Goal: Task Accomplishment & Management: Manage account settings

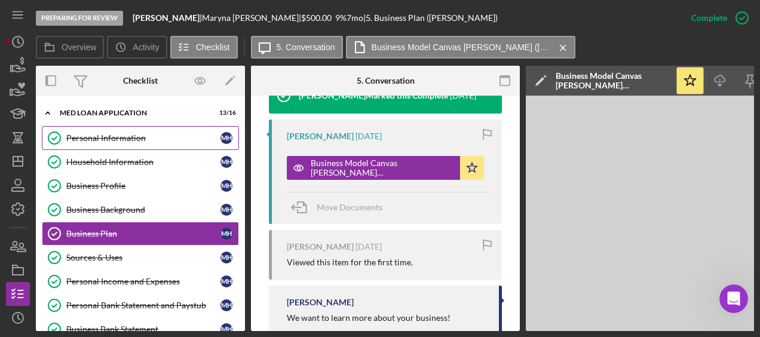
click at [122, 135] on div "Personal Information" at bounding box center [143, 138] width 154 height 10
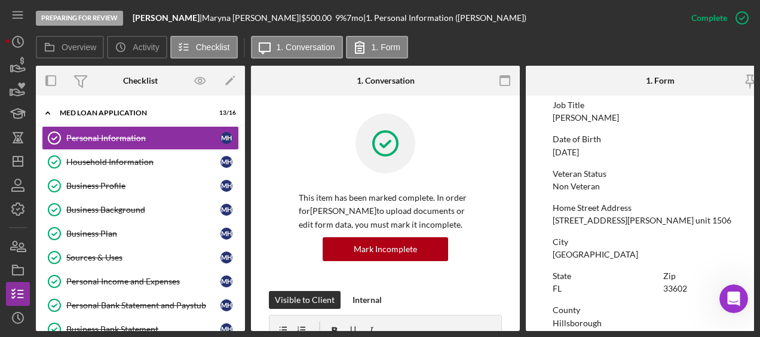
scroll to position [107, 0]
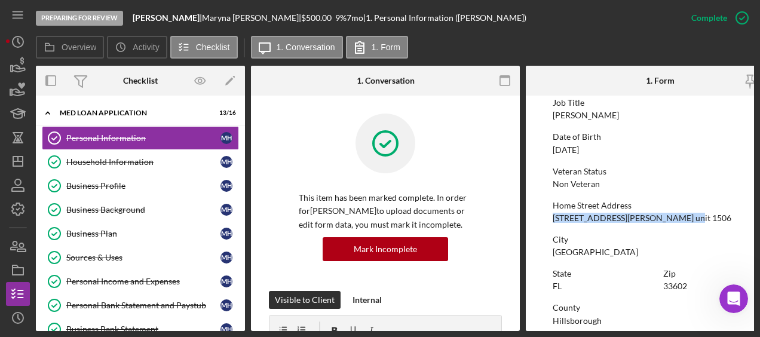
drag, startPoint x: 553, startPoint y: 217, endPoint x: 680, endPoint y: 219, distance: 127.2
click at [680, 219] on div "Home Street Address 1101 Ray Charles Blvd. unit 1506" at bounding box center [659, 212] width 215 height 22
copy div "1101 Ray Charles Blvd. unit 1506"
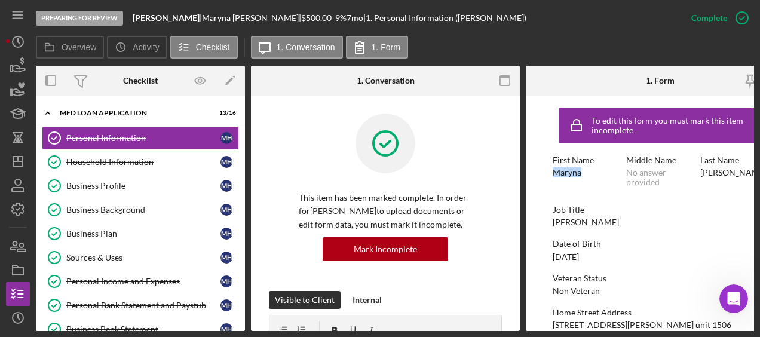
drag, startPoint x: 582, startPoint y: 171, endPoint x: 537, endPoint y: 170, distance: 45.4
click at [537, 170] on form "To edit this form you must mark this item incomplete First Name Maryna Middle N…" at bounding box center [660, 213] width 269 height 235
copy div "Maryna"
drag, startPoint x: 739, startPoint y: 173, endPoint x: 695, endPoint y: 176, distance: 44.3
click at [695, 176] on div "First Name Maryna Middle Name No answer provided Last Name Hryshyna" at bounding box center [659, 177] width 215 height 44
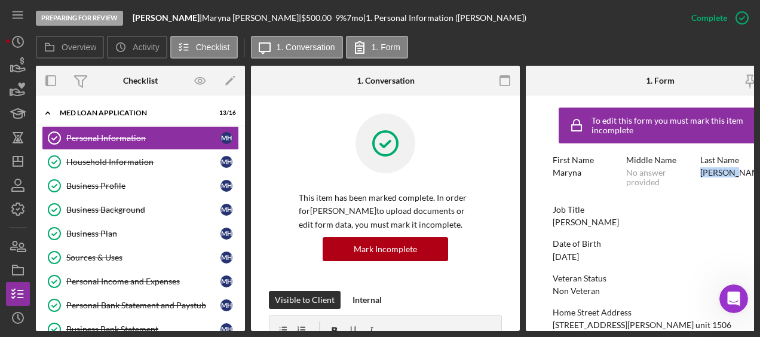
copy div "Hryshyna"
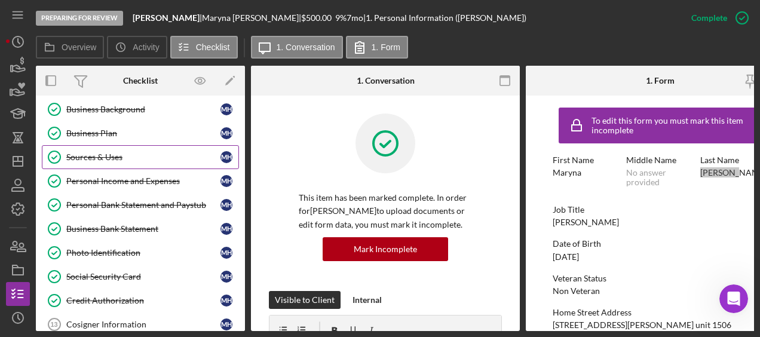
scroll to position [103, 0]
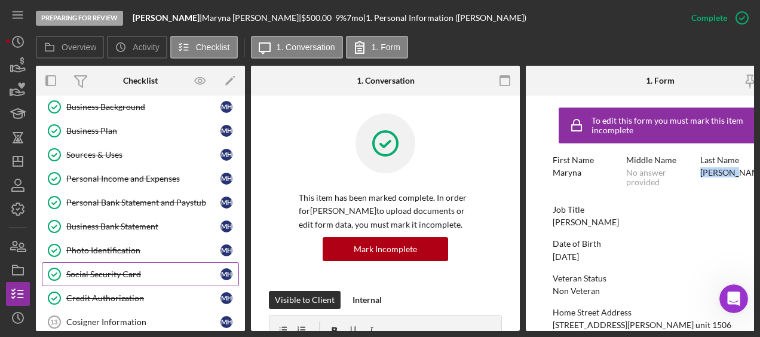
click at [110, 274] on div "Social Security Card" at bounding box center [143, 274] width 154 height 10
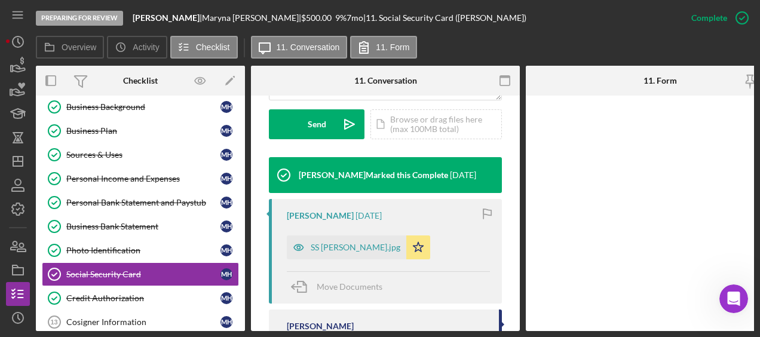
scroll to position [351, 0]
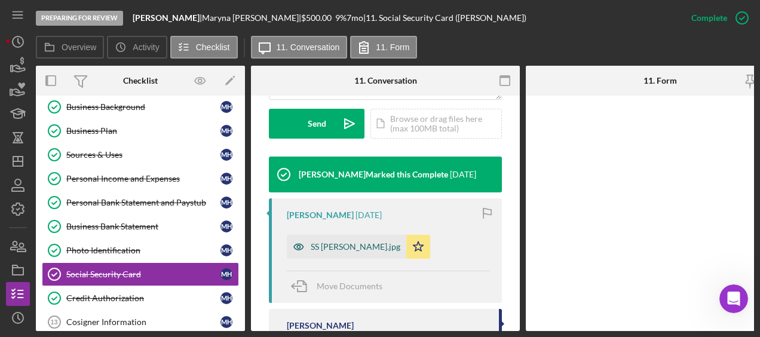
click at [365, 247] on div "SS Maryna Hryshyna.jpg" at bounding box center [356, 247] width 90 height 10
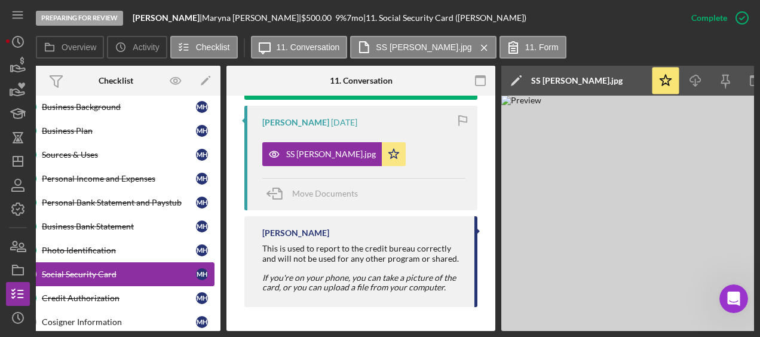
scroll to position [0, 0]
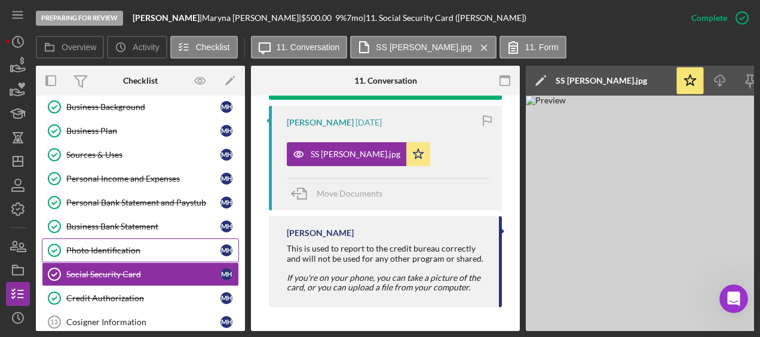
click at [118, 253] on link "Photo Identification Photo Identification M H" at bounding box center [140, 250] width 197 height 24
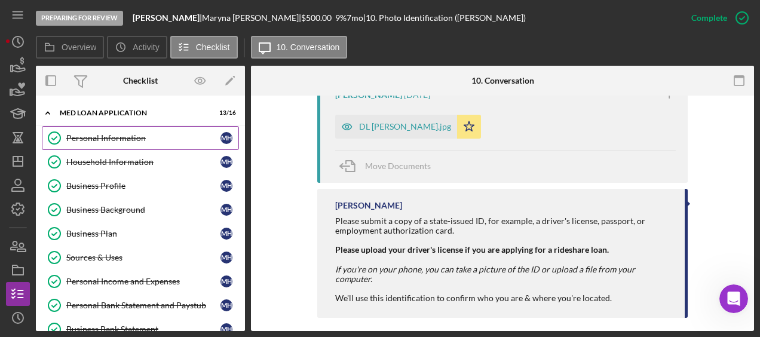
click at [102, 135] on div "Personal Information" at bounding box center [143, 138] width 154 height 10
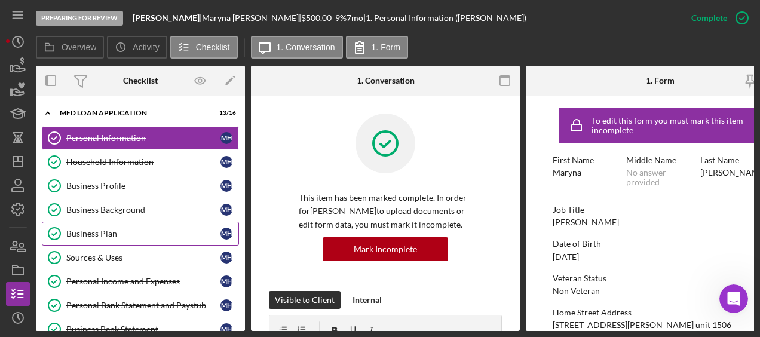
scroll to position [56, 0]
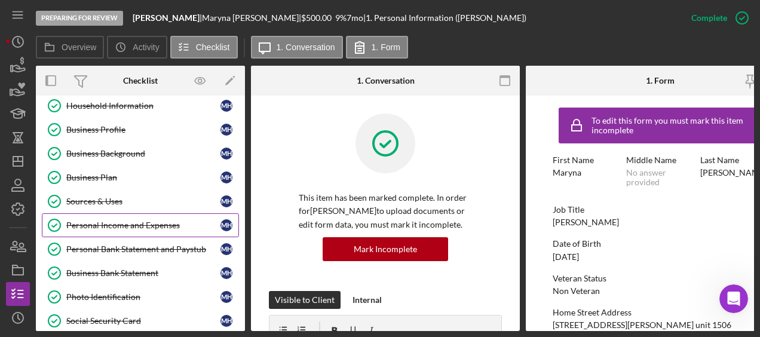
click at [122, 216] on link "Personal Income and Expenses Personal Income and Expenses M H" at bounding box center [140, 225] width 197 height 24
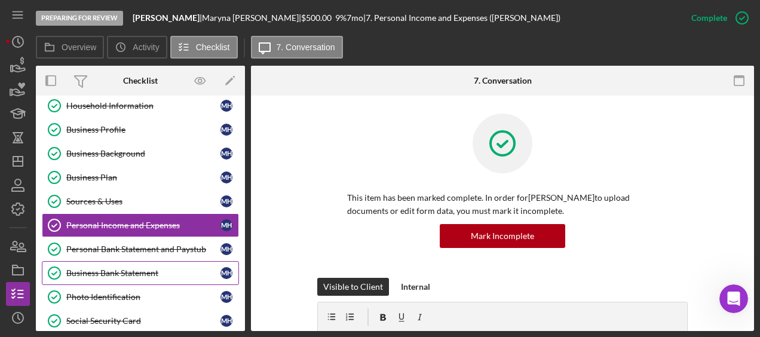
scroll to position [98, 0]
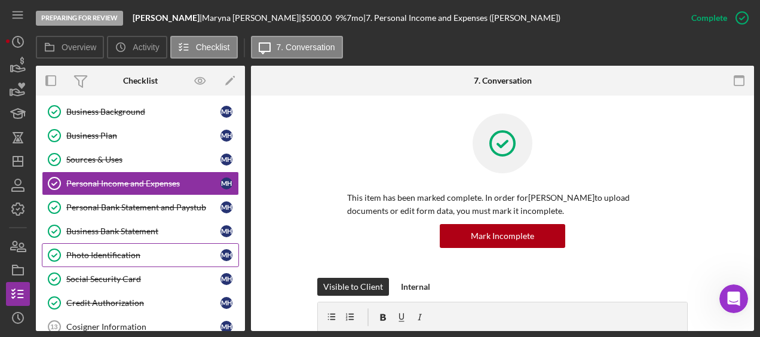
click at [110, 253] on div "Photo Identification" at bounding box center [143, 255] width 154 height 10
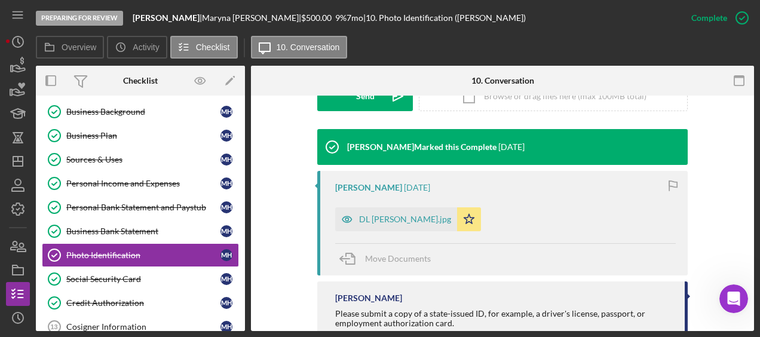
scroll to position [366, 0]
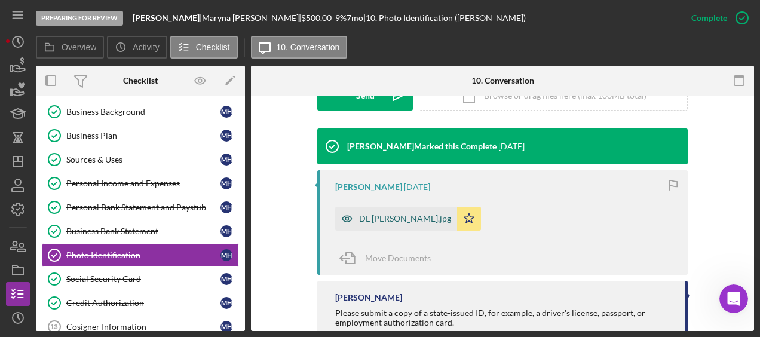
click at [421, 215] on div "DL Maryna Hryshyna.jpg" at bounding box center [405, 219] width 92 height 10
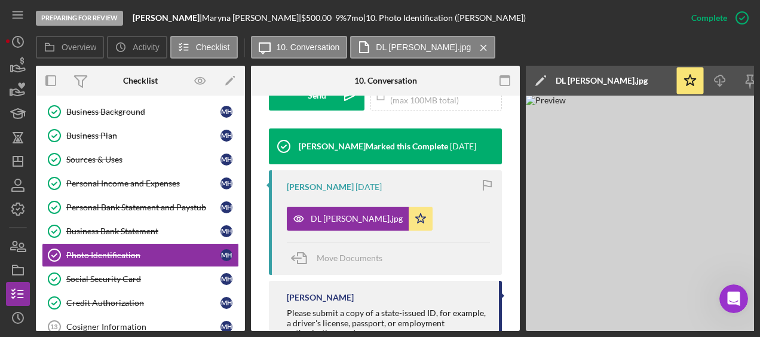
scroll to position [0, 130]
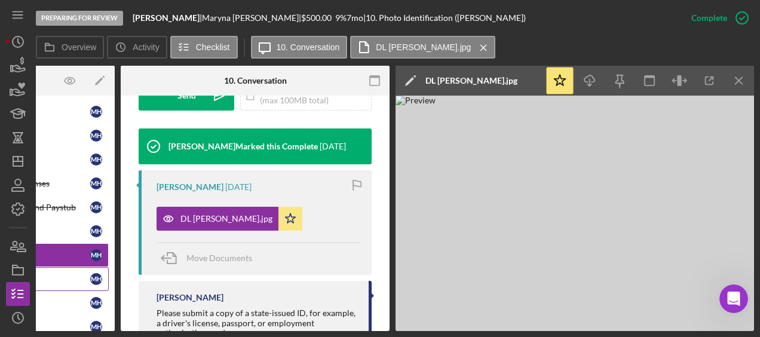
click at [73, 277] on div "Social Security Card" at bounding box center [13, 279] width 154 height 10
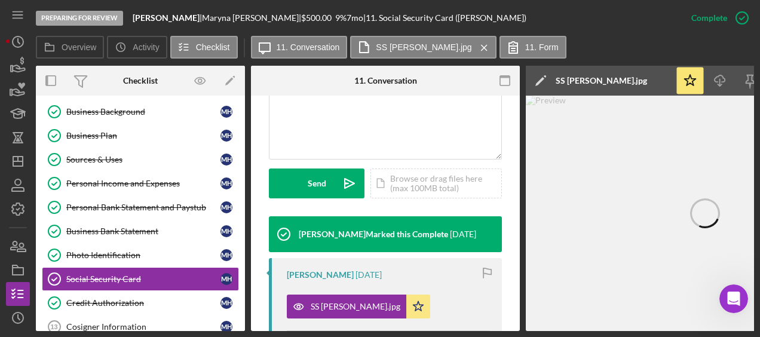
scroll to position [290, 0]
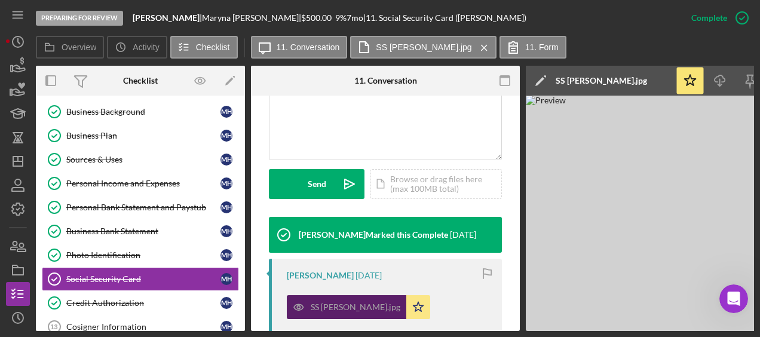
click at [352, 315] on div "SS Maryna Hryshyna.jpg" at bounding box center [346, 307] width 119 height 24
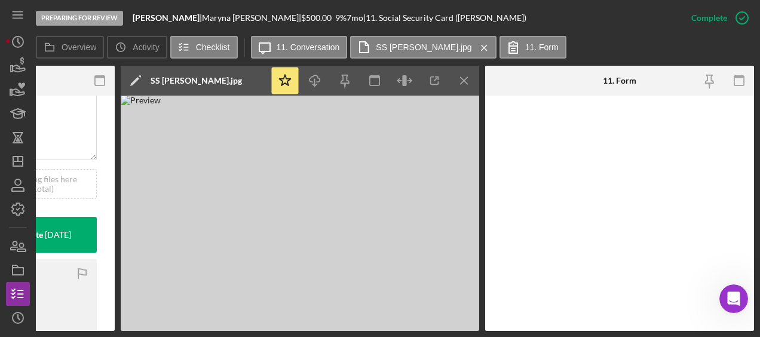
scroll to position [0, 0]
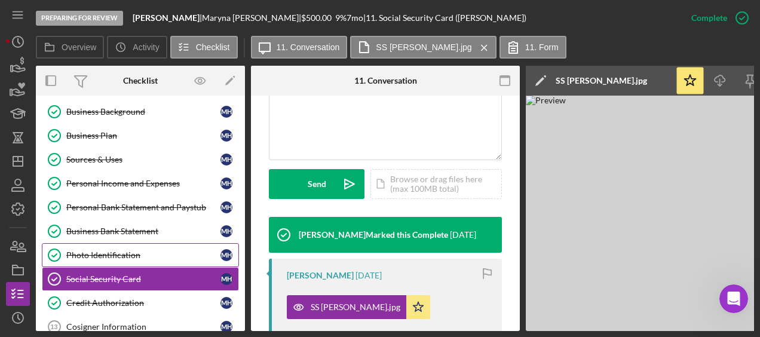
click at [136, 256] on link "Photo Identification Photo Identification M H" at bounding box center [140, 255] width 197 height 24
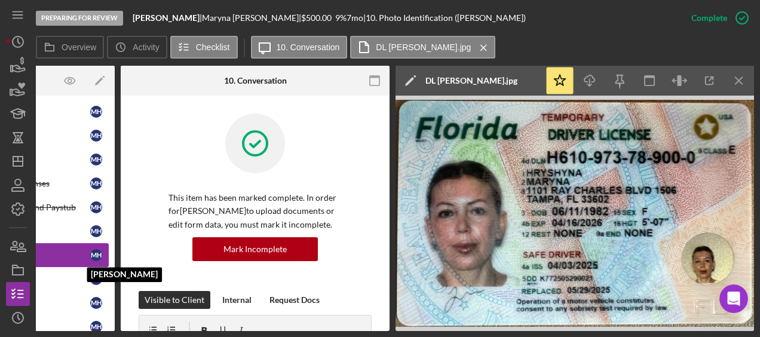
scroll to position [94, 0]
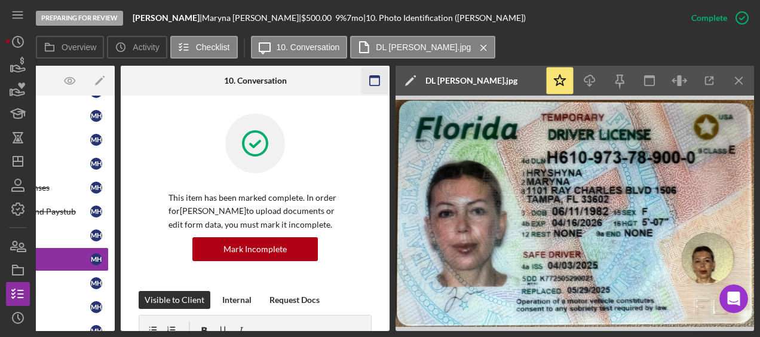
click at [370, 78] on icon "button" at bounding box center [374, 80] width 27 height 27
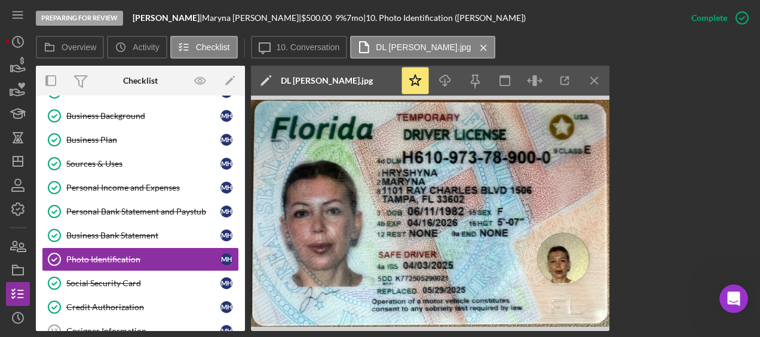
scroll to position [0, 0]
click at [600, 86] on icon "Icon/Menu Close" at bounding box center [594, 80] width 27 height 27
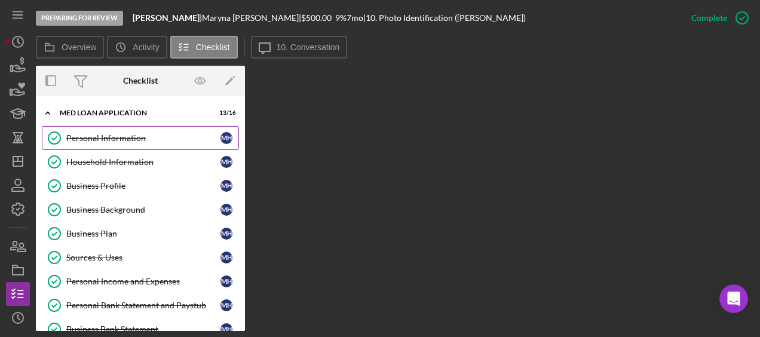
click at [144, 142] on div "Personal Information" at bounding box center [143, 138] width 154 height 10
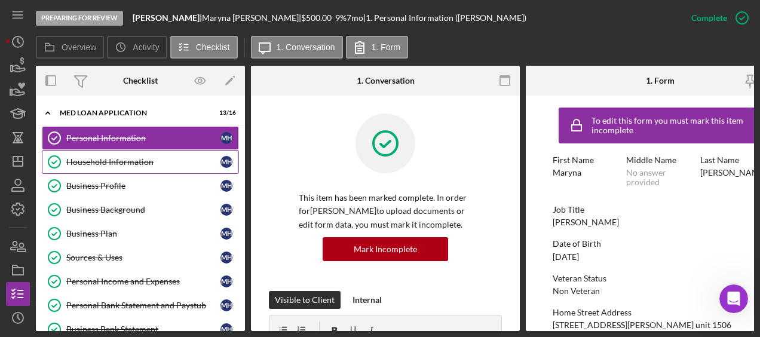
click at [132, 159] on div "Household Information" at bounding box center [143, 162] width 154 height 10
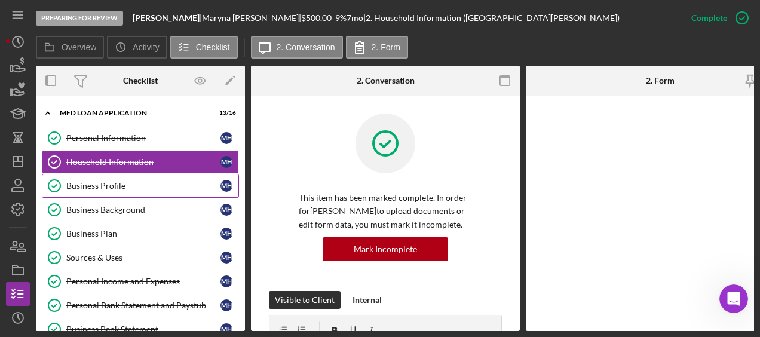
click at [126, 177] on link "Business Profile Business Profile M H" at bounding box center [140, 186] width 197 height 24
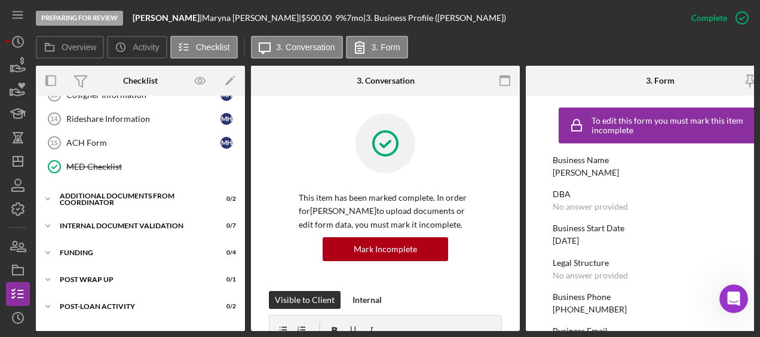
scroll to position [348, 0]
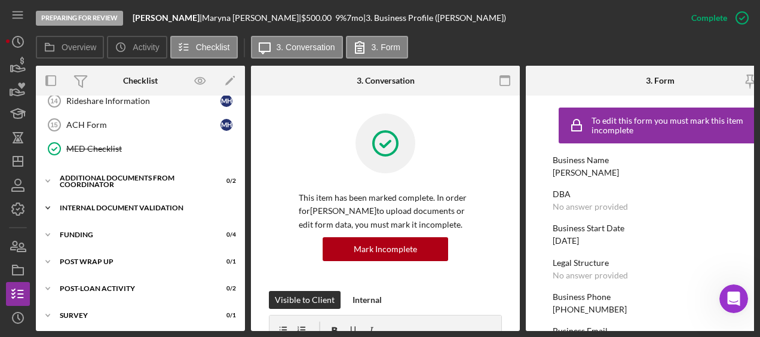
click at [84, 211] on div "Icon/Expander Internal Document Validation 0 / 7" at bounding box center [140, 208] width 209 height 24
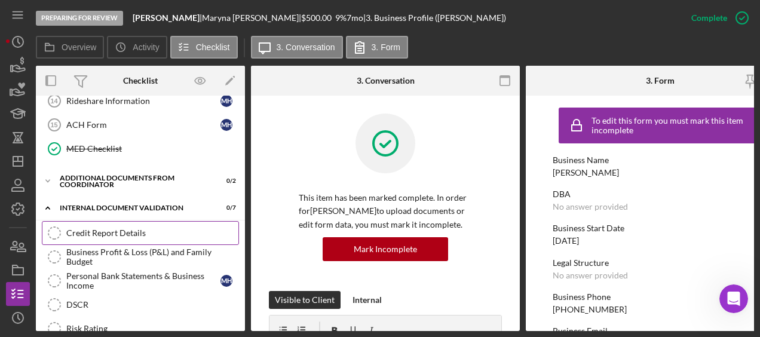
click at [84, 228] on div "Credit Report Details" at bounding box center [152, 233] width 172 height 10
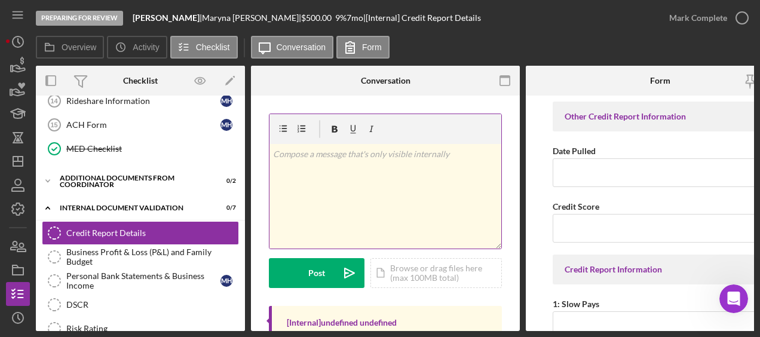
scroll to position [73, 0]
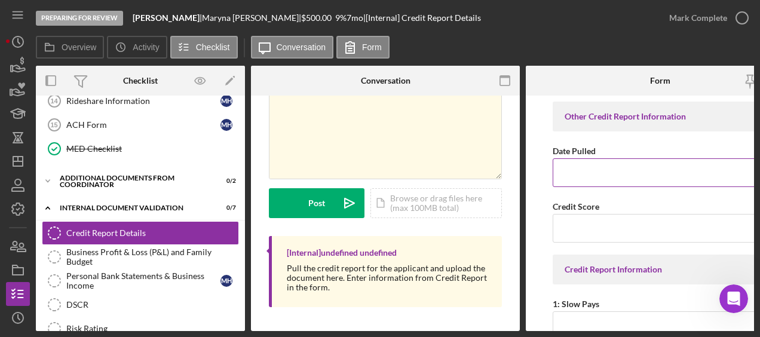
click at [575, 176] on input "Date Pulled" at bounding box center [659, 172] width 215 height 29
type input "08/26/2025"
click at [569, 238] on input "Credit Score" at bounding box center [659, 228] width 215 height 29
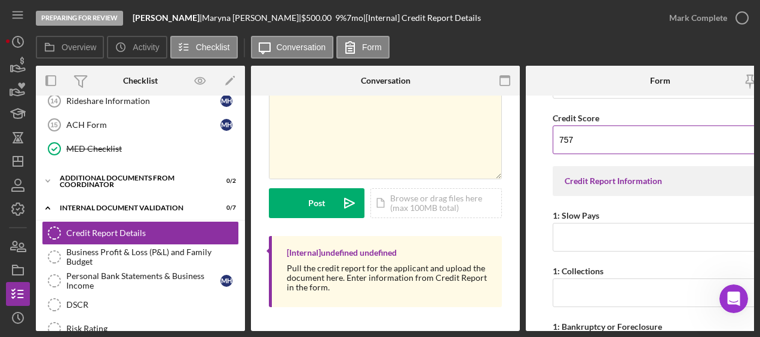
scroll to position [91, 0]
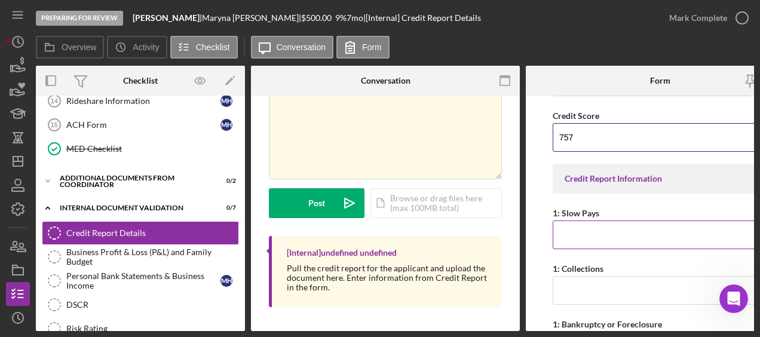
type input "757"
click at [585, 234] on input "1: Slow Pays" at bounding box center [659, 234] width 215 height 29
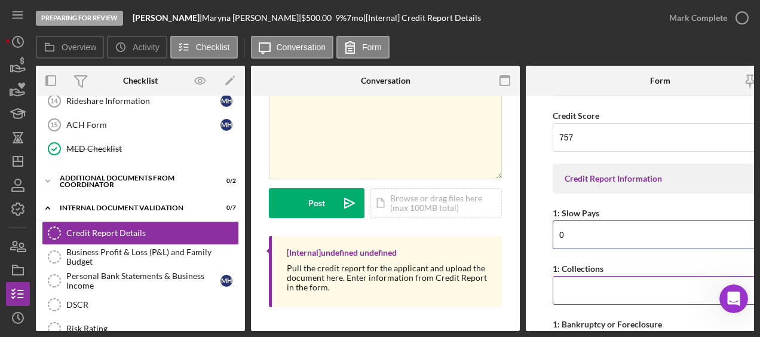
type input "0"
click at [581, 282] on input "1: Collections" at bounding box center [659, 290] width 215 height 29
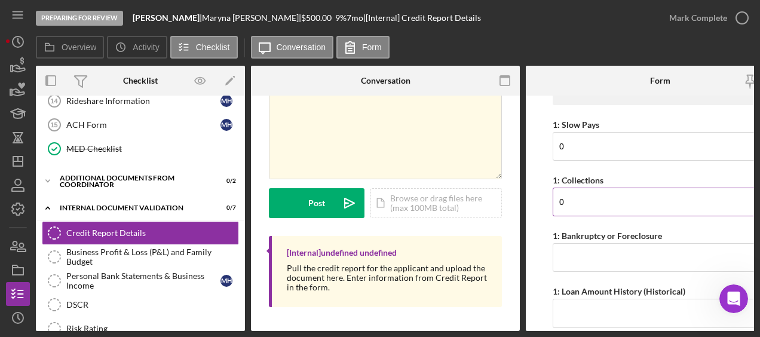
scroll to position [183, 0]
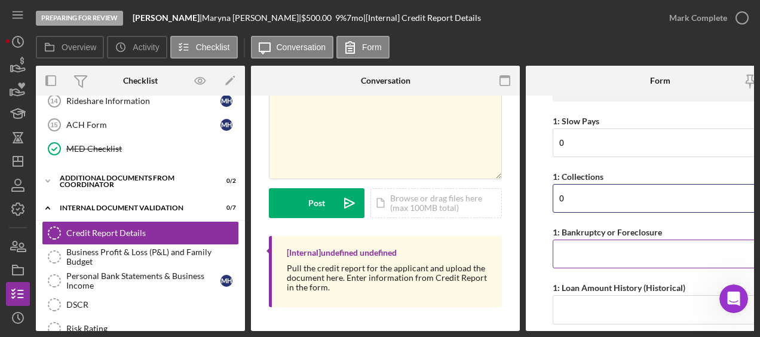
type input "0"
click at [581, 260] on input "1: Bankruptcy or Foreclosure" at bounding box center [659, 254] width 215 height 29
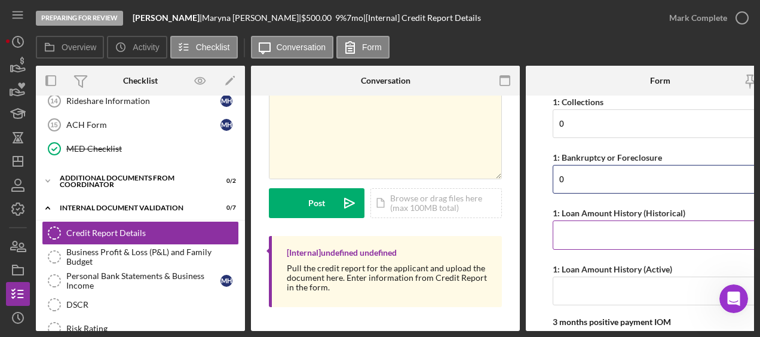
type input "0"
click at [584, 239] on input "1: Loan Amount History (Historical)" at bounding box center [659, 234] width 215 height 29
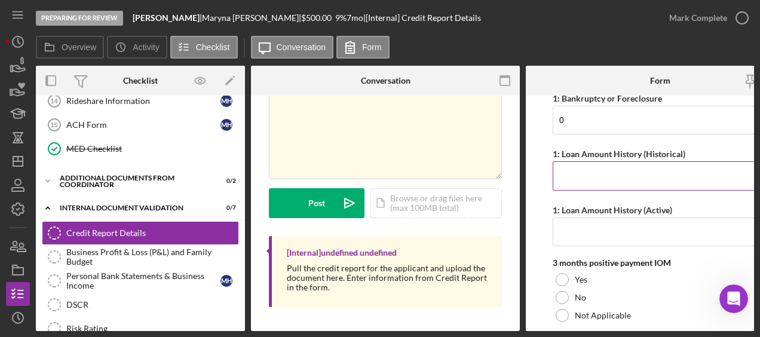
scroll to position [279, 0]
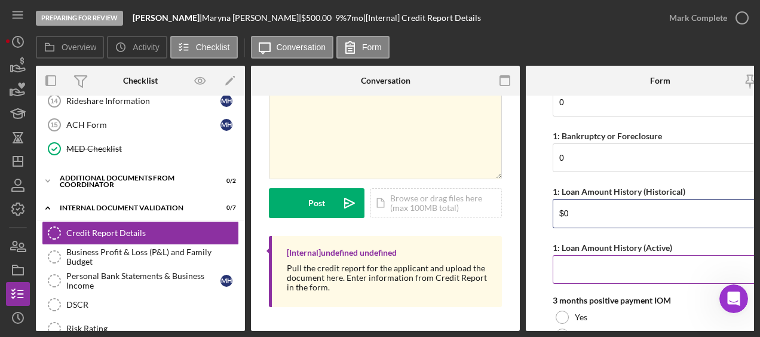
type input "$0"
click at [619, 271] on input "1: Loan Amount History (Active)" at bounding box center [659, 269] width 215 height 29
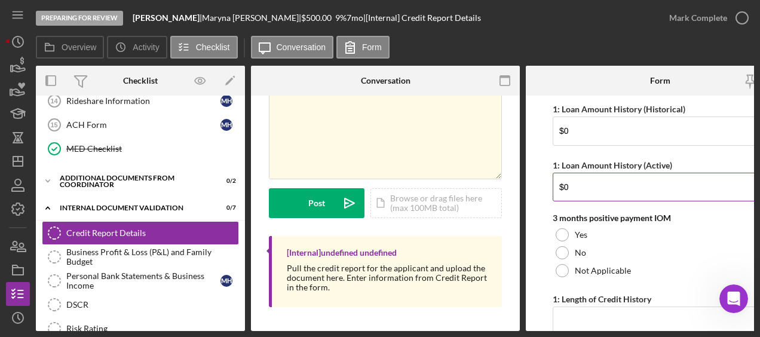
scroll to position [389, 0]
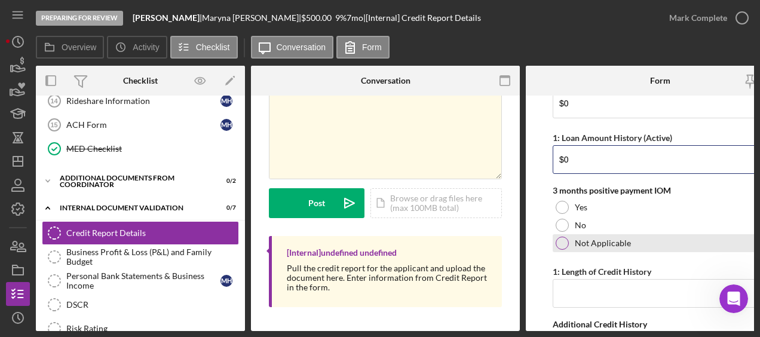
type input "$0"
click at [565, 242] on div at bounding box center [561, 243] width 13 height 13
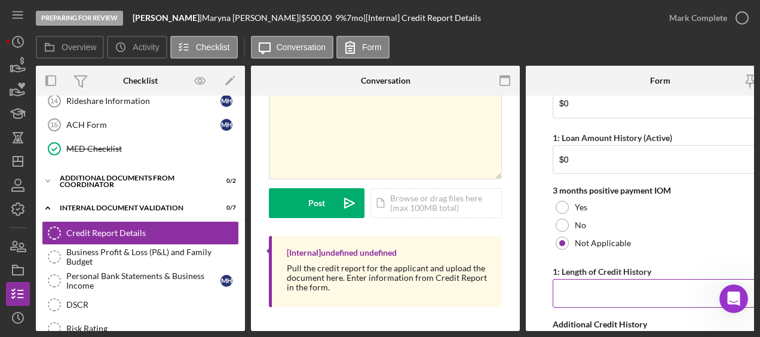
click at [582, 291] on input "1: Length of Credit History" at bounding box center [659, 293] width 215 height 29
type input "Since 9/22"
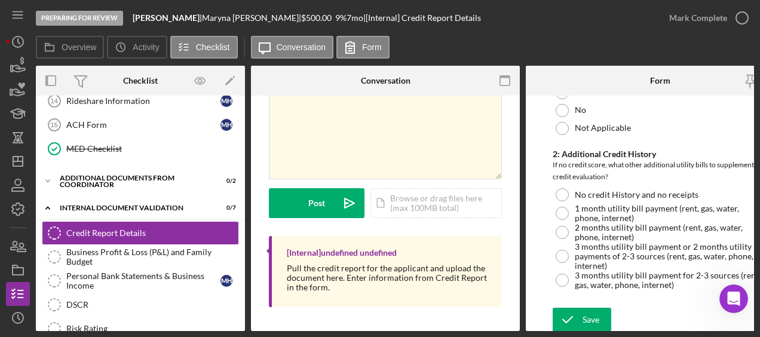
scroll to position [1263, 0]
click at [577, 317] on icon "submit" at bounding box center [567, 320] width 30 height 30
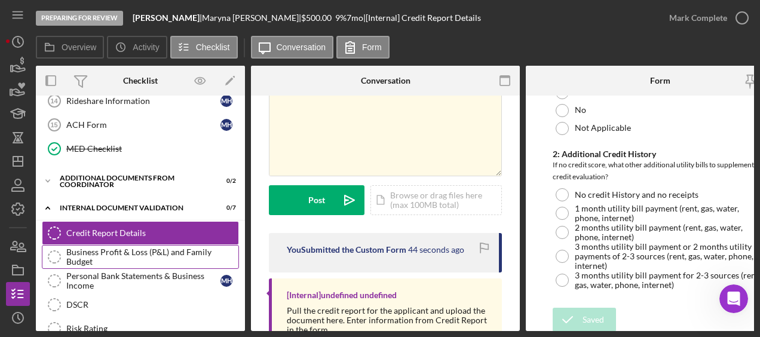
click at [195, 247] on div "Business Profit & Loss (P&L) and Family Budget" at bounding box center [152, 256] width 172 height 19
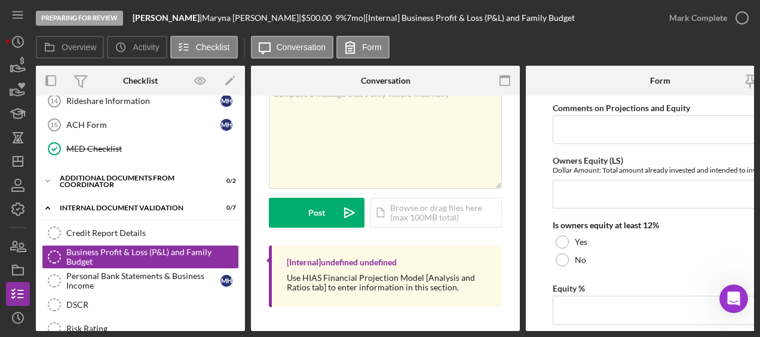
scroll to position [1858, 0]
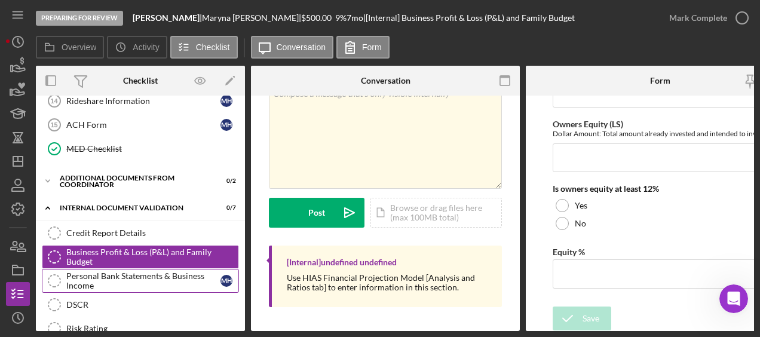
click at [145, 271] on div "Personal Bank Statements & Business Income" at bounding box center [143, 280] width 154 height 19
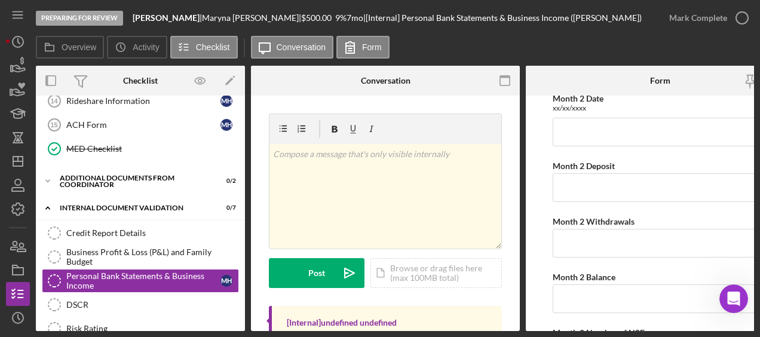
scroll to position [434, 0]
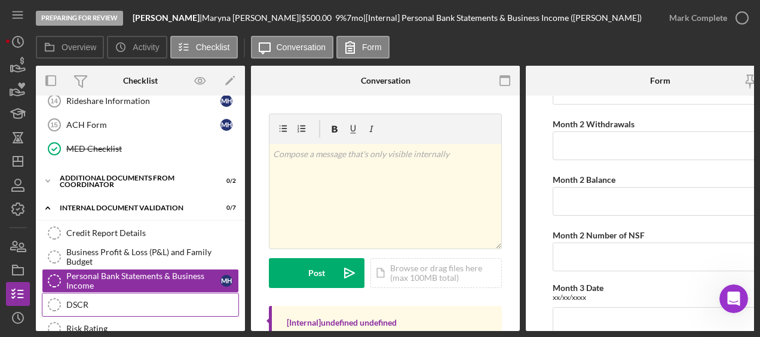
click at [139, 293] on link "DSCR DSCR" at bounding box center [140, 305] width 197 height 24
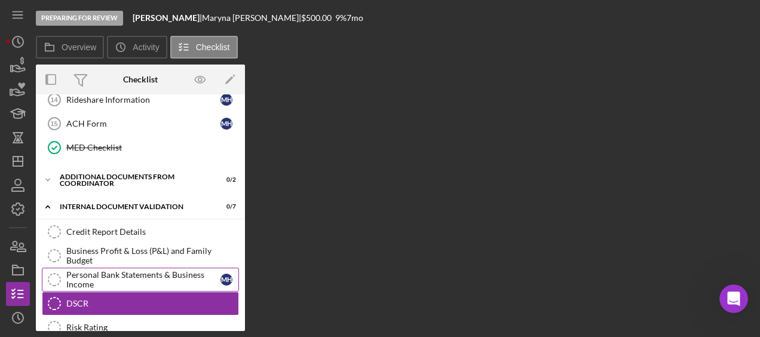
click at [127, 270] on div "Personal Bank Statements & Business Income" at bounding box center [143, 279] width 154 height 19
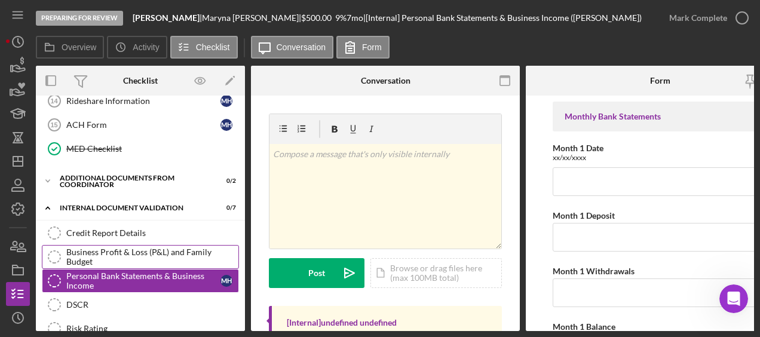
click at [75, 248] on div "Business Profit & Loss (P&L) and Family Budget" at bounding box center [152, 256] width 172 height 19
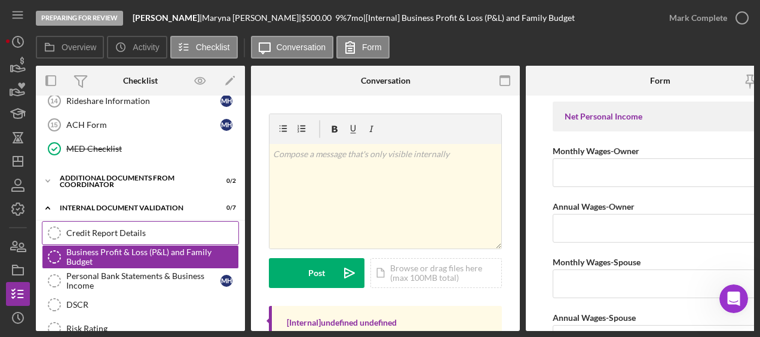
click at [86, 228] on div "Credit Report Details" at bounding box center [152, 233] width 172 height 10
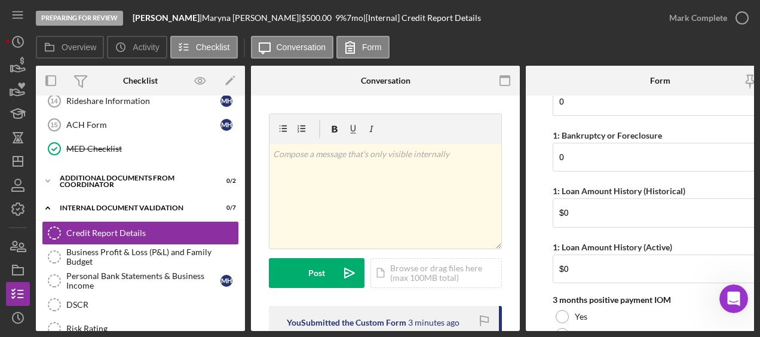
scroll to position [279, 0]
click at [423, 272] on div "Icon/Document Browse or drag files here (max 100MB total) Tap to choose files o…" at bounding box center [435, 273] width 131 height 30
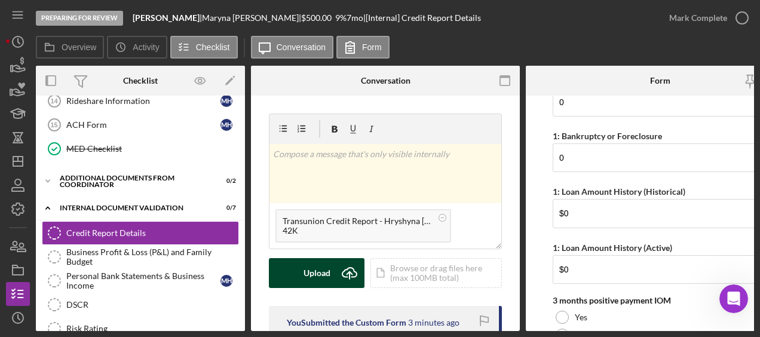
click at [324, 268] on div "Upload" at bounding box center [316, 273] width 27 height 30
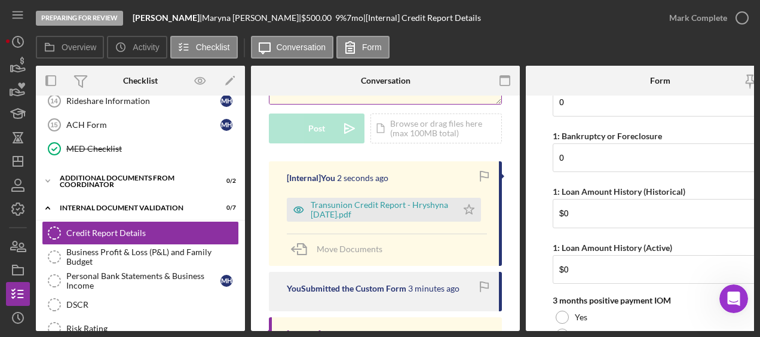
scroll to position [145, 0]
click at [395, 204] on div "Transunion Credit Report - Hryshyna 8.26.2025.pdf" at bounding box center [381, 208] width 140 height 19
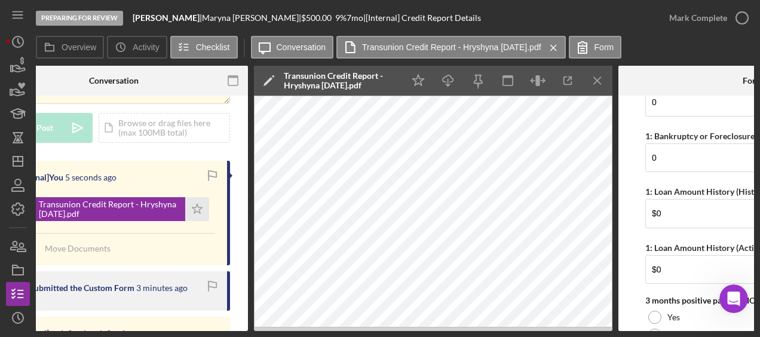
scroll to position [0, 272]
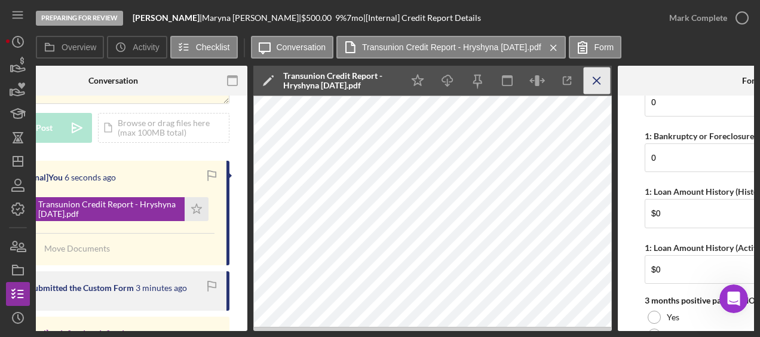
click at [598, 81] on icon "Icon/Menu Close" at bounding box center [597, 80] width 27 height 27
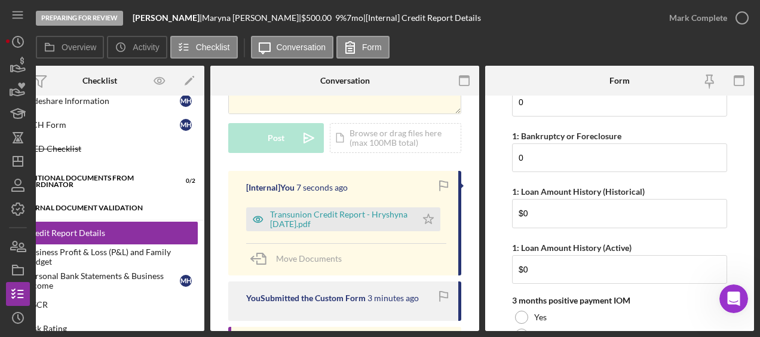
scroll to position [0, 0]
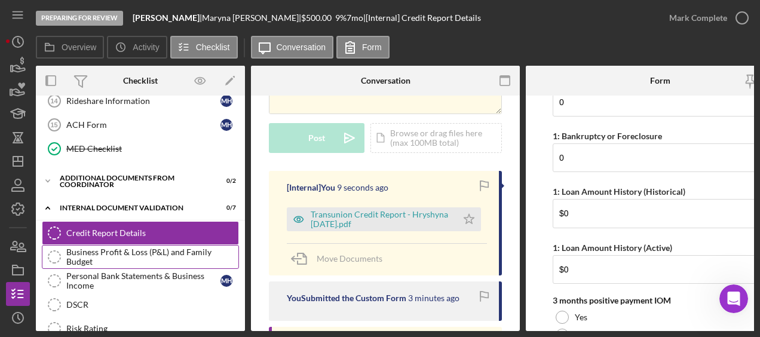
click at [127, 247] on div "Business Profit & Loss (P&L) and Family Budget" at bounding box center [152, 256] width 172 height 19
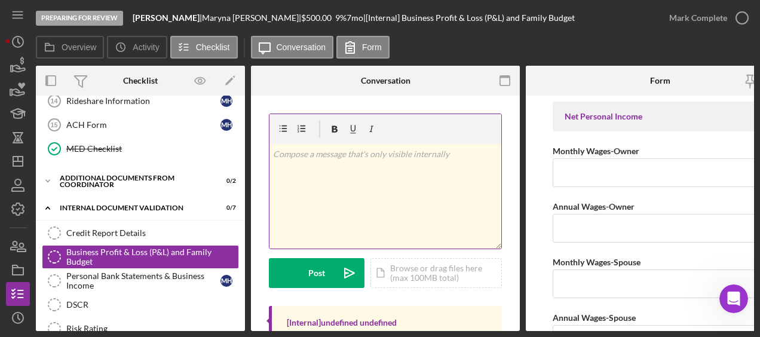
scroll to position [63, 0]
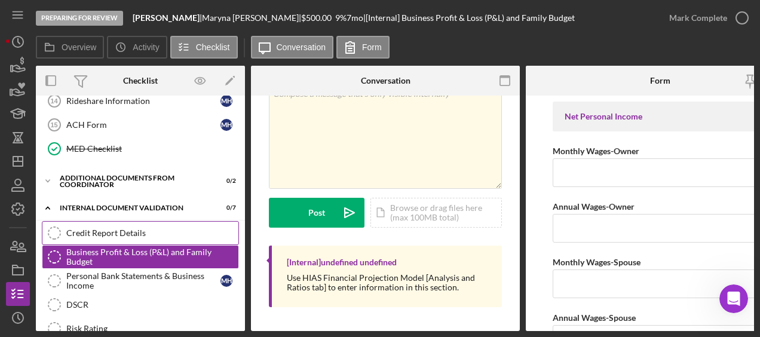
click at [142, 228] on div "Credit Report Details" at bounding box center [152, 233] width 172 height 10
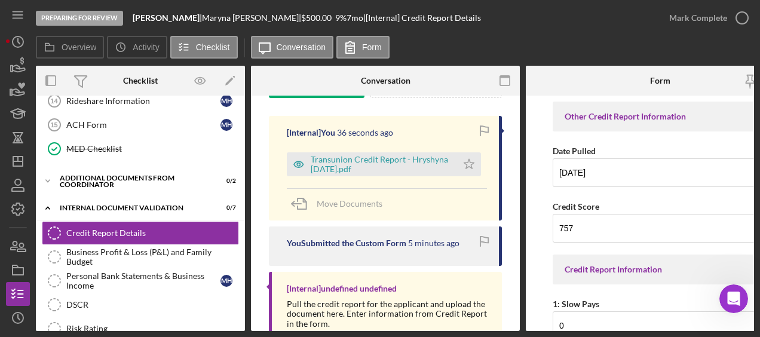
scroll to position [210, 0]
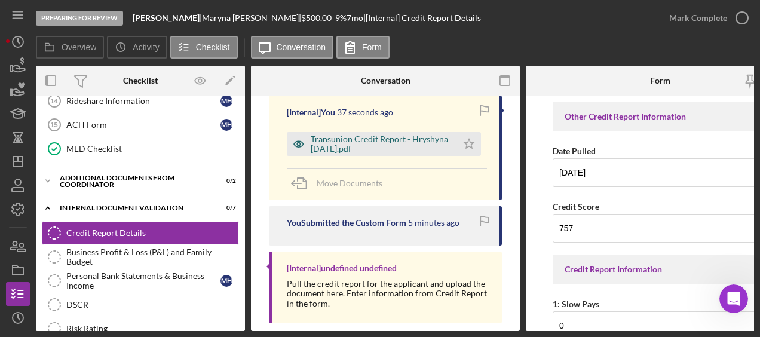
click at [387, 152] on div "Transunion Credit Report - Hryshyna 8.26.2025.pdf" at bounding box center [381, 143] width 140 height 19
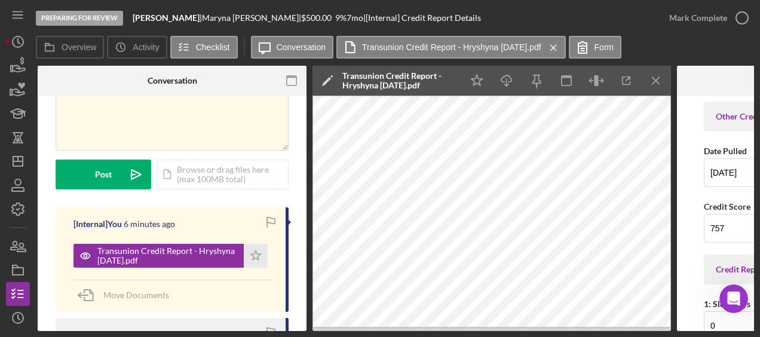
scroll to position [94, 0]
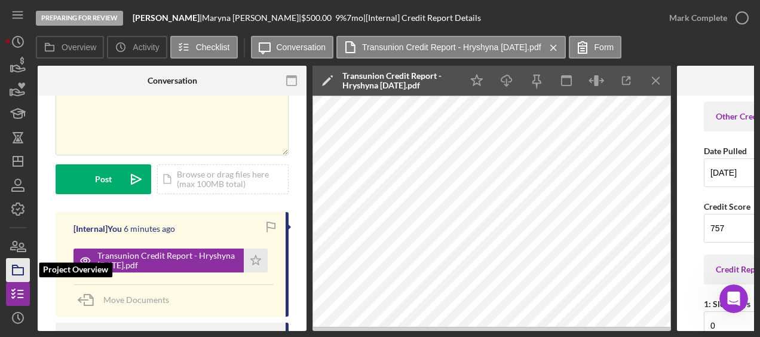
click at [14, 271] on icon "button" at bounding box center [18, 270] width 30 height 30
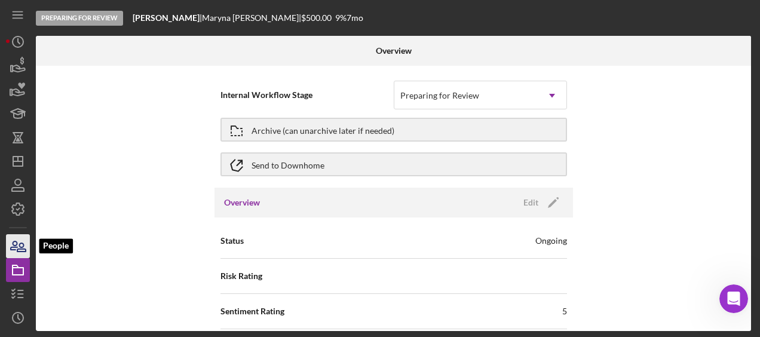
click at [13, 247] on icon "button" at bounding box center [14, 245] width 7 height 8
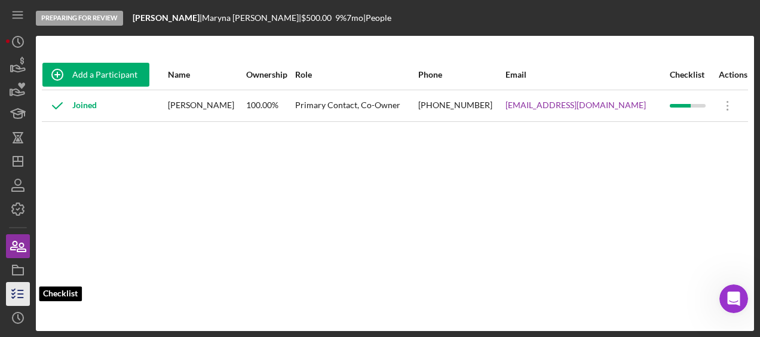
click at [20, 292] on icon "button" at bounding box center [18, 294] width 30 height 30
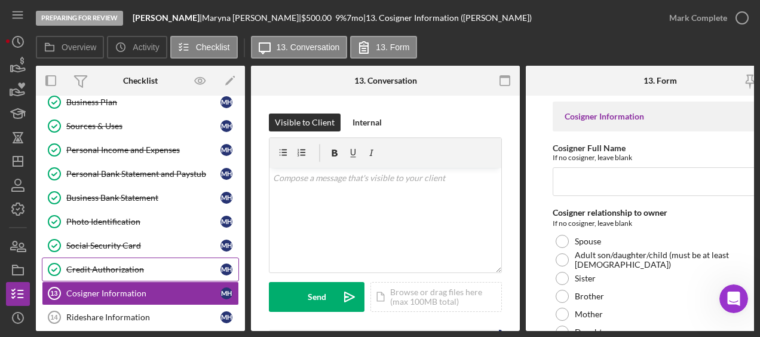
scroll to position [133, 0]
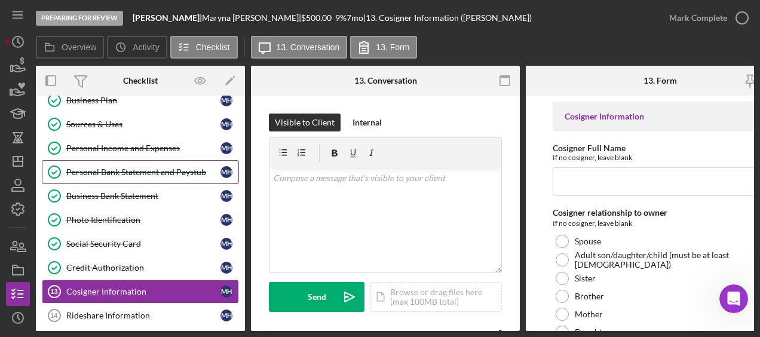
click at [116, 167] on div "Personal Bank Statement and Paystub" at bounding box center [143, 172] width 154 height 10
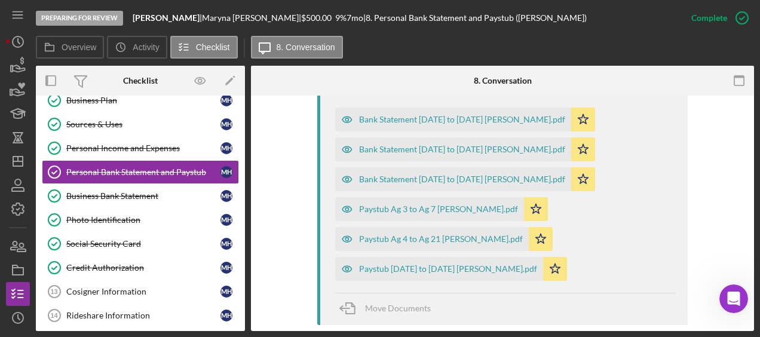
scroll to position [463, 0]
click at [464, 124] on div "Bank Statement April 24 to May 22 Maryna Hryshyna.pdf" at bounding box center [462, 121] width 206 height 10
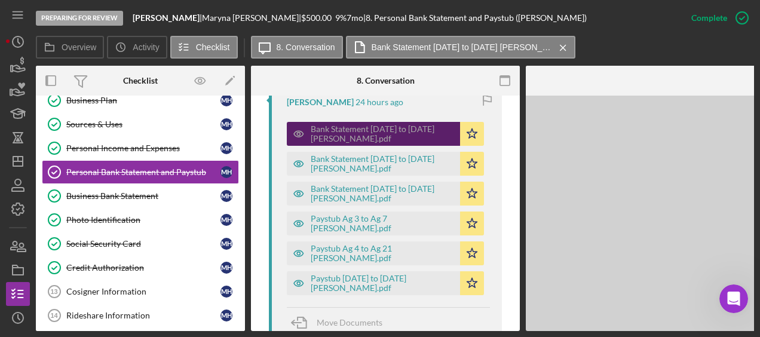
scroll to position [477, 0]
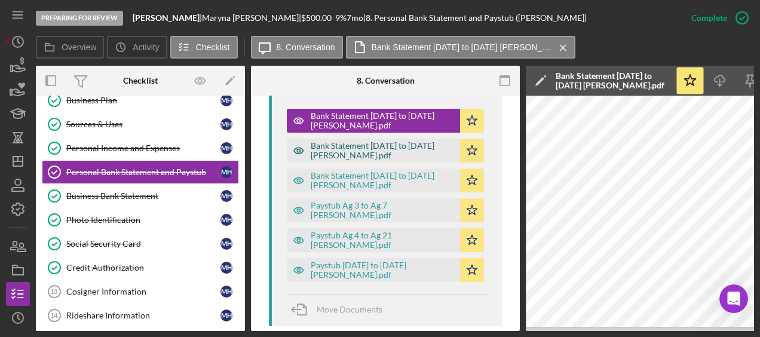
click at [407, 152] on div "Bank Statement June 24 to July 24 Maryna Hryshyna.pdf" at bounding box center [382, 150] width 143 height 19
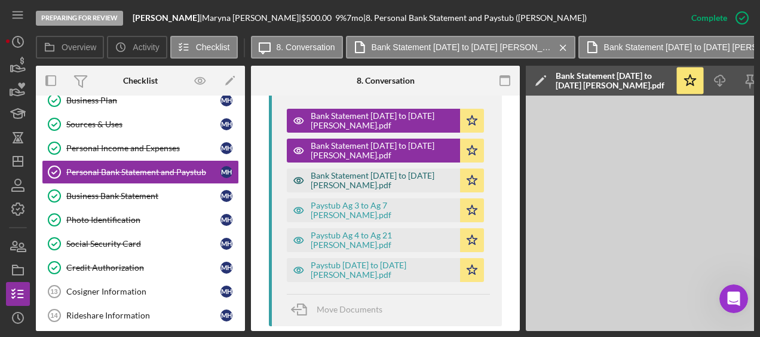
click at [381, 178] on div "Bank Statement May 23 to June 23 Maryna Hryshyna.pdf" at bounding box center [382, 180] width 143 height 19
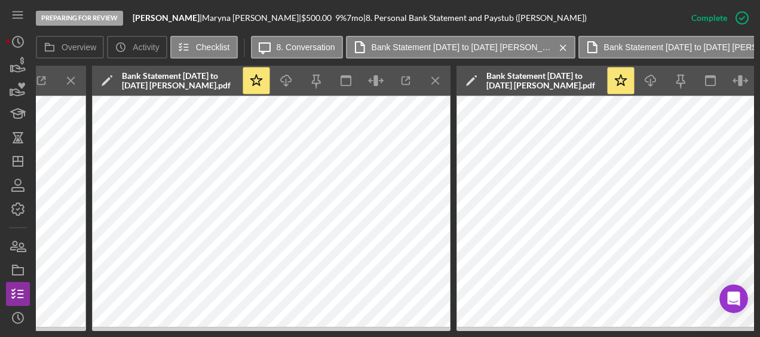
scroll to position [0, 859]
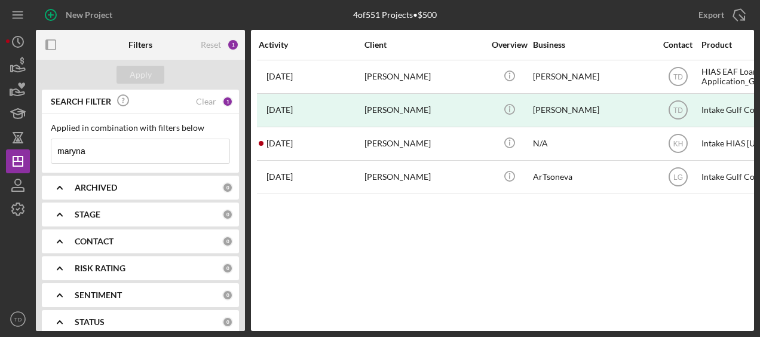
click at [106, 158] on input "maryna" at bounding box center [140, 151] width 178 height 24
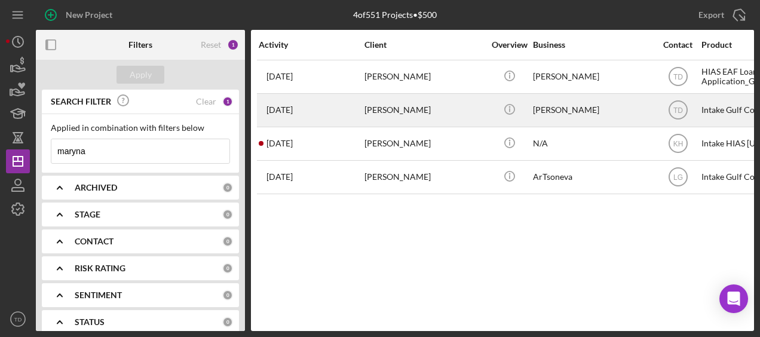
click at [410, 109] on div "[PERSON_NAME]" at bounding box center [423, 110] width 119 height 32
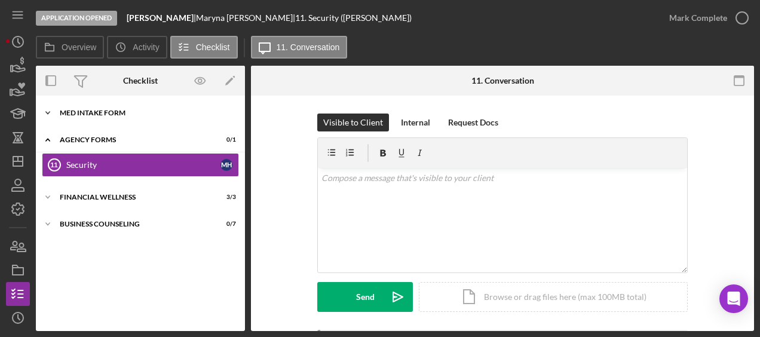
click at [100, 115] on div "MED Intake Form" at bounding box center [145, 112] width 170 height 7
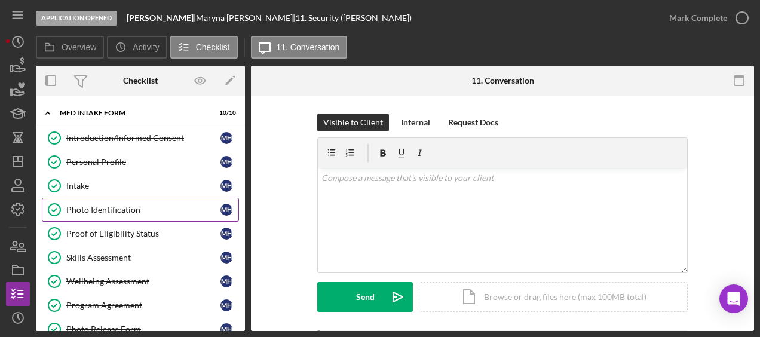
click at [129, 208] on div "Photo Identification" at bounding box center [143, 210] width 154 height 10
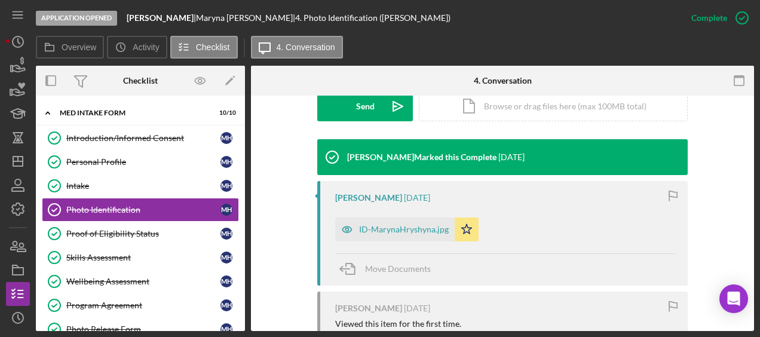
scroll to position [342, 0]
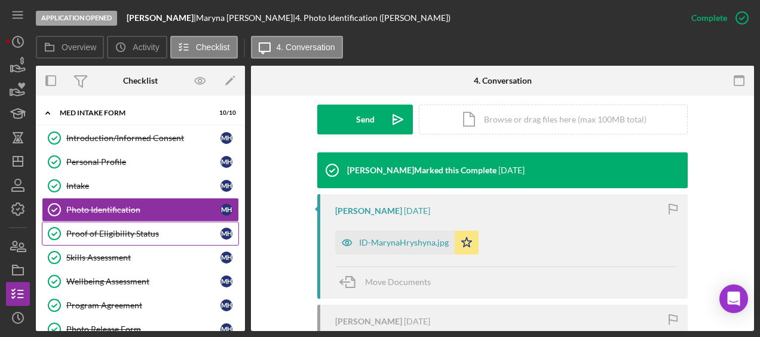
click at [134, 229] on div "Proof of Eligibility Status" at bounding box center [143, 234] width 154 height 10
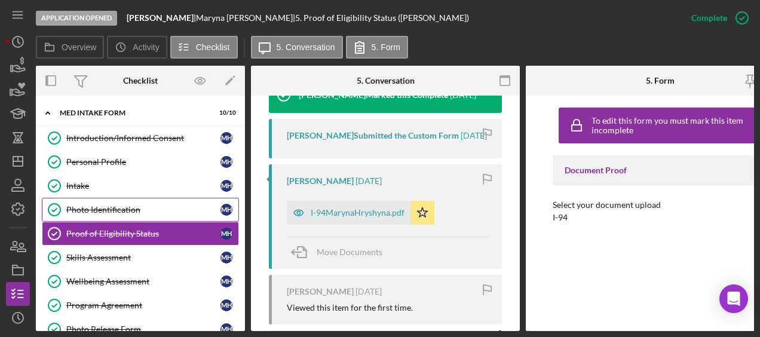
scroll to position [431, 0]
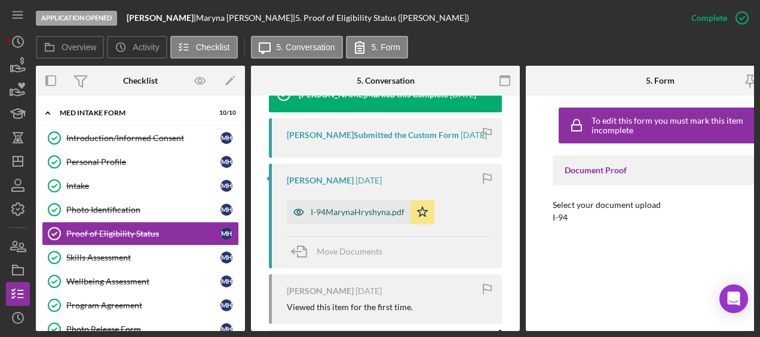
click at [362, 224] on div "I-94MarynaHryshyna.pdf" at bounding box center [349, 212] width 124 height 24
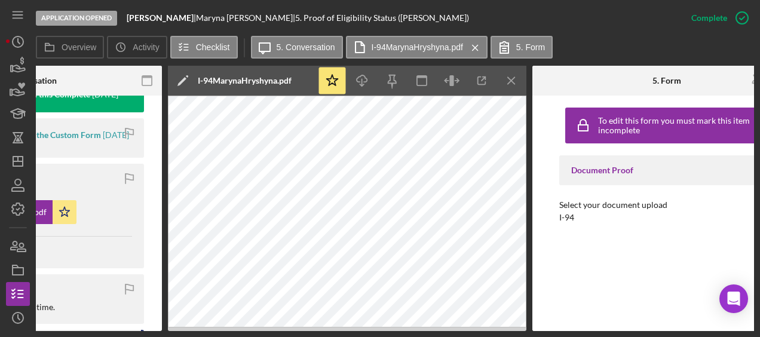
scroll to position [0, 358]
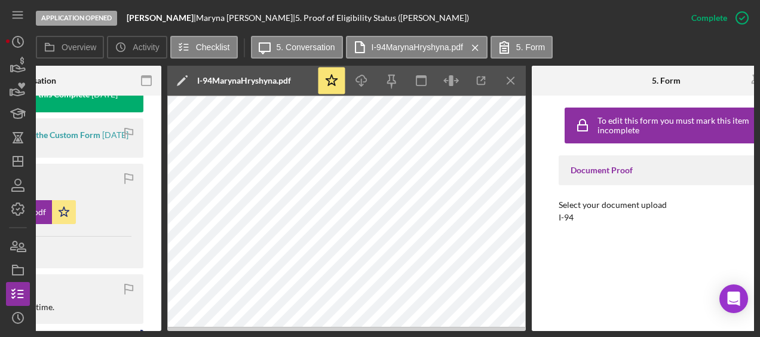
click at [496, 2] on div "Application Opened Sweet Mary Bakery | Maryna Hryshyna | 5. Proof of Eligibilit…" at bounding box center [357, 18] width 643 height 36
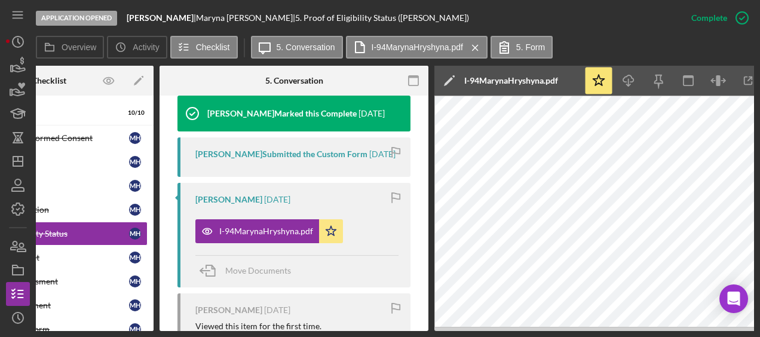
scroll to position [412, 0]
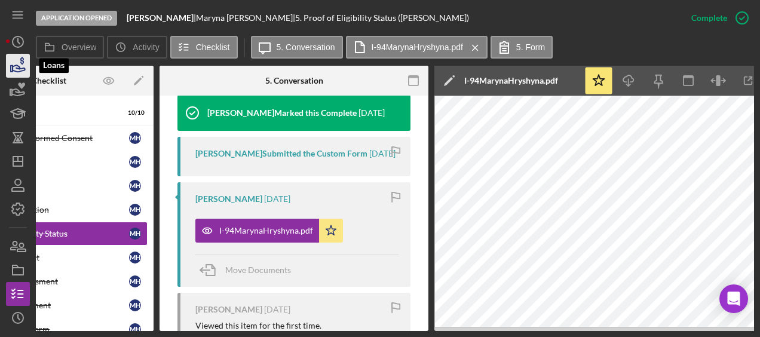
click at [19, 58] on icon "button" at bounding box center [18, 66] width 30 height 30
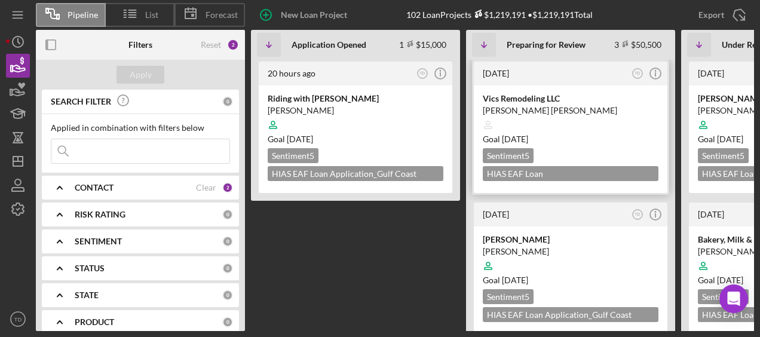
scroll to position [0, 426]
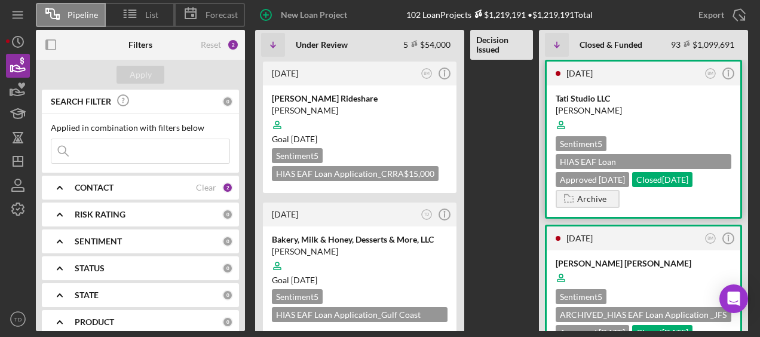
click at [590, 98] on div "Tati Studio LLC" at bounding box center [643, 99] width 176 height 12
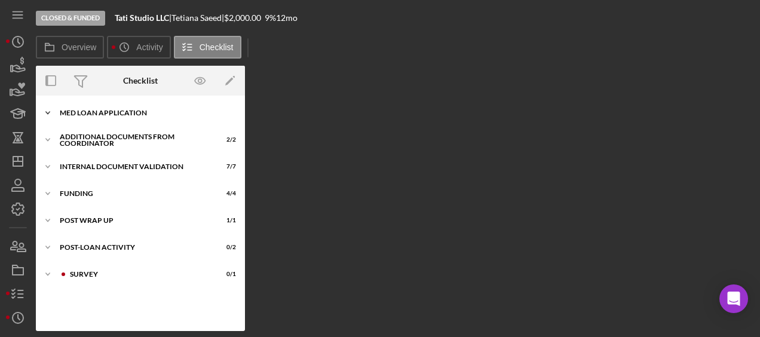
click at [134, 112] on div "MED Loan Application" at bounding box center [145, 112] width 170 height 7
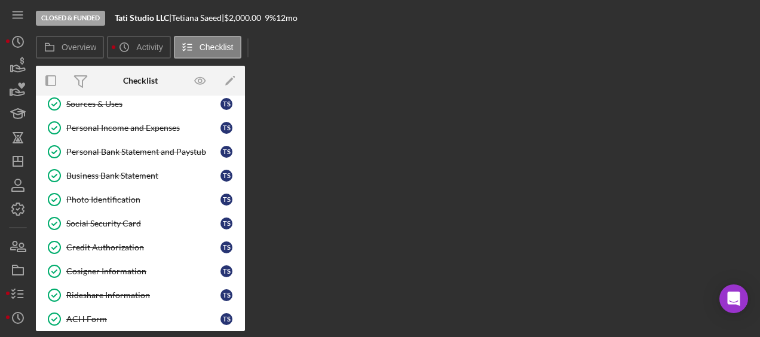
scroll to position [154, 0]
click at [121, 194] on div "Photo Identification" at bounding box center [143, 199] width 154 height 10
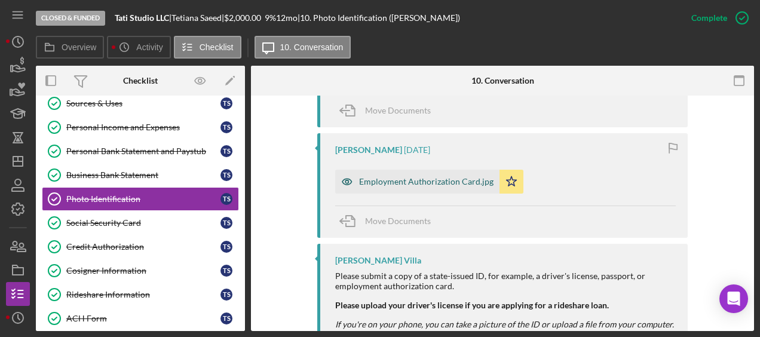
click at [452, 179] on div "Employment Authorization Card.jpg" at bounding box center [426, 182] width 134 height 10
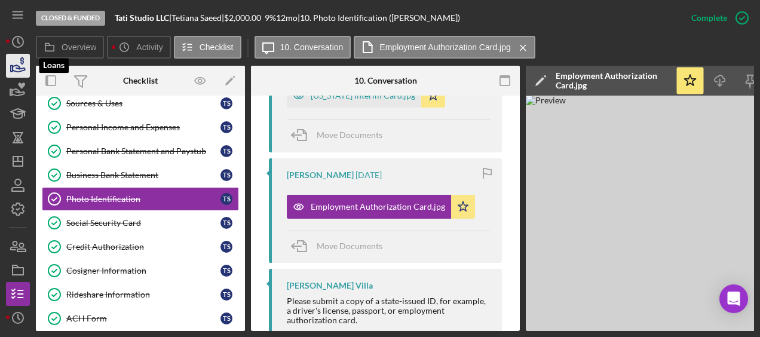
click at [14, 75] on icon "button" at bounding box center [18, 66] width 30 height 30
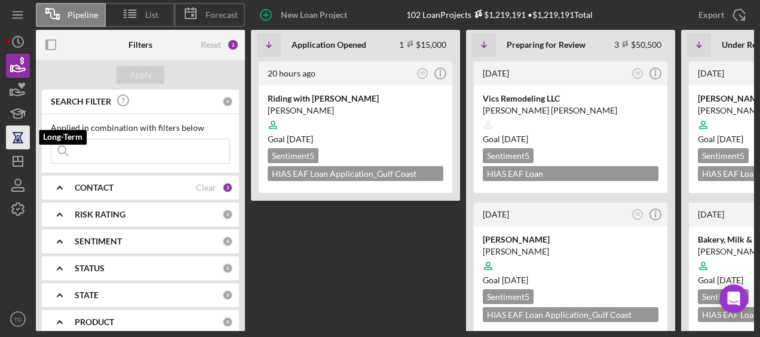
click at [19, 133] on icon "button" at bounding box center [18, 132] width 11 height 1
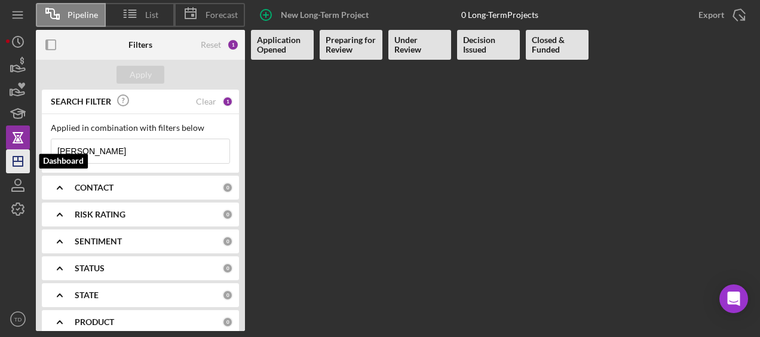
click at [18, 161] on line "button" at bounding box center [18, 158] width 0 height 5
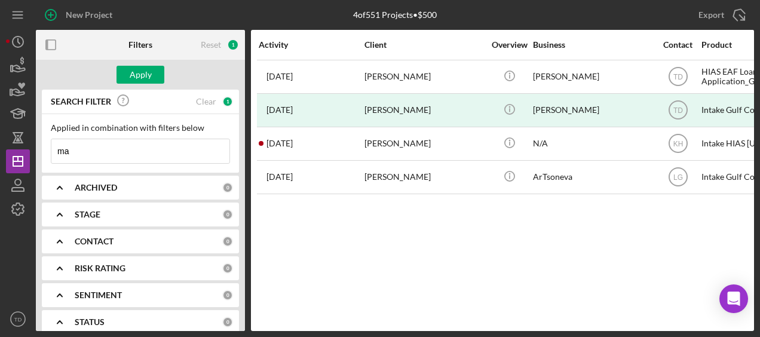
type input "m"
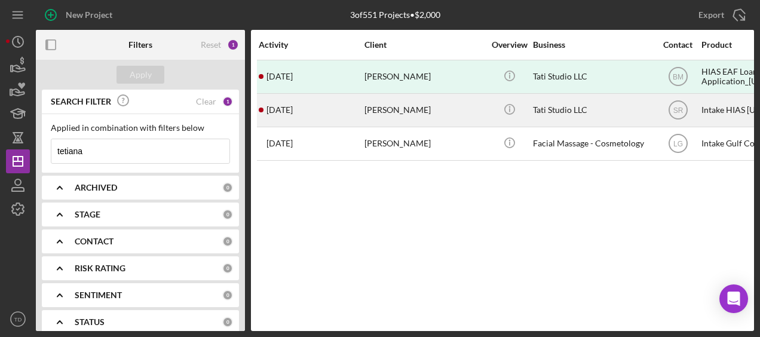
type input "tetiana"
drag, startPoint x: 309, startPoint y: 114, endPoint x: 295, endPoint y: 108, distance: 15.5
click at [293, 108] on time "1 week ago" at bounding box center [279, 110] width 26 height 10
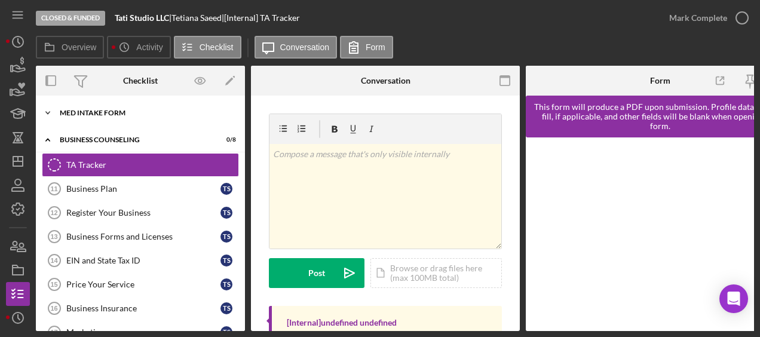
click at [99, 110] on div "MED Intake Form" at bounding box center [145, 112] width 170 height 7
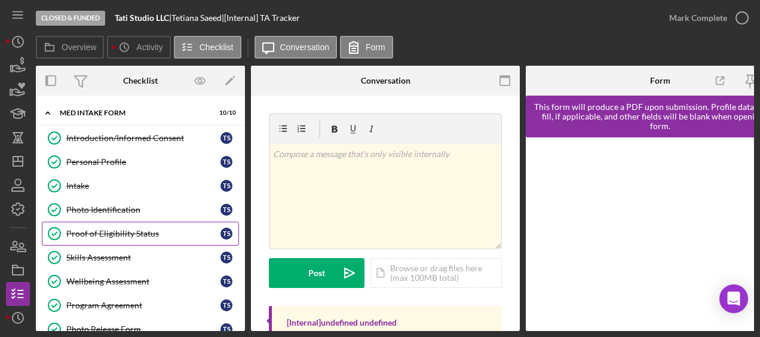
drag, startPoint x: 118, startPoint y: 234, endPoint x: 105, endPoint y: 234, distance: 13.1
click at [105, 234] on div "Proof of Eligibility Status" at bounding box center [143, 234] width 154 height 10
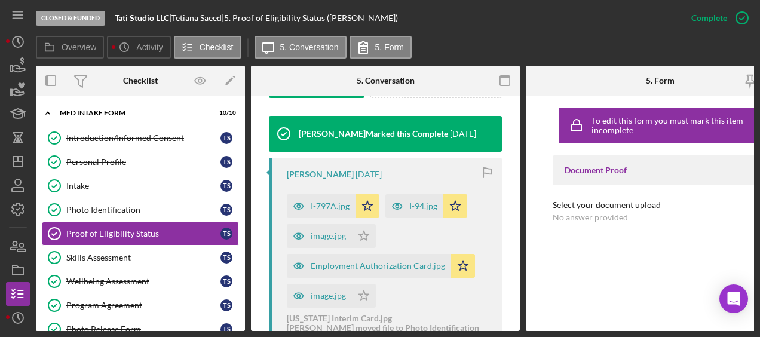
scroll to position [392, 0]
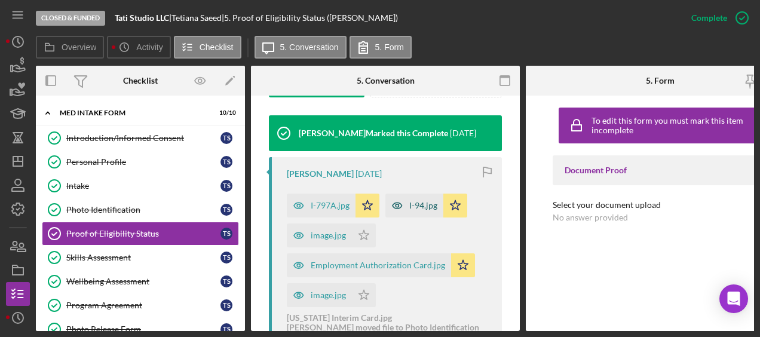
click at [398, 210] on icon "button" at bounding box center [397, 206] width 24 height 24
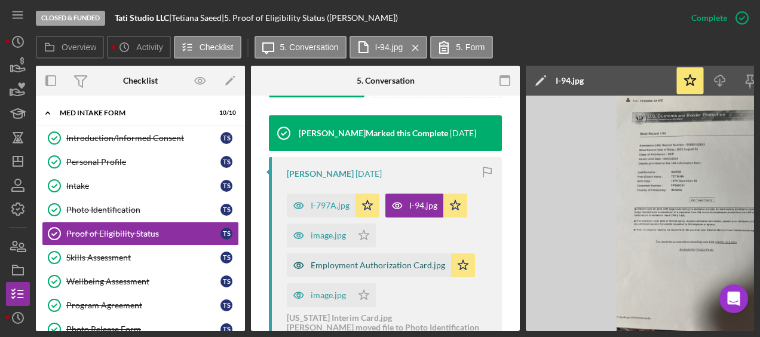
click at [420, 265] on div "Employment Authorization Card.jpg" at bounding box center [378, 265] width 134 height 10
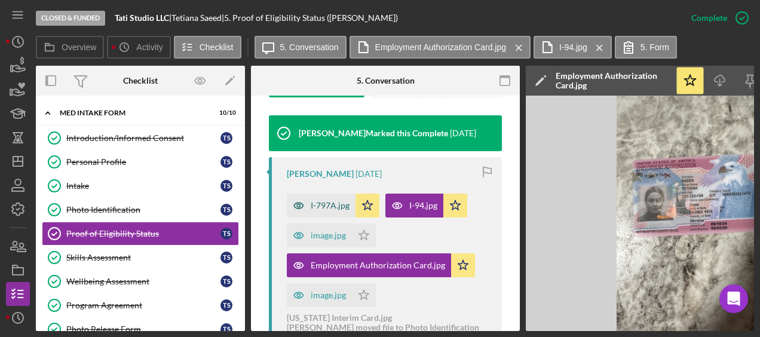
click at [332, 209] on div "I-797A.jpg" at bounding box center [330, 206] width 39 height 10
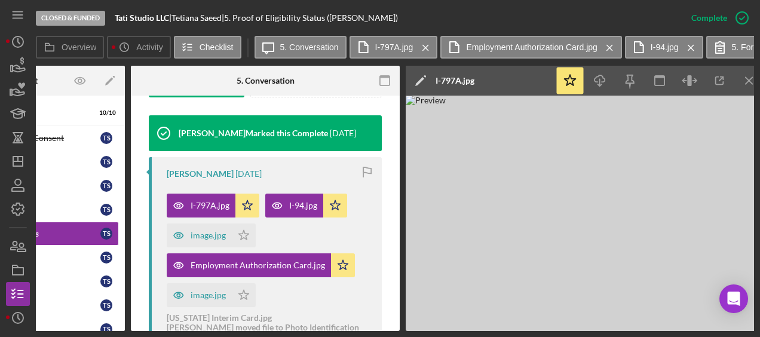
scroll to position [0, 129]
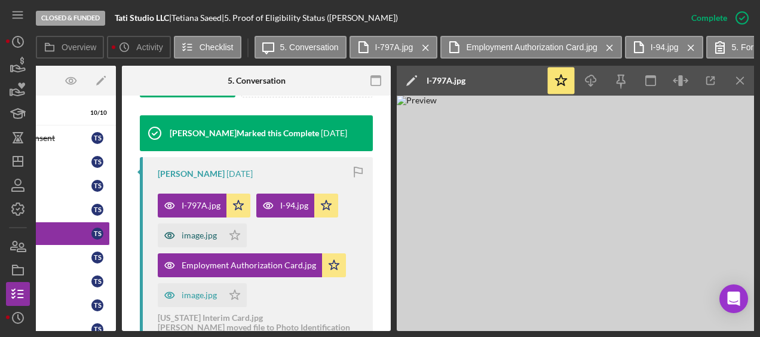
click at [201, 235] on div "image.jpg" at bounding box center [199, 236] width 35 height 10
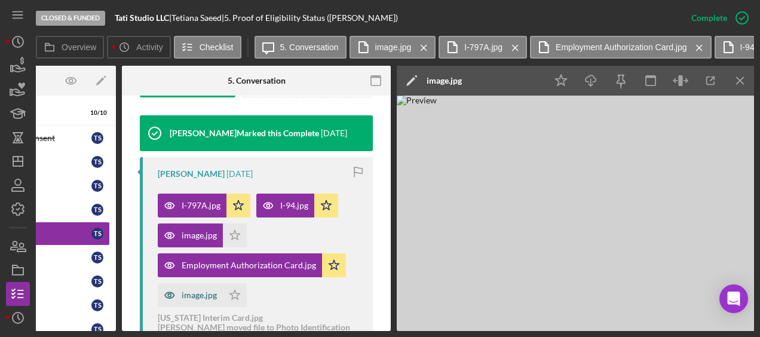
click at [191, 291] on div "image.jpg" at bounding box center [199, 295] width 35 height 10
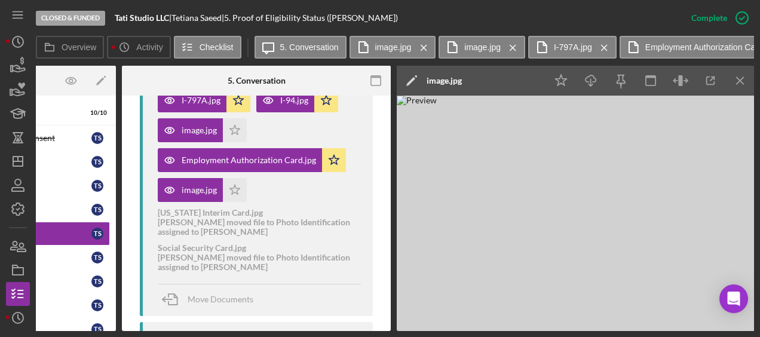
scroll to position [0, 0]
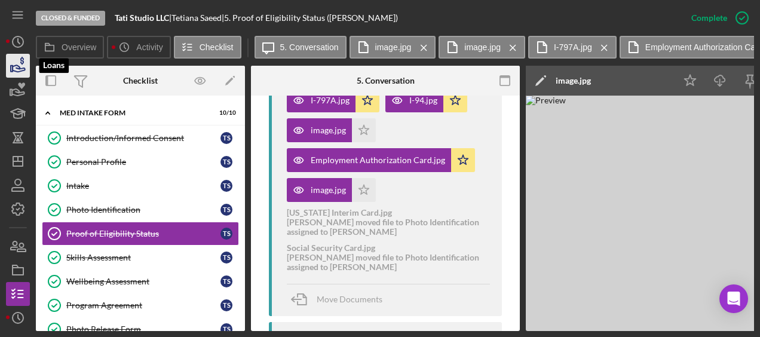
click at [18, 60] on icon "button" at bounding box center [18, 66] width 30 height 30
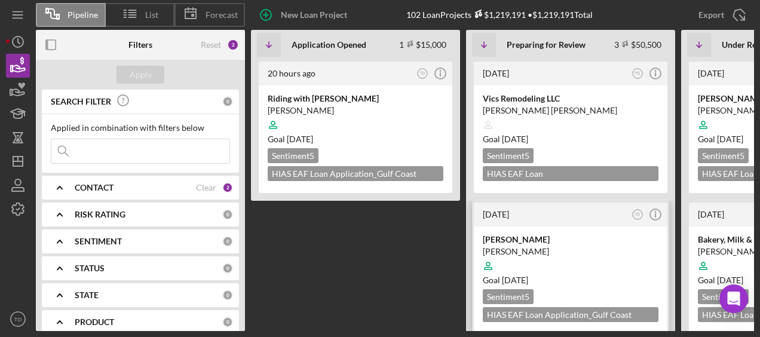
click at [516, 240] on div "[PERSON_NAME]" at bounding box center [571, 240] width 176 height 12
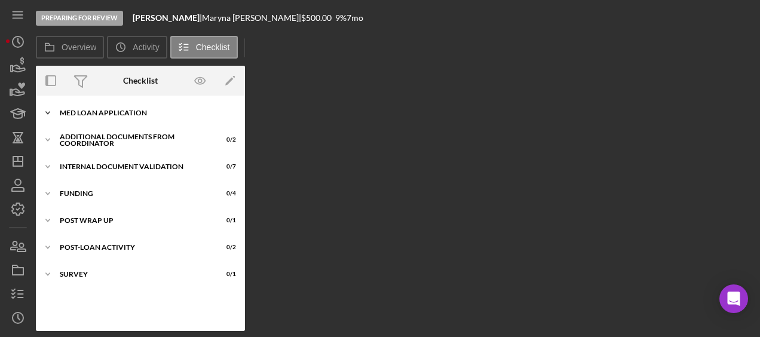
click at [88, 115] on div "MED Loan Application" at bounding box center [145, 112] width 170 height 7
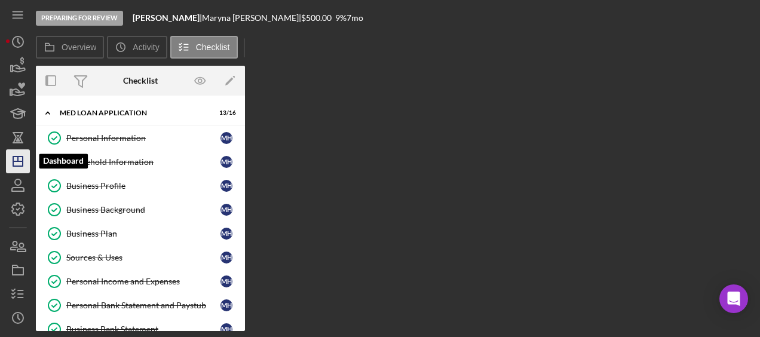
click at [13, 165] on polygon "button" at bounding box center [18, 161] width 10 height 10
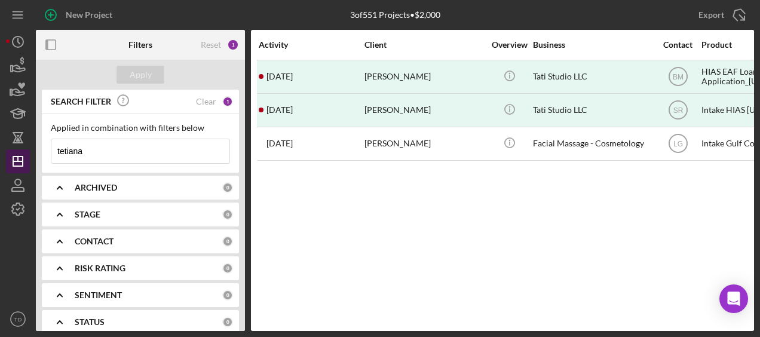
drag, startPoint x: 97, startPoint y: 149, endPoint x: 9, endPoint y: 153, distance: 88.5
click at [9, 153] on div "New Project 3 of 551 Projects • $2,000 tetiana Export Icon/Export Filters Reset…" at bounding box center [380, 165] width 748 height 331
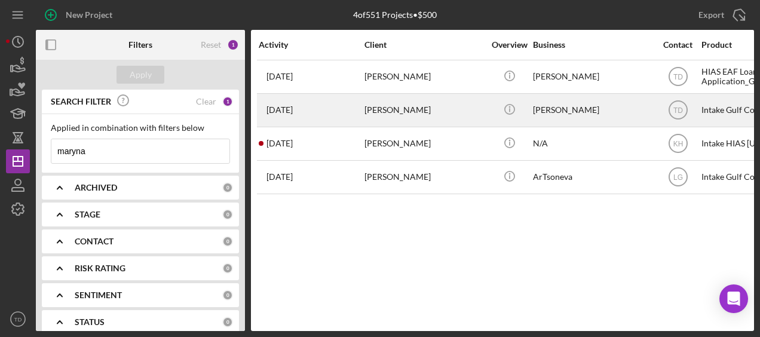
type input "maryna"
click at [345, 112] on div "2 weeks ago Maryna Hryshyna" at bounding box center [311, 110] width 105 height 32
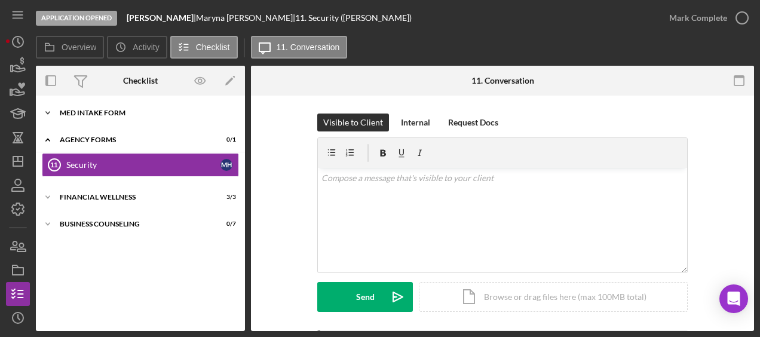
click at [134, 111] on div "MED Intake Form" at bounding box center [145, 112] width 170 height 7
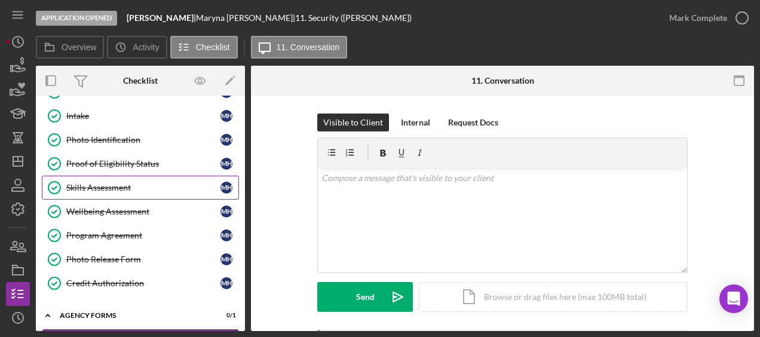
scroll to position [70, 0]
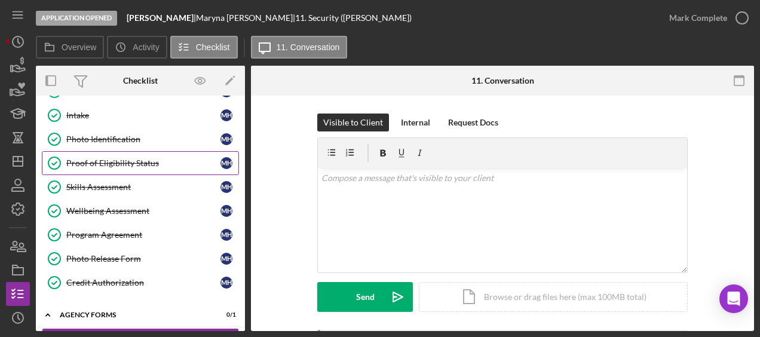
click at [116, 159] on div "Proof of Eligibility Status" at bounding box center [143, 163] width 154 height 10
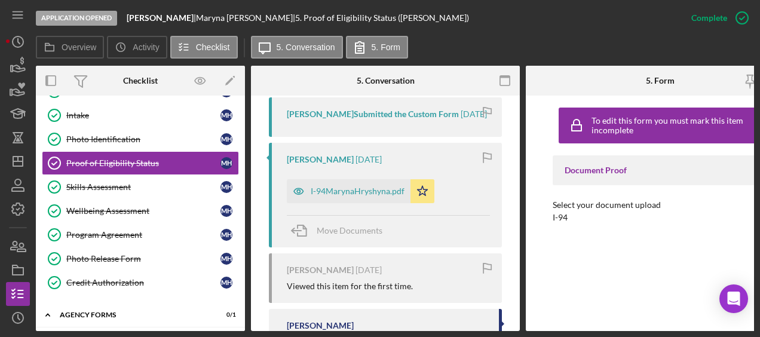
scroll to position [388, 0]
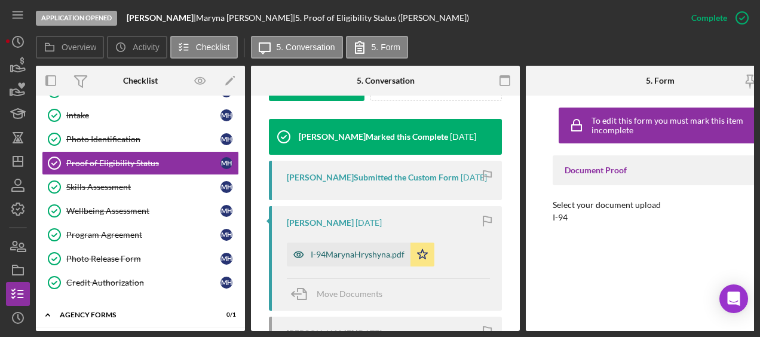
click at [352, 266] on div "I-94MarynaHryshyna.pdf" at bounding box center [349, 254] width 124 height 24
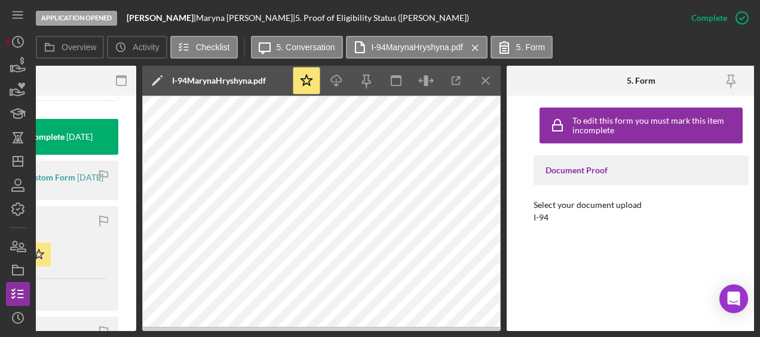
scroll to position [0, 405]
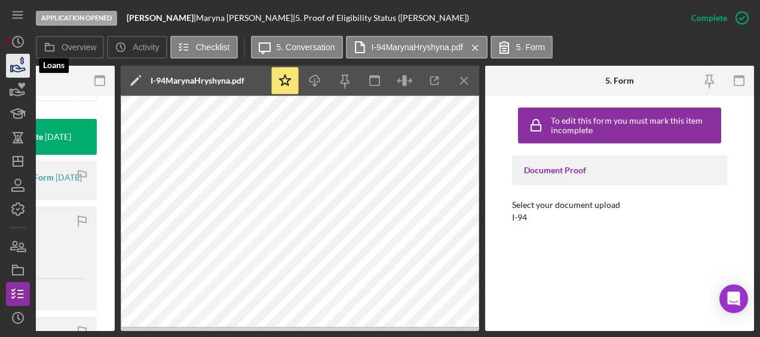
click at [18, 63] on icon "button" at bounding box center [18, 66] width 30 height 30
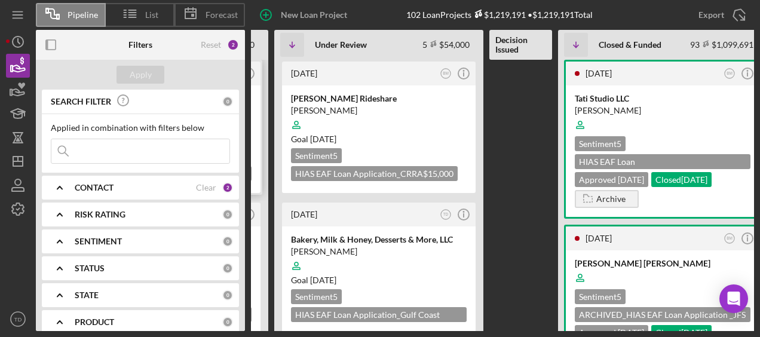
scroll to position [0, 426]
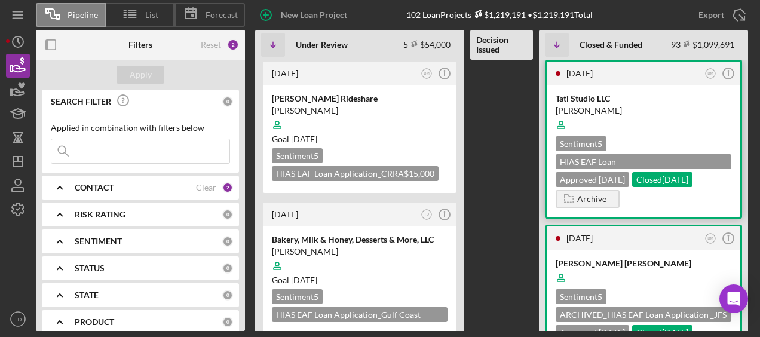
click at [567, 99] on div "Tati Studio LLC" at bounding box center [643, 99] width 176 height 12
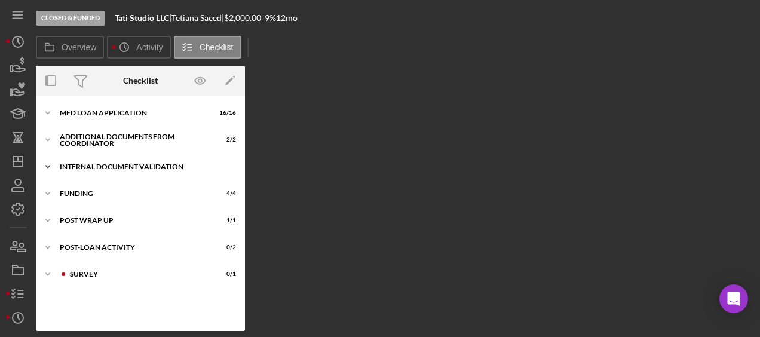
click at [72, 172] on div "Icon/Expander Internal Document Validation 7 / 7" at bounding box center [140, 167] width 209 height 24
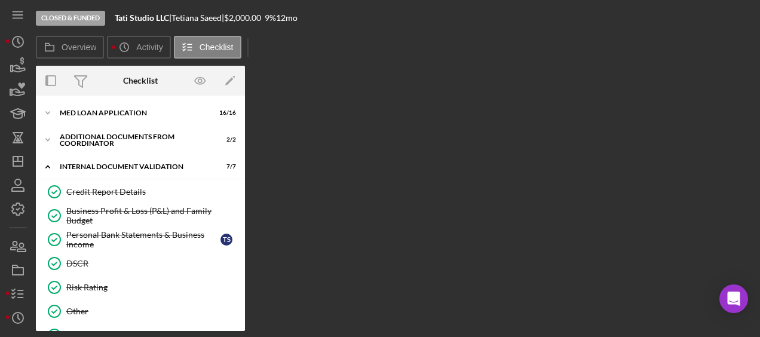
scroll to position [1, 0]
click at [12, 59] on icon "button" at bounding box center [18, 66] width 30 height 30
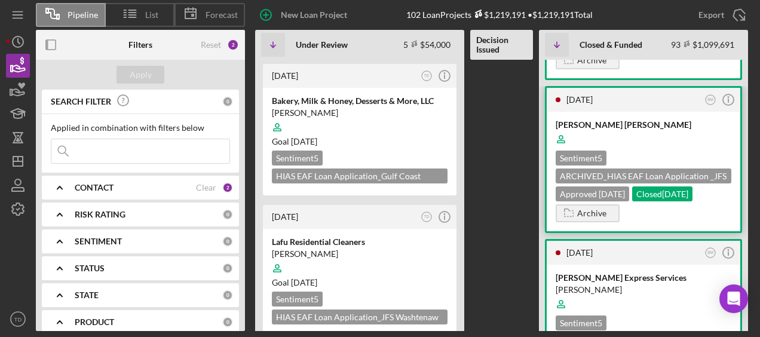
scroll to position [242, 0]
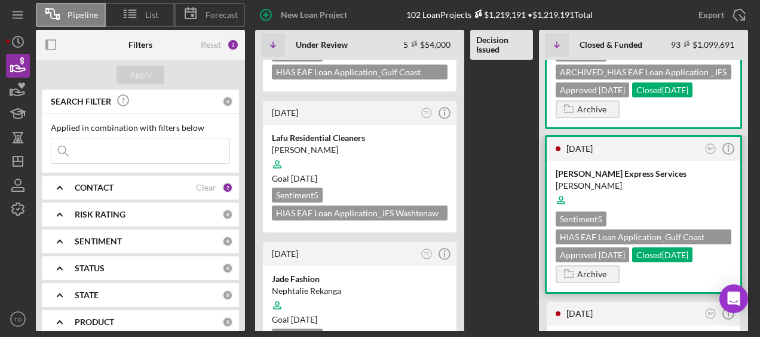
click at [602, 174] on div "[PERSON_NAME] Express Services" at bounding box center [643, 174] width 176 height 12
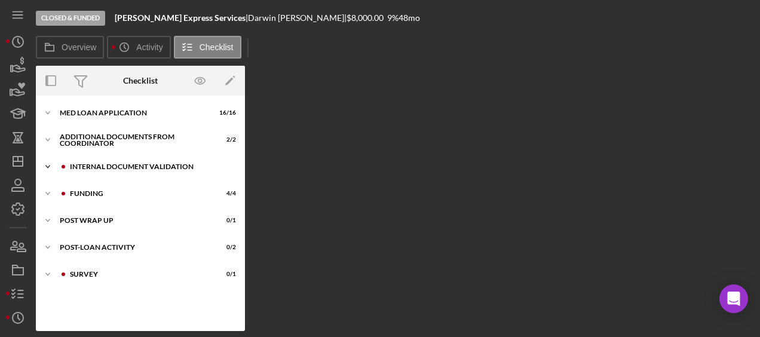
click at [93, 163] on div "Internal Document Validation" at bounding box center [150, 166] width 160 height 7
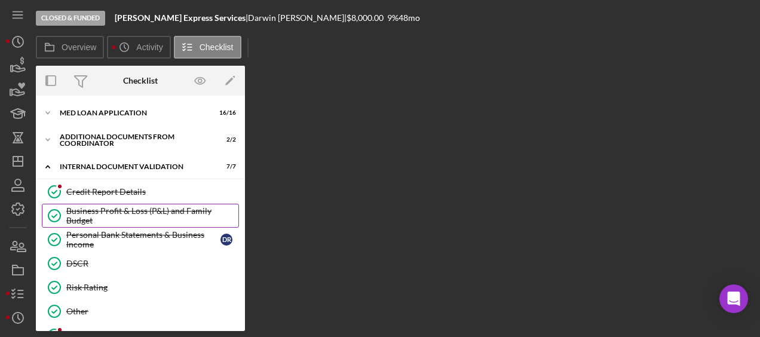
click at [88, 214] on div "Business Profit & Loss (P&L) and Family Budget" at bounding box center [152, 215] width 172 height 19
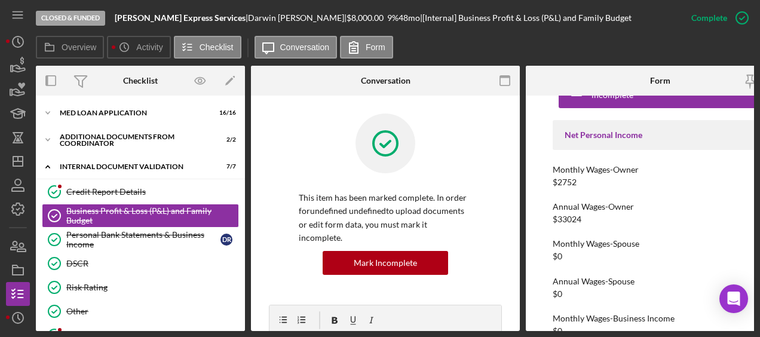
scroll to position [27, 0]
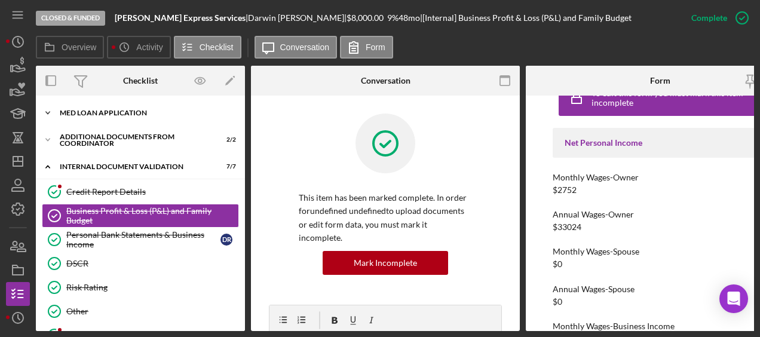
click at [90, 114] on div "MED Loan Application" at bounding box center [145, 112] width 170 height 7
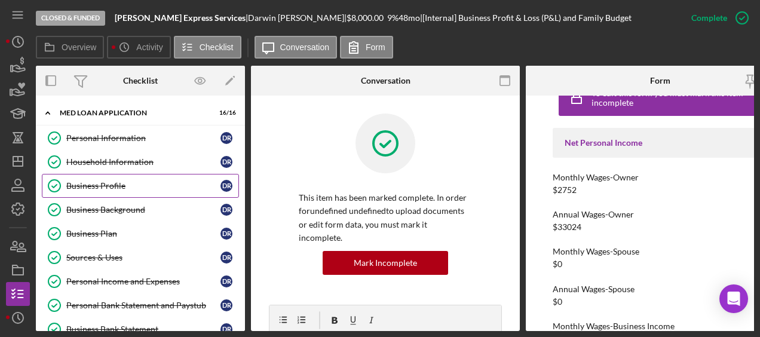
click at [97, 187] on div "Business Profile" at bounding box center [143, 186] width 154 height 10
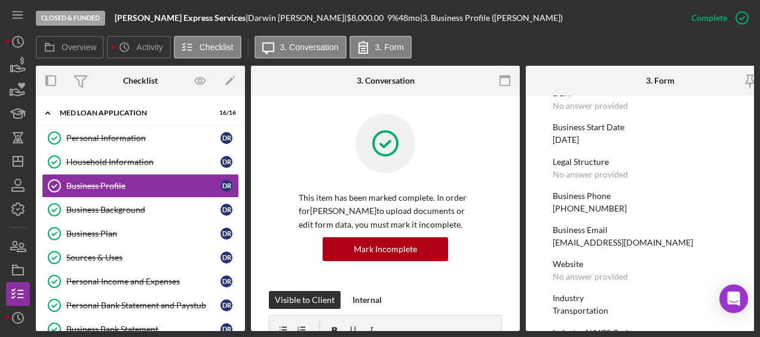
scroll to position [102, 0]
click at [166, 277] on div "Personal Income and Expenses" at bounding box center [143, 282] width 154 height 10
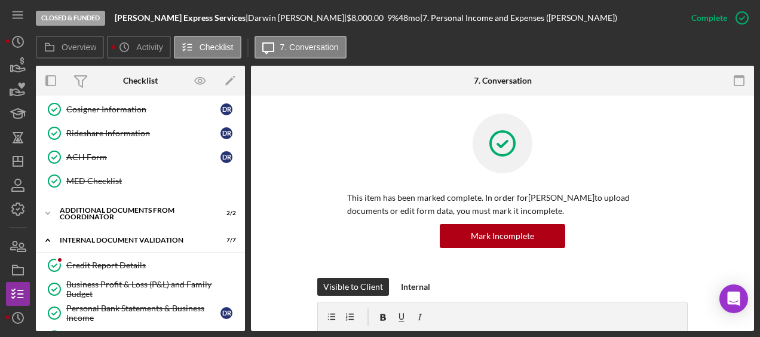
scroll to position [315, 0]
click at [149, 265] on link "Credit Report Details Credit Report Details" at bounding box center [140, 266] width 197 height 24
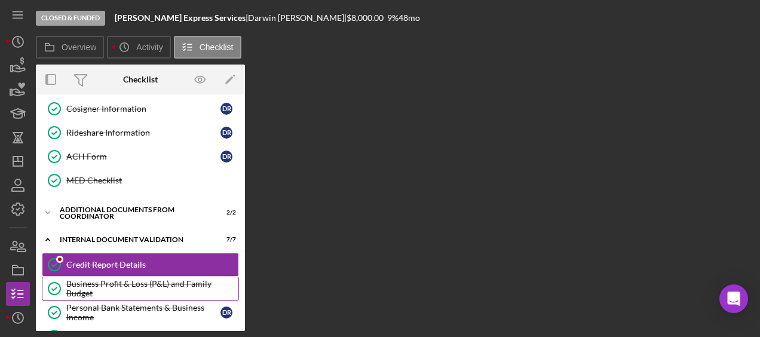
click at [148, 282] on div "Business Profit & Loss (P&L) and Family Budget" at bounding box center [152, 288] width 172 height 19
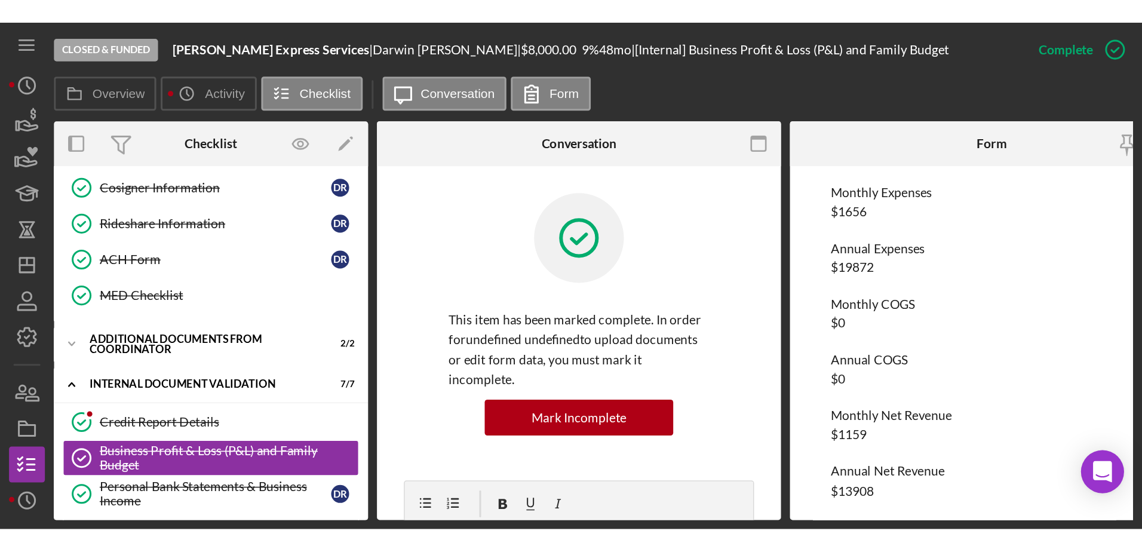
scroll to position [1294, 0]
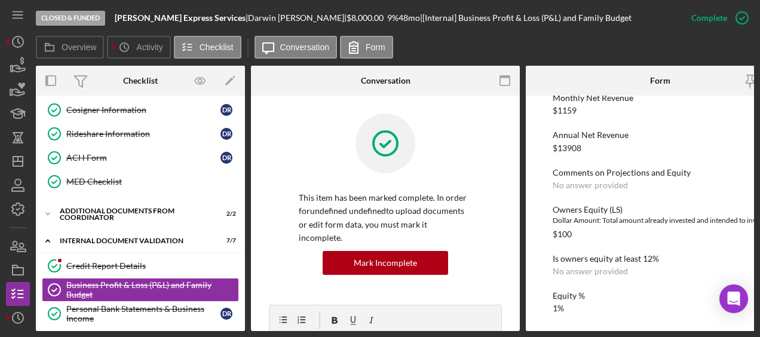
click at [5, 63] on div "Closed & Funded Rondon Express Services | Darwin Rondon | $8,000.00 9 % 48 mo |…" at bounding box center [380, 168] width 760 height 337
click at [15, 66] on icon "button" at bounding box center [19, 68] width 13 height 7
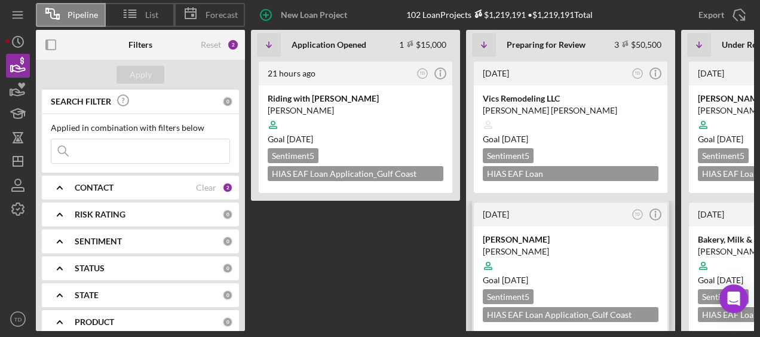
drag, startPoint x: 513, startPoint y: 257, endPoint x: 495, endPoint y: 254, distance: 18.2
click at [495, 254] on icon at bounding box center [488, 265] width 23 height 23
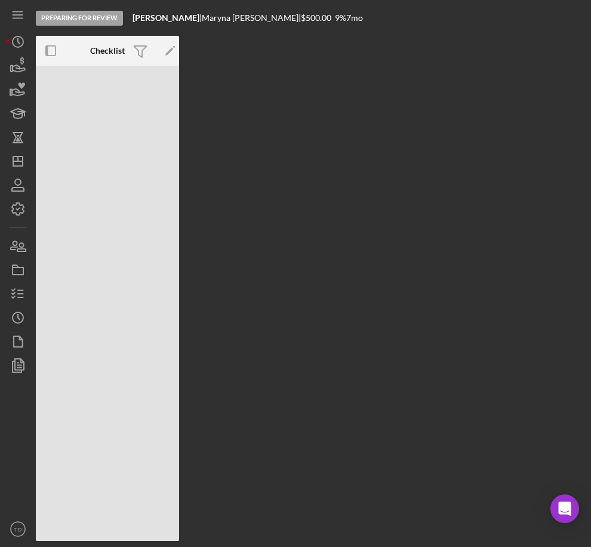
click at [102, 108] on div "Preparing for Review Sweet Mary Bakery | Maryna Hryshyna | $500.00 9 % 7 mo Ico…" at bounding box center [107, 303] width 143 height 475
click at [8, 53] on icon "Icon/History" at bounding box center [18, 42] width 30 height 30
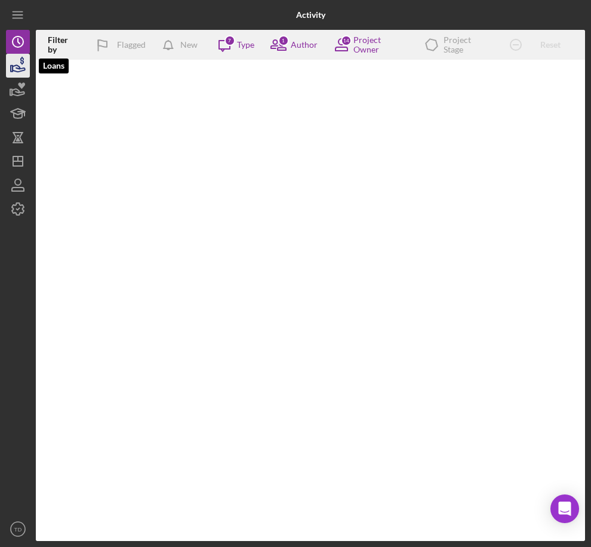
click at [14, 70] on icon "button" at bounding box center [18, 66] width 30 height 30
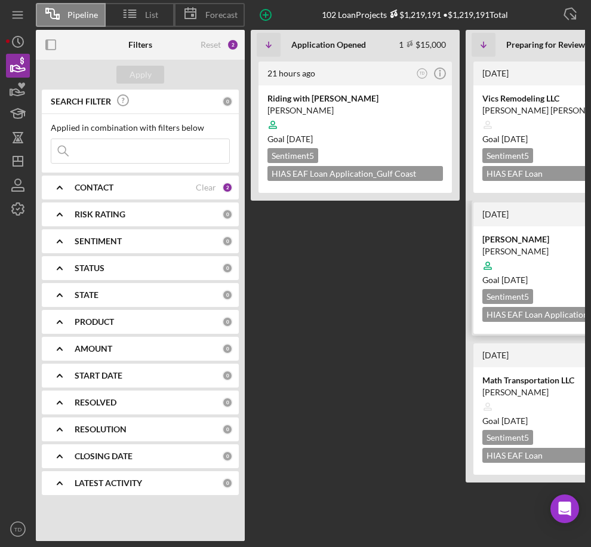
click at [521, 250] on div "[PERSON_NAME]" at bounding box center [571, 251] width 176 height 12
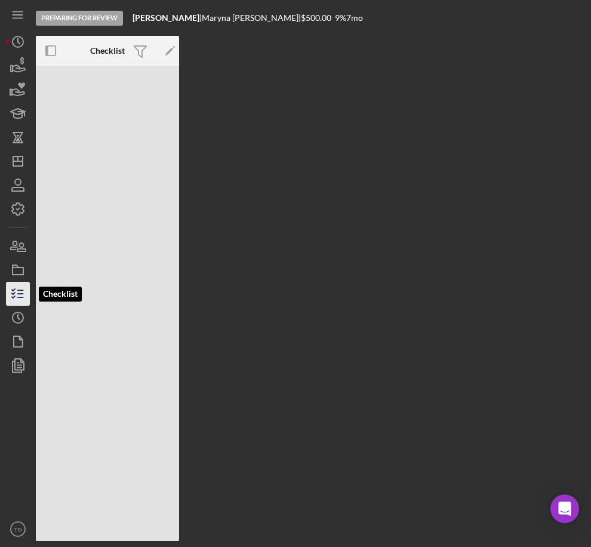
click at [9, 296] on icon "button" at bounding box center [18, 294] width 30 height 30
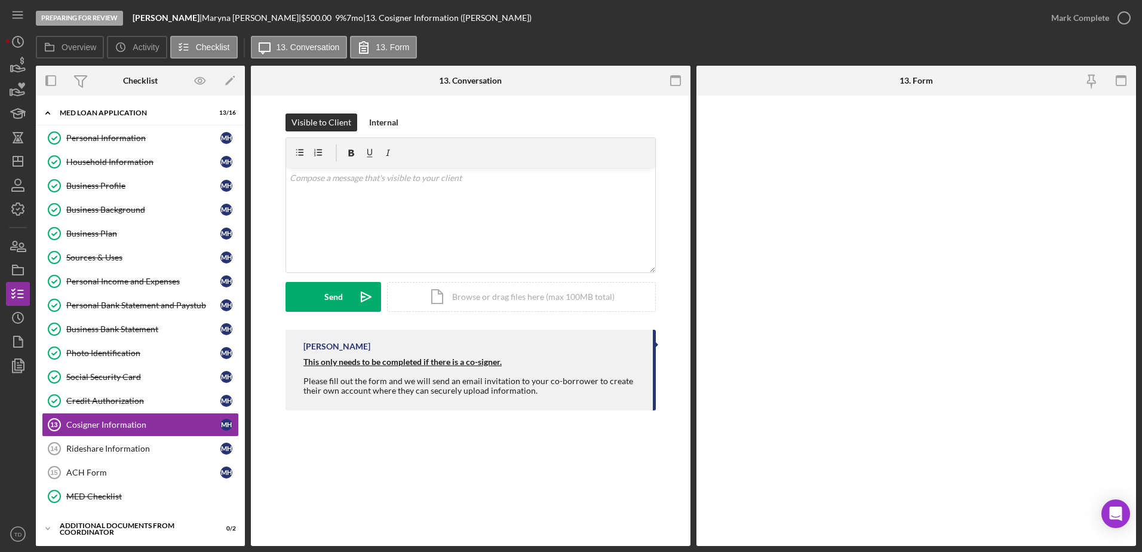
scroll to position [106, 0]
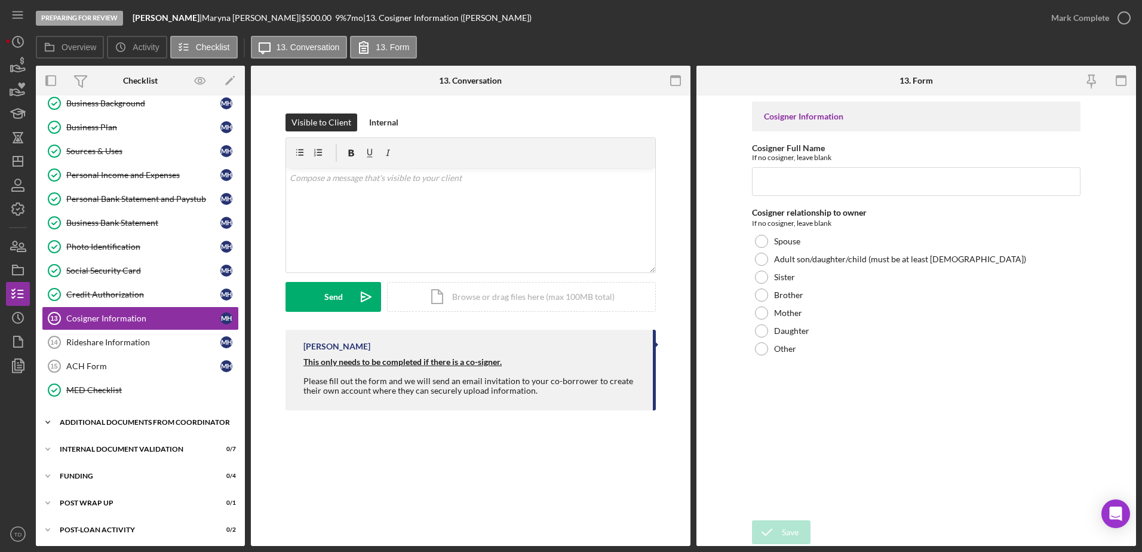
click at [138, 336] on div "Additional Documents from Coordinator" at bounding box center [145, 422] width 170 height 7
click at [122, 336] on div "Additional Documentation (from PC)" at bounding box center [152, 448] width 172 height 10
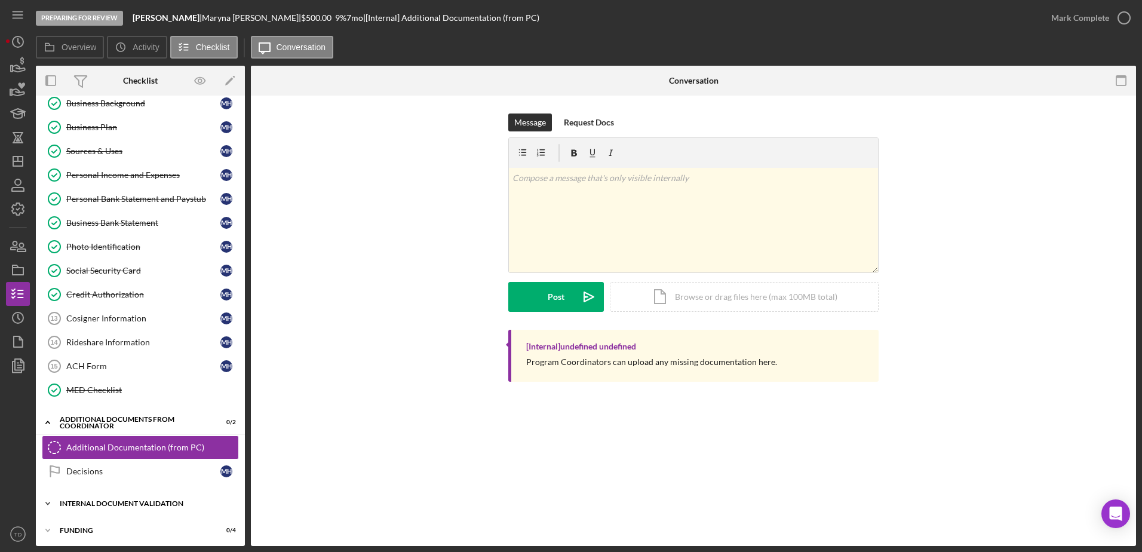
click at [114, 336] on div "Internal Document Validation" at bounding box center [145, 503] width 170 height 7
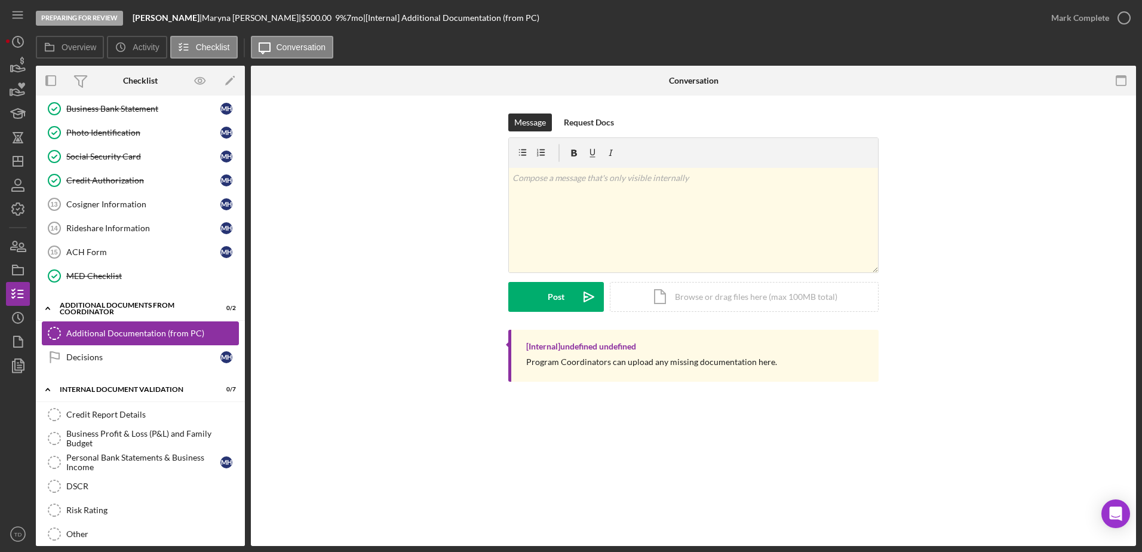
scroll to position [221, 0]
click at [111, 336] on link "Credit Report Details Credit Report Details" at bounding box center [140, 414] width 197 height 24
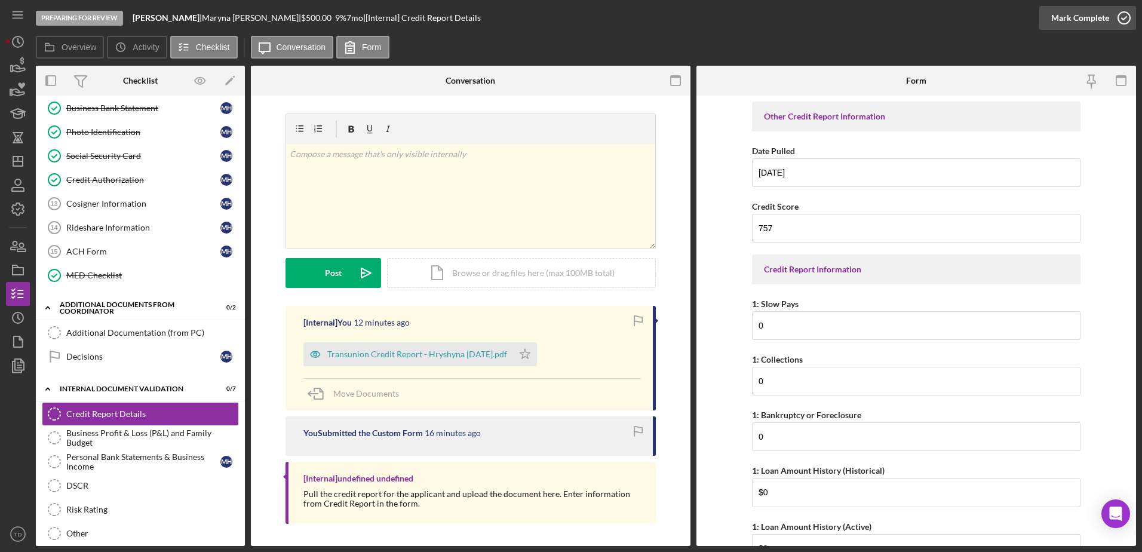
click at [759, 13] on icon "button" at bounding box center [1124, 18] width 30 height 30
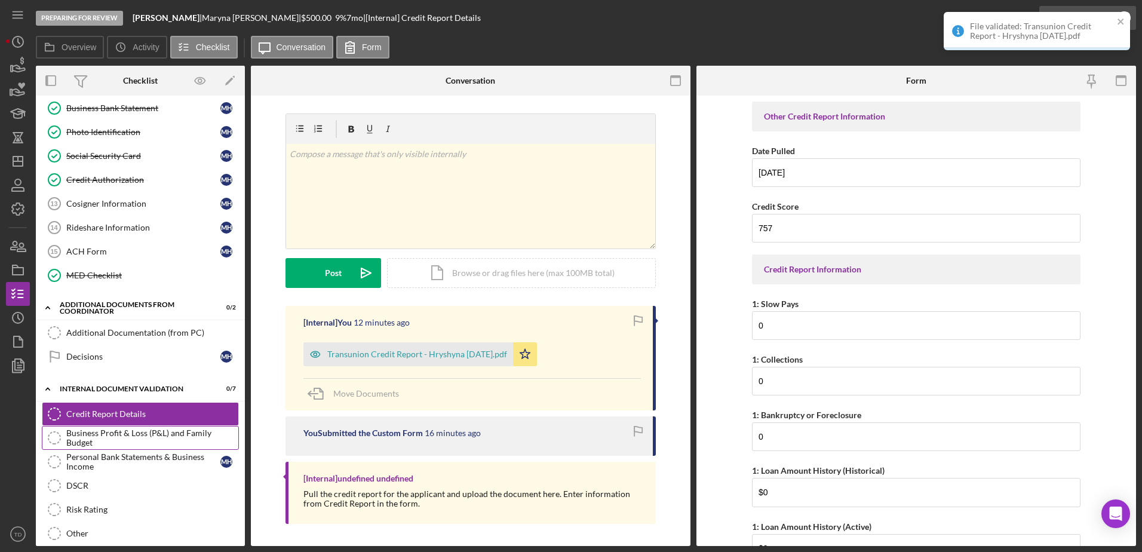
click at [152, 336] on div "Business Profit & Loss (P&L) and Family Budget" at bounding box center [152, 437] width 172 height 19
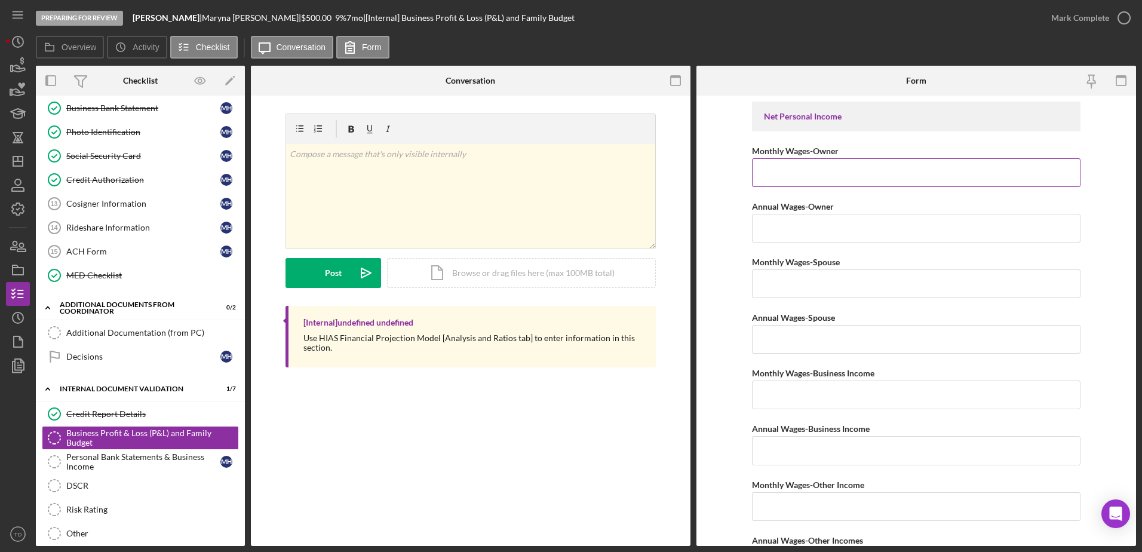
click at [759, 170] on input "Monthly Wages-Owner" at bounding box center [916, 172] width 328 height 29
type input "$3,100"
click at [759, 234] on input "Annual Wages-Owner" at bounding box center [916, 228] width 328 height 29
type input "$37,200"
type input "$3,300"
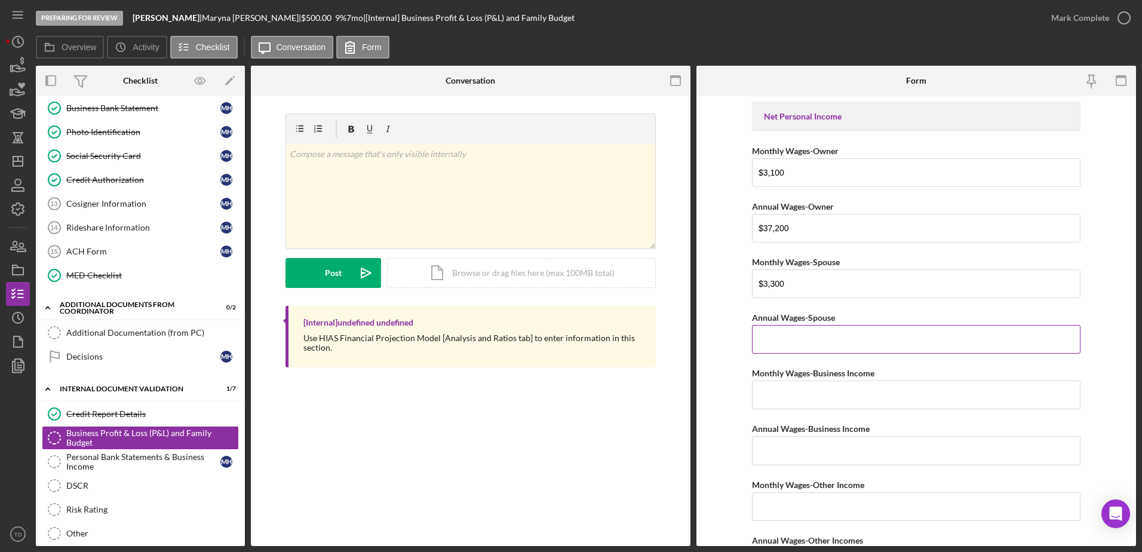
drag, startPoint x: 830, startPoint y: 337, endPoint x: 824, endPoint y: 340, distance: 6.7
click at [759, 336] on input "Annual Wages-Spouse" at bounding box center [916, 339] width 328 height 29
type input "$39,600"
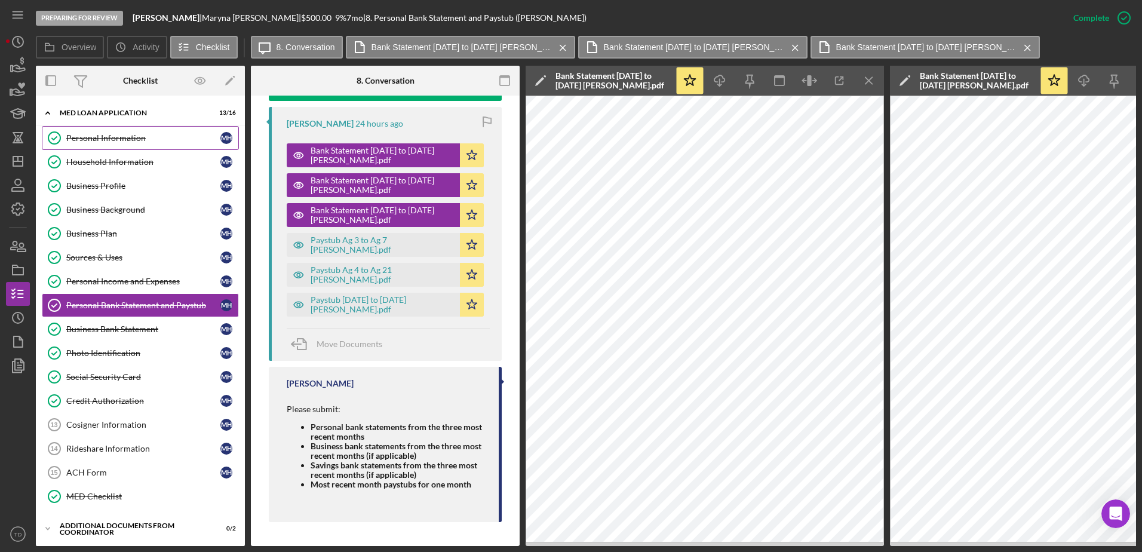
click at [109, 131] on link "Personal Information Personal Information M H" at bounding box center [140, 138] width 197 height 24
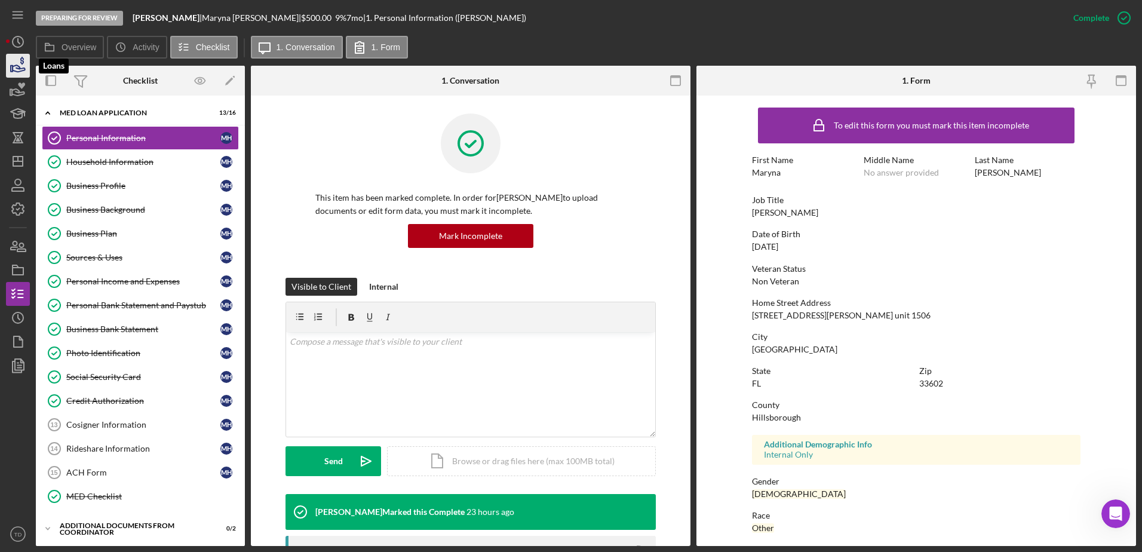
click at [21, 67] on icon "button" at bounding box center [18, 66] width 30 height 30
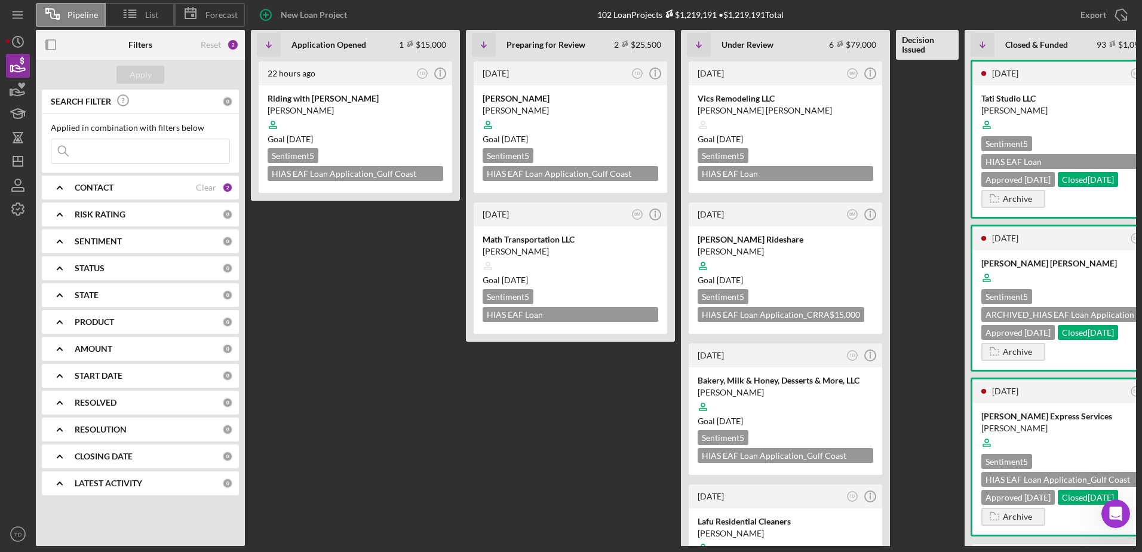
click at [102, 145] on input at bounding box center [140, 151] width 178 height 24
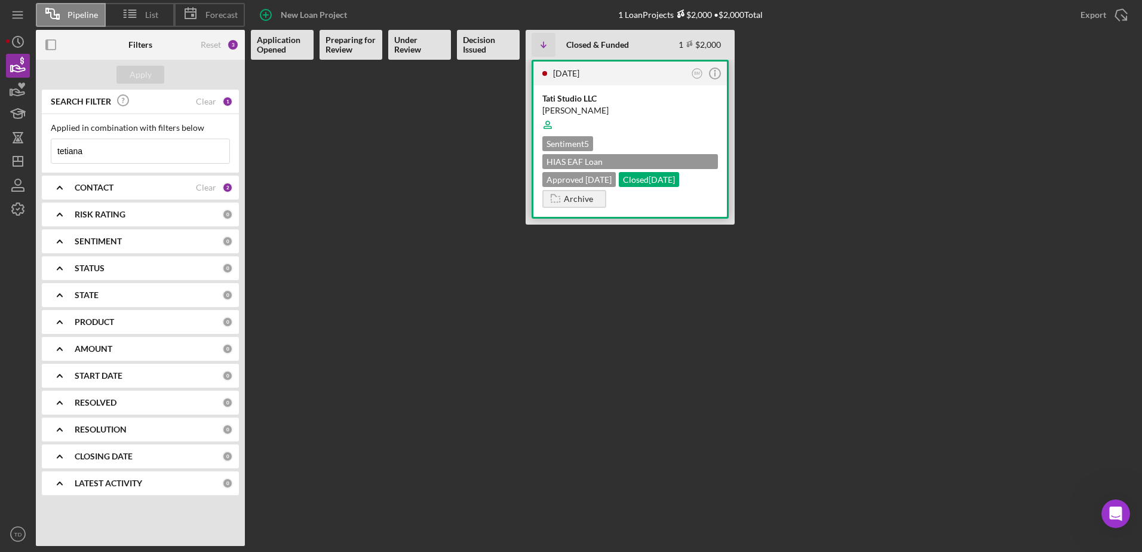
type input "tetiana"
click at [584, 112] on div "[PERSON_NAME]" at bounding box center [630, 111] width 176 height 12
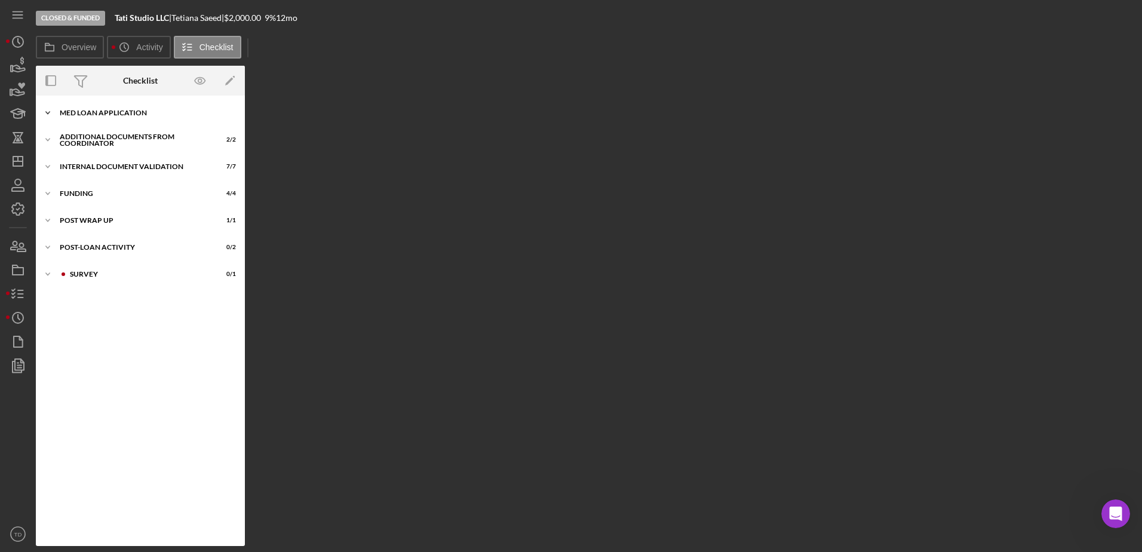
click at [104, 110] on div "MED Loan Application" at bounding box center [145, 112] width 170 height 7
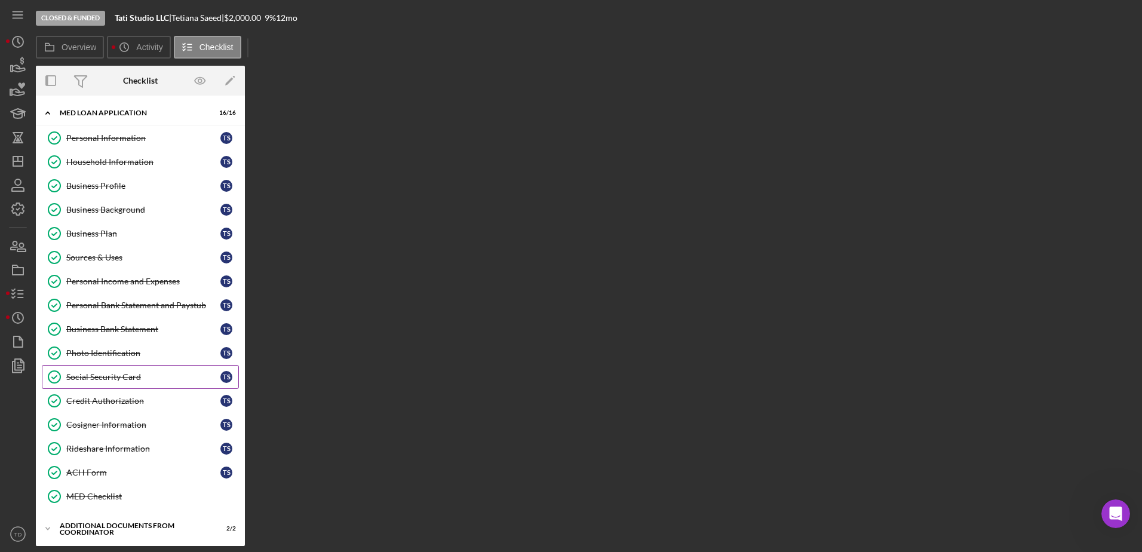
scroll to position [136, 0]
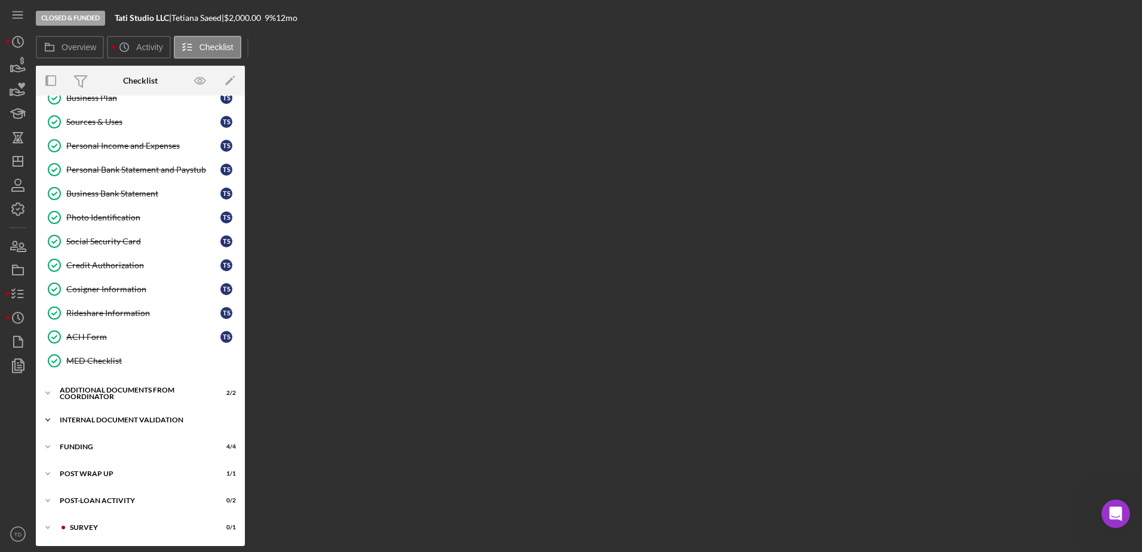
click at [113, 336] on div "Internal Document Validation" at bounding box center [145, 419] width 170 height 7
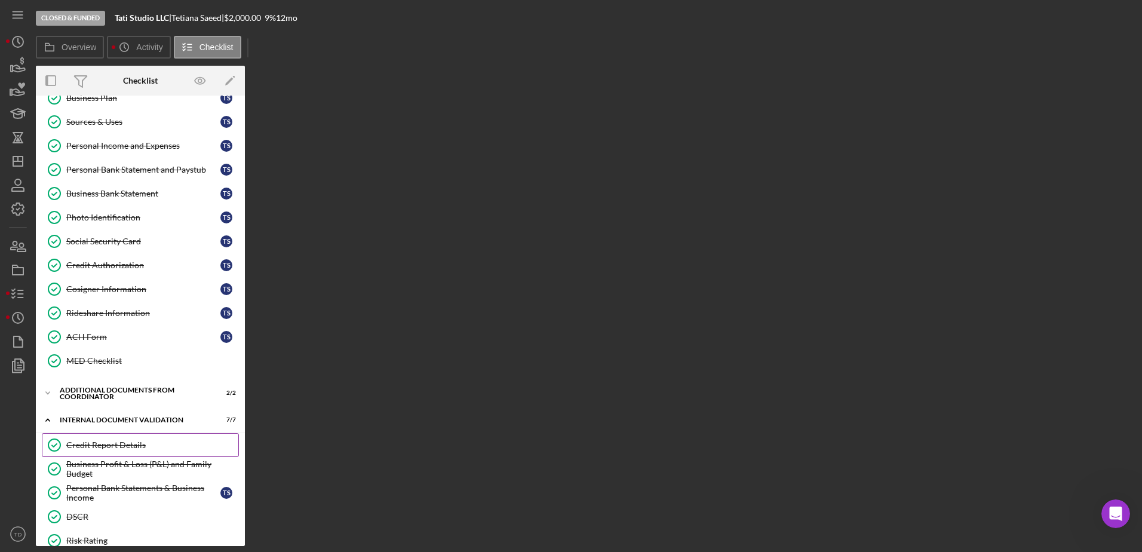
click at [106, 336] on div "Credit Report Details" at bounding box center [152, 445] width 172 height 10
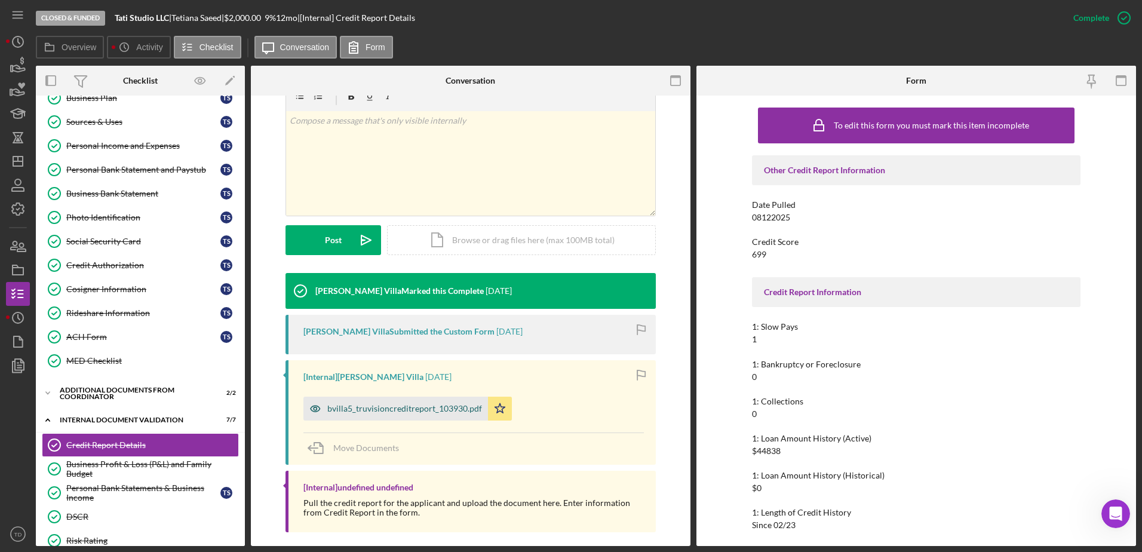
click at [409, 336] on div "bvilla5_truvisioncreditreport_103930.pdf" at bounding box center [404, 409] width 155 height 10
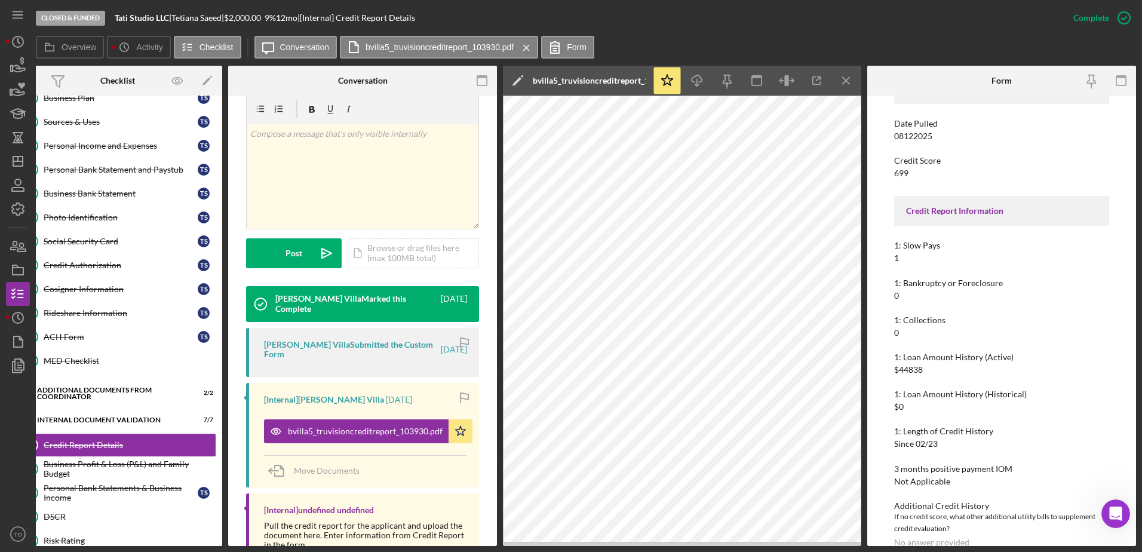
scroll to position [83, 0]
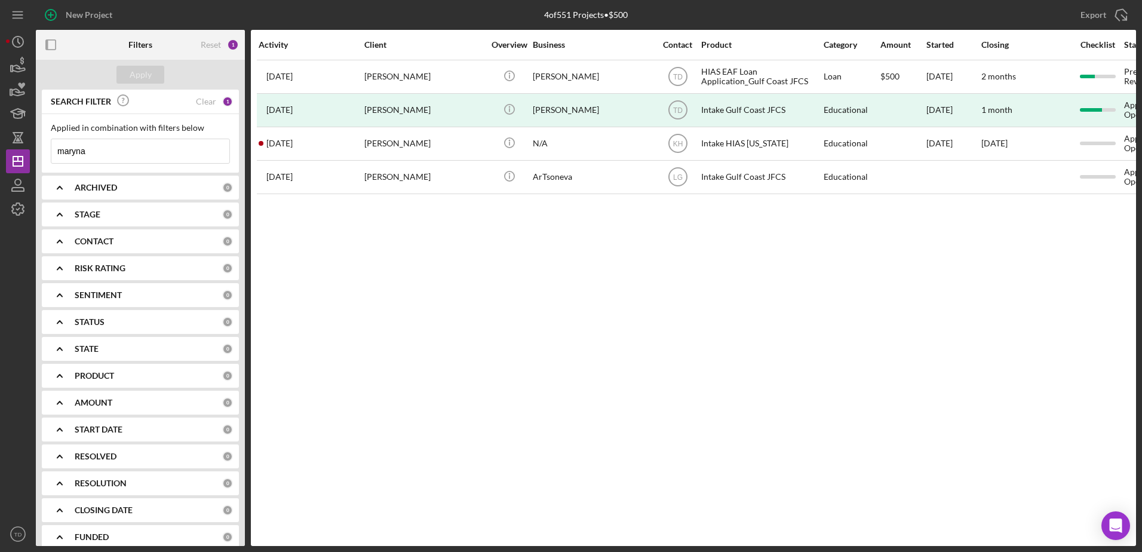
drag, startPoint x: 134, startPoint y: 159, endPoint x: -36, endPoint y: 148, distance: 170.6
click at [0, 148] on html "New Project 4 of 551 Projects • $500 maryna Export Icon/Export Filters Reset 1 …" at bounding box center [571, 276] width 1142 height 552
click at [22, 88] on icon "button" at bounding box center [21, 85] width 7 height 7
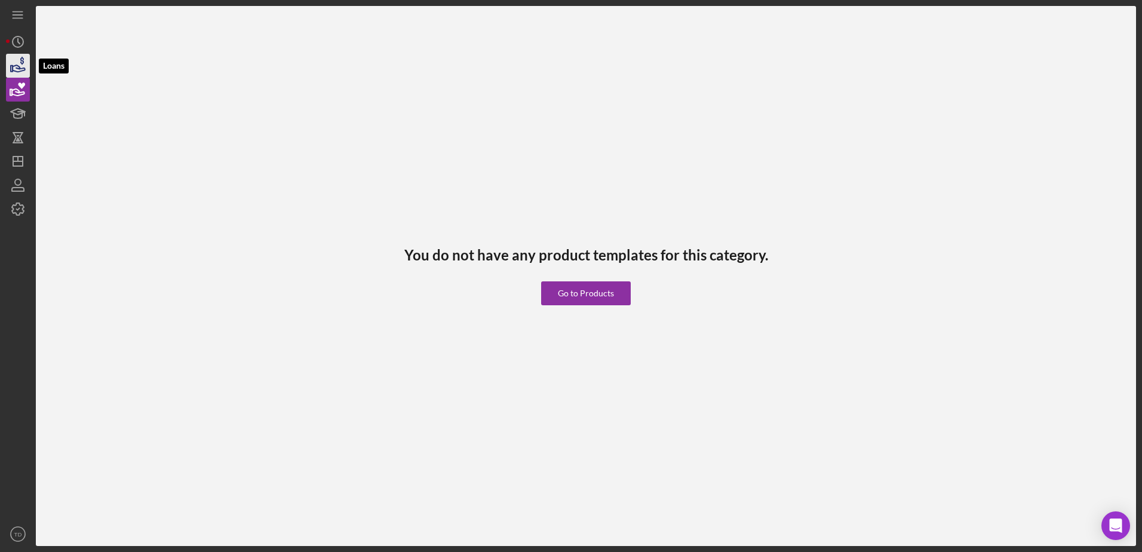
click at [16, 68] on icon "button" at bounding box center [18, 66] width 30 height 30
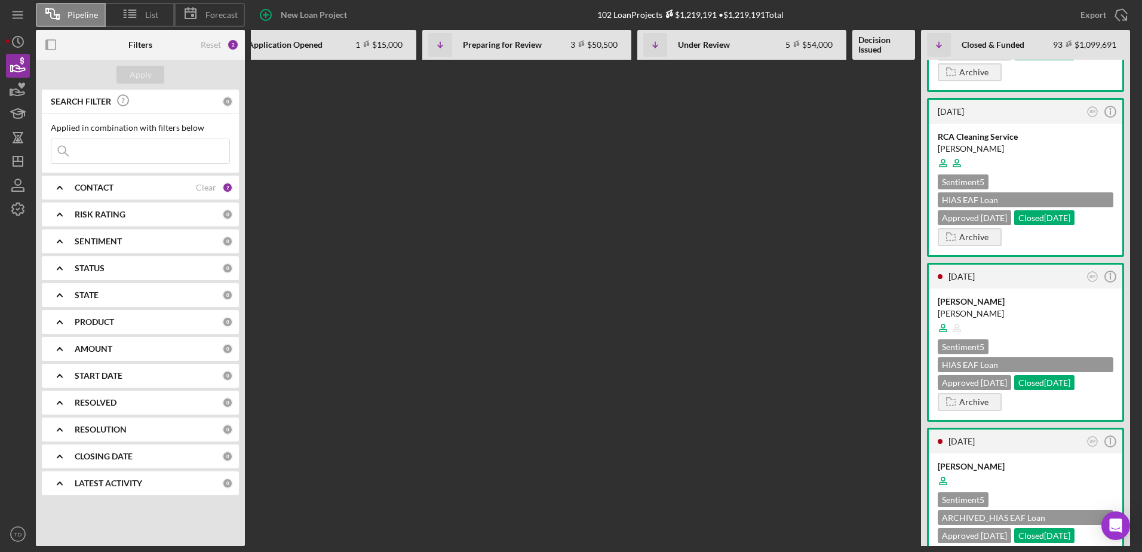
scroll to position [886, 0]
click at [759, 282] on time "[DATE]" at bounding box center [961, 277] width 26 height 10
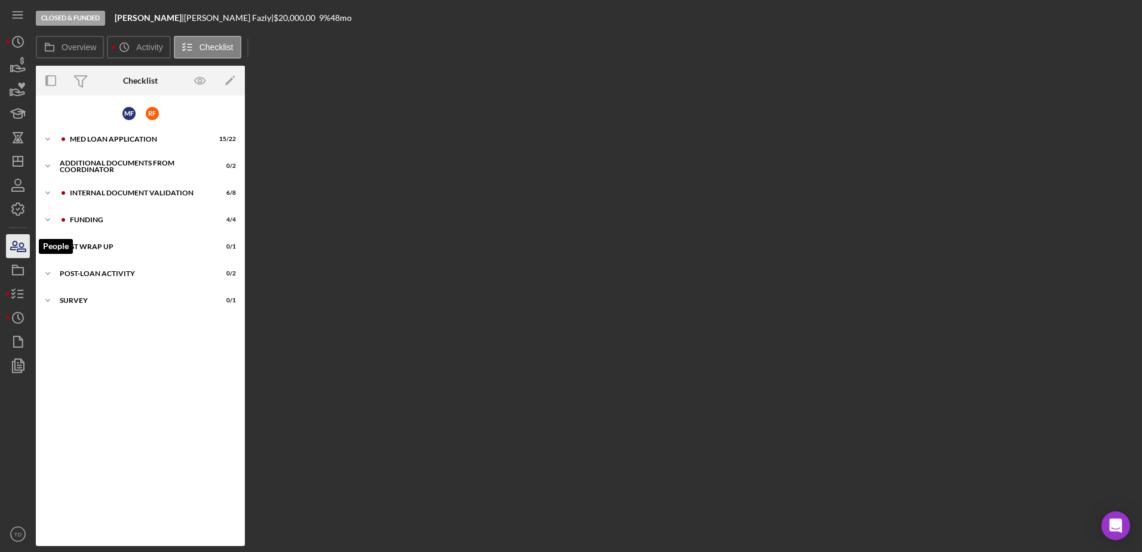
click at [20, 250] on icon "button" at bounding box center [18, 246] width 30 height 30
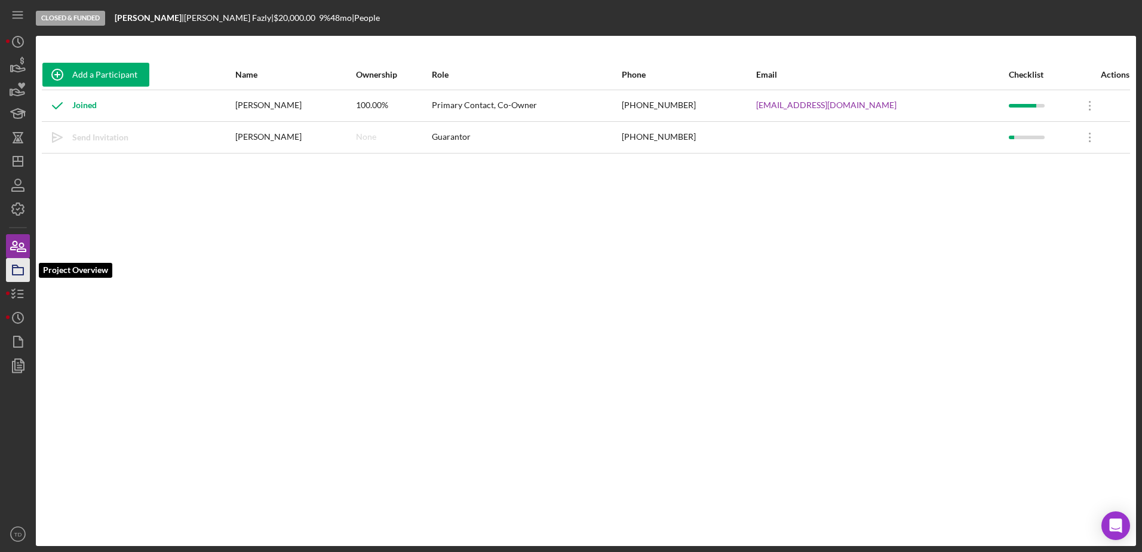
click at [13, 272] on rect "button" at bounding box center [18, 271] width 11 height 7
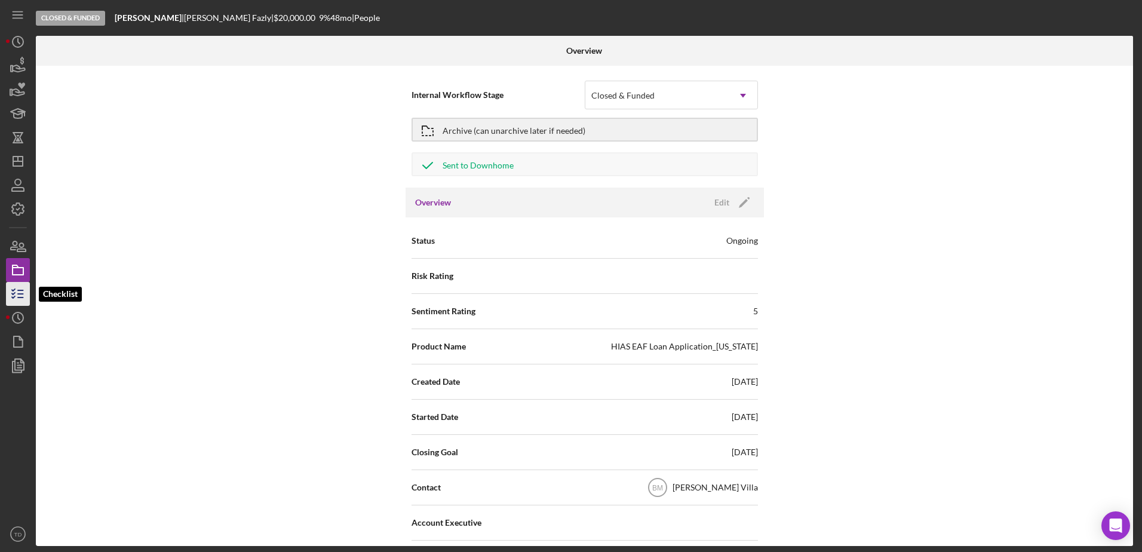
click at [11, 293] on icon "button" at bounding box center [18, 294] width 30 height 30
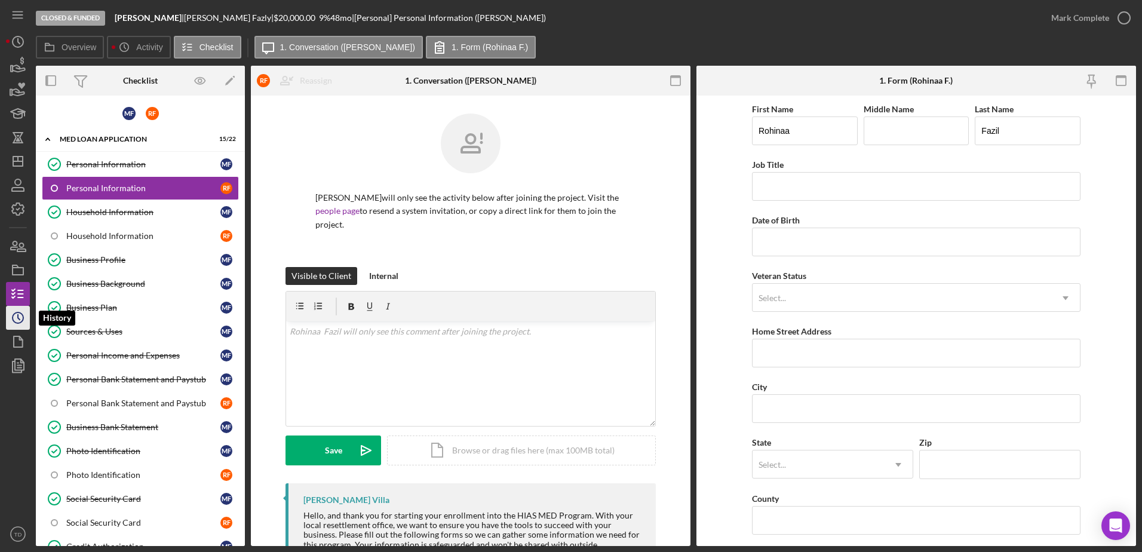
click at [16, 321] on icon "Icon/History" at bounding box center [18, 318] width 30 height 30
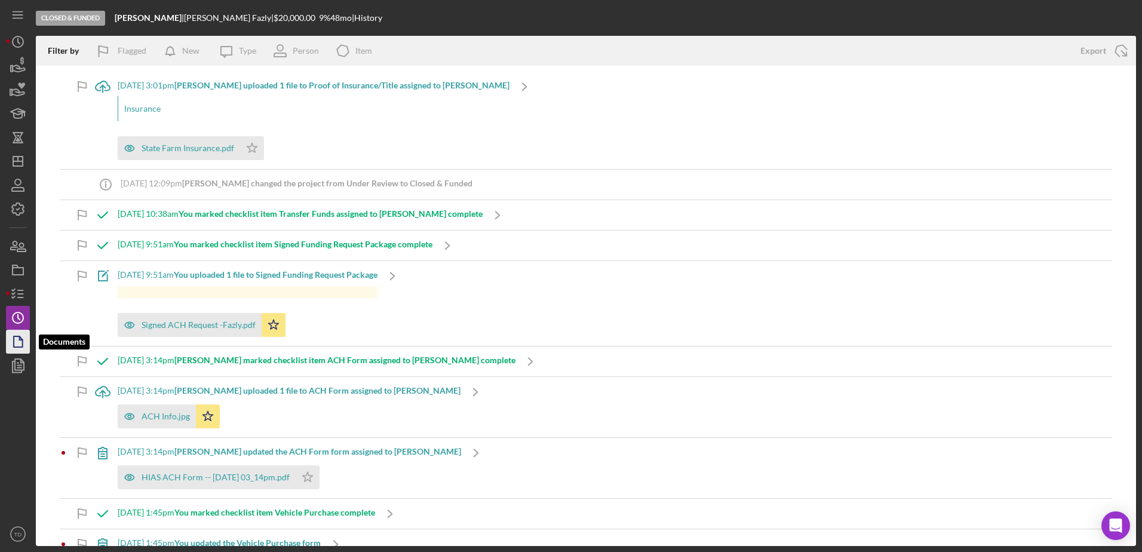
click at [14, 336] on polygon "button" at bounding box center [18, 341] width 9 height 11
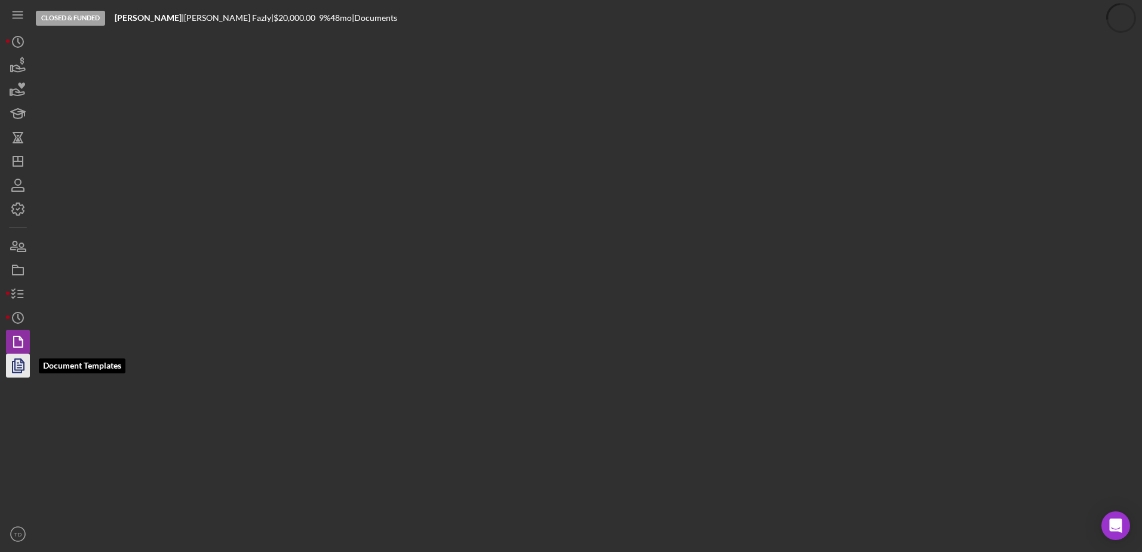
click at [18, 336] on polygon "button" at bounding box center [19, 364] width 9 height 11
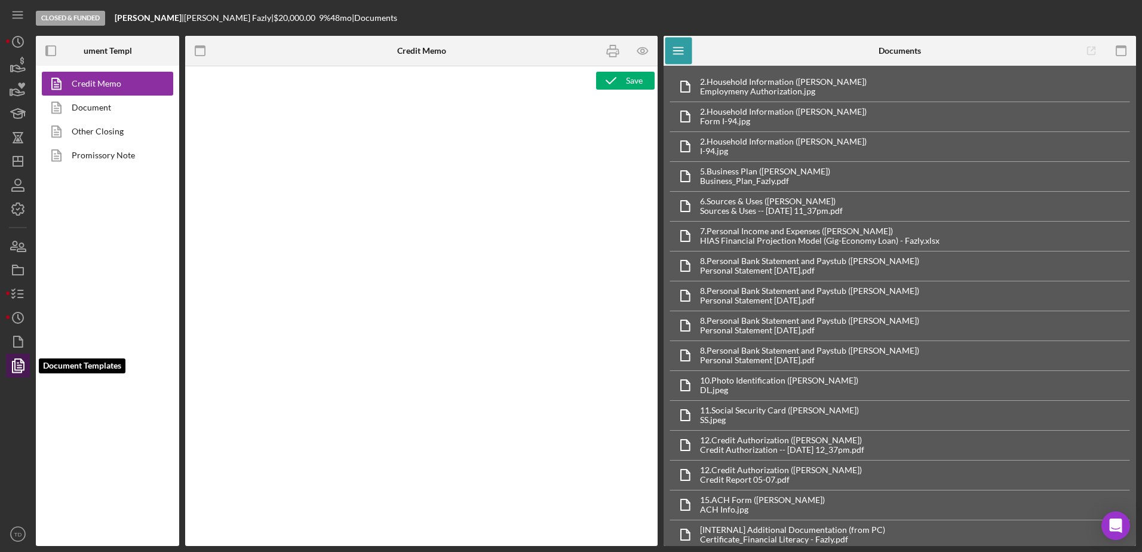
type textarea "<h2><img src="[URL][DOMAIN_NAME]" alt="HIAS Economic Advancement Fund" width="4…"
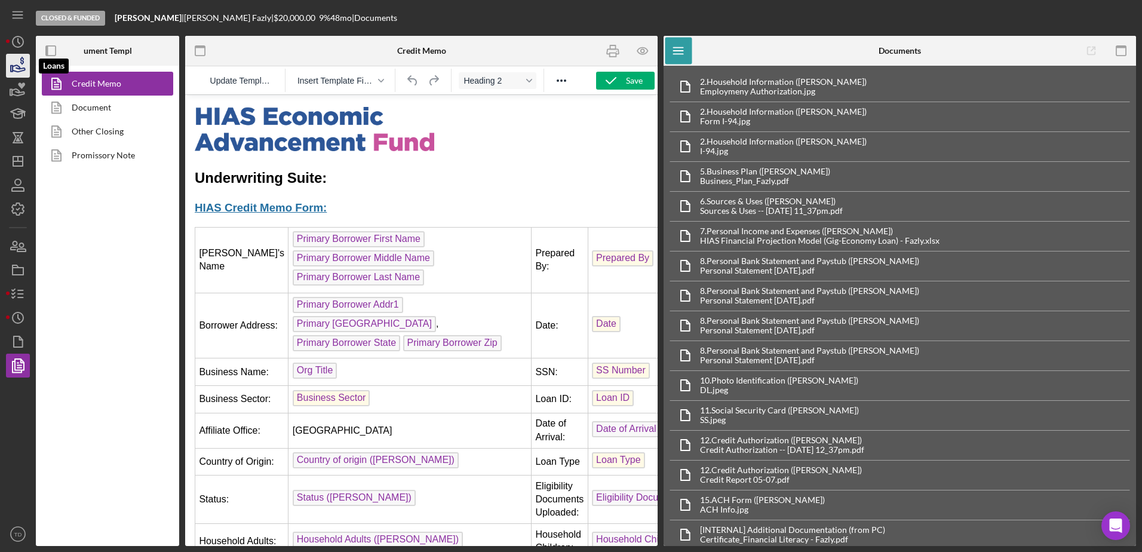
click at [24, 73] on icon "button" at bounding box center [18, 66] width 30 height 30
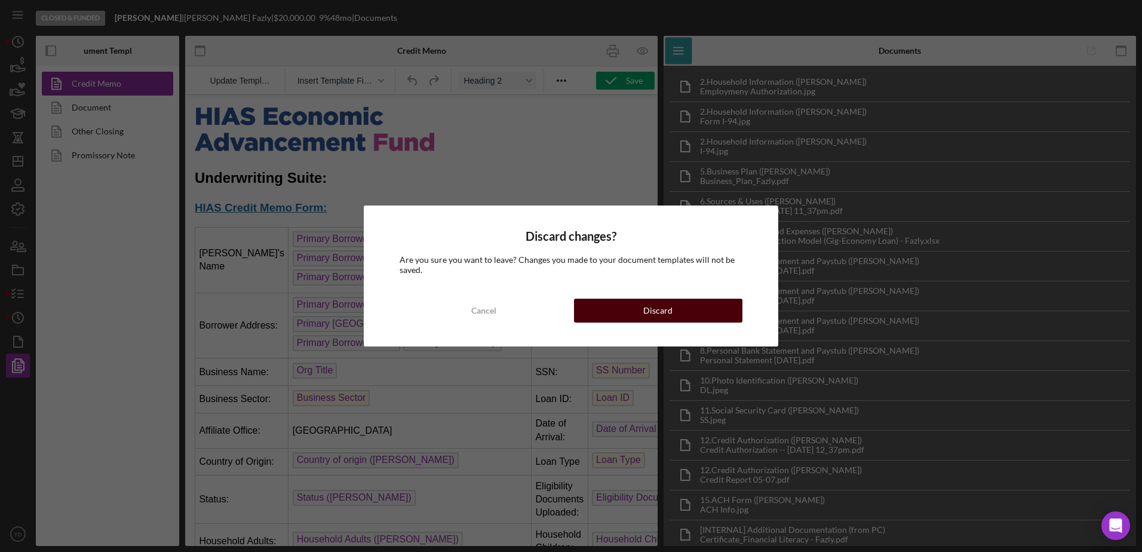
click at [643, 309] on button "Discard" at bounding box center [658, 311] width 168 height 24
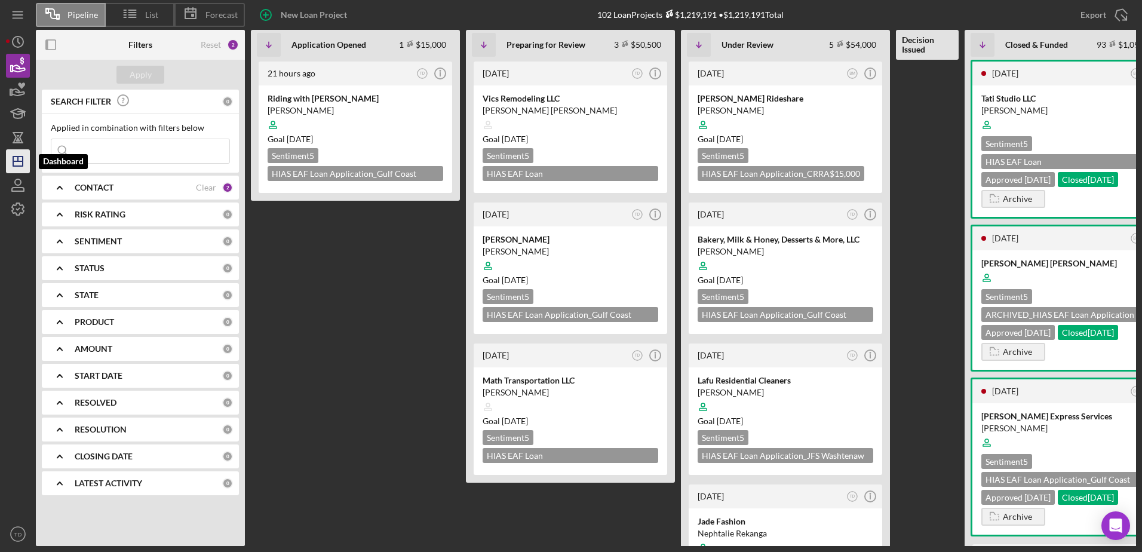
click at [19, 160] on icon "Icon/Dashboard" at bounding box center [18, 161] width 30 height 30
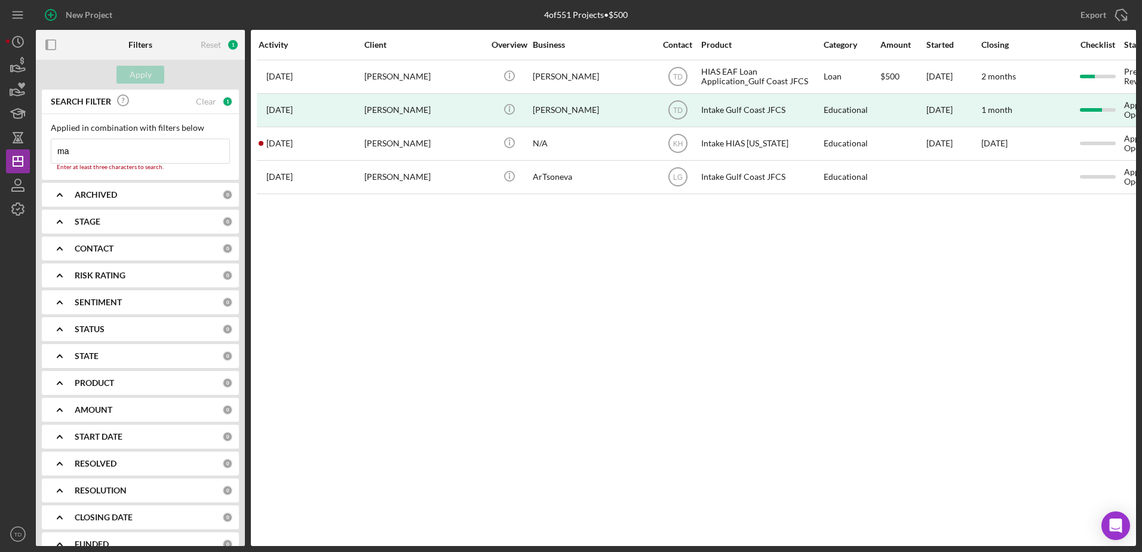
type input "m"
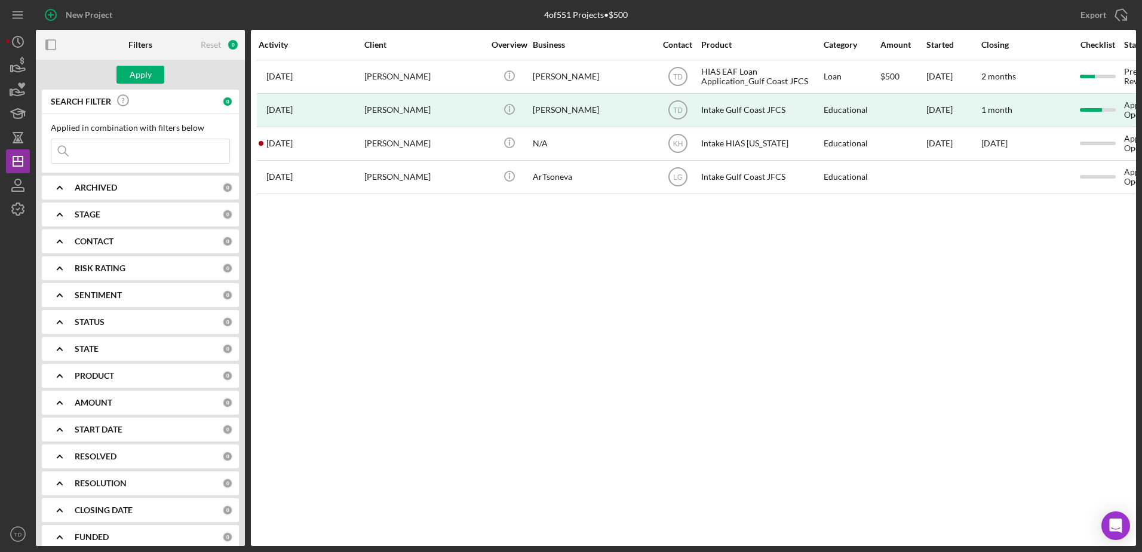
click at [316, 244] on div "Activity Client Overview Business Contact Product Category Amount Started Closi…" at bounding box center [693, 288] width 885 height 516
click at [28, 136] on icon "button" at bounding box center [18, 137] width 30 height 30
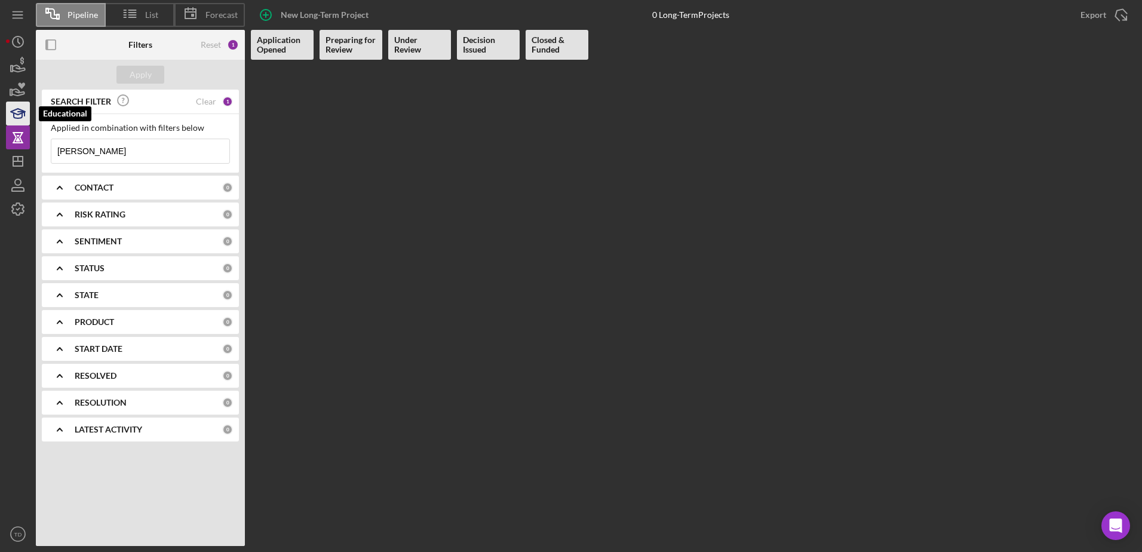
click at [17, 108] on icon "button" at bounding box center [18, 114] width 30 height 30
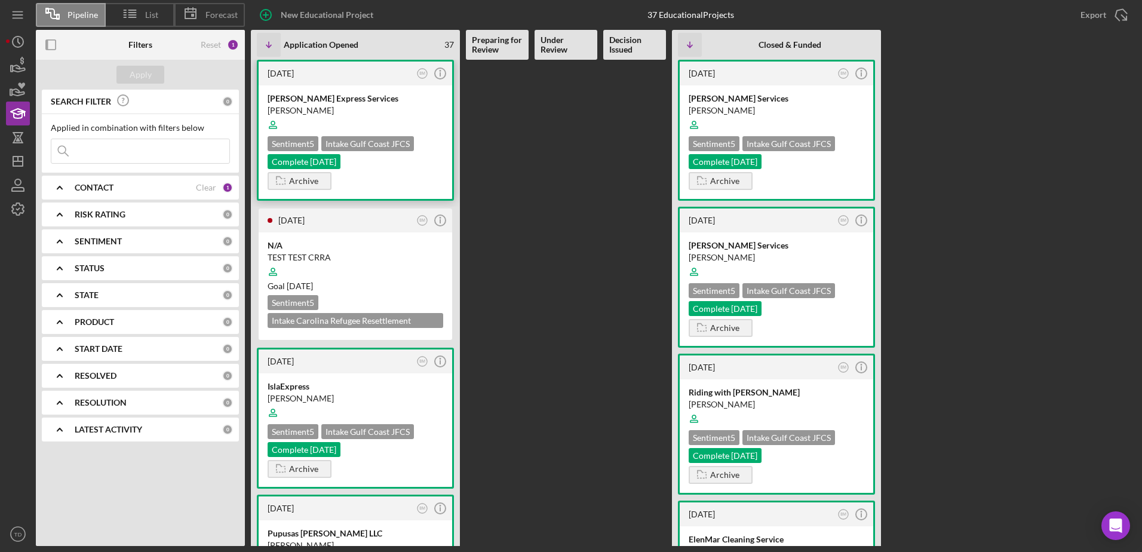
click at [352, 76] on div "[DATE]" at bounding box center [341, 74] width 146 height 10
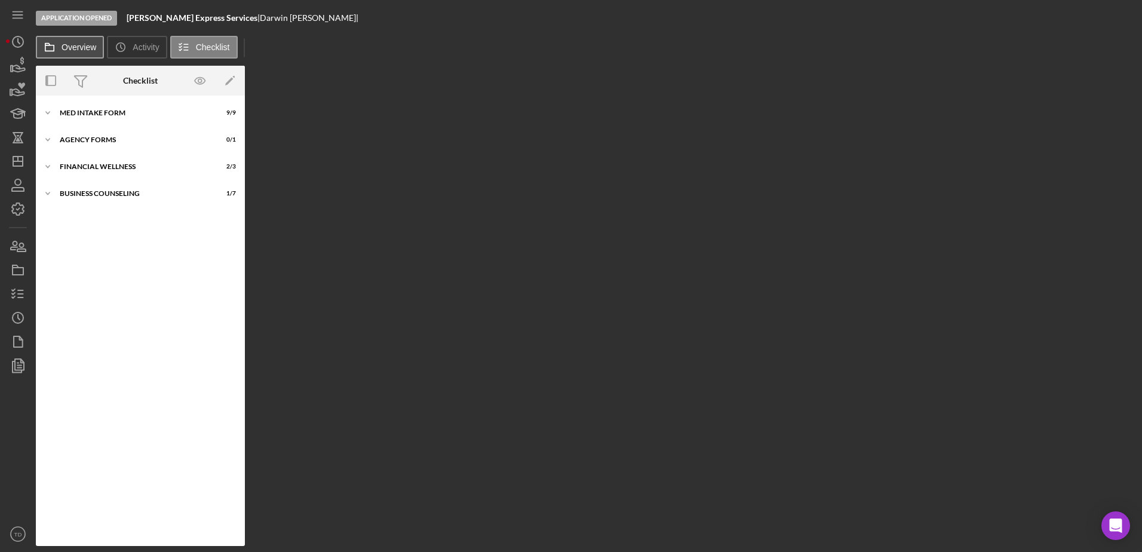
click at [76, 53] on button "Overview" at bounding box center [70, 47] width 68 height 23
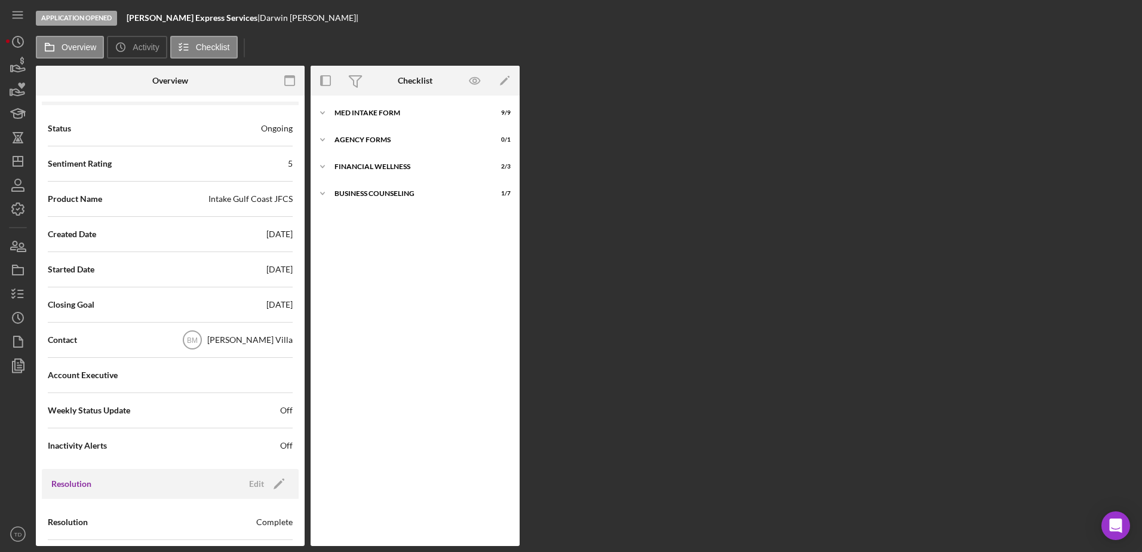
scroll to position [189, 0]
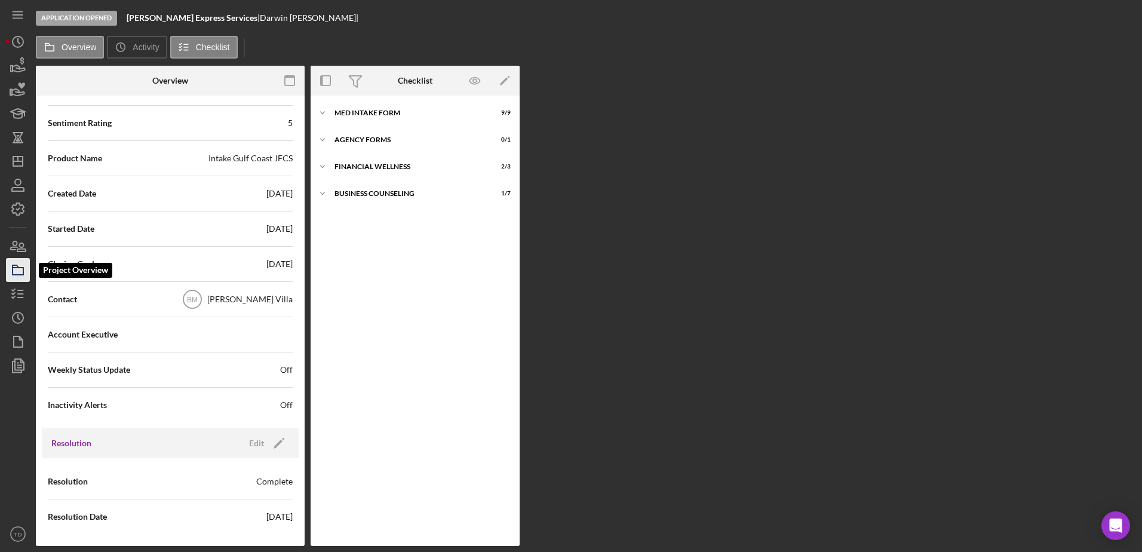
click at [20, 274] on icon "button" at bounding box center [18, 270] width 30 height 30
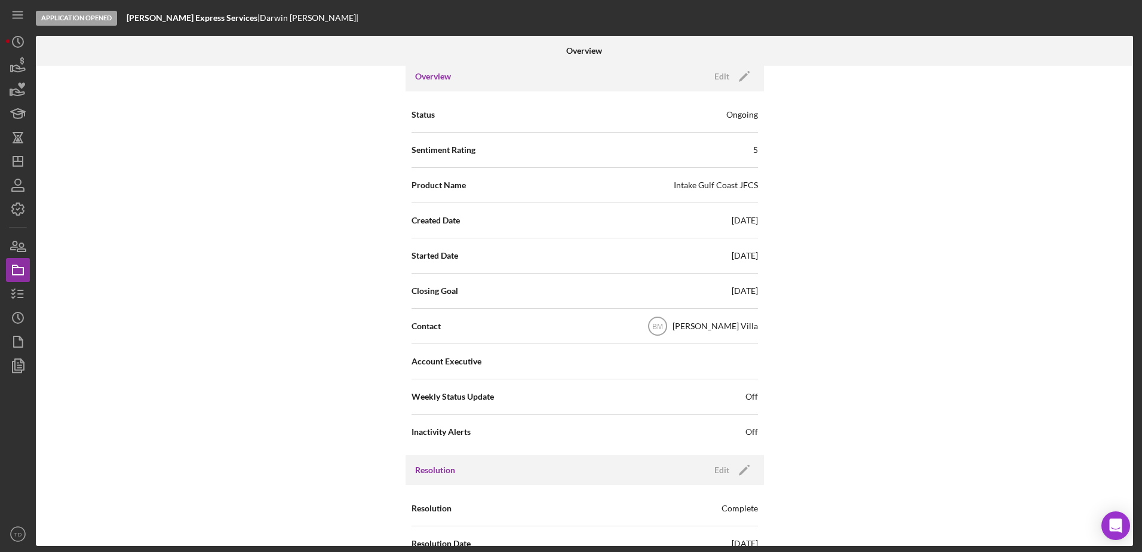
scroll to position [153, 0]
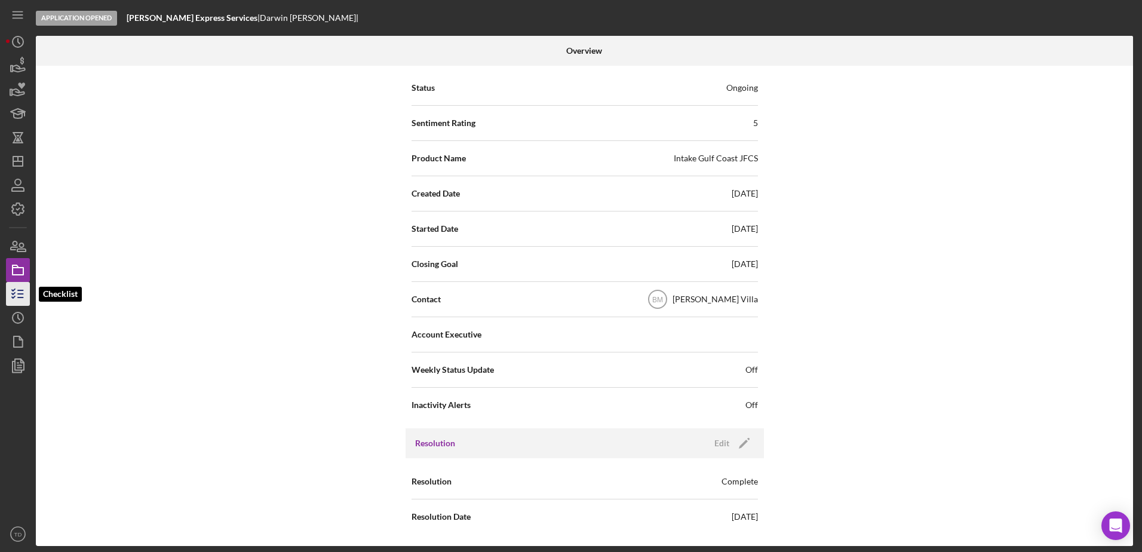
click at [22, 297] on line "button" at bounding box center [20, 297] width 5 height 0
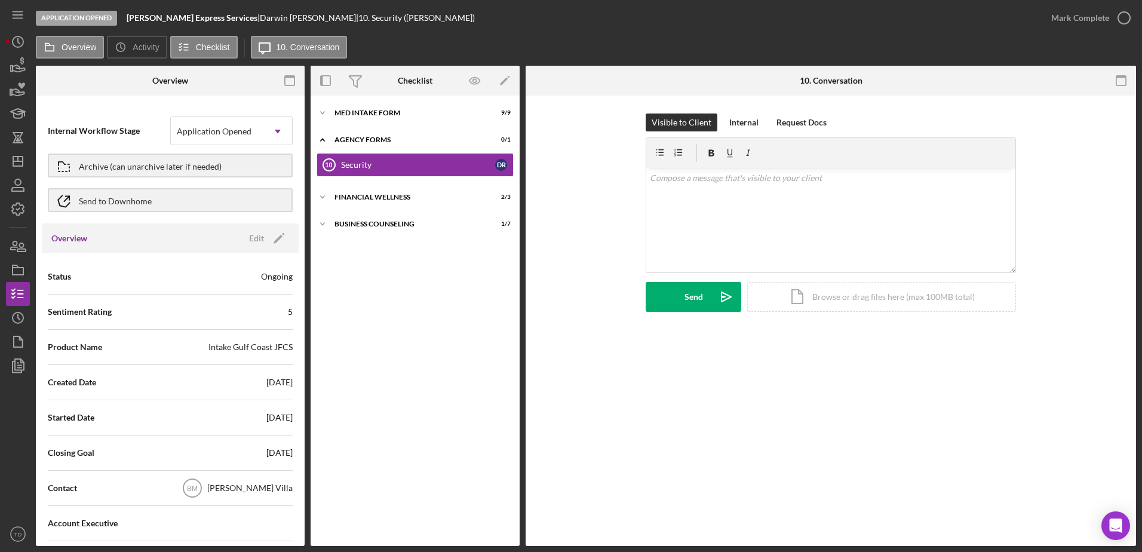
scroll to position [189, 0]
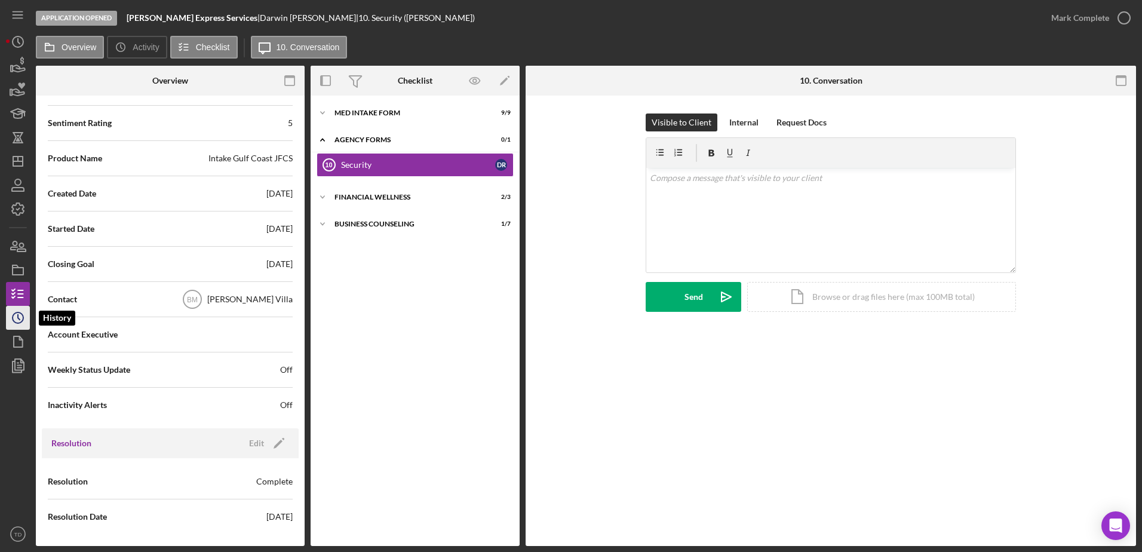
click at [22, 317] on icon "Icon/History" at bounding box center [18, 318] width 30 height 30
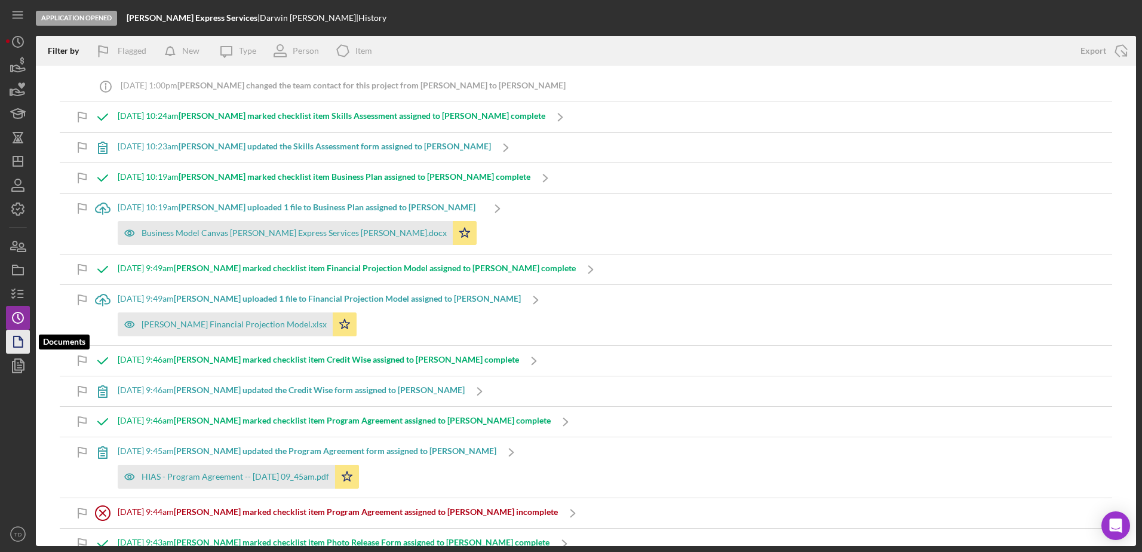
click at [18, 336] on icon "button" at bounding box center [18, 342] width 30 height 30
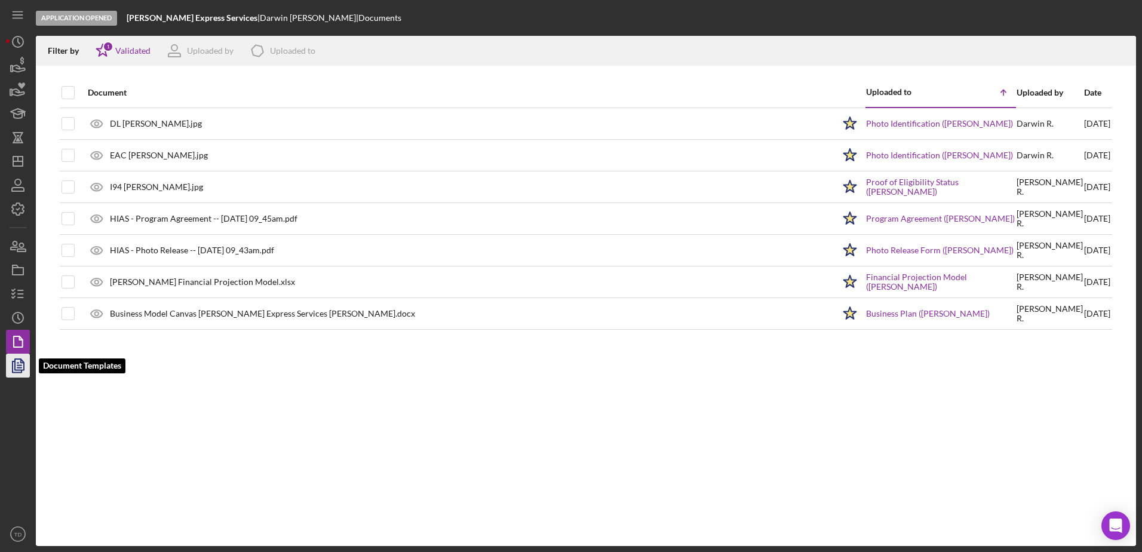
click at [16, 336] on icon "button" at bounding box center [18, 366] width 30 height 30
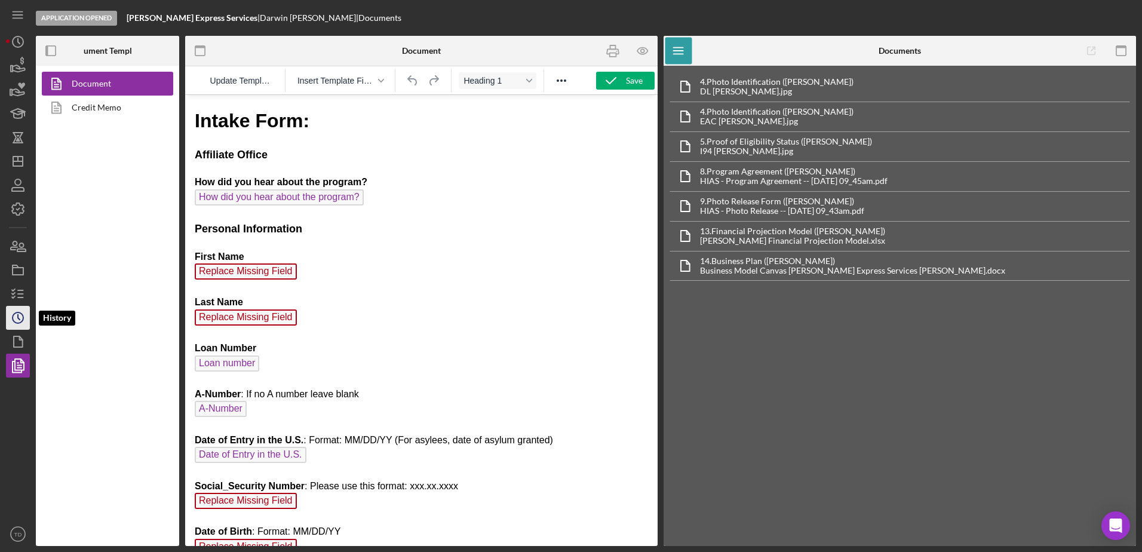
click at [14, 326] on icon "Icon/History" at bounding box center [18, 318] width 30 height 30
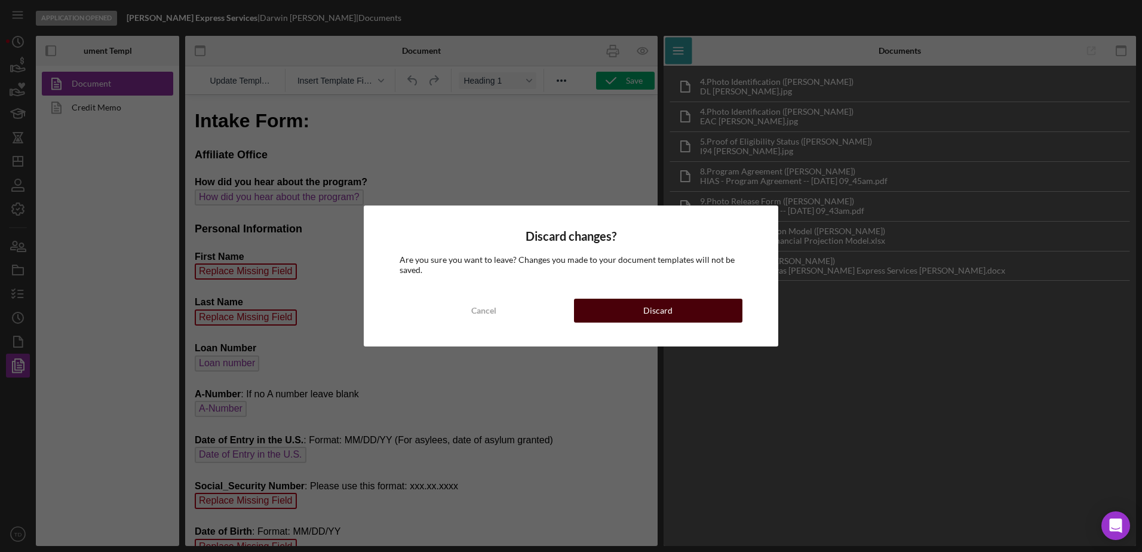
click at [601, 316] on button "Discard" at bounding box center [658, 311] width 168 height 24
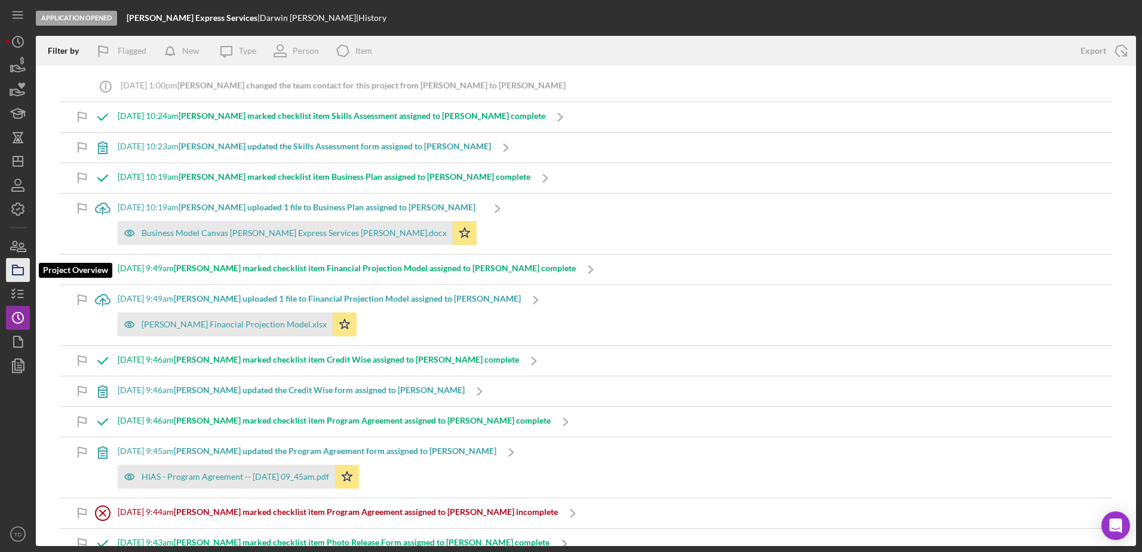
click at [13, 280] on icon "button" at bounding box center [18, 270] width 30 height 30
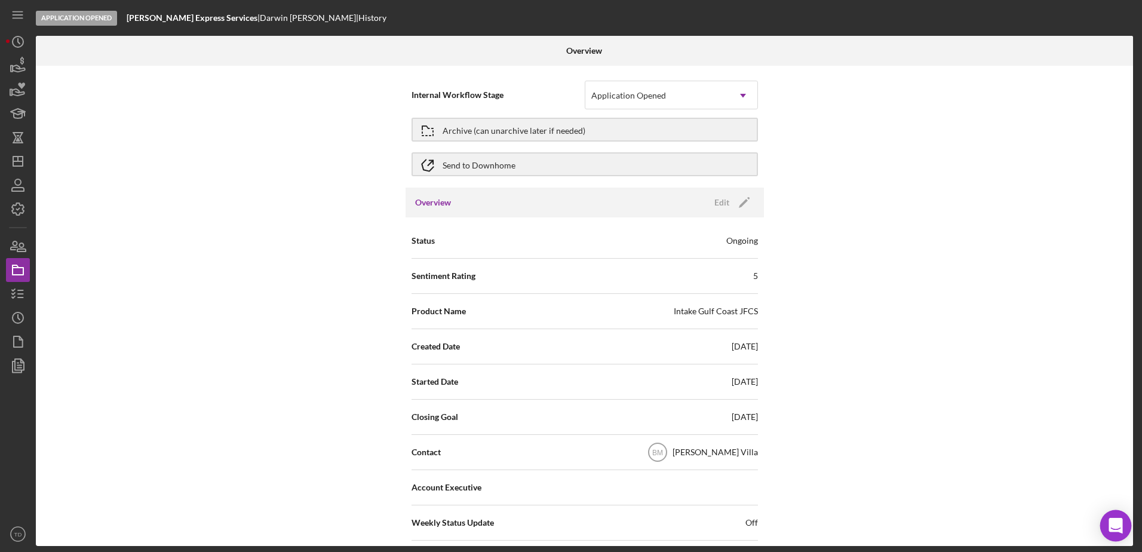
click at [759, 336] on div "Open Intercom Messenger" at bounding box center [1116, 526] width 32 height 32
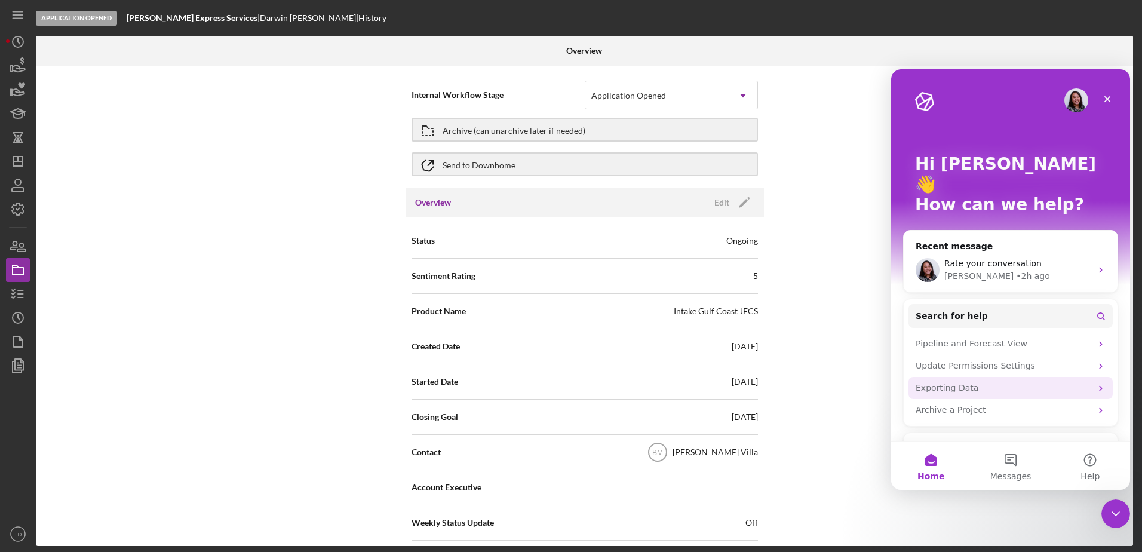
click at [759, 336] on div "Exporting Data" at bounding box center [1004, 388] width 176 height 13
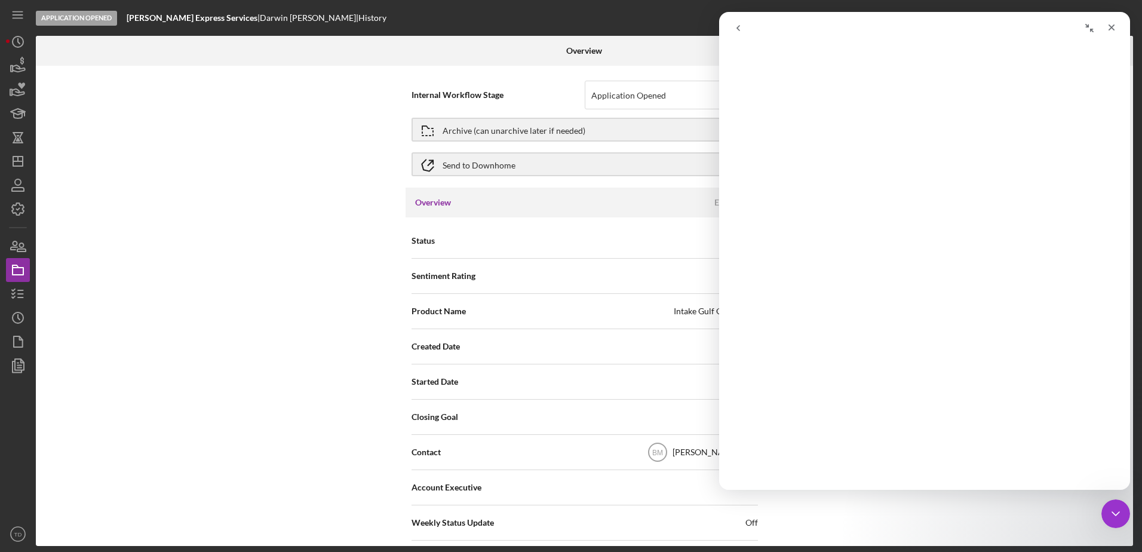
scroll to position [1, 0]
click at [745, 27] on button "go back" at bounding box center [738, 28] width 23 height 23
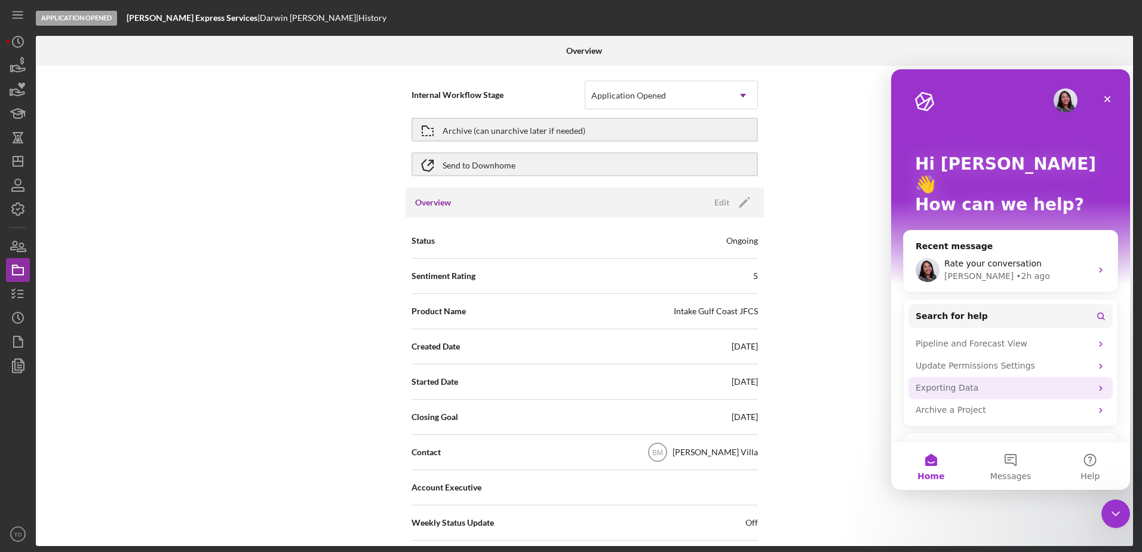
drag, startPoint x: 1010, startPoint y: 376, endPoint x: 914, endPoint y: 371, distance: 96.3
click at [759, 336] on div "Exporting Data" at bounding box center [1010, 388] width 204 height 22
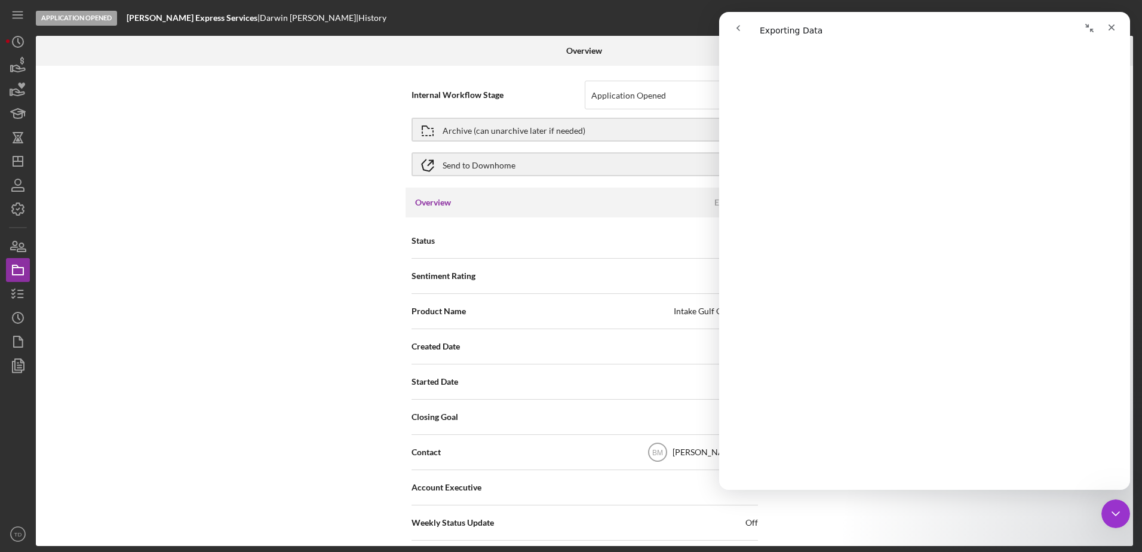
scroll to position [1817, 0]
click at [759, 336] on link "Open in help center" at bounding box center [925, 472] width 96 height 10
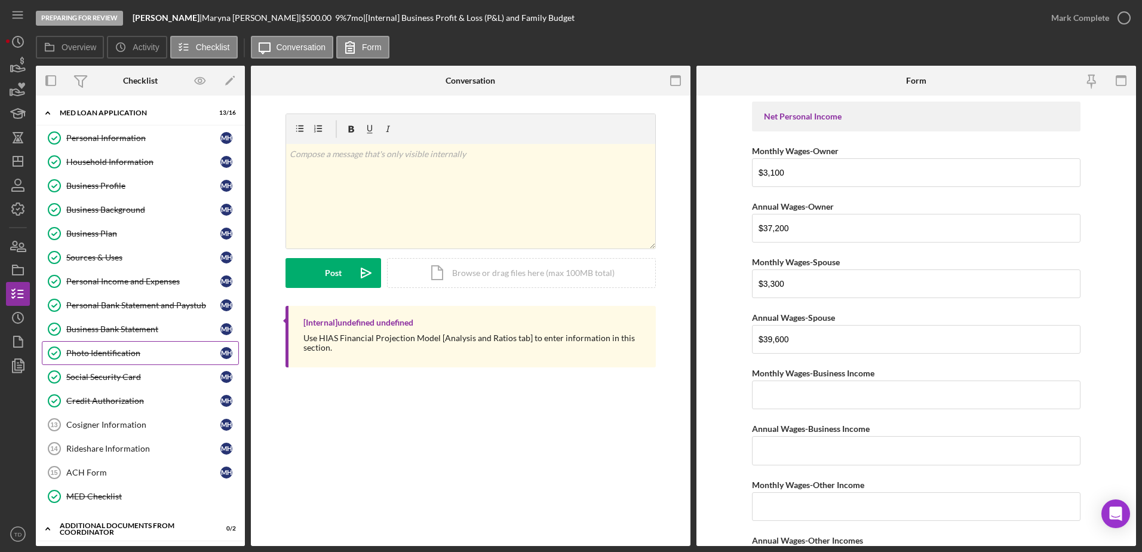
scroll to position [221, 0]
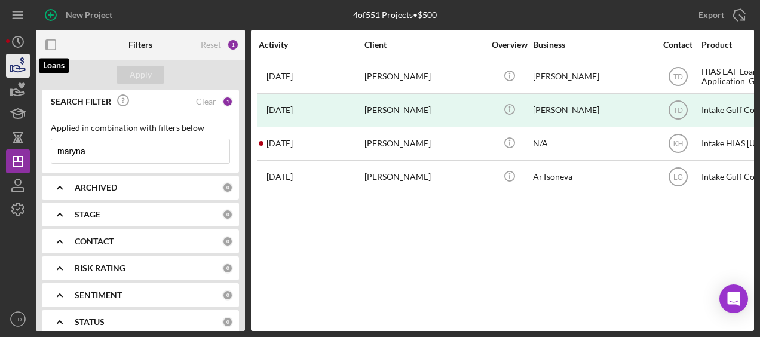
click at [23, 68] on icon "button" at bounding box center [19, 68] width 13 height 7
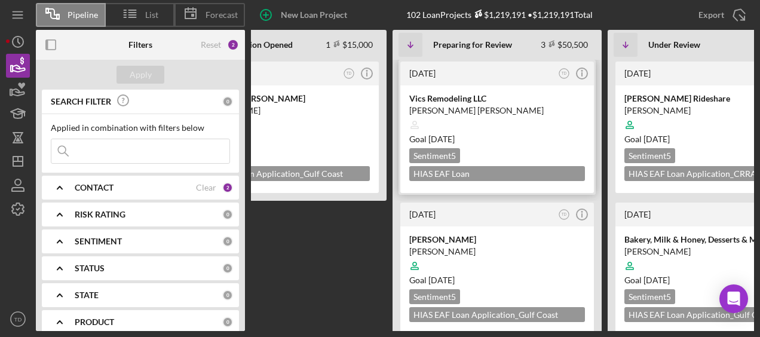
scroll to position [0, 74]
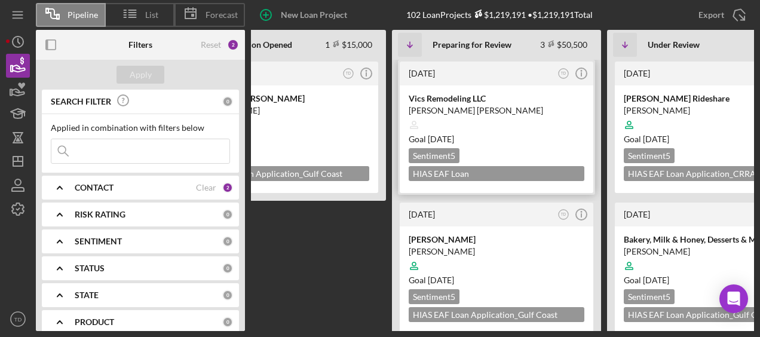
click at [489, 102] on div "Vics Remodeling LLC" at bounding box center [497, 99] width 176 height 12
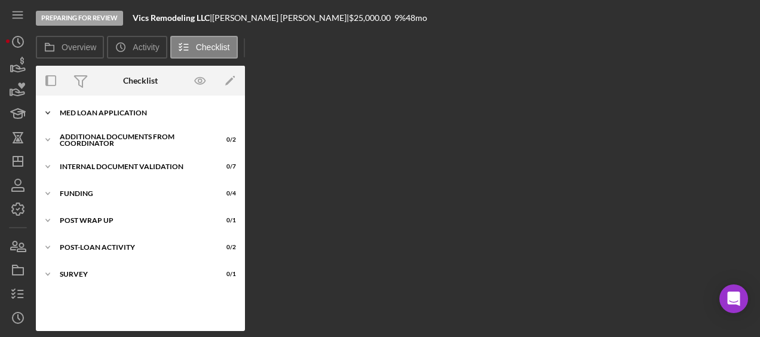
click at [107, 111] on div "MED Loan Application" at bounding box center [145, 112] width 170 height 7
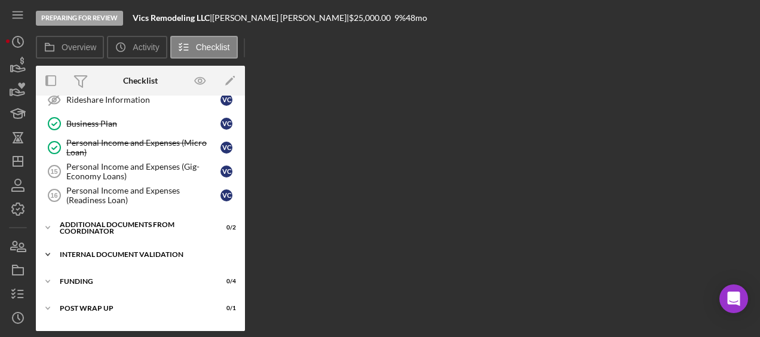
scroll to position [349, 0]
click at [128, 250] on div "Internal Document Validation" at bounding box center [145, 253] width 170 height 7
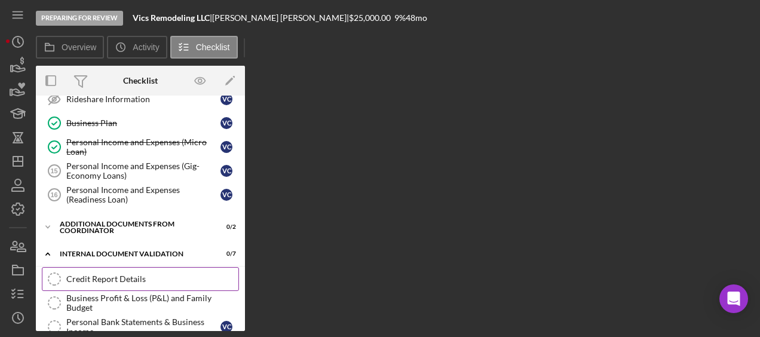
click at [121, 274] on div "Credit Report Details" at bounding box center [152, 279] width 172 height 10
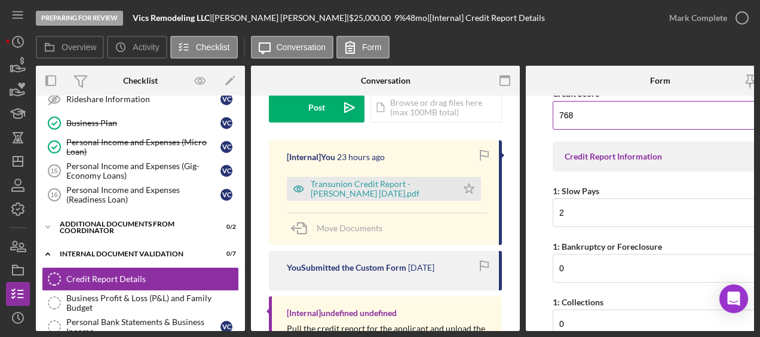
scroll to position [112, 0]
click at [429, 188] on div "Transunion Credit Report - [PERSON_NAME] [DATE].pdf" at bounding box center [381, 188] width 140 height 19
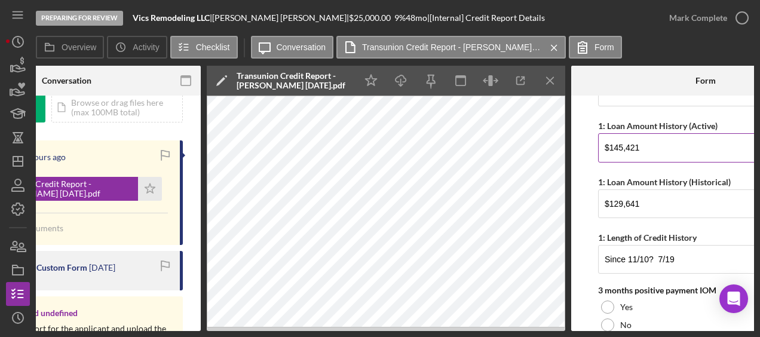
scroll to position [345, 0]
drag, startPoint x: 687, startPoint y: 260, endPoint x: 647, endPoint y: 257, distance: 39.6
click at [647, 257] on input "Since 11/10? 7/19" at bounding box center [705, 258] width 215 height 29
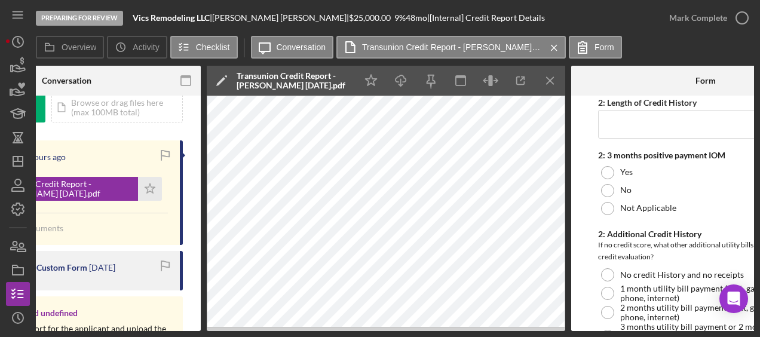
scroll to position [1263, 0]
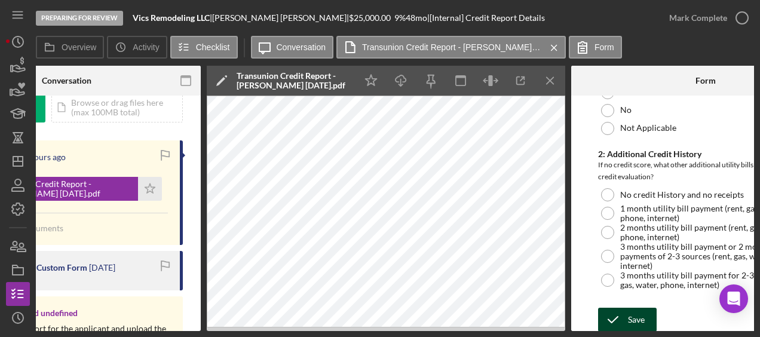
type input "Since 11/10"
click at [619, 305] on icon "submit" at bounding box center [613, 320] width 30 height 30
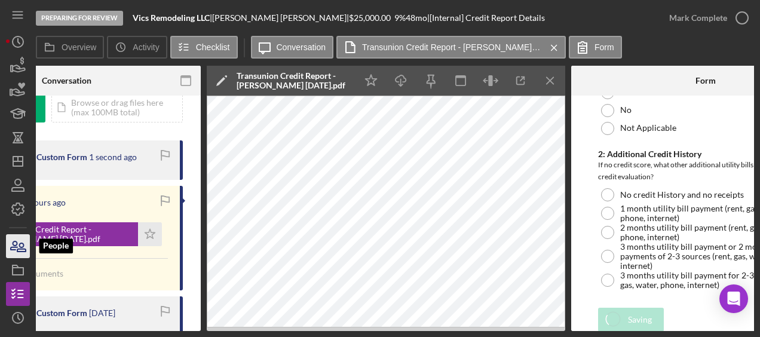
click at [20, 242] on icon "button" at bounding box center [18, 246] width 30 height 30
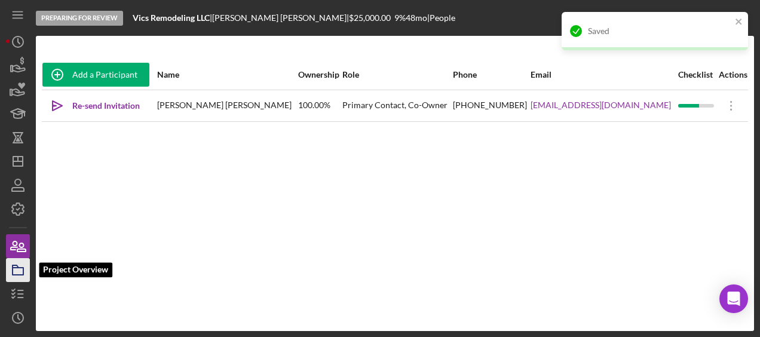
click at [16, 273] on icon "button" at bounding box center [18, 270] width 30 height 30
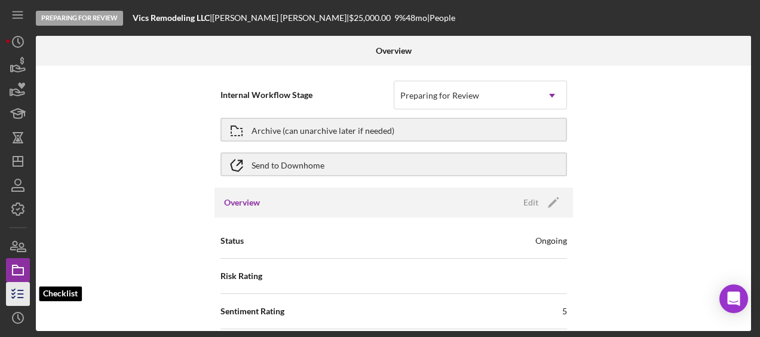
click at [17, 288] on icon "button" at bounding box center [18, 294] width 30 height 30
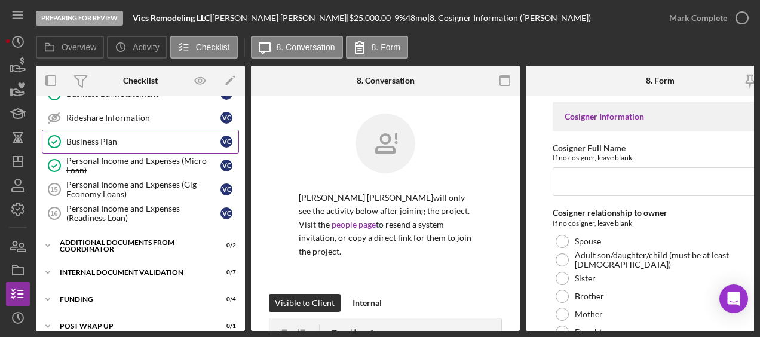
scroll to position [343, 0]
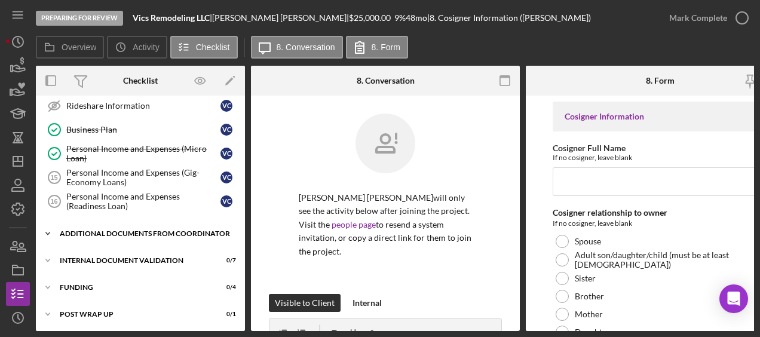
click at [121, 230] on div "Additional Documents from Coordinator" at bounding box center [145, 233] width 170 height 7
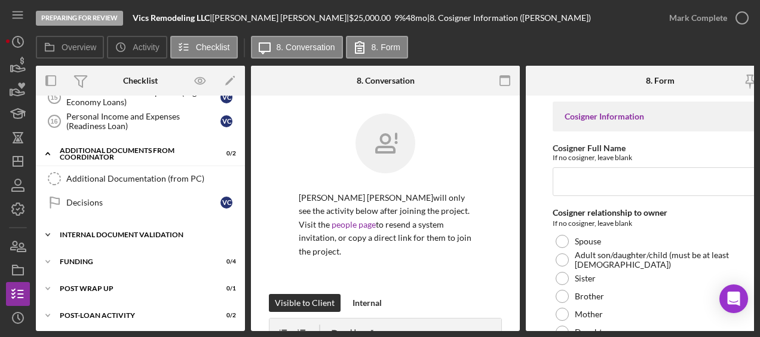
scroll to position [424, 0]
click at [131, 230] on div "Internal Document Validation" at bounding box center [145, 233] width 170 height 7
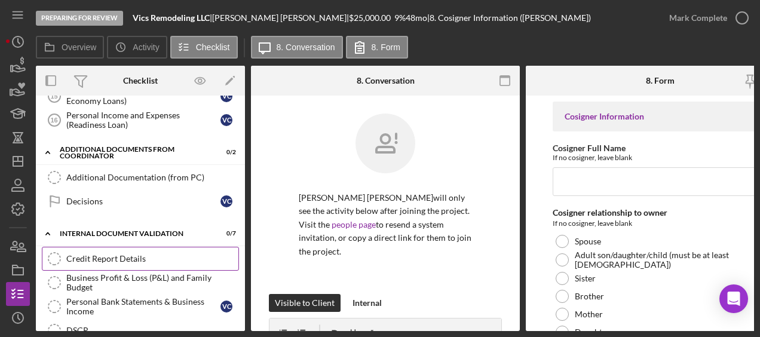
click at [126, 254] on div "Credit Report Details" at bounding box center [152, 259] width 172 height 10
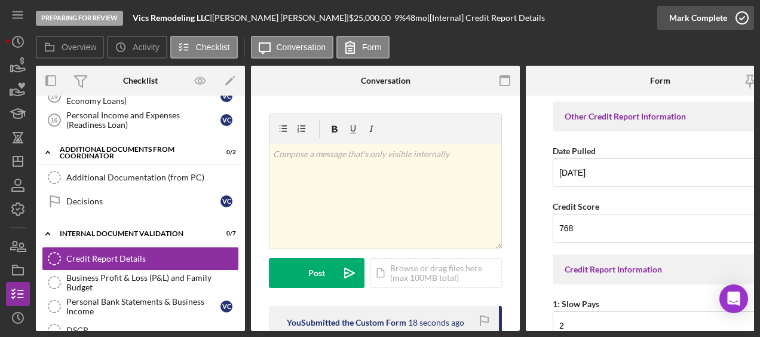
drag, startPoint x: 126, startPoint y: 253, endPoint x: 737, endPoint y: 18, distance: 654.8
click at [737, 18] on button "Mark Complete" at bounding box center [705, 18] width 97 height 24
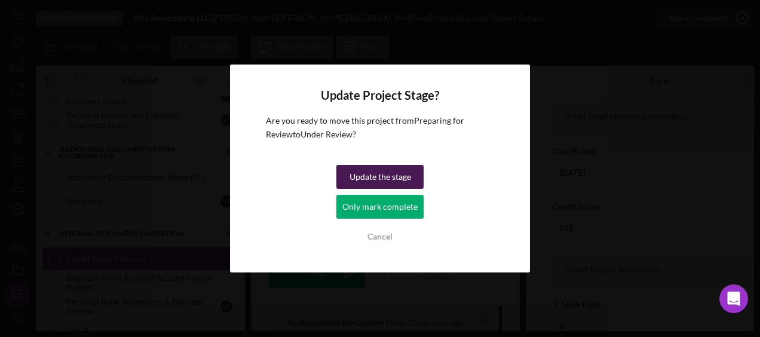
click at [403, 174] on div "Update the stage" at bounding box center [380, 177] width 62 height 24
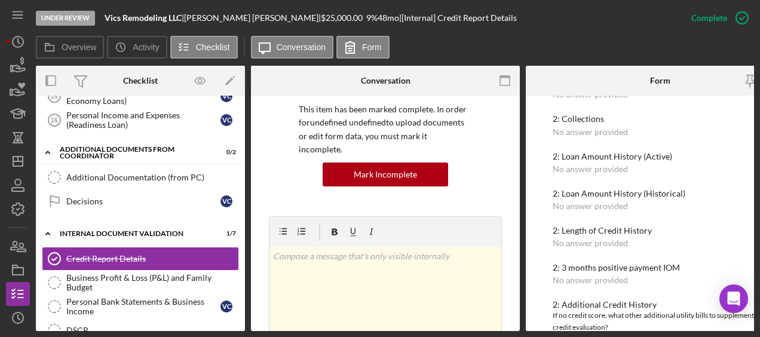
scroll to position [772, 0]
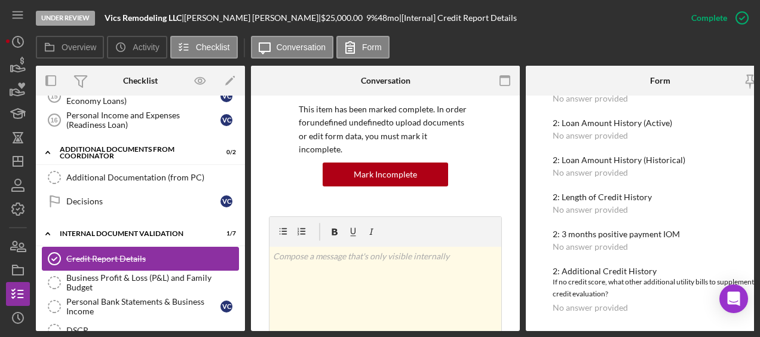
click at [170, 259] on link "Credit Report Details Credit Report Details" at bounding box center [140, 259] width 197 height 24
click at [160, 273] on div "Business Profit & Loss (P&L) and Family Budget" at bounding box center [152, 282] width 172 height 19
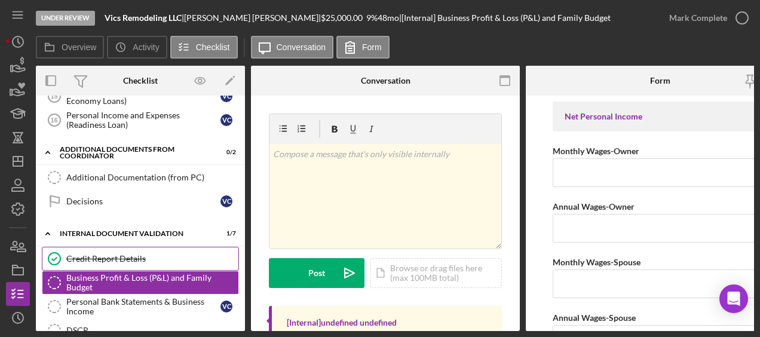
click at [162, 254] on div "Credit Report Details" at bounding box center [152, 259] width 172 height 10
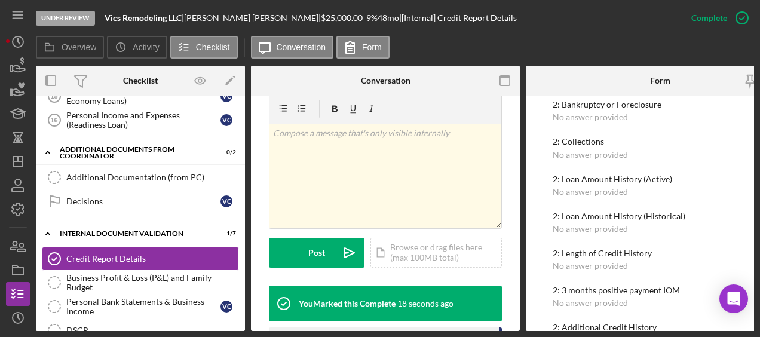
scroll to position [713, 0]
click at [13, 73] on icon "button" at bounding box center [18, 66] width 30 height 30
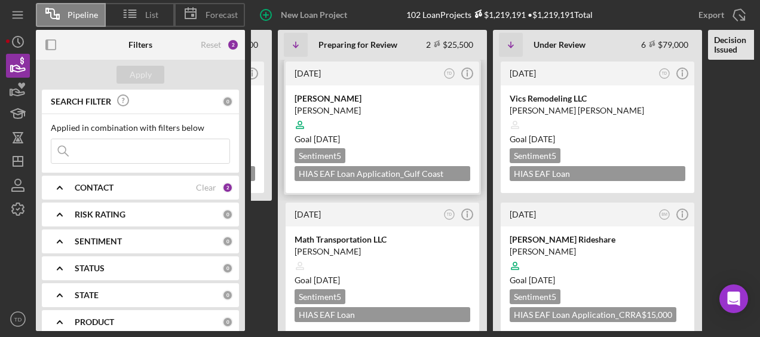
scroll to position [0, 189]
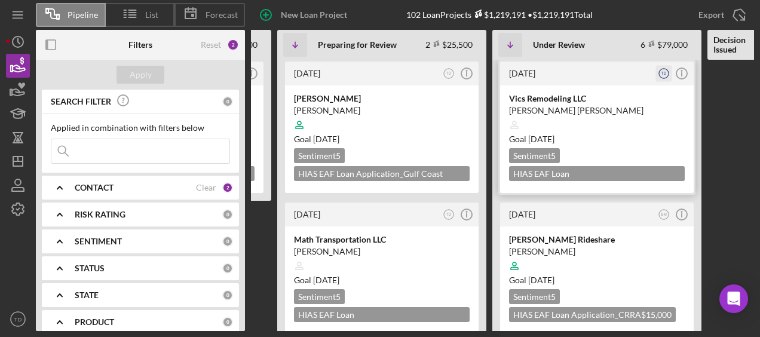
click at [661, 72] on icon "TD" at bounding box center [664, 74] width 16 height 16
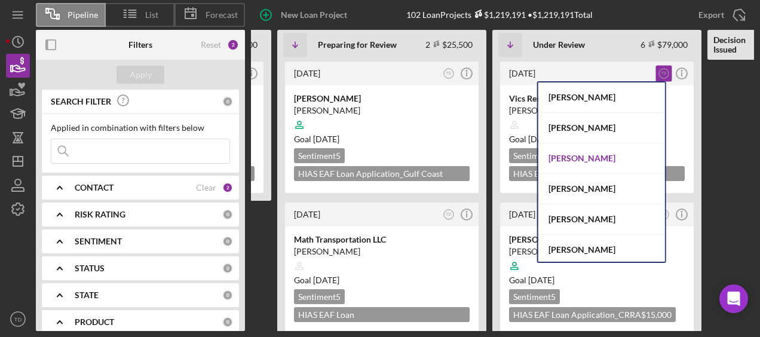
scroll to position [62, 0]
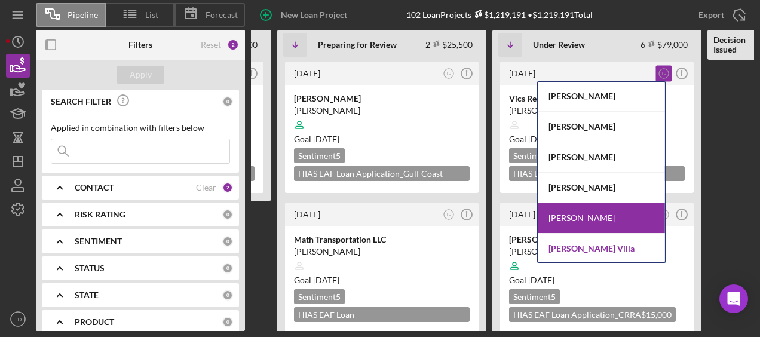
click at [600, 241] on div "[PERSON_NAME] Villa" at bounding box center [601, 249] width 127 height 30
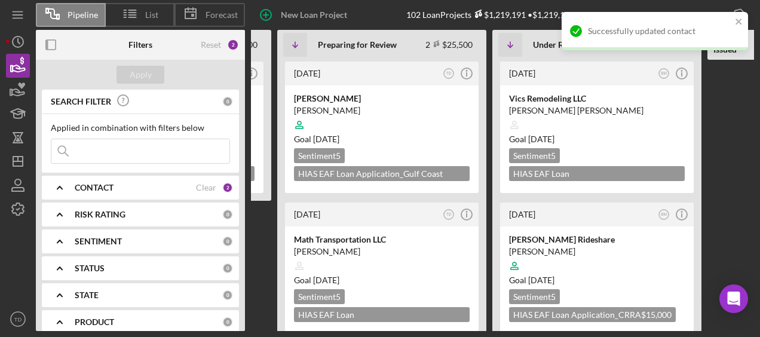
scroll to position [116, 0]
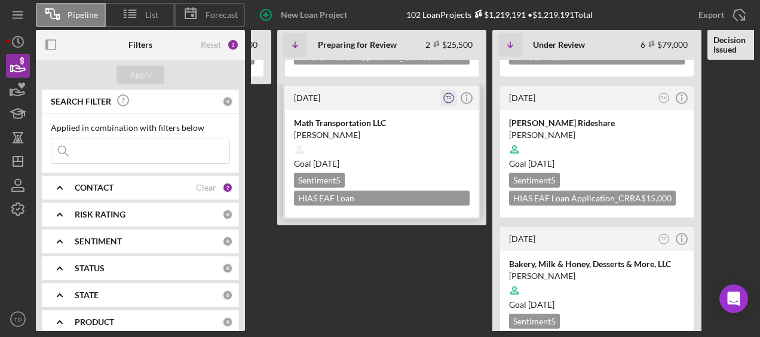
click at [452, 102] on circle "button" at bounding box center [449, 98] width 10 height 10
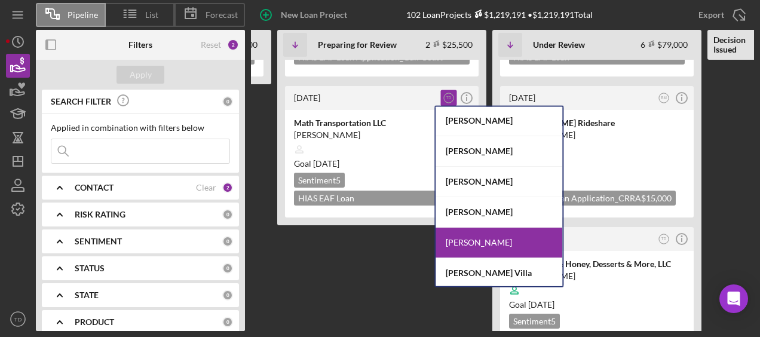
drag, startPoint x: 498, startPoint y: 270, endPoint x: 490, endPoint y: 268, distance: 8.0
click at [490, 268] on div "[PERSON_NAME] Villa" at bounding box center [498, 273] width 127 height 30
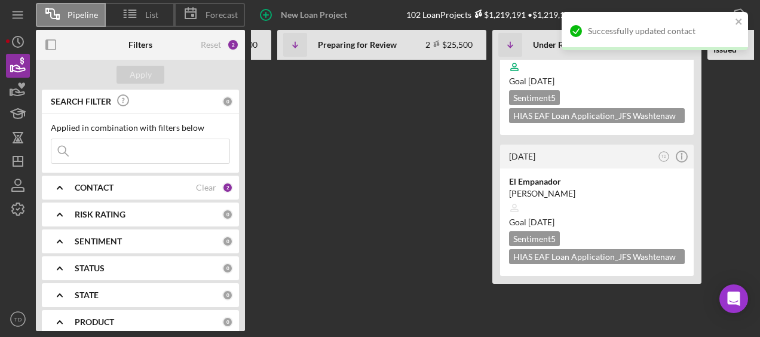
scroll to position [631, 0]
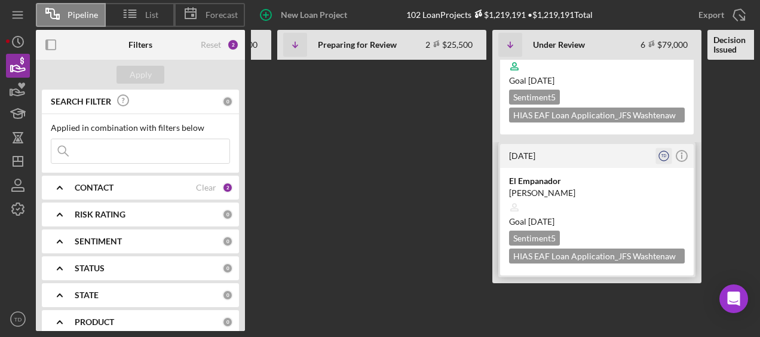
click at [661, 148] on icon "TD" at bounding box center [664, 156] width 16 height 16
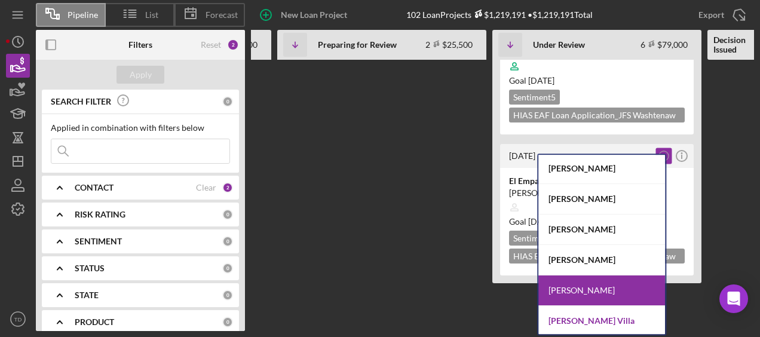
click at [614, 319] on div "[PERSON_NAME] Villa" at bounding box center [601, 321] width 127 height 30
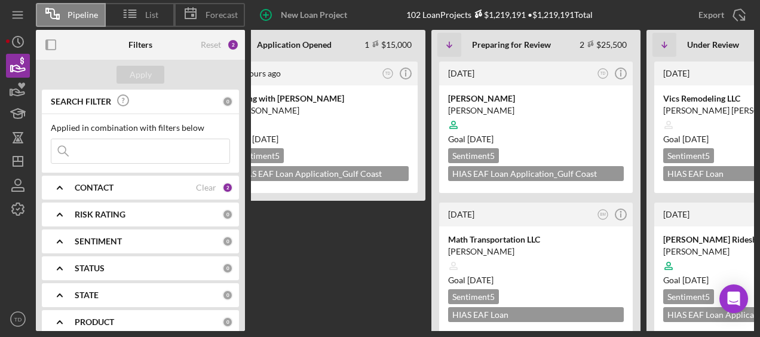
scroll to position [0, 0]
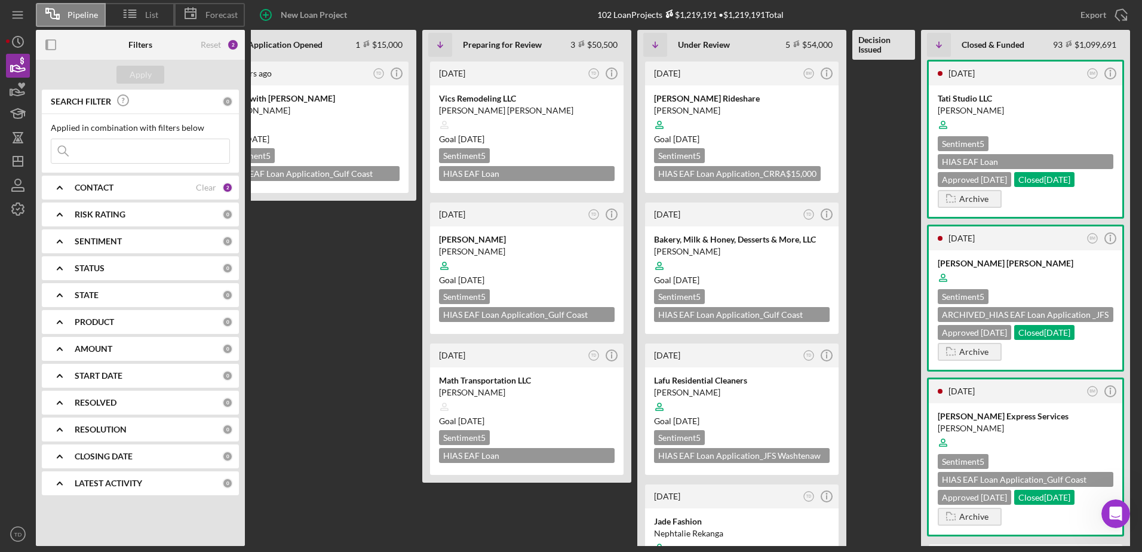
scroll to position [2, 0]
drag, startPoint x: 127, startPoint y: 148, endPoint x: 95, endPoint y: 153, distance: 32.6
click at [95, 153] on input at bounding box center [140, 151] width 178 height 24
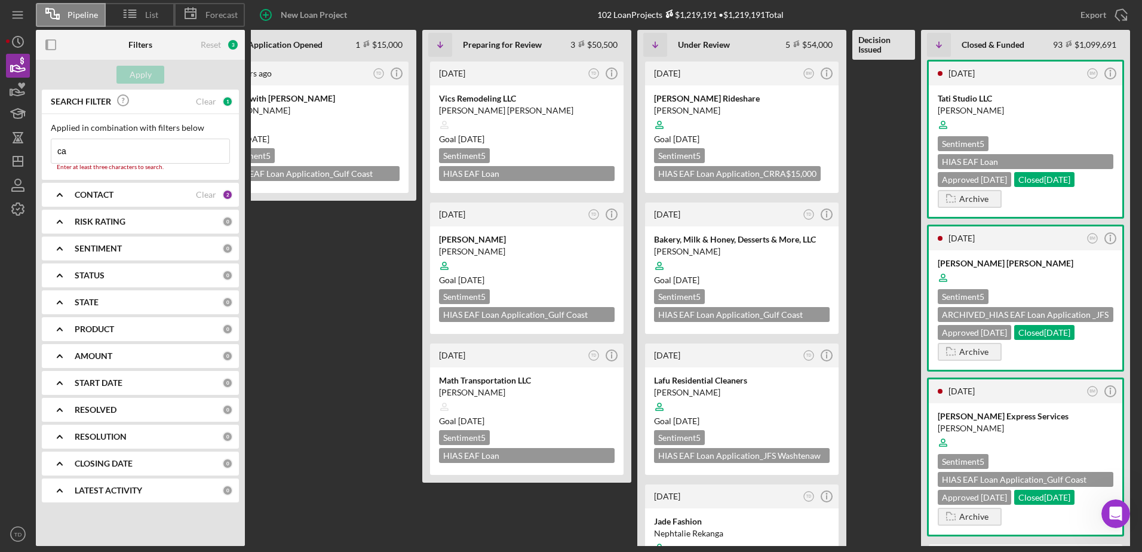
type input "c"
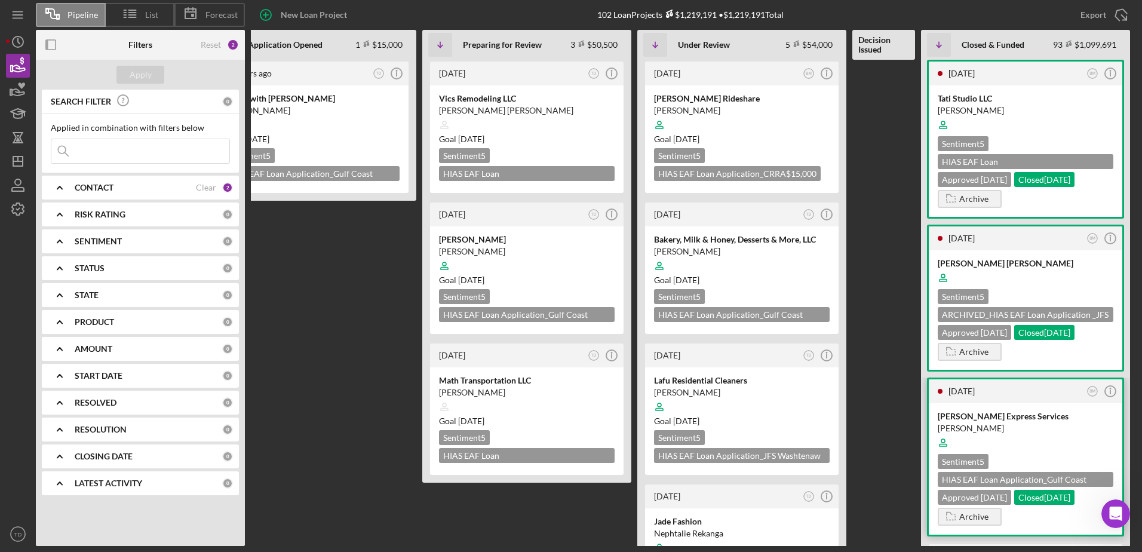
click at [960, 420] on div "[PERSON_NAME] Express Services" at bounding box center [1026, 416] width 176 height 12
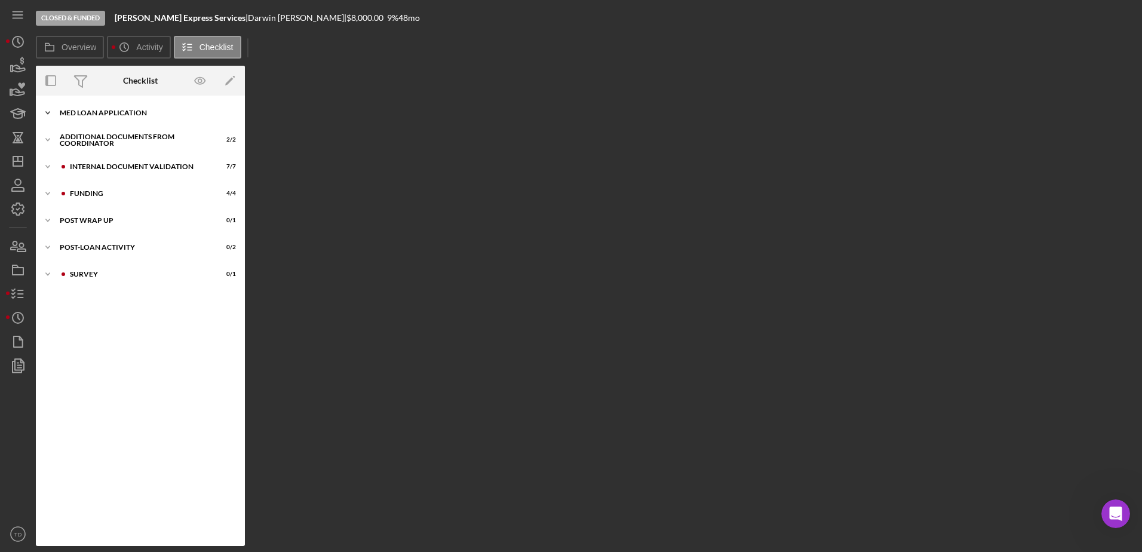
drag, startPoint x: 121, startPoint y: 118, endPoint x: 100, endPoint y: 113, distance: 21.0
click at [100, 113] on div "MED Loan Application" at bounding box center [145, 112] width 170 height 7
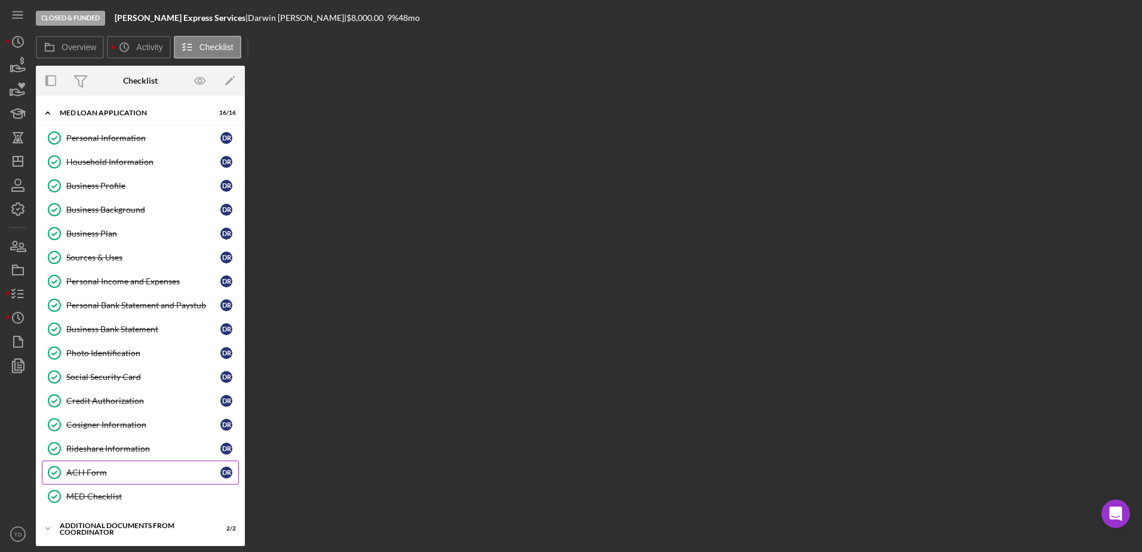
scroll to position [136, 0]
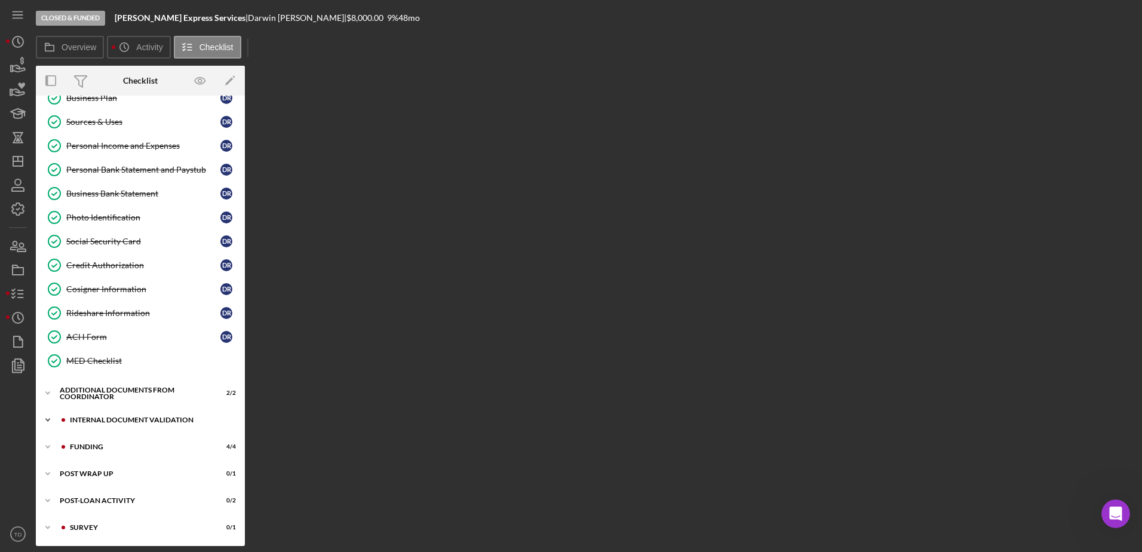
drag, startPoint x: 121, startPoint y: 416, endPoint x: 114, endPoint y: 416, distance: 7.2
click at [114, 416] on div "Internal Document Validation" at bounding box center [150, 419] width 160 height 7
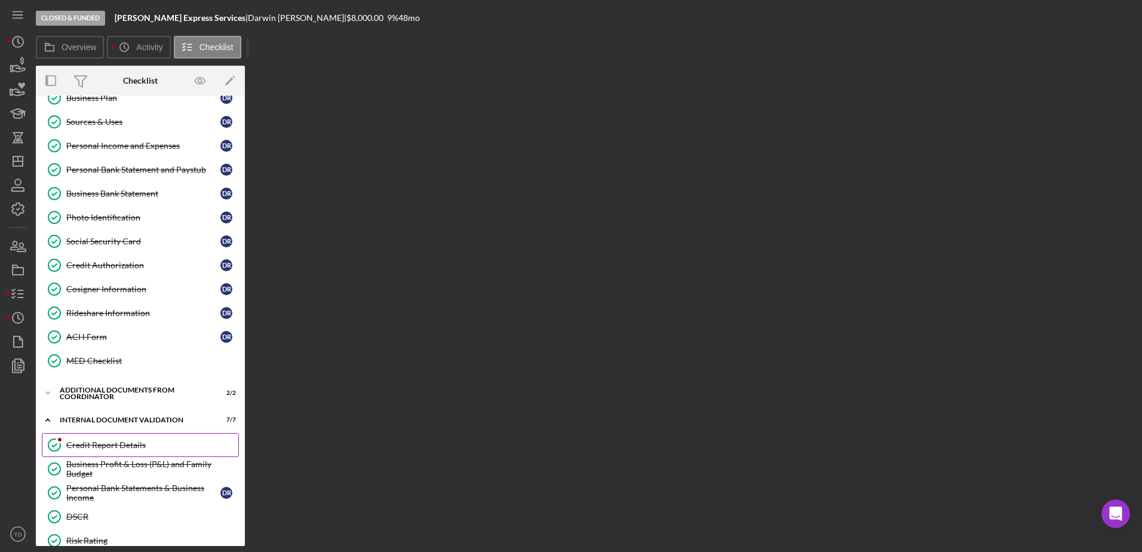
click at [102, 438] on link "Credit Report Details Credit Report Details" at bounding box center [140, 445] width 197 height 24
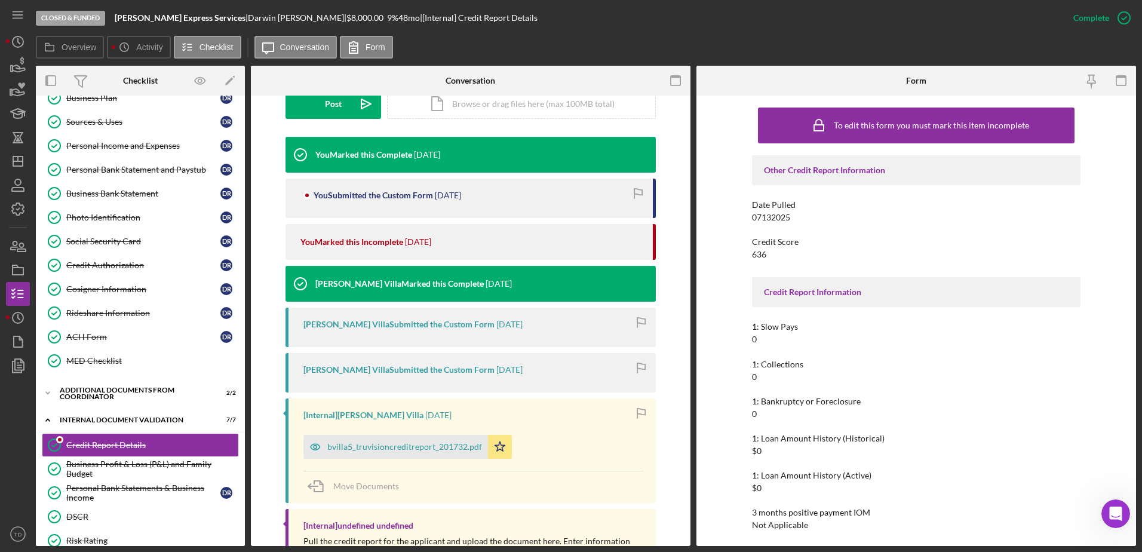
scroll to position [333, 0]
click at [440, 448] on div "bvilla5_truvisioncreditreport_201732.pdf" at bounding box center [404, 448] width 155 height 10
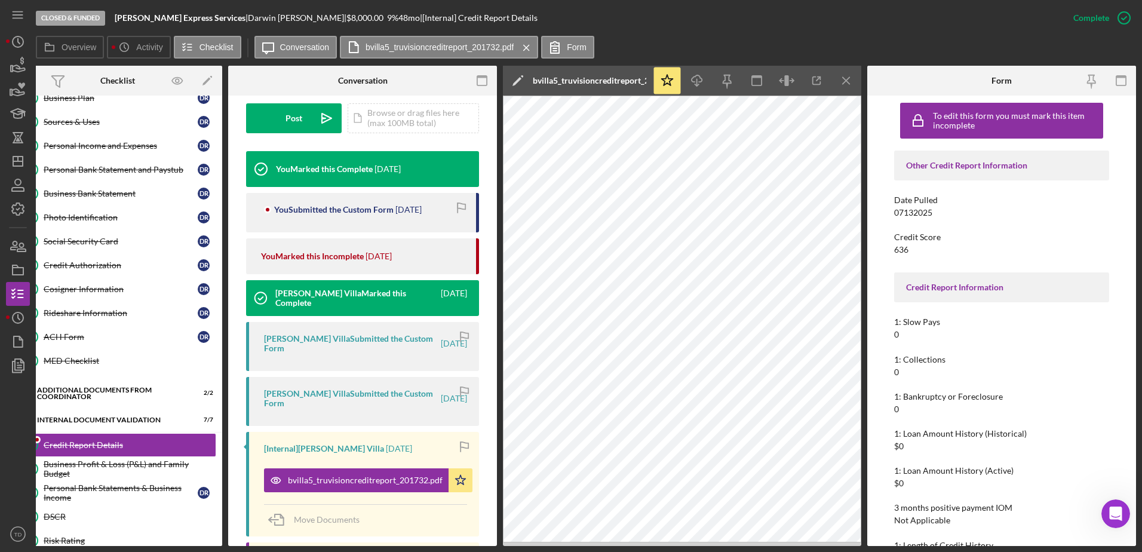
scroll to position [0, 0]
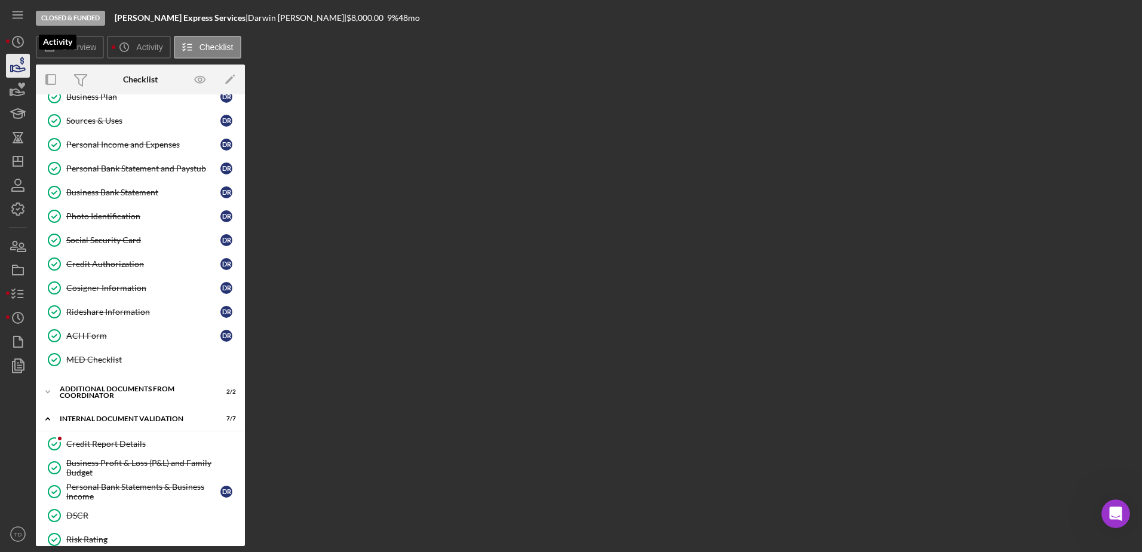
click at [18, 64] on icon "button" at bounding box center [18, 66] width 30 height 30
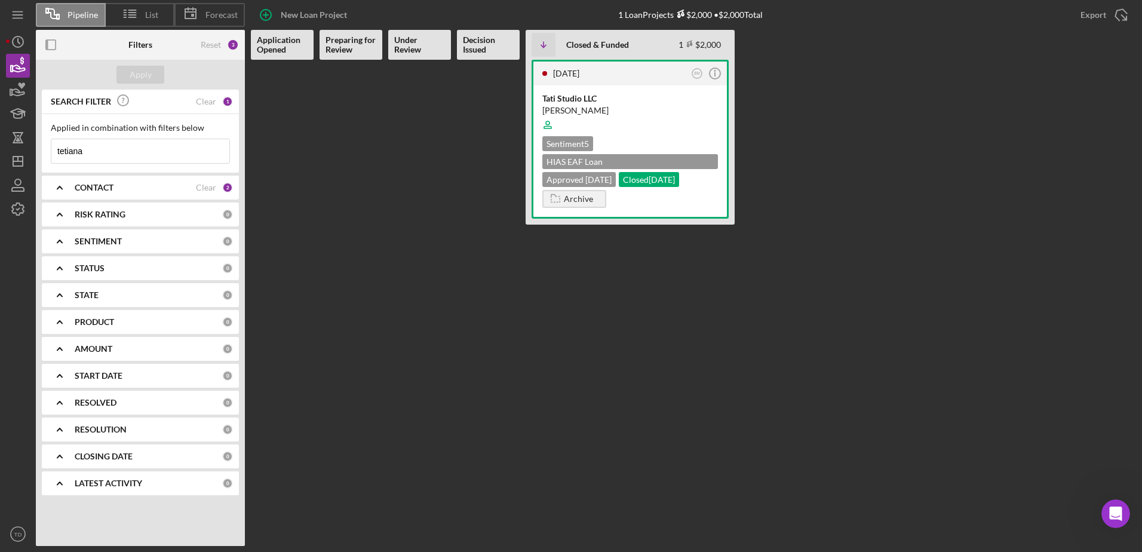
drag, startPoint x: 115, startPoint y: 154, endPoint x: 101, endPoint y: 151, distance: 14.8
drag, startPoint x: 101, startPoint y: 151, endPoint x: 130, endPoint y: 149, distance: 28.7
type input "t"
click at [148, 67] on div "Apply" at bounding box center [141, 75] width 22 height 18
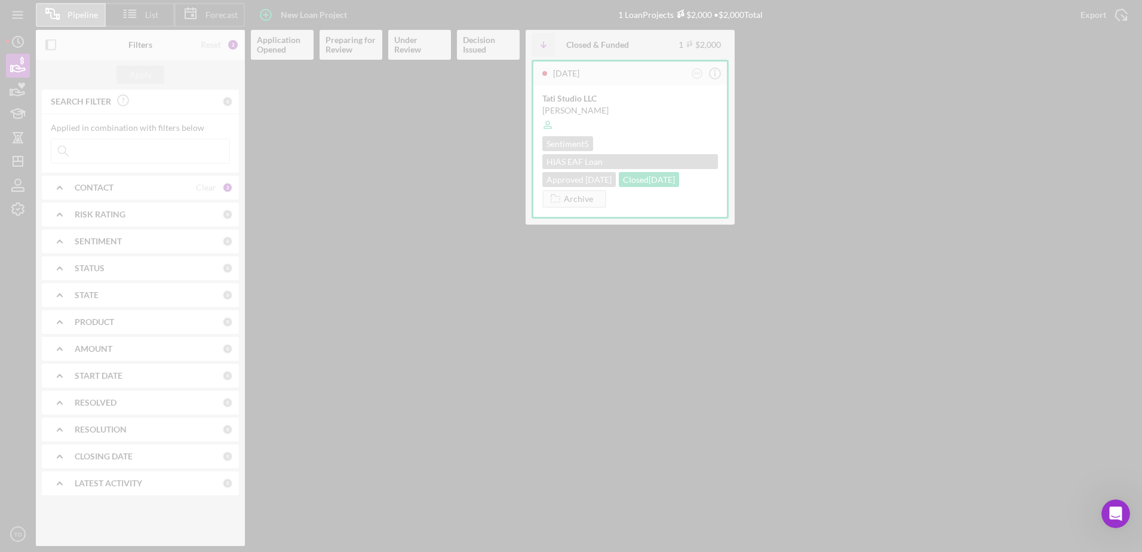
click at [143, 68] on div at bounding box center [571, 276] width 1142 height 552
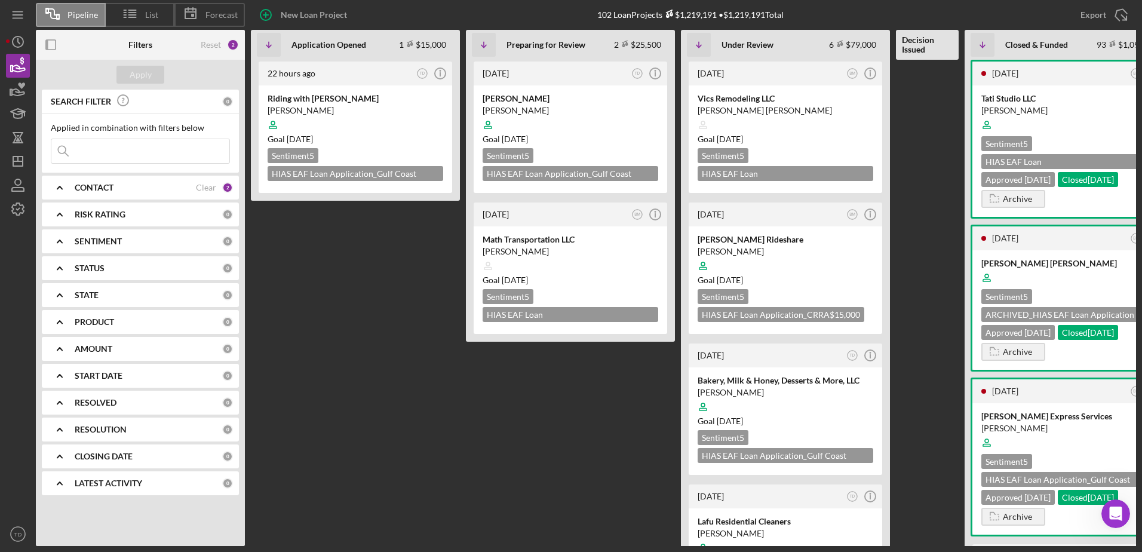
scroll to position [0, 44]
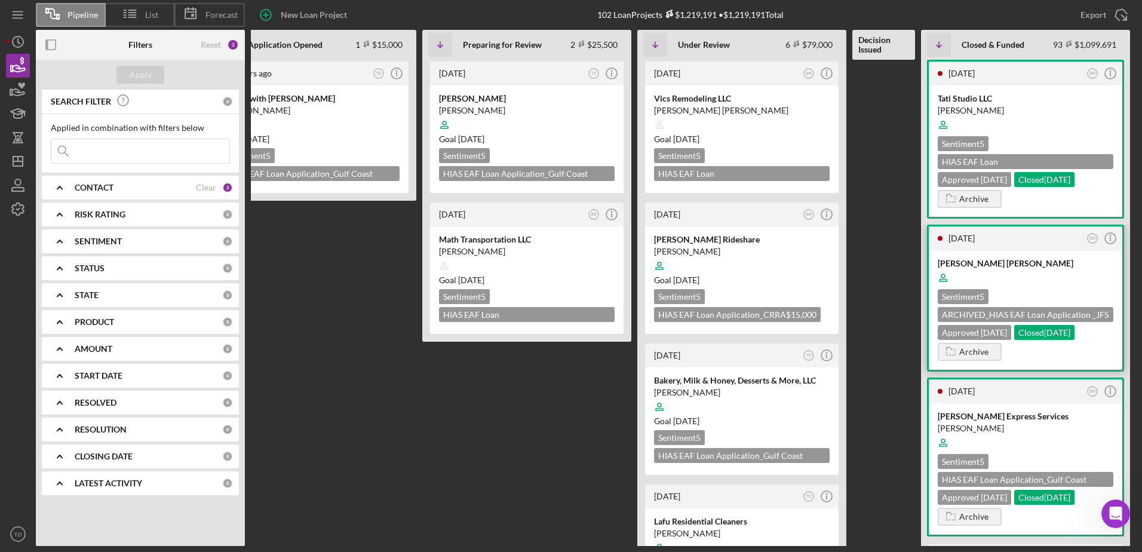
drag, startPoint x: 978, startPoint y: 265, endPoint x: 964, endPoint y: 263, distance: 13.8
click at [964, 263] on div "[PERSON_NAME] [PERSON_NAME]" at bounding box center [1026, 263] width 176 height 12
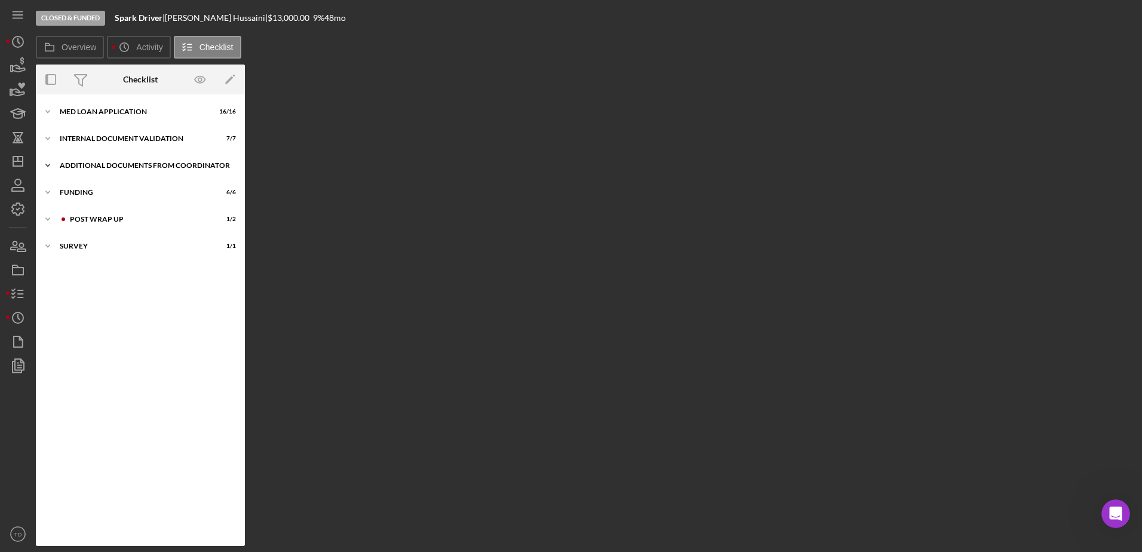
drag, startPoint x: 85, startPoint y: 165, endPoint x: 64, endPoint y: 167, distance: 21.5
click at [64, 167] on div "Additional Documents from Coordinator" at bounding box center [145, 165] width 170 height 7
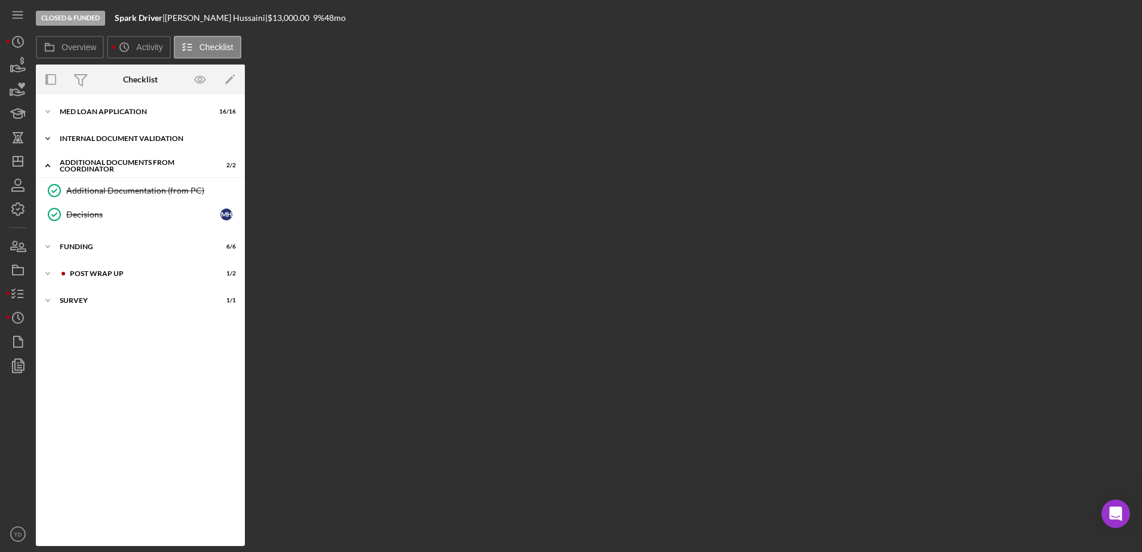
drag, startPoint x: 84, startPoint y: 241, endPoint x: 89, endPoint y: 142, distance: 99.3
click at [89, 142] on div "Icon/Expander Internal Document Validation 7 / 7" at bounding box center [140, 139] width 209 height 24
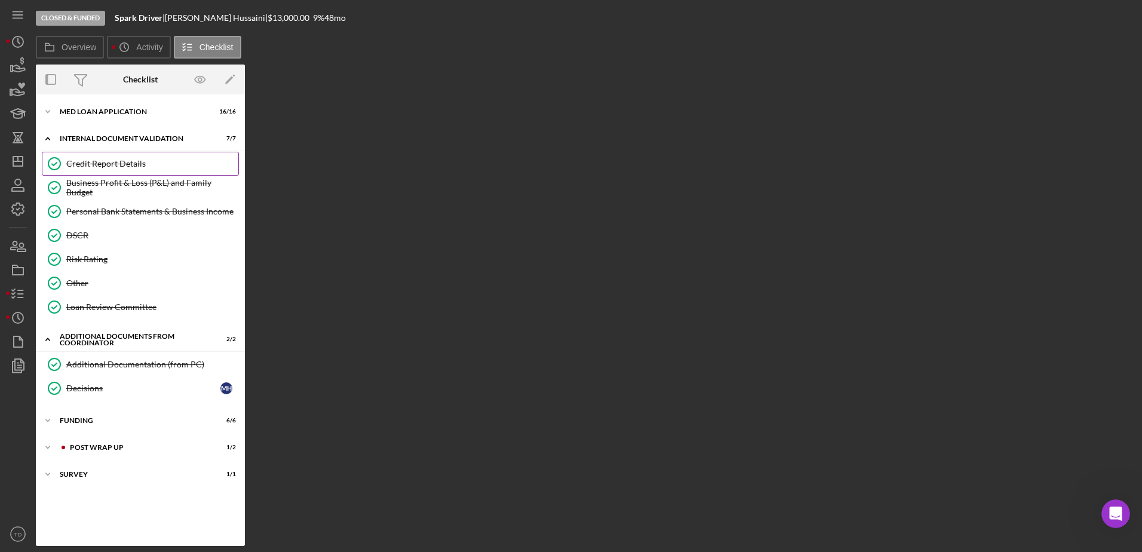
click at [91, 166] on div "Credit Report Details" at bounding box center [152, 164] width 172 height 10
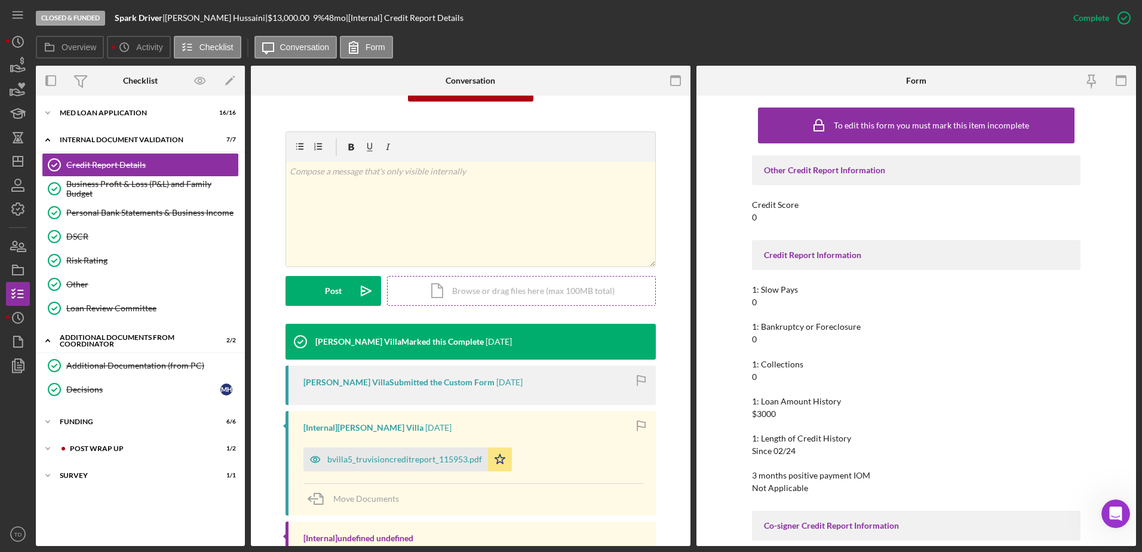
scroll to position [207, 0]
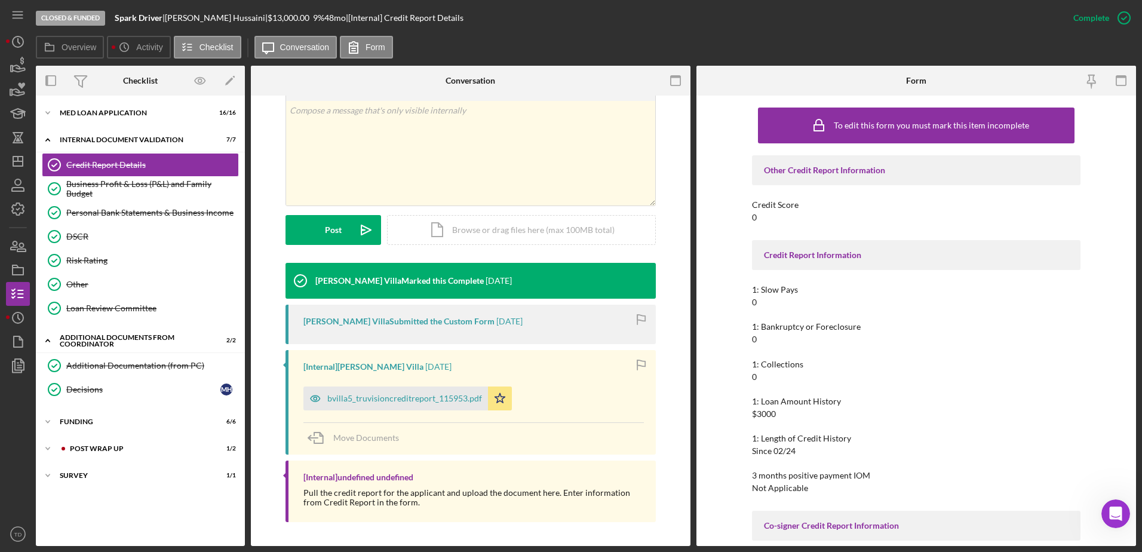
click at [457, 411] on div "[Internal] Brenda Montecinos Villa 1 year ago bvilla5_truvisioncreditreport_115…" at bounding box center [470, 402] width 370 height 105
drag, startPoint x: 454, startPoint y: 404, endPoint x: 440, endPoint y: 405, distance: 13.8
click at [440, 405] on div "bvilla5_truvisioncreditreport_115953.pdf" at bounding box center [395, 398] width 185 height 24
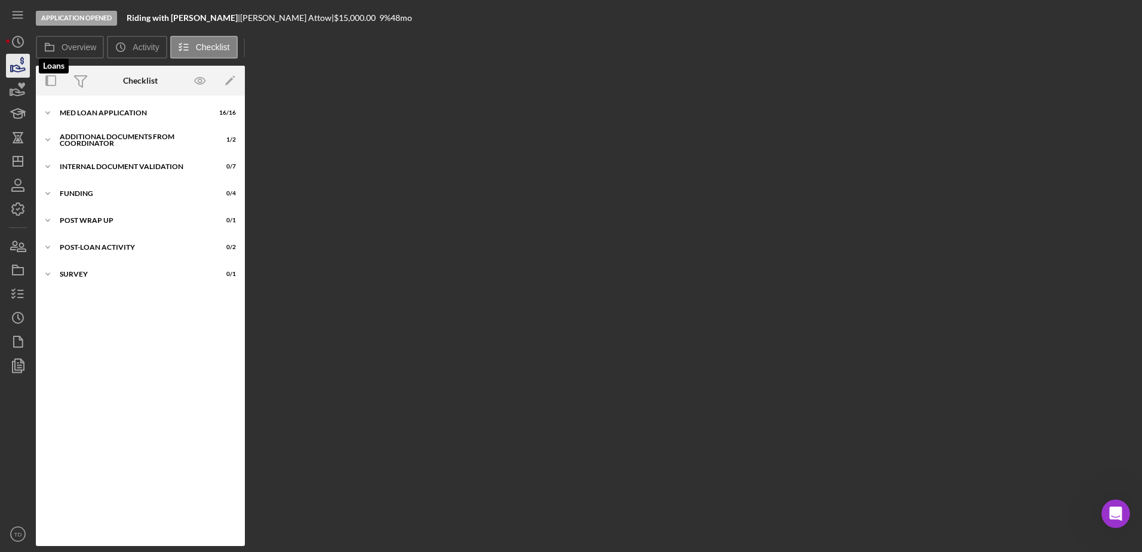
click at [23, 67] on icon "button" at bounding box center [18, 66] width 30 height 30
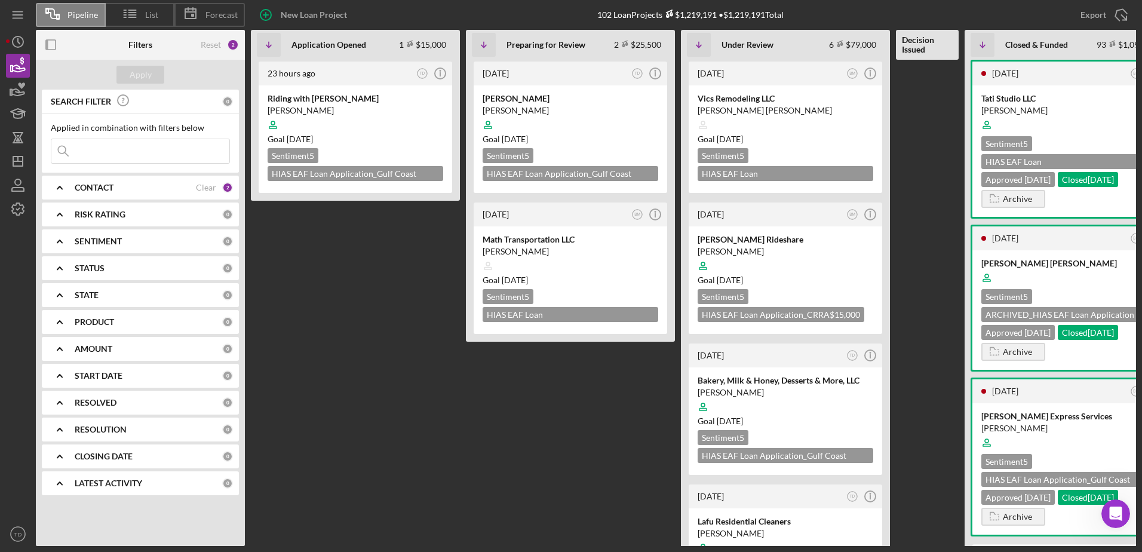
click at [187, 156] on input at bounding box center [140, 151] width 178 height 24
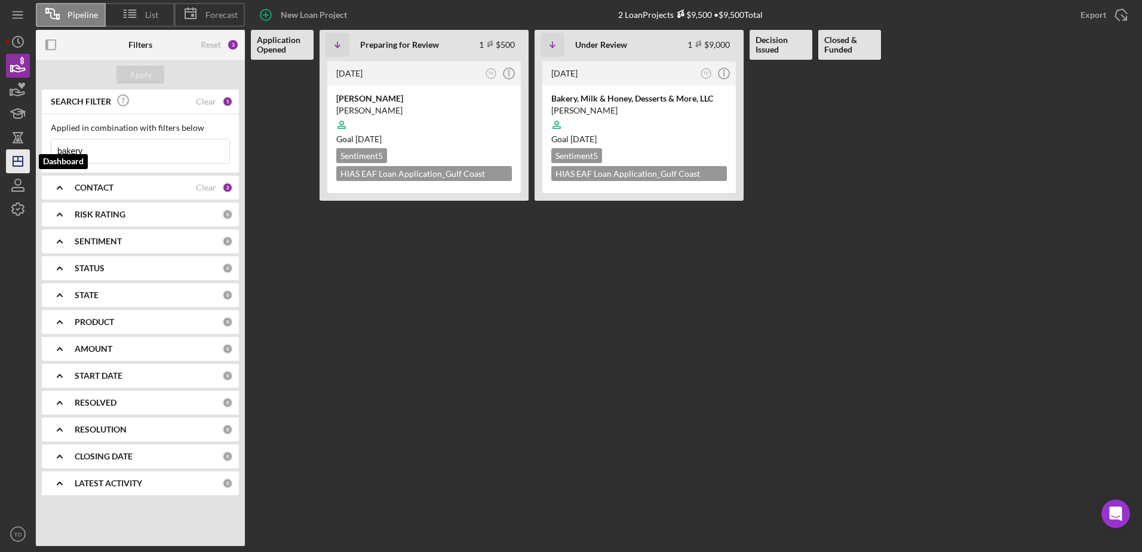
type input "bakery"
click at [23, 166] on polygon "button" at bounding box center [18, 161] width 10 height 10
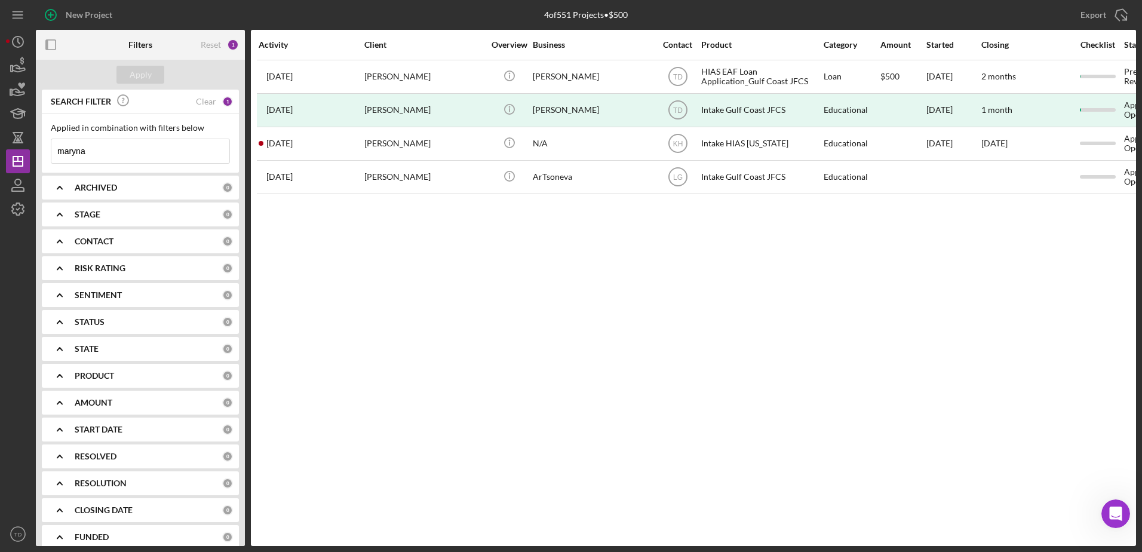
click at [101, 149] on input "maryna" at bounding box center [140, 151] width 178 height 24
type input "m"
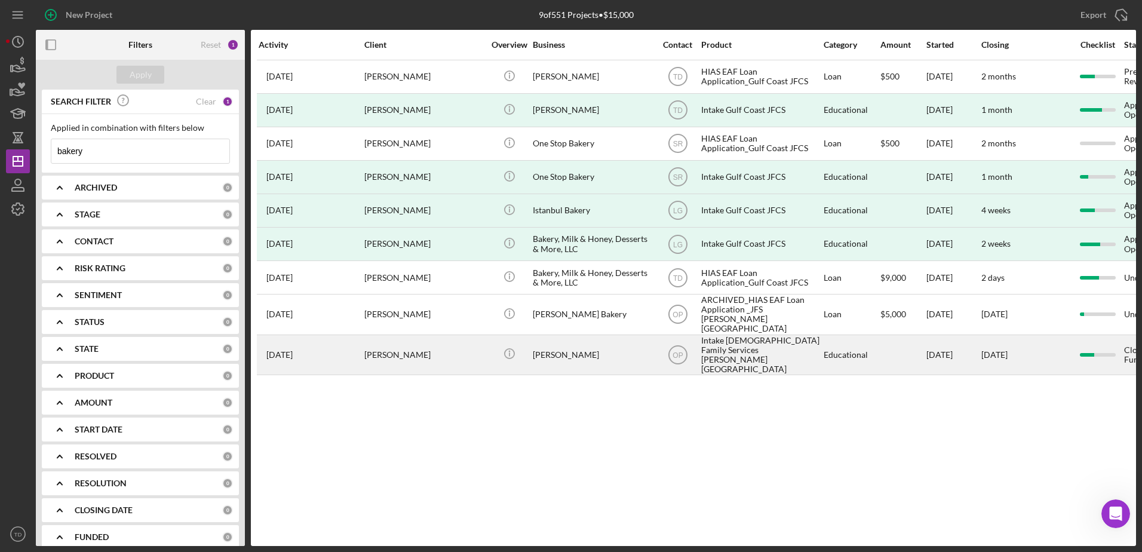
type input "bakery"
drag, startPoint x: 309, startPoint y: 351, endPoint x: 284, endPoint y: 351, distance: 25.1
click at [284, 351] on div "2 years ago Walaa Saeed" at bounding box center [311, 355] width 105 height 38
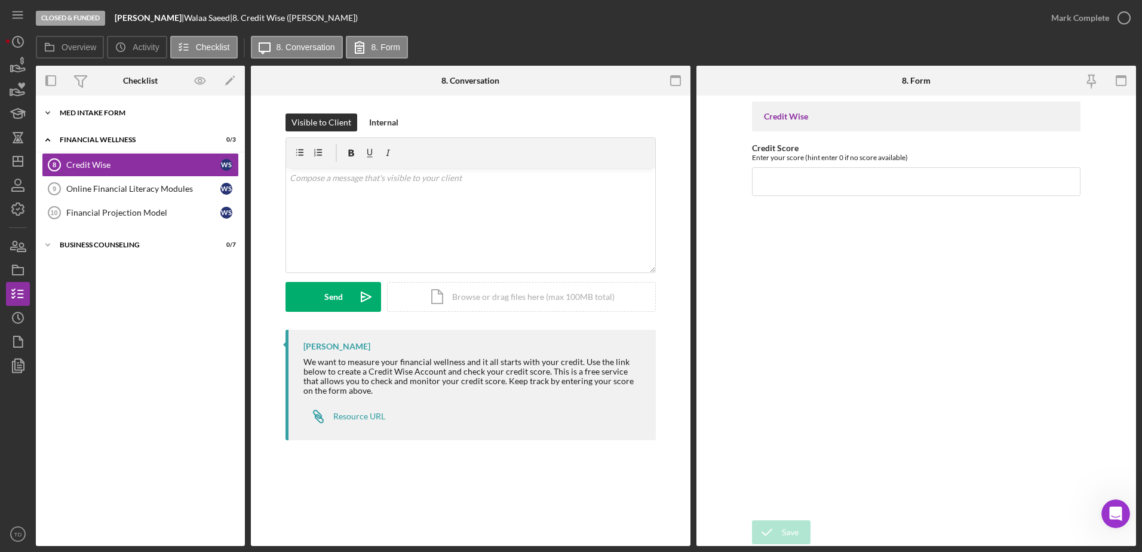
click at [106, 114] on div "MED Intake Form" at bounding box center [145, 112] width 170 height 7
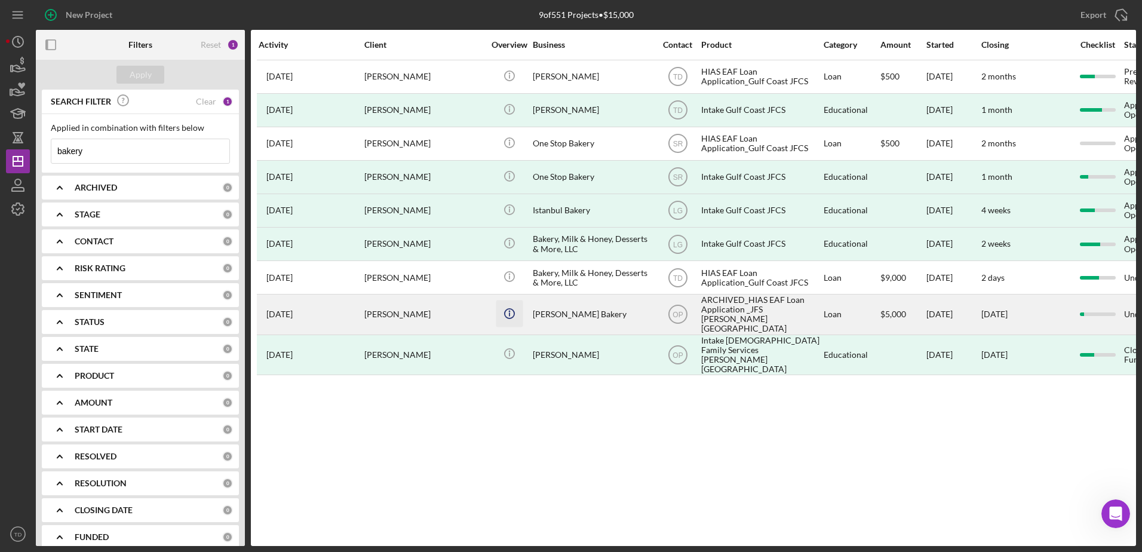
drag, startPoint x: 539, startPoint y: 316, endPoint x: 517, endPoint y: 315, distance: 22.1
click at [517, 315] on icon "Icon/Info" at bounding box center [509, 313] width 27 height 27
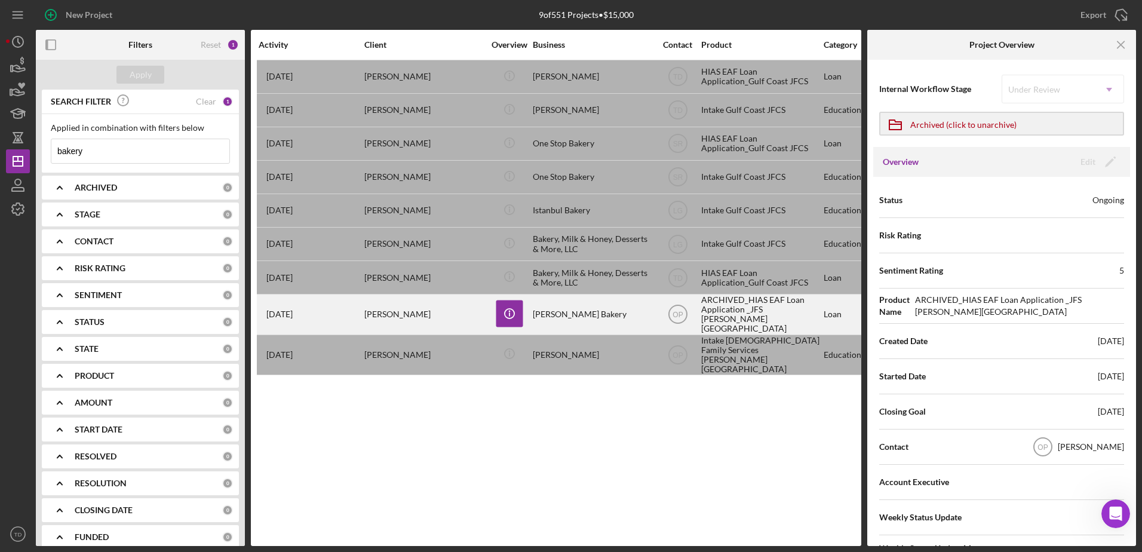
drag, startPoint x: 517, startPoint y: 315, endPoint x: 457, endPoint y: 318, distance: 60.4
drag, startPoint x: 457, startPoint y: 318, endPoint x: 404, endPoint y: 320, distance: 53.2
click at [404, 320] on div "Virgilia Kanzler" at bounding box center [423, 314] width 119 height 38
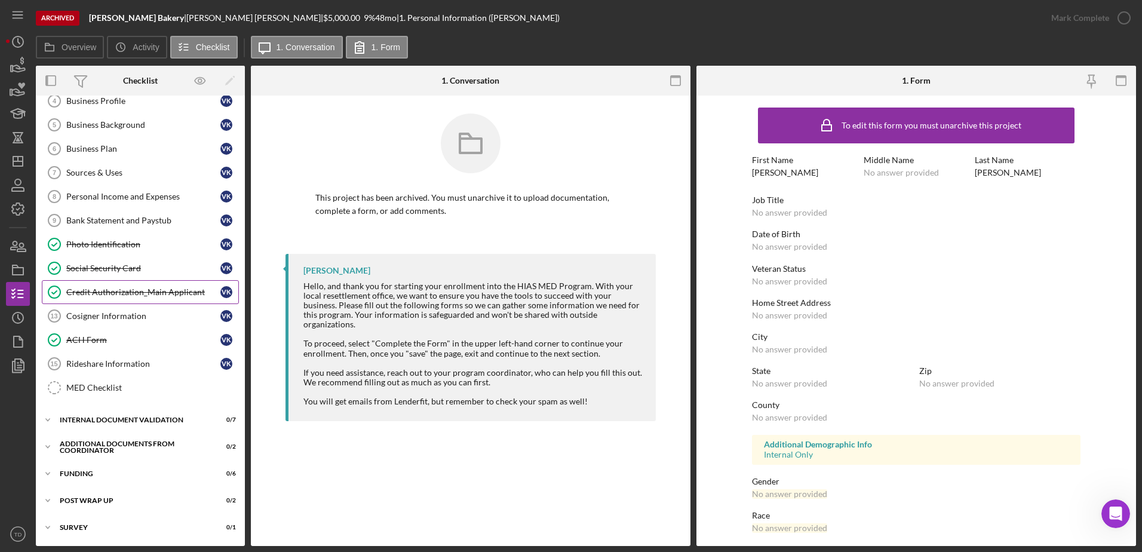
scroll to position [108, 0]
click at [153, 415] on div "Icon/Expander Internal Document Validation 0 / 7" at bounding box center [140, 421] width 209 height 24
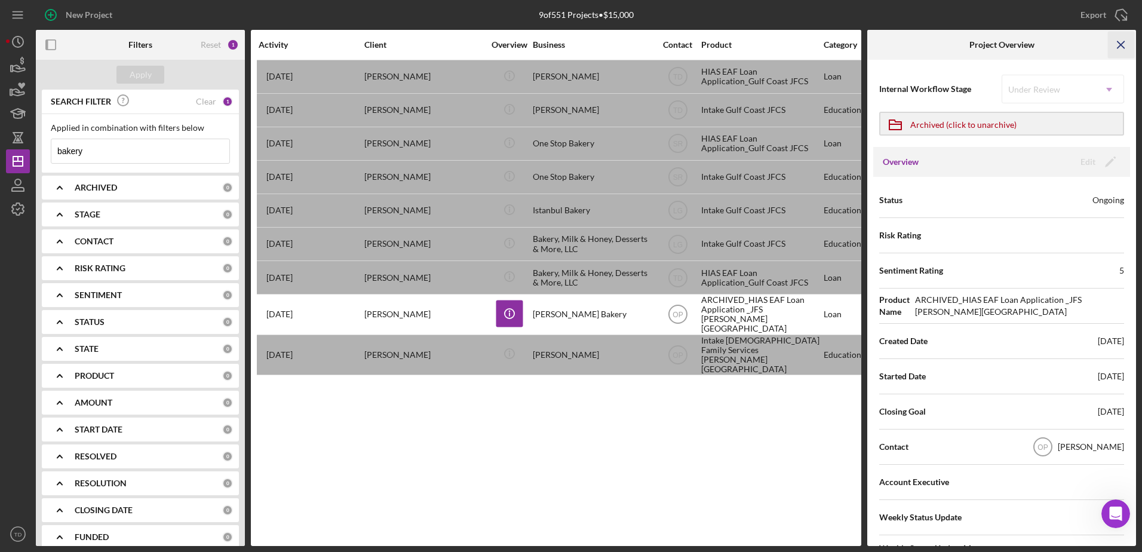
drag, startPoint x: 656, startPoint y: 410, endPoint x: 1120, endPoint y: 43, distance: 591.5
drag, startPoint x: 1120, startPoint y: 43, endPoint x: 1112, endPoint y: 39, distance: 8.6
click at [1112, 39] on icon "Icon/Menu Close" at bounding box center [1121, 45] width 27 height 27
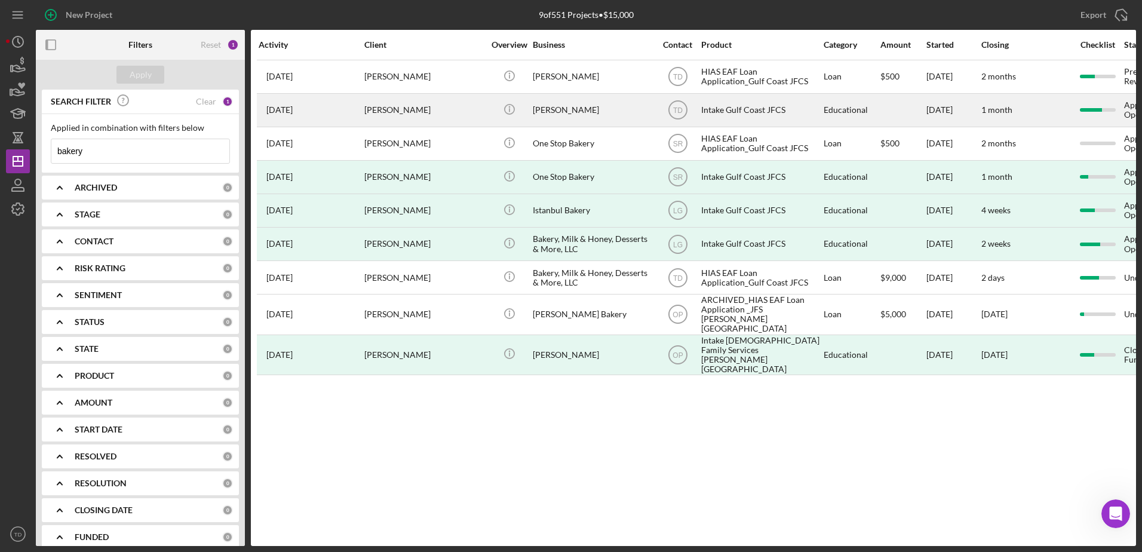
click at [585, 112] on div "[PERSON_NAME]" at bounding box center [592, 110] width 119 height 32
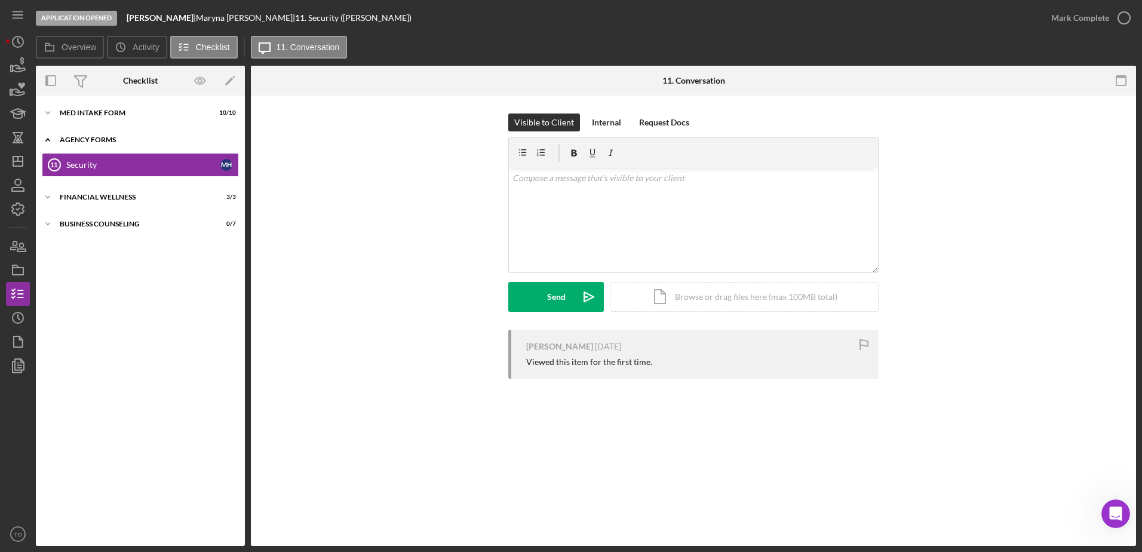
click at [102, 145] on div "Icon/Expander Agency Forms 0 / 1" at bounding box center [140, 140] width 209 height 24
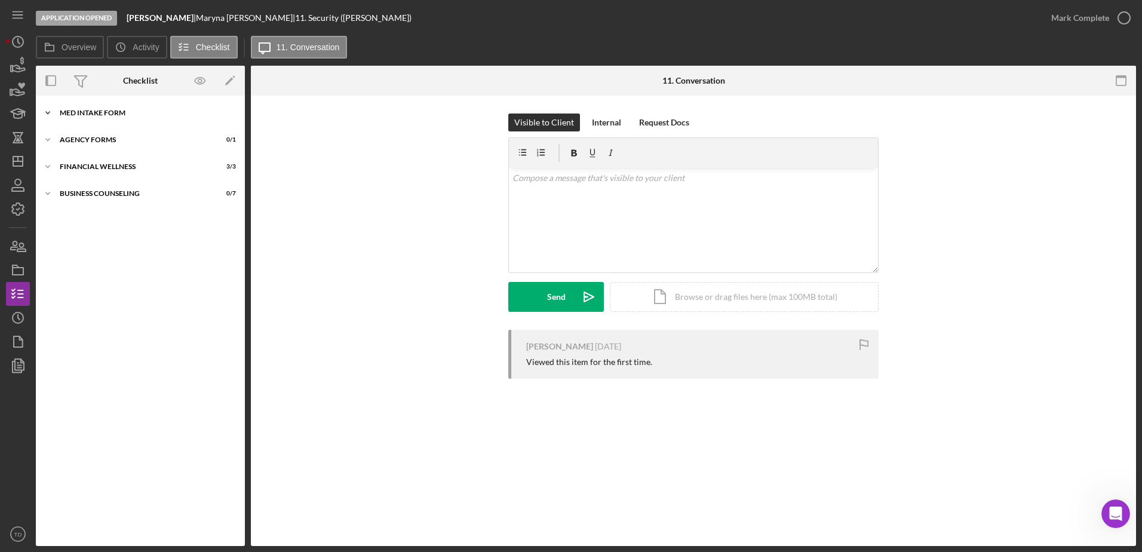
click at [101, 109] on div "Icon/Expander MED Intake Form 10 / 10" at bounding box center [140, 113] width 209 height 24
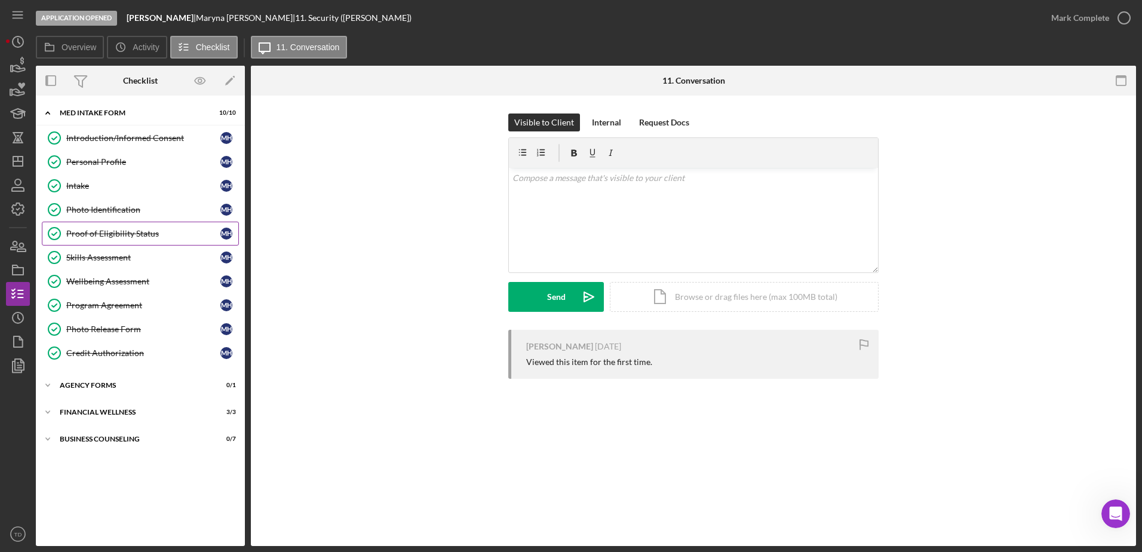
click at [118, 234] on div "Proof of Eligibility Status" at bounding box center [143, 234] width 154 height 10
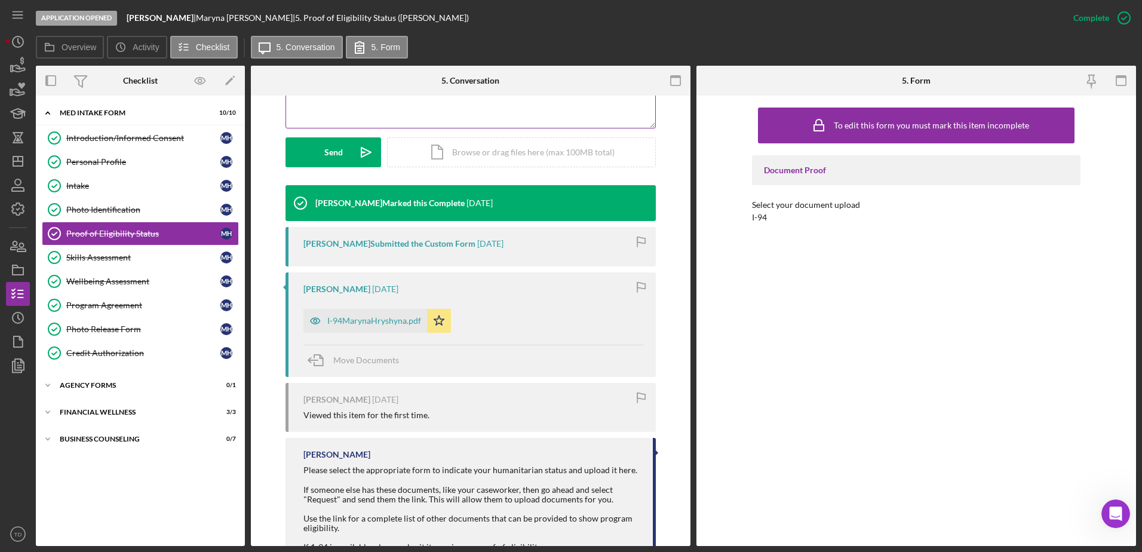
scroll to position [309, 0]
click at [401, 325] on div "I-94MarynaHryshyna.pdf" at bounding box center [374, 321] width 94 height 10
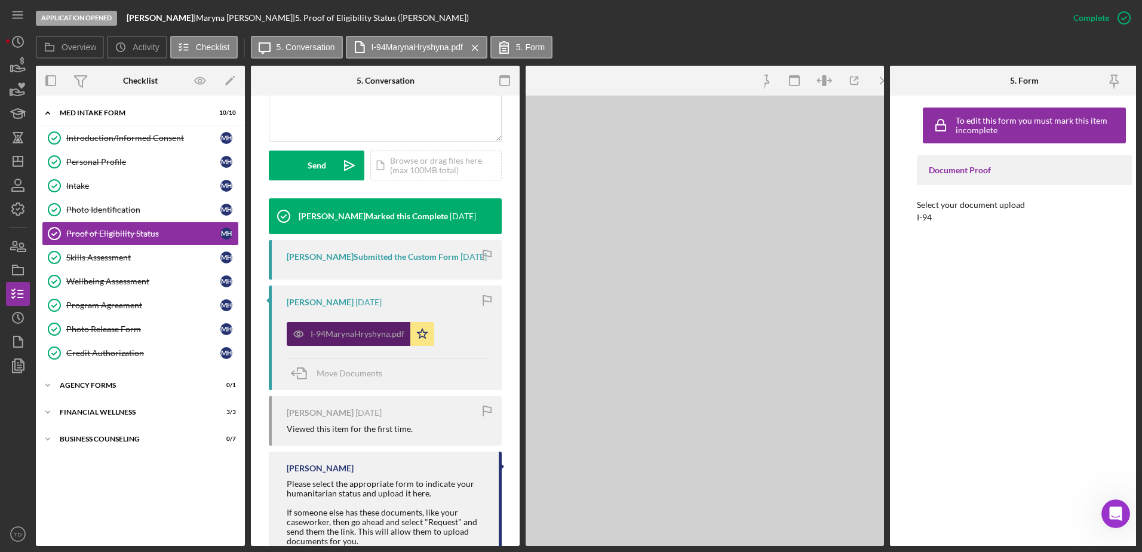
scroll to position [322, 0]
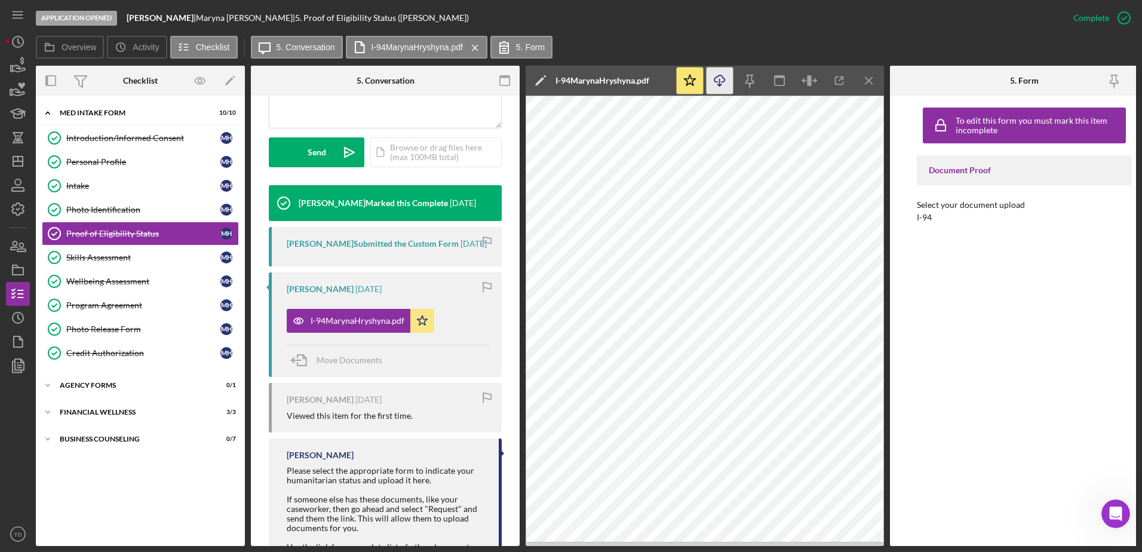
click at [720, 81] on line "button" at bounding box center [720, 82] width 0 height 7
click at [25, 68] on icon "button" at bounding box center [19, 68] width 13 height 7
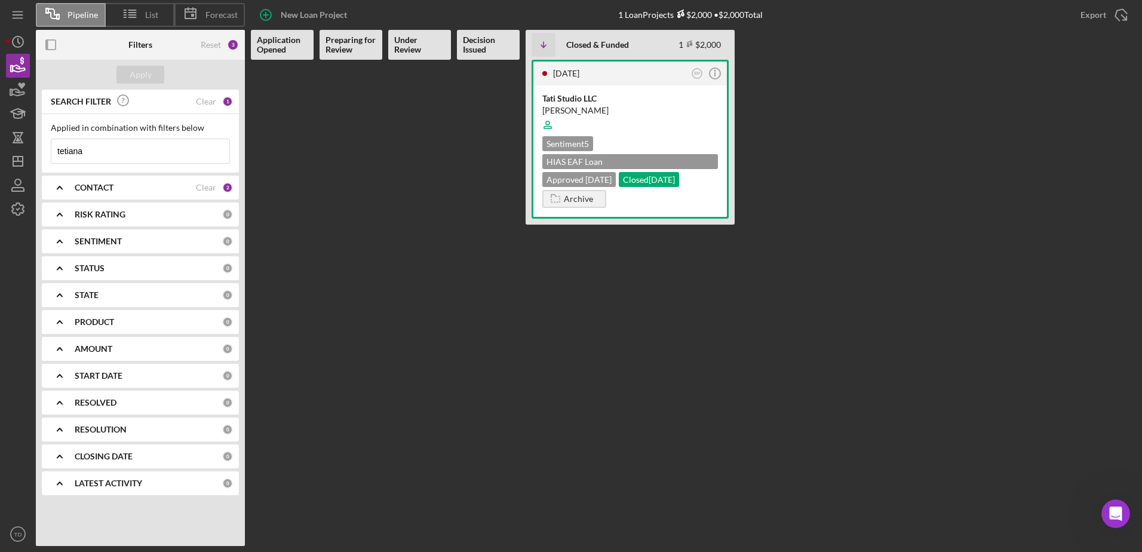
click at [131, 149] on input "tetiana" at bounding box center [140, 151] width 178 height 24
drag, startPoint x: 131, startPoint y: 149, endPoint x: 41, endPoint y: 149, distance: 89.6
drag, startPoint x: 41, startPoint y: 149, endPoint x: 574, endPoint y: 94, distance: 535.6
click at [574, 94] on div "Tati Studio LLC" at bounding box center [630, 99] width 176 height 12
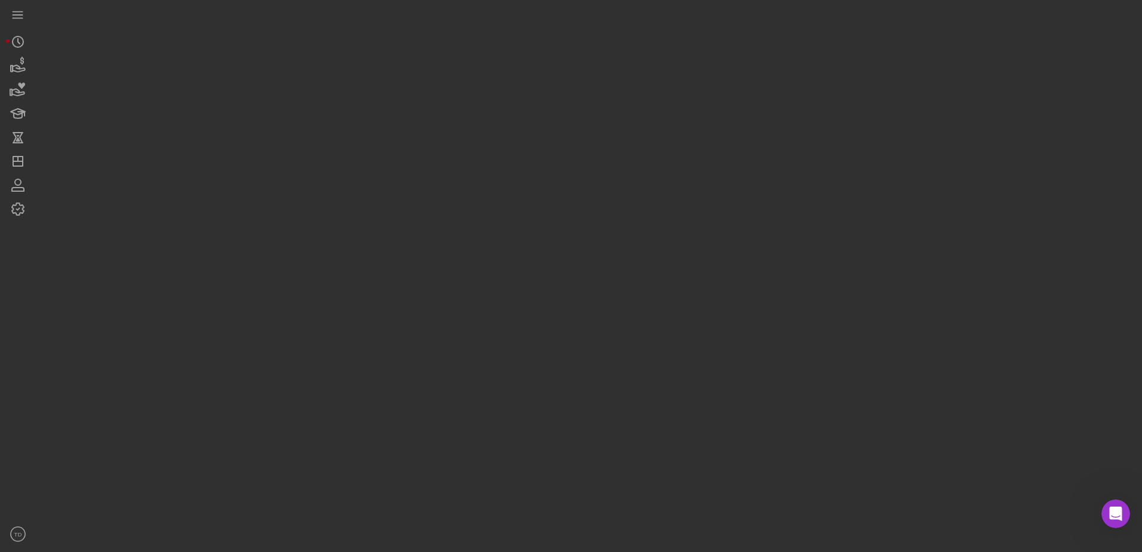
click at [574, 94] on div at bounding box center [586, 273] width 1100 height 546
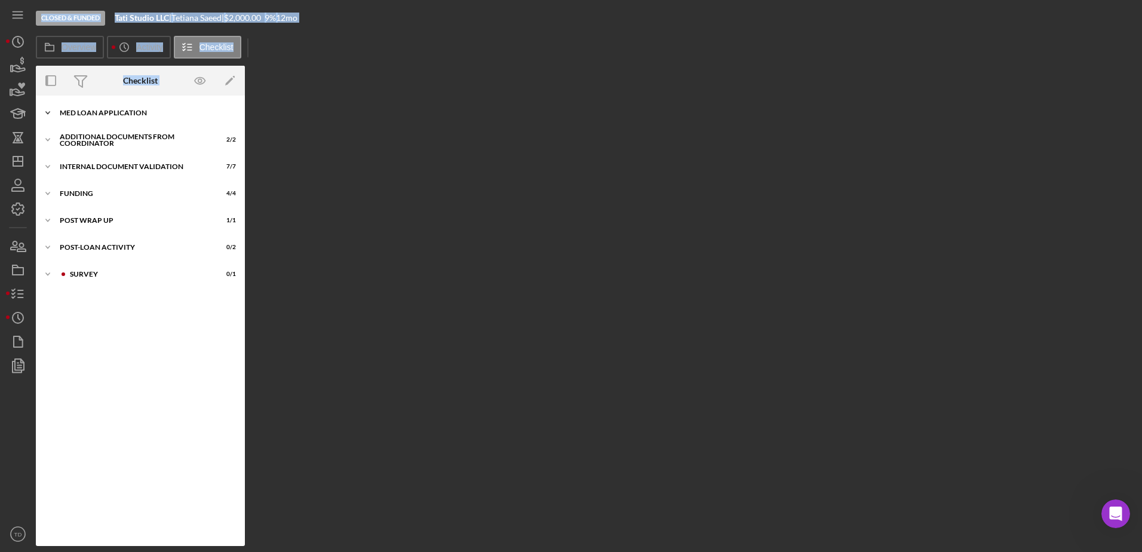
click at [91, 112] on div "MED Loan Application" at bounding box center [145, 112] width 170 height 7
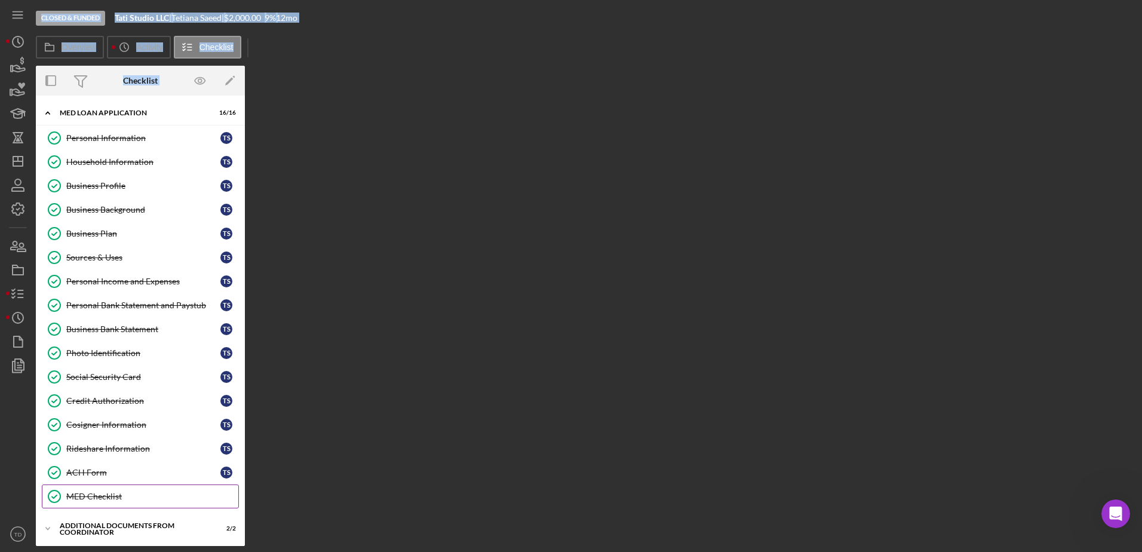
click at [109, 490] on link "MED Checklist MED Checklist" at bounding box center [140, 496] width 197 height 24
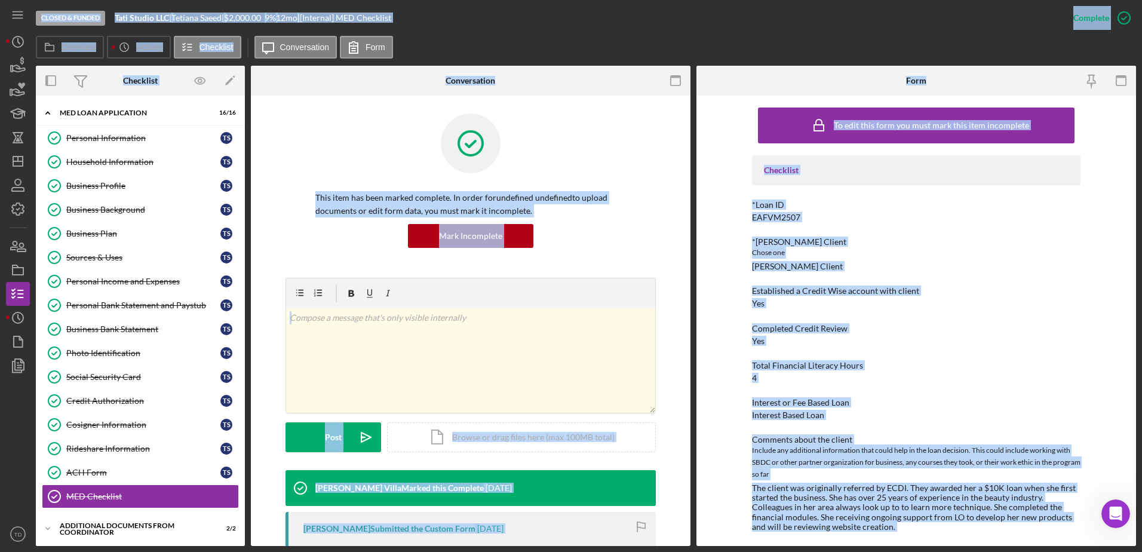
drag, startPoint x: 597, startPoint y: 268, endPoint x: 593, endPoint y: 216, distance: 52.7
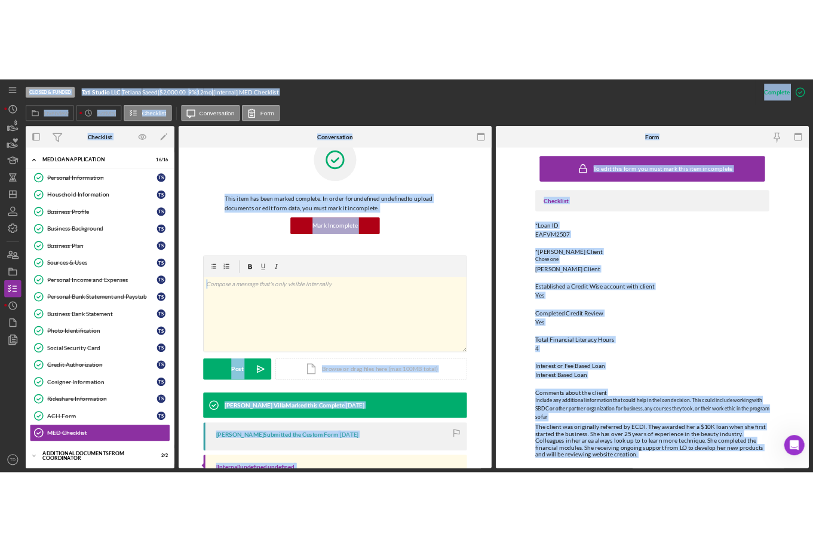
scroll to position [146, 0]
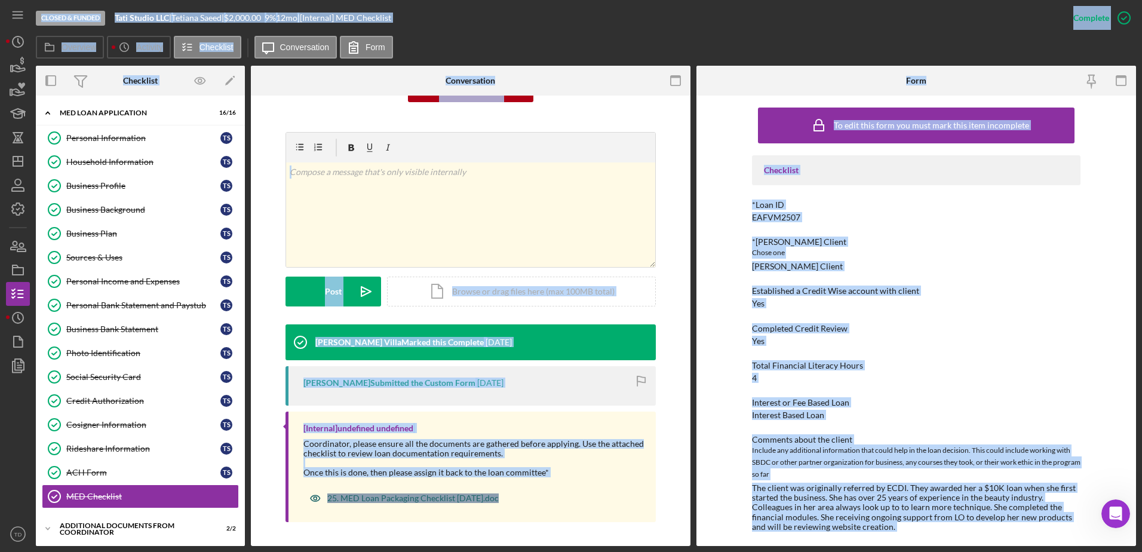
drag, startPoint x: 602, startPoint y: 481, endPoint x: 478, endPoint y: 495, distance: 124.3
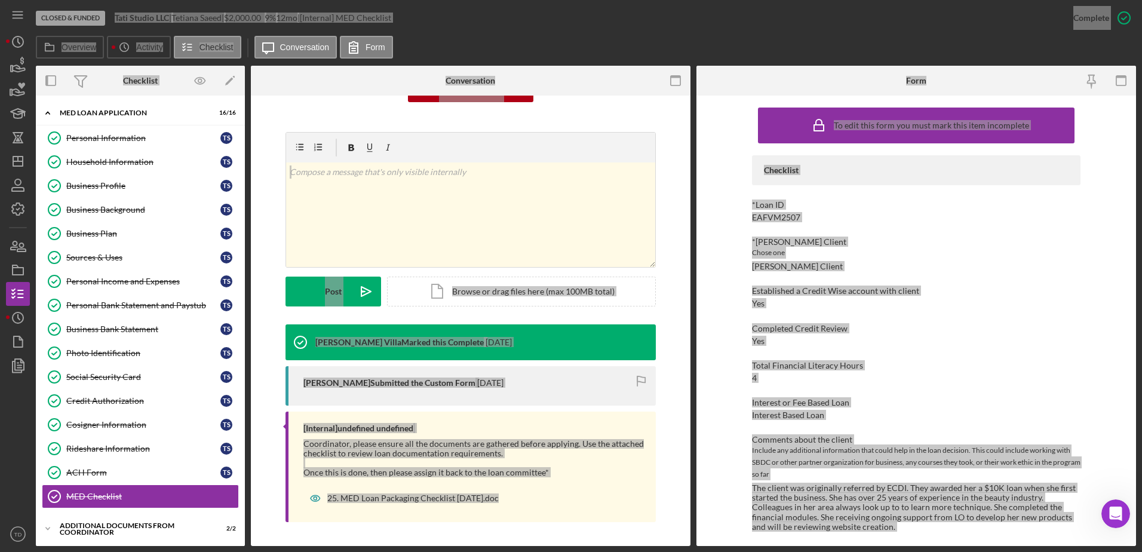
scroll to position [159, 0]
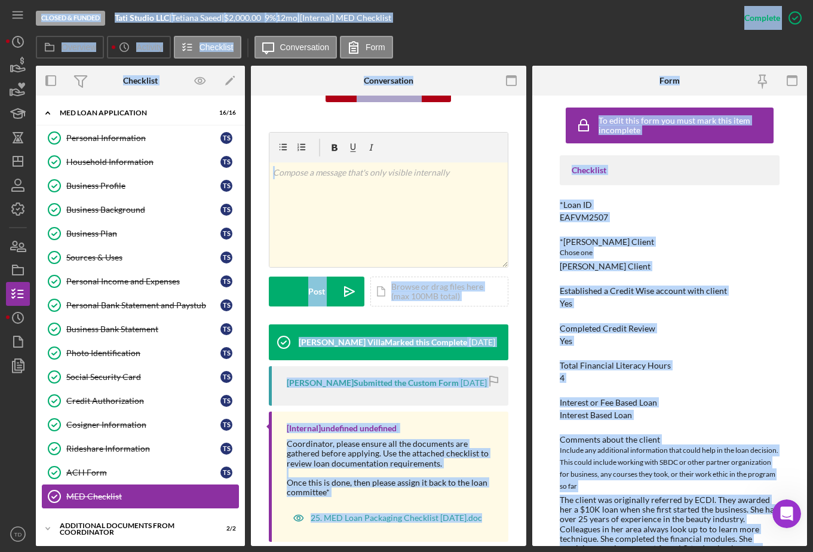
click at [119, 487] on link "MED Checklist MED Checklist" at bounding box center [140, 496] width 197 height 24
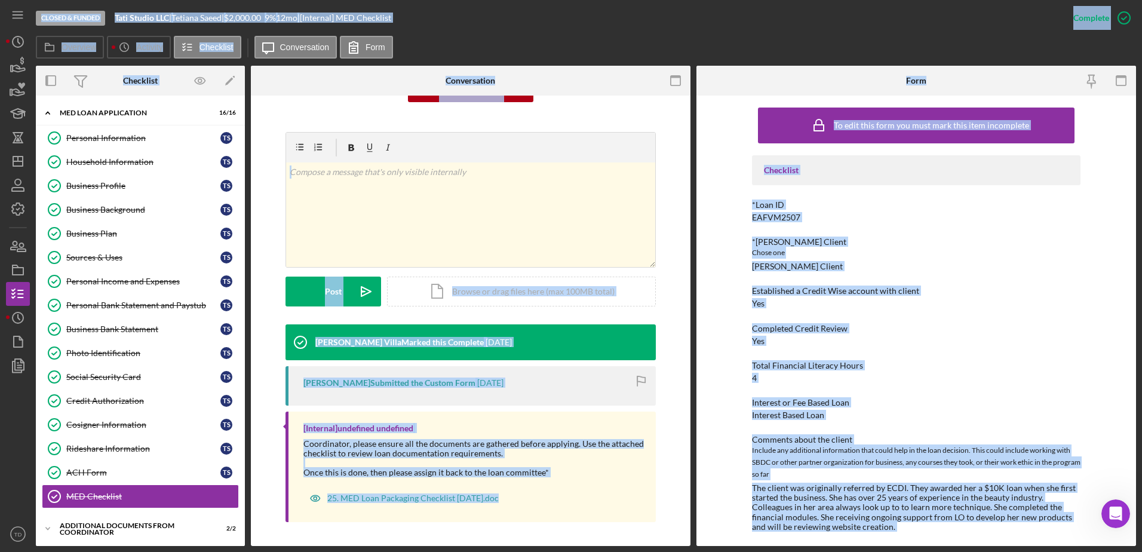
scroll to position [146, 0]
click at [621, 328] on div "Brenda Montecinos Villa Marked this Complete 2 weeks ago" at bounding box center [470, 342] width 370 height 36
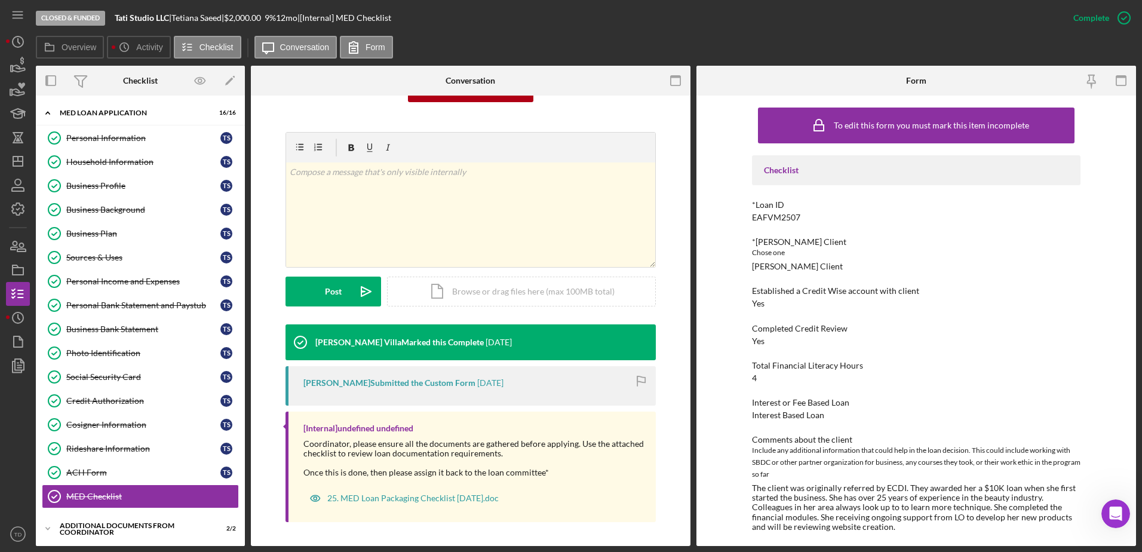
drag, startPoint x: 456, startPoint y: 497, endPoint x: 424, endPoint y: 476, distance: 37.9
click at [424, 476] on div "Coordinator, please ensure all the documents are gathered before applying. Use …" at bounding box center [473, 458] width 340 height 38
click at [422, 495] on div "25. MED Loan Packaging Checklist [DATE].doc" at bounding box center [412, 498] width 171 height 10
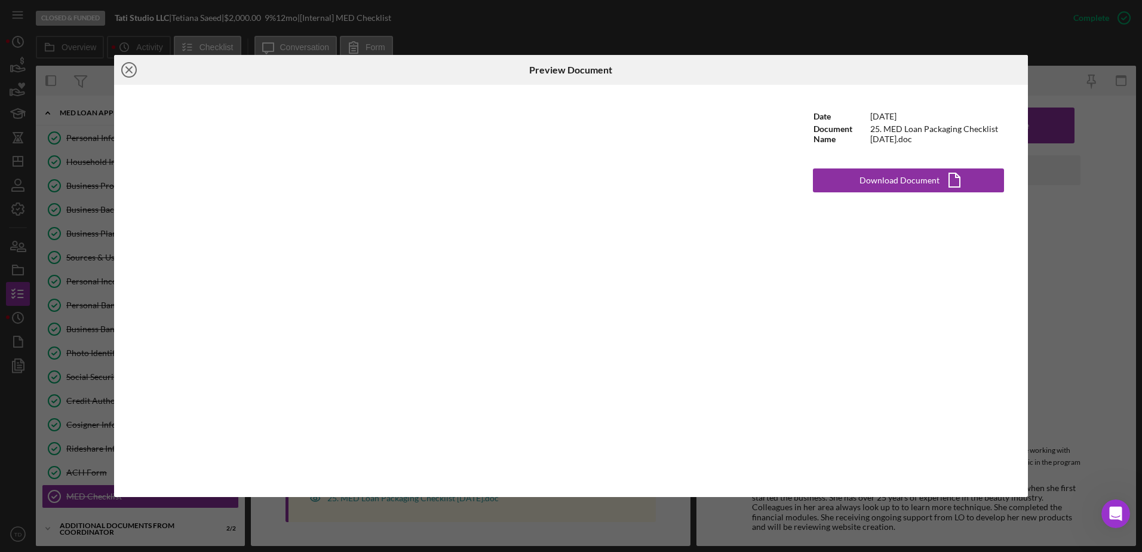
click at [130, 68] on icon "Icon/Close" at bounding box center [129, 70] width 30 height 30
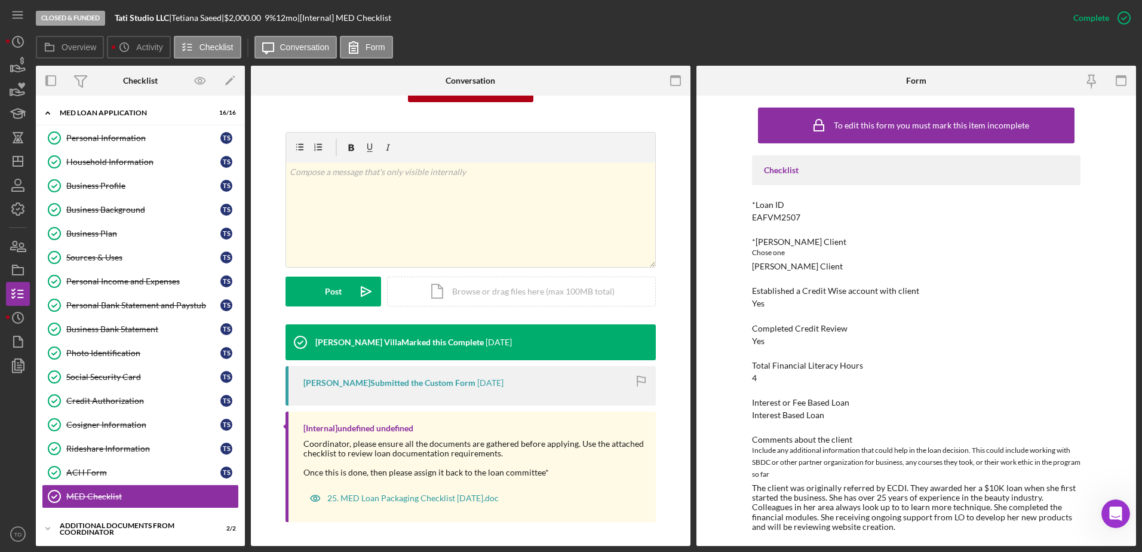
scroll to position [53, 0]
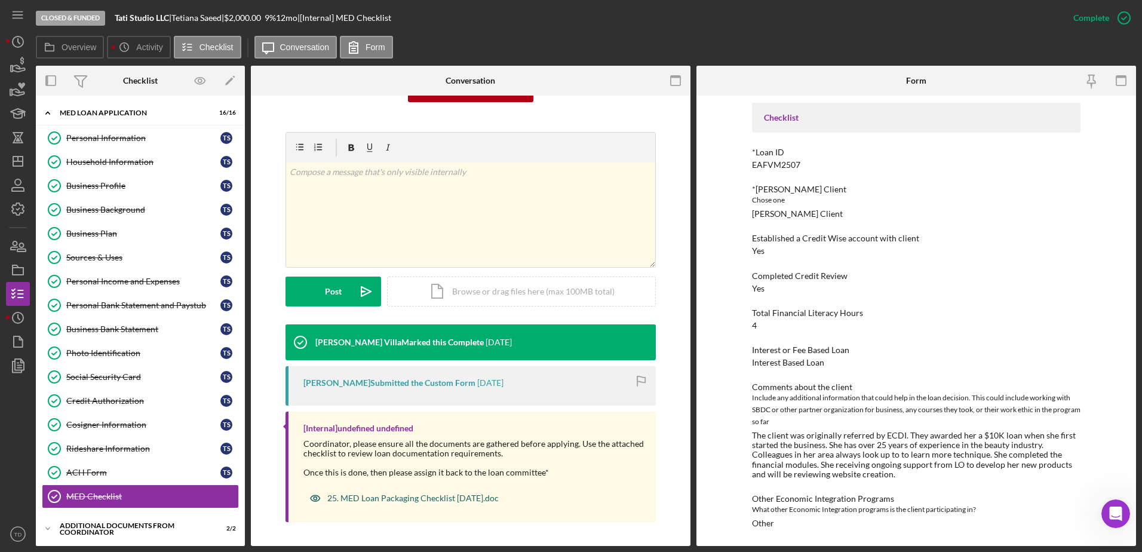
drag, startPoint x: 314, startPoint y: 496, endPoint x: 310, endPoint y: 505, distance: 9.3
drag, startPoint x: 310, startPoint y: 505, endPoint x: 299, endPoint y: 505, distance: 10.8
click at [299, 505] on div "[Internal] undefined undefined Coordinator, please ensure all the documents are…" at bounding box center [470, 467] width 370 height 110
click at [317, 496] on icon "button" at bounding box center [316, 499] width 10 height 6
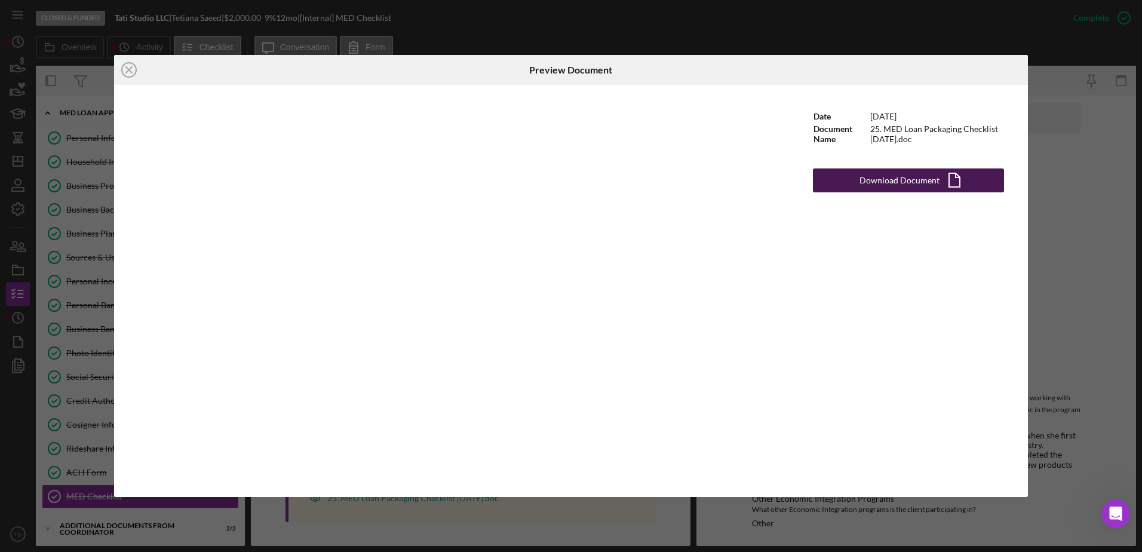
click at [902, 174] on div "Download Document" at bounding box center [899, 180] width 80 height 24
click at [130, 73] on icon "Icon/Close" at bounding box center [129, 70] width 30 height 30
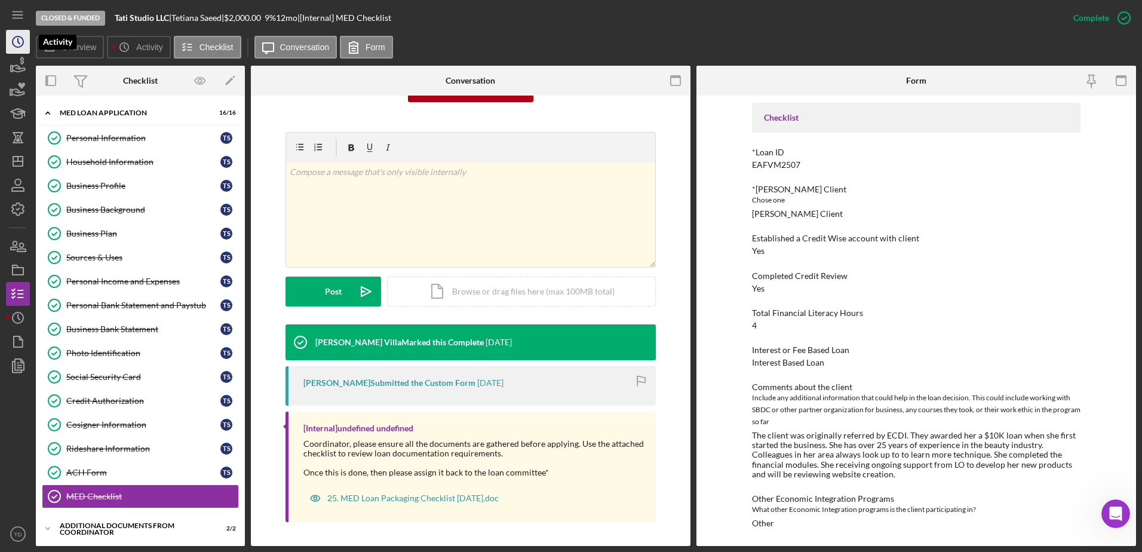
click at [8, 51] on icon "Icon/History" at bounding box center [18, 42] width 30 height 30
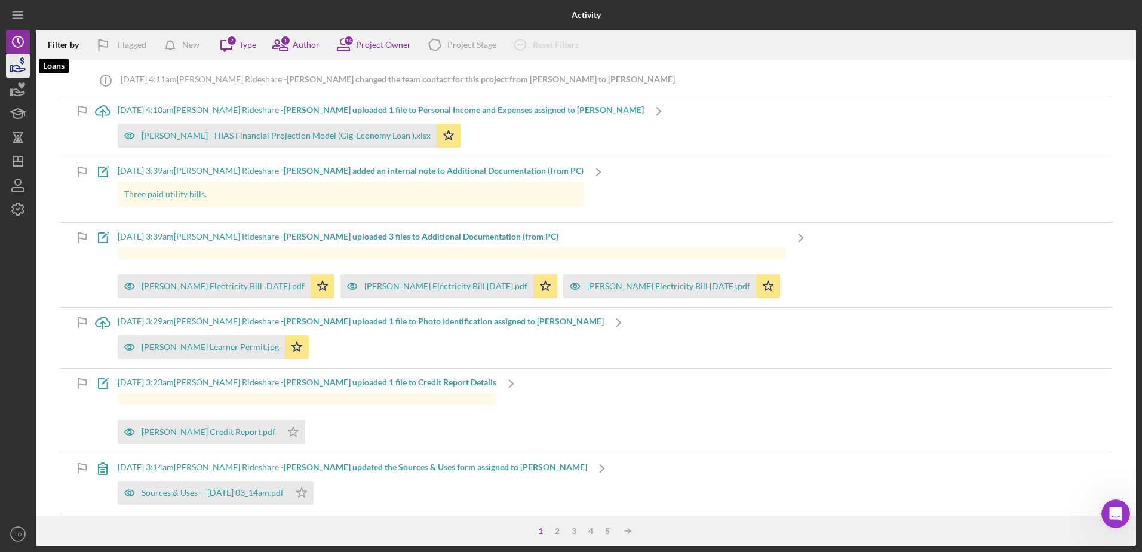
drag, startPoint x: 14, startPoint y: 77, endPoint x: 11, endPoint y: 72, distance: 6.1
click at [11, 72] on polygon "button" at bounding box center [12, 69] width 2 height 6
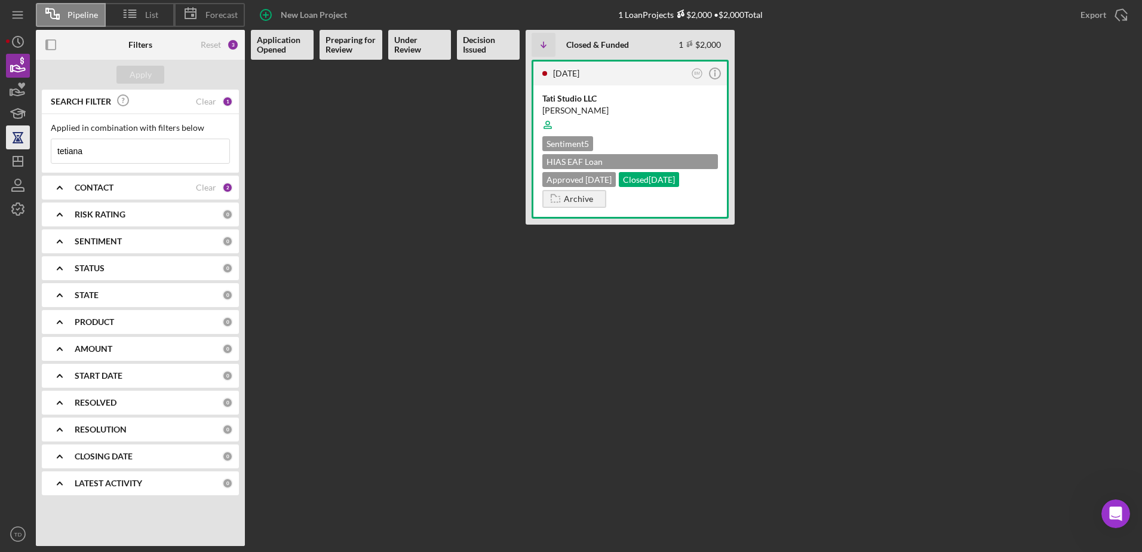
drag, startPoint x: 118, startPoint y: 151, endPoint x: 22, endPoint y: 128, distance: 98.2
click at [22, 128] on icon "button" at bounding box center [18, 137] width 30 height 30
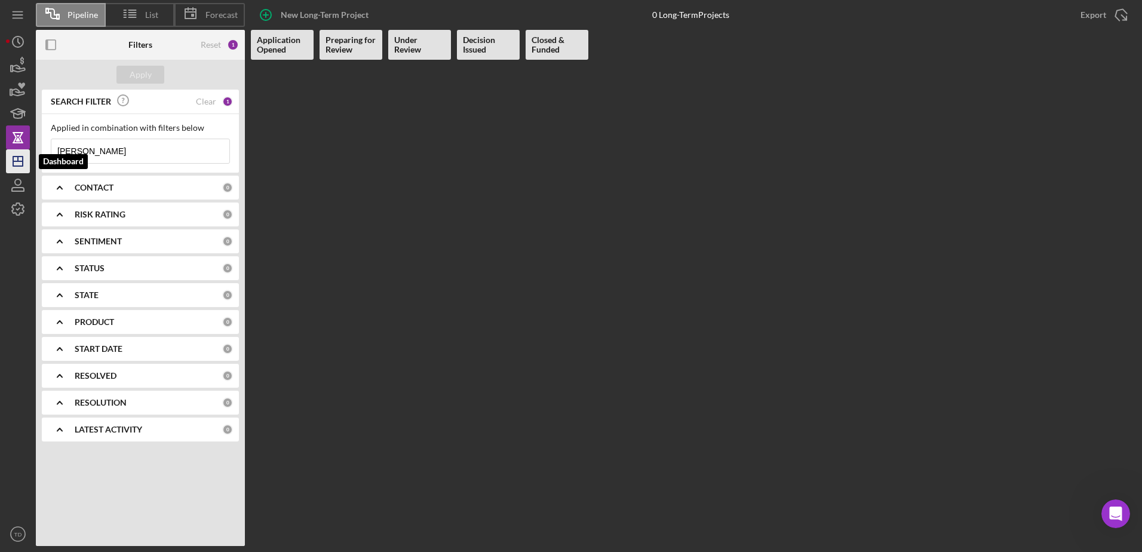
click at [15, 161] on line "button" at bounding box center [18, 161] width 10 height 0
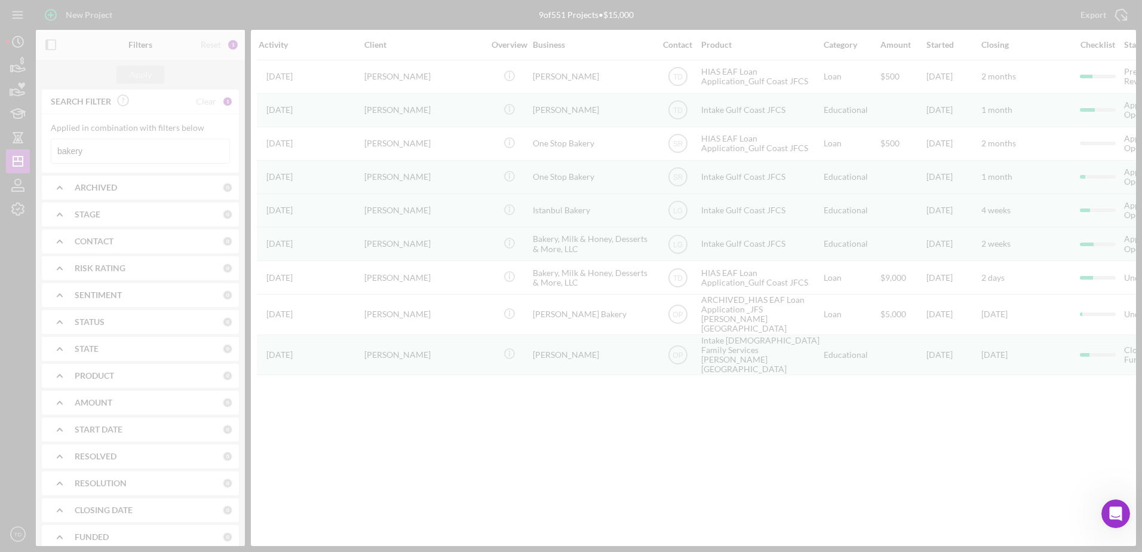
click at [72, 149] on div at bounding box center [571, 276] width 1142 height 552
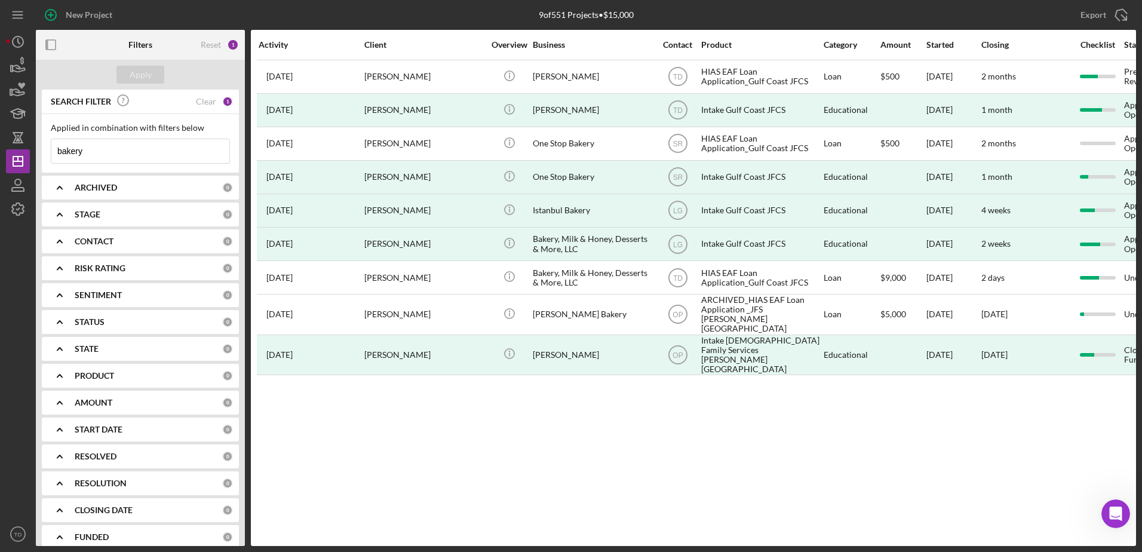
drag, startPoint x: 97, startPoint y: 153, endPoint x: 85, endPoint y: 153, distance: 12.0
drag, startPoint x: 85, startPoint y: 153, endPoint x: 73, endPoint y: 149, distance: 12.9
click at [73, 149] on input "bakery" at bounding box center [140, 151] width 178 height 24
click at [89, 153] on input "bakery" at bounding box center [140, 151] width 178 height 24
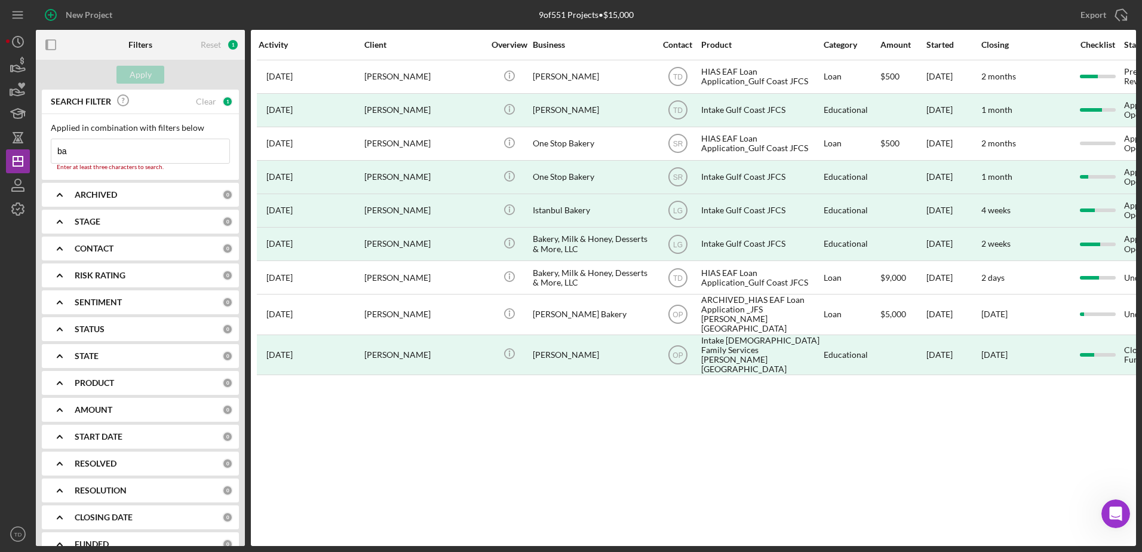
type input "b"
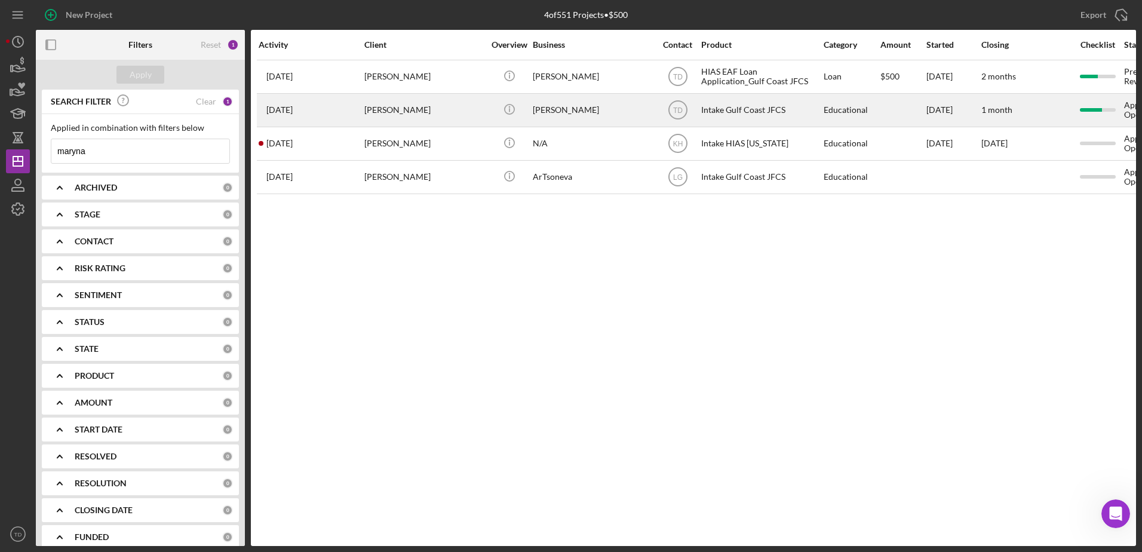
type input "maryna"
click at [441, 110] on div "[PERSON_NAME]" at bounding box center [423, 110] width 119 height 32
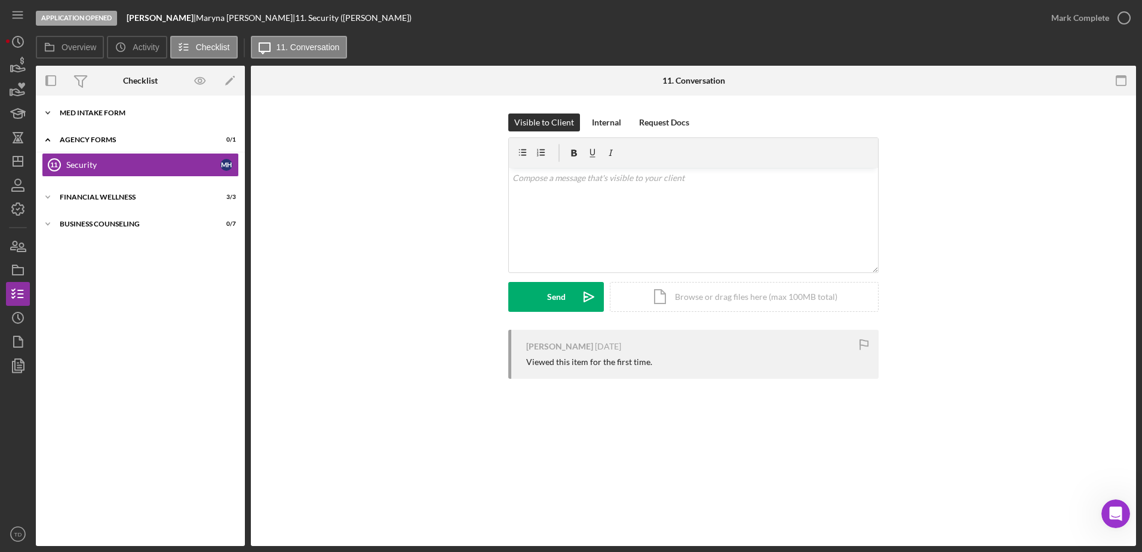
click at [104, 105] on div "Icon/Expander MED Intake Form 10 / 10" at bounding box center [140, 113] width 209 height 24
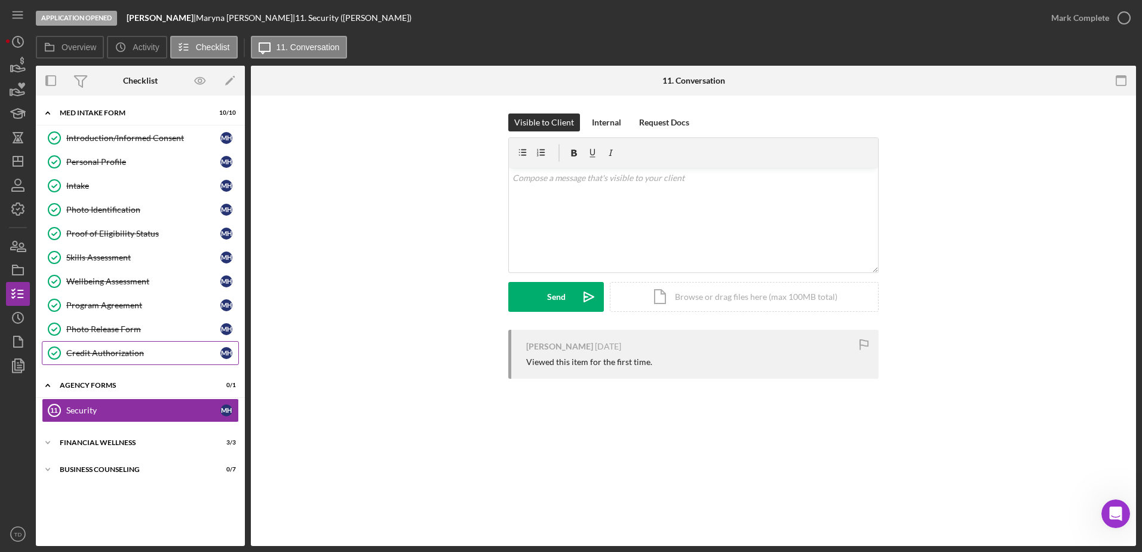
drag, startPoint x: 137, startPoint y: 360, endPoint x: 116, endPoint y: 360, distance: 20.3
click at [116, 360] on link "Credit Authorization Credit Authorization M H" at bounding box center [140, 353] width 197 height 24
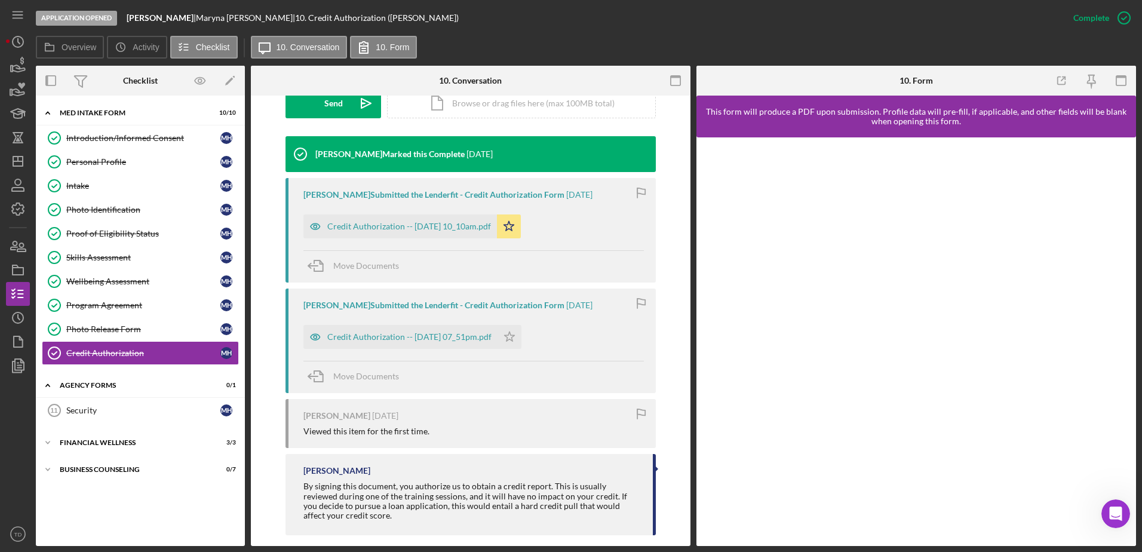
scroll to position [371, 0]
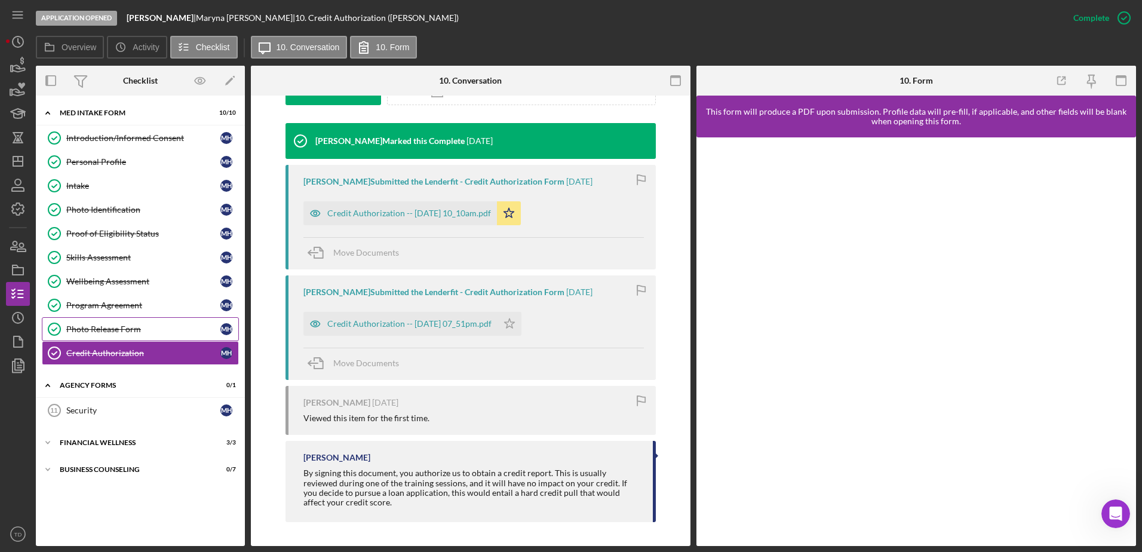
click at [107, 328] on div "Photo Release Form" at bounding box center [143, 329] width 154 height 10
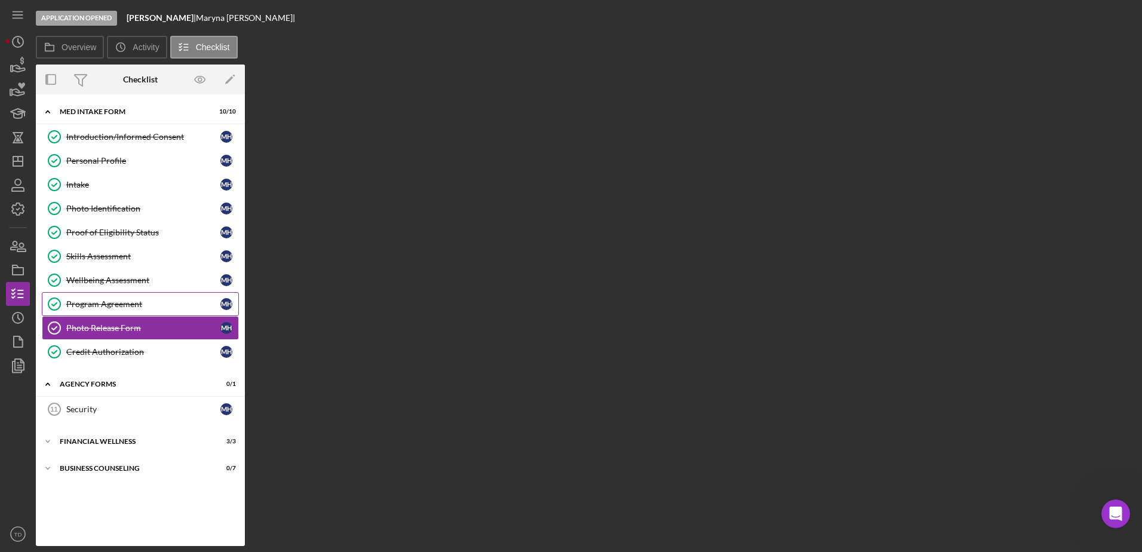
click at [109, 302] on div "Program Agreement" at bounding box center [143, 304] width 154 height 10
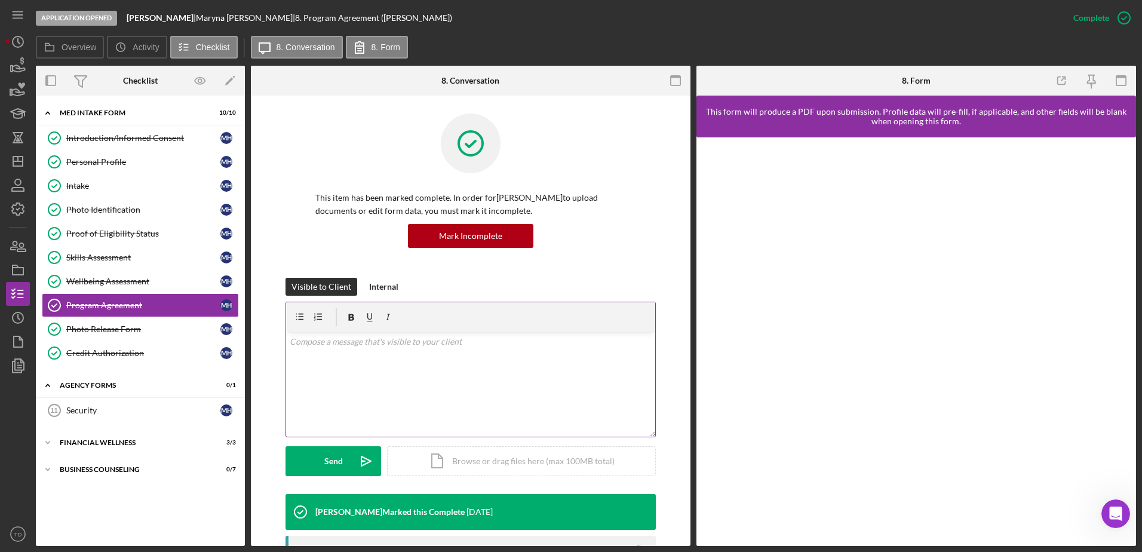
scroll to position [354, 0]
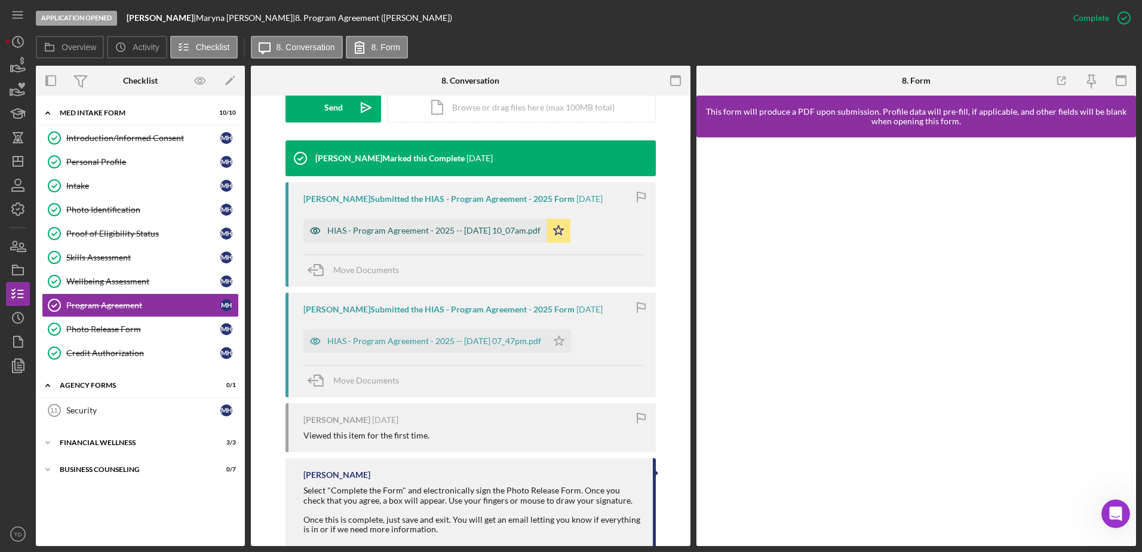
click at [487, 231] on div "HIAS - Program Agreement - 2025 -- 2025-08-18 10_07am.pdf" at bounding box center [433, 231] width 213 height 10
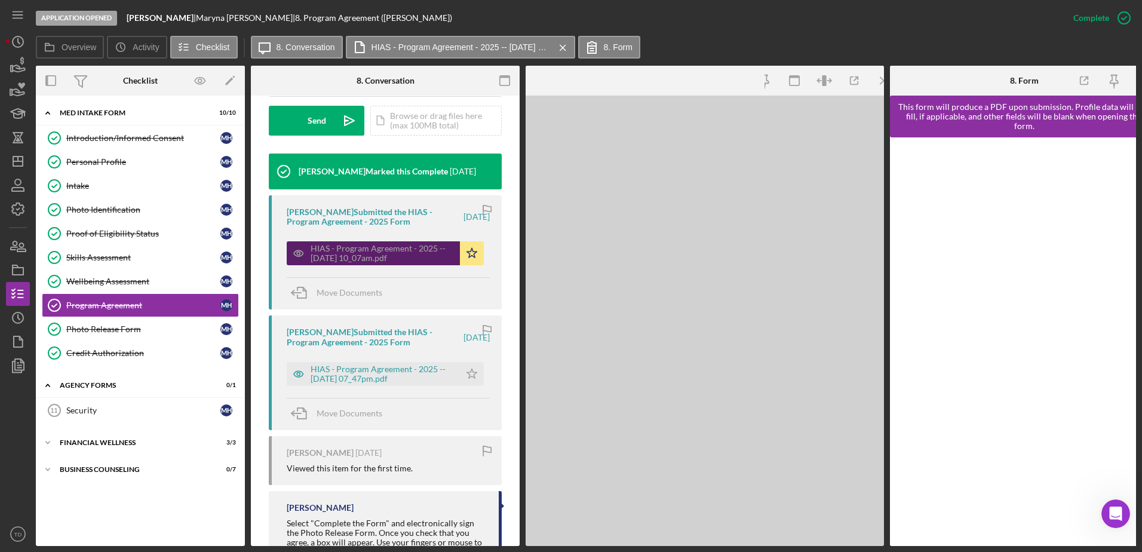
scroll to position [367, 0]
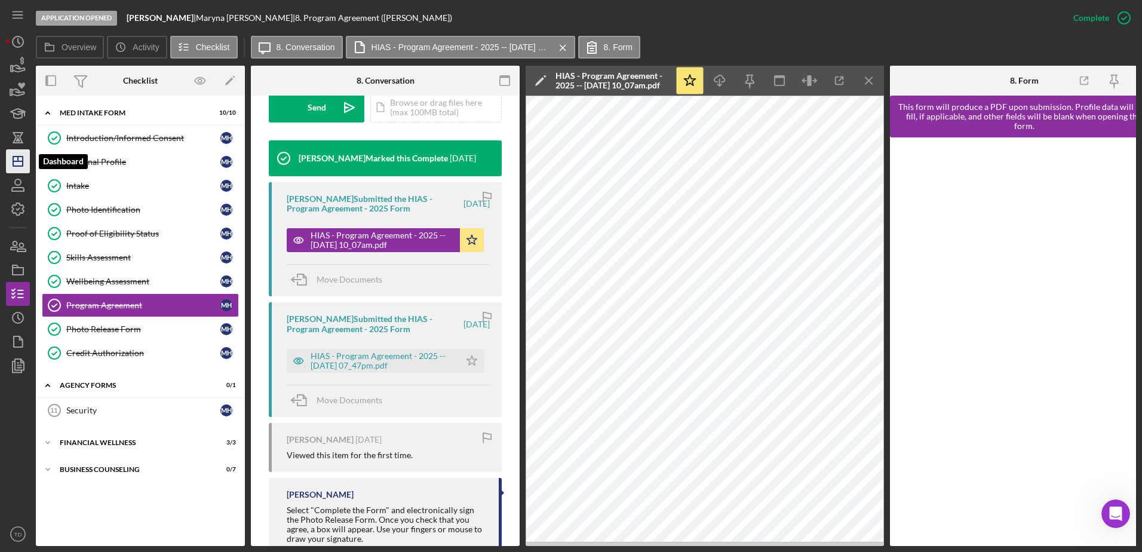
click at [17, 164] on icon "Icon/Dashboard" at bounding box center [18, 161] width 30 height 30
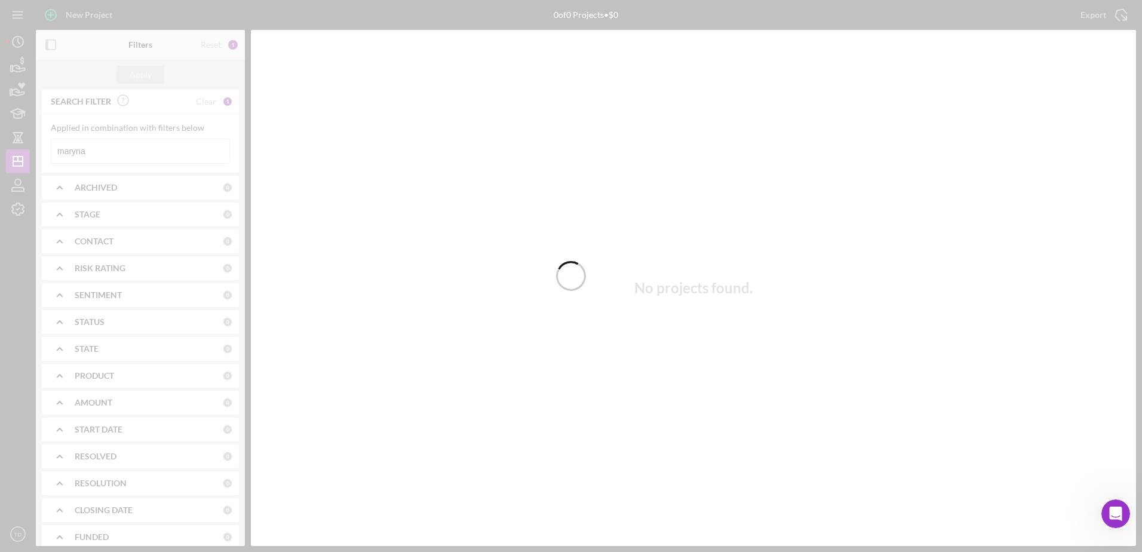
click at [119, 159] on div at bounding box center [571, 276] width 1142 height 552
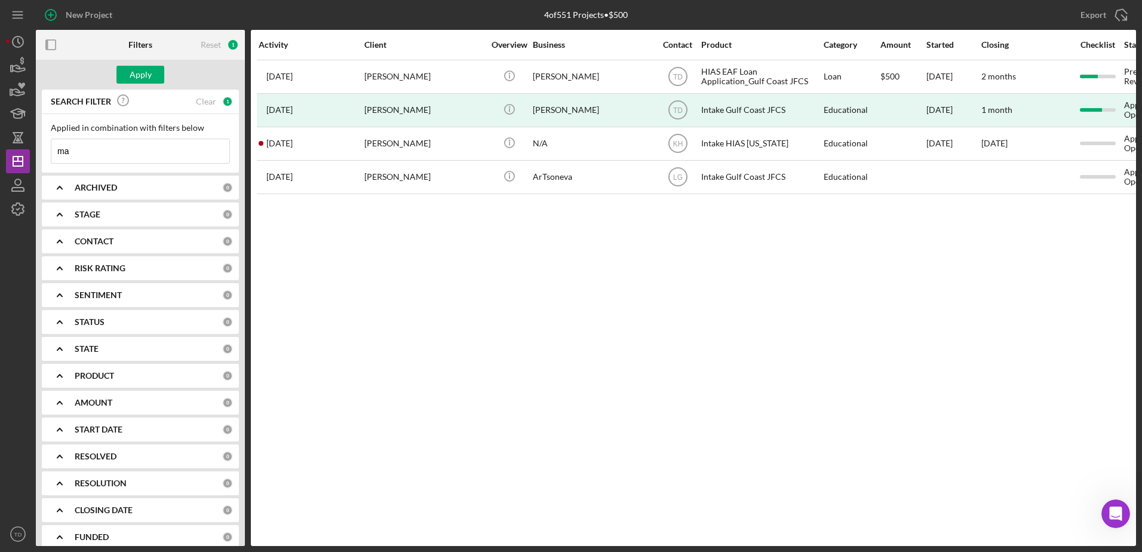
type input "m"
drag, startPoint x: 455, startPoint y: 258, endPoint x: 154, endPoint y: 68, distance: 355.9
click at [154, 68] on button "Apply" at bounding box center [140, 75] width 48 height 18
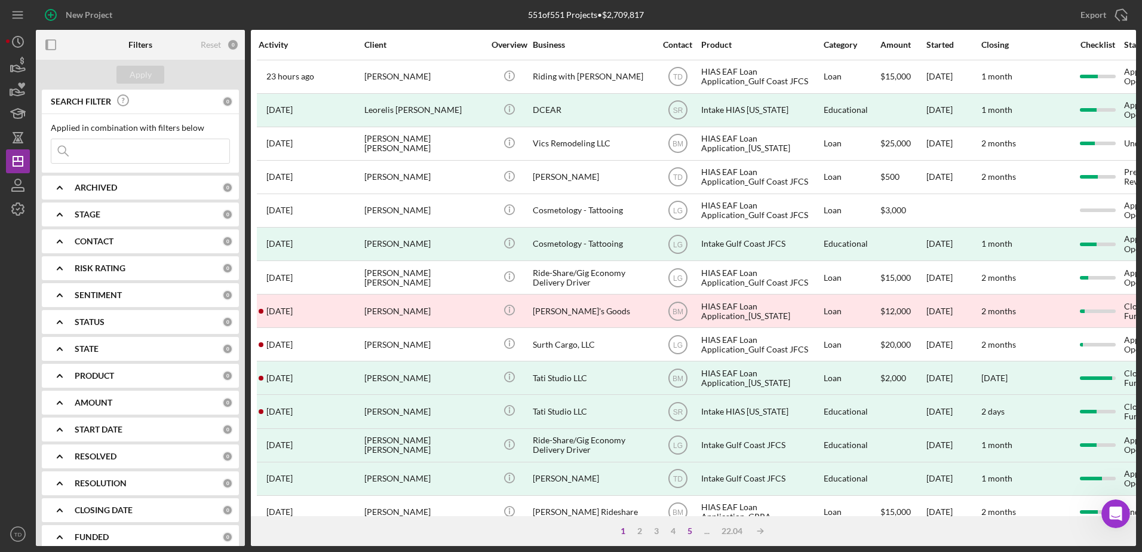
click at [688, 532] on div "5" at bounding box center [689, 531] width 17 height 10
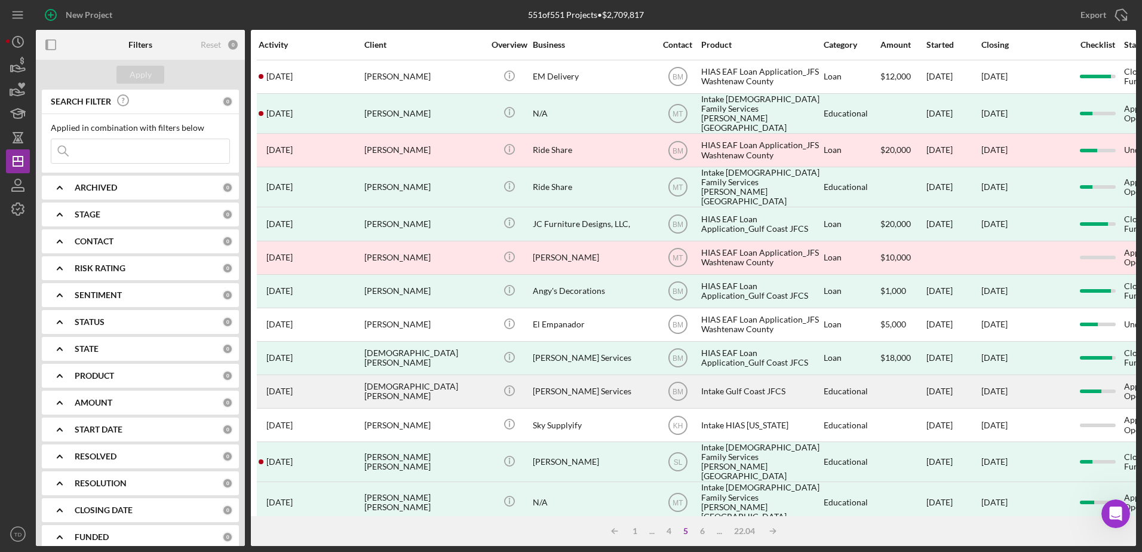
click at [426, 377] on div "Jesus Rondon" at bounding box center [423, 392] width 119 height 32
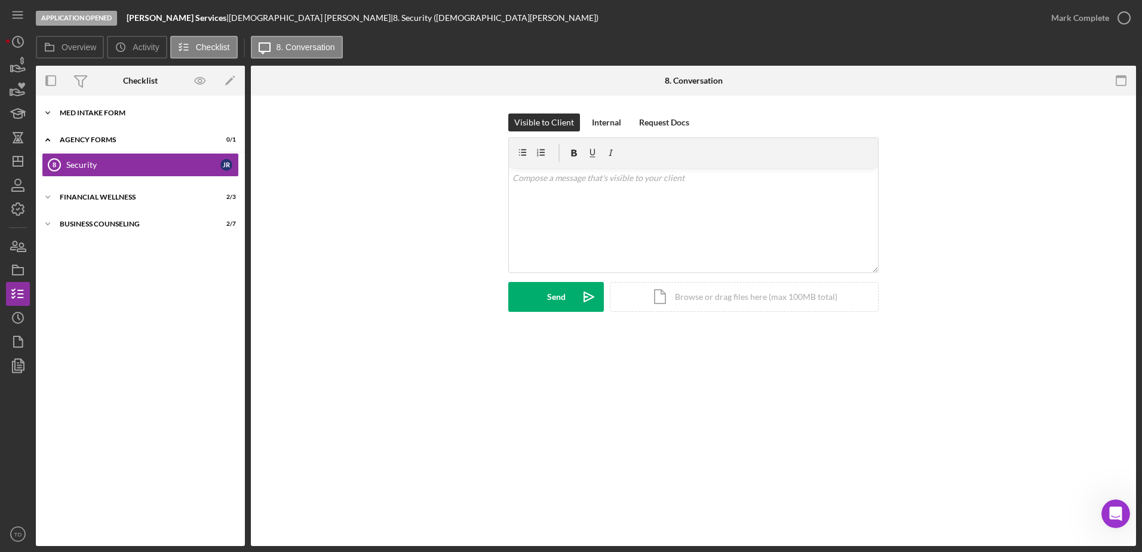
click at [79, 112] on div "MED Intake Form" at bounding box center [145, 112] width 170 height 7
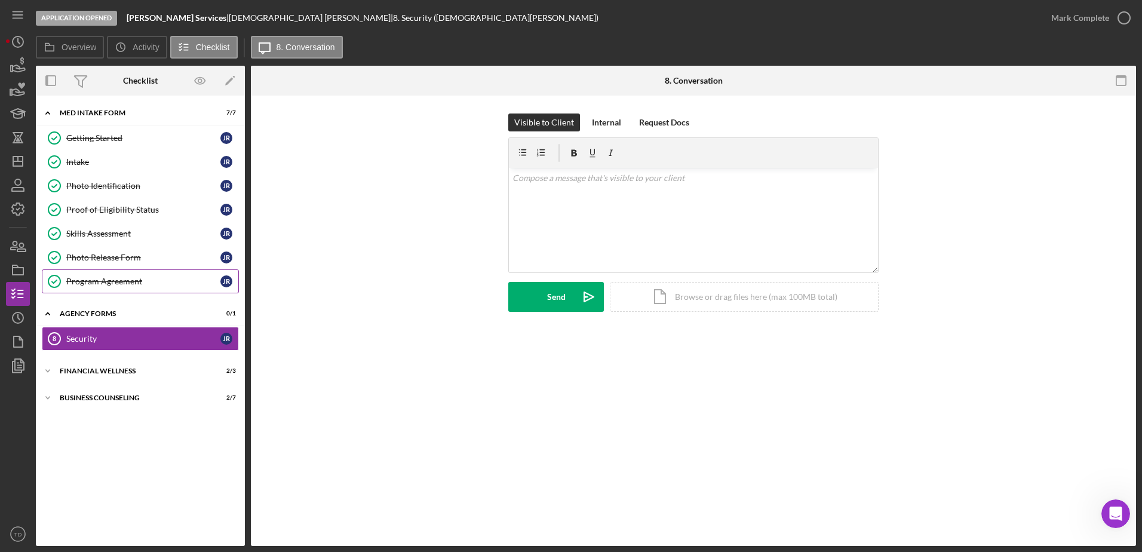
click at [106, 275] on link "Program Agreement Program Agreement J R" at bounding box center [140, 281] width 197 height 24
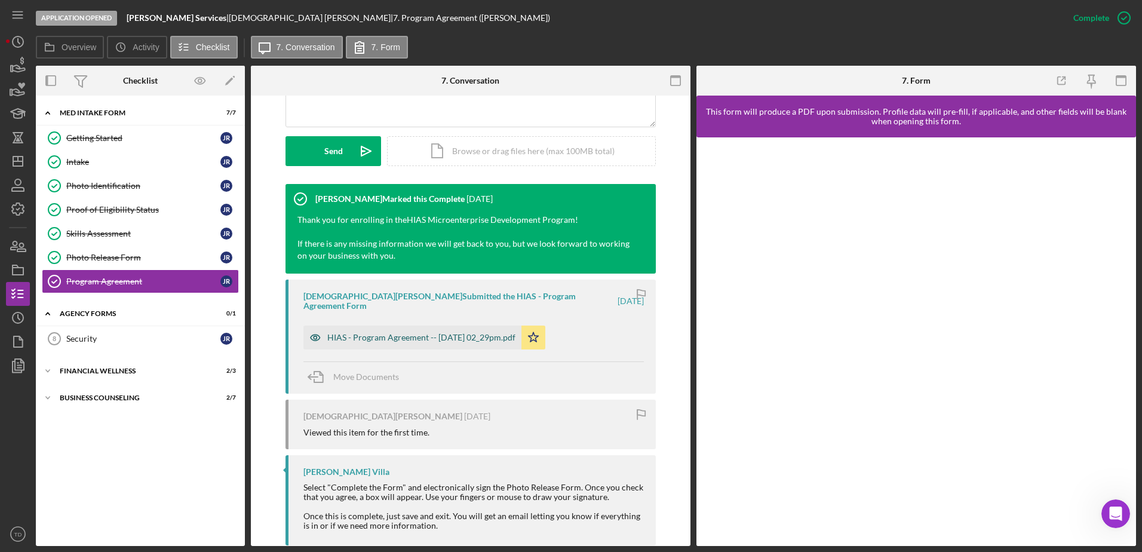
click at [424, 333] on div "HIAS - Program Agreement -- 2025-03-11 02_29pm.pdf" at bounding box center [421, 338] width 188 height 10
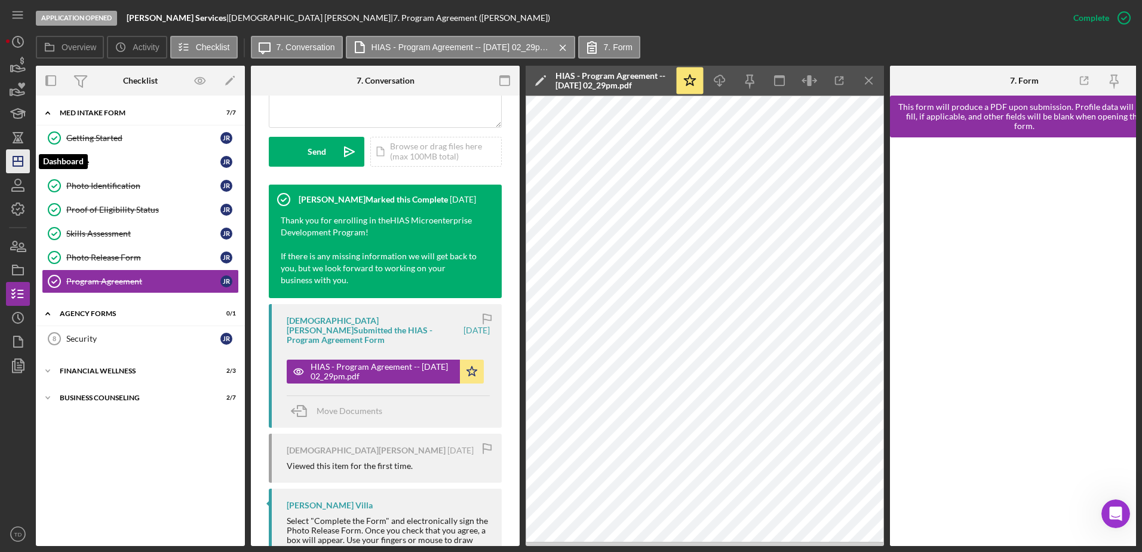
drag, startPoint x: 17, startPoint y: 166, endPoint x: 10, endPoint y: 164, distance: 8.0
click at [10, 164] on icon "Icon/Dashboard" at bounding box center [18, 161] width 30 height 30
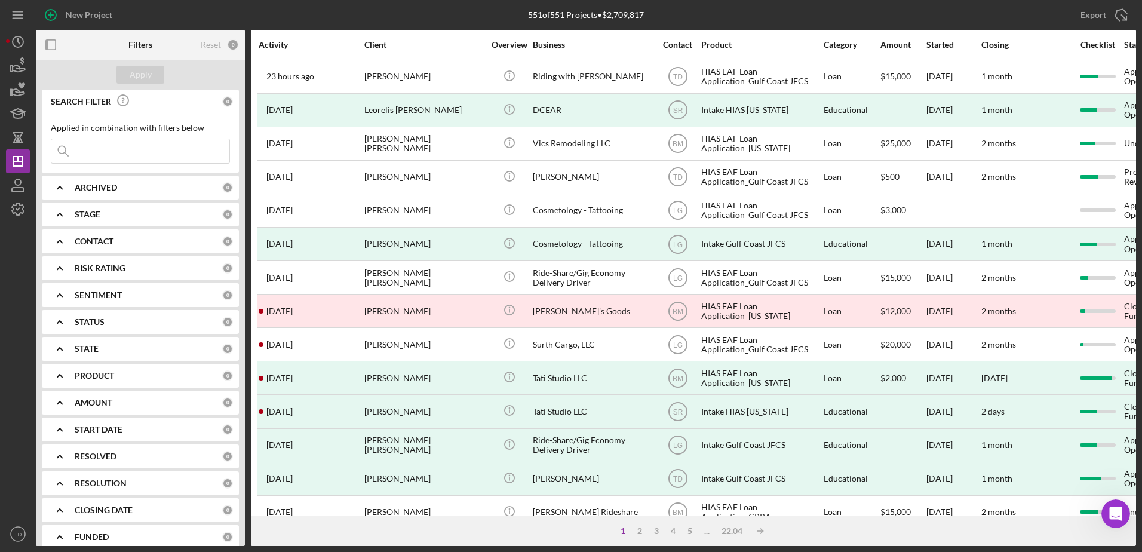
click at [84, 150] on input at bounding box center [140, 151] width 178 height 24
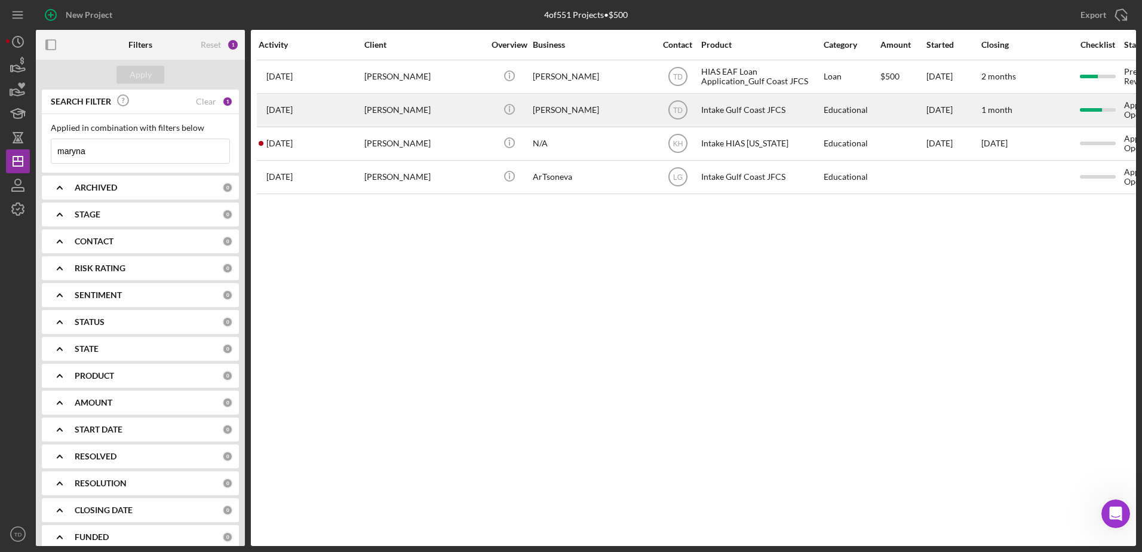
type input "maryna"
drag, startPoint x: 390, startPoint y: 113, endPoint x: 367, endPoint y: 115, distance: 23.4
click at [367, 115] on div "[PERSON_NAME]" at bounding box center [423, 110] width 119 height 32
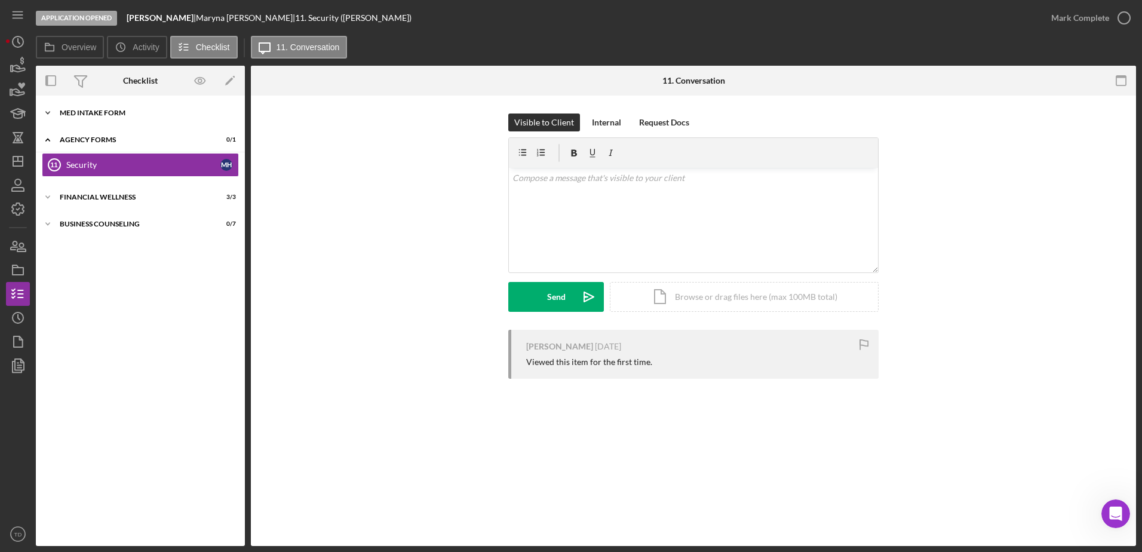
click at [130, 118] on div "Icon/Expander MED Intake Form 10 / 10" at bounding box center [140, 113] width 209 height 24
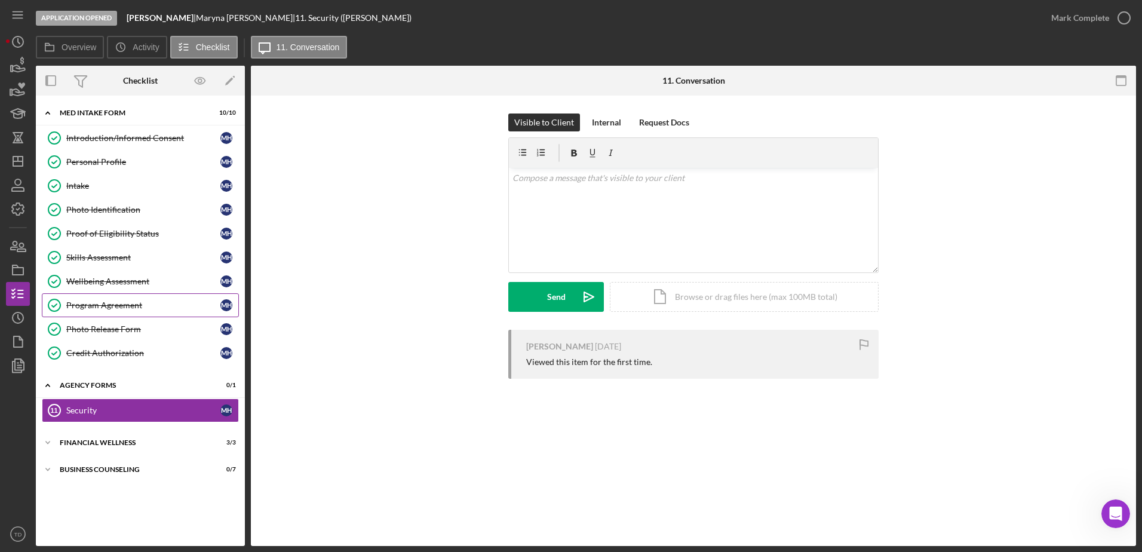
click at [124, 308] on div "Program Agreement" at bounding box center [143, 305] width 154 height 10
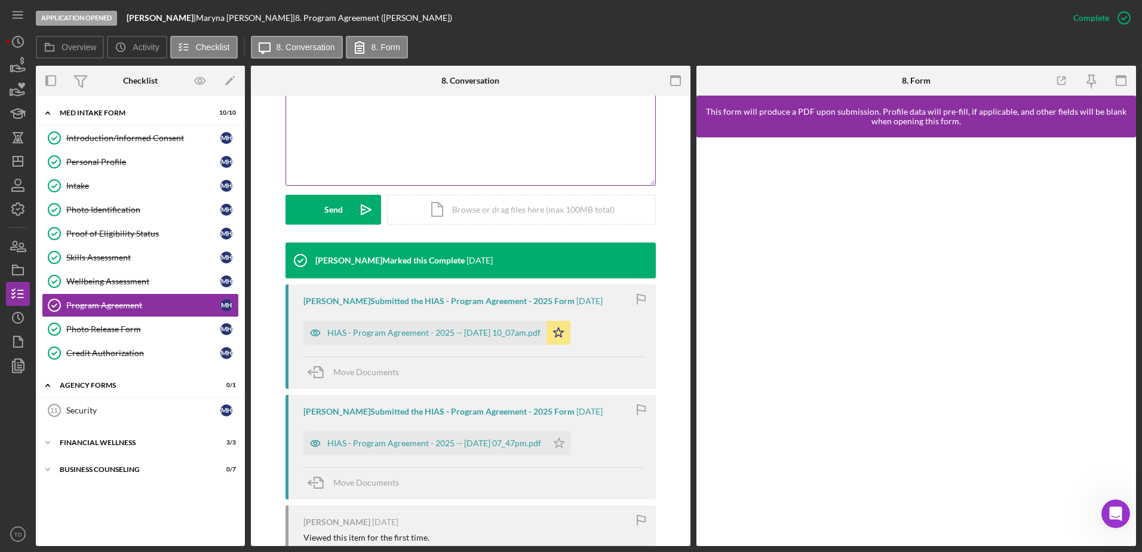
scroll to position [380, 0]
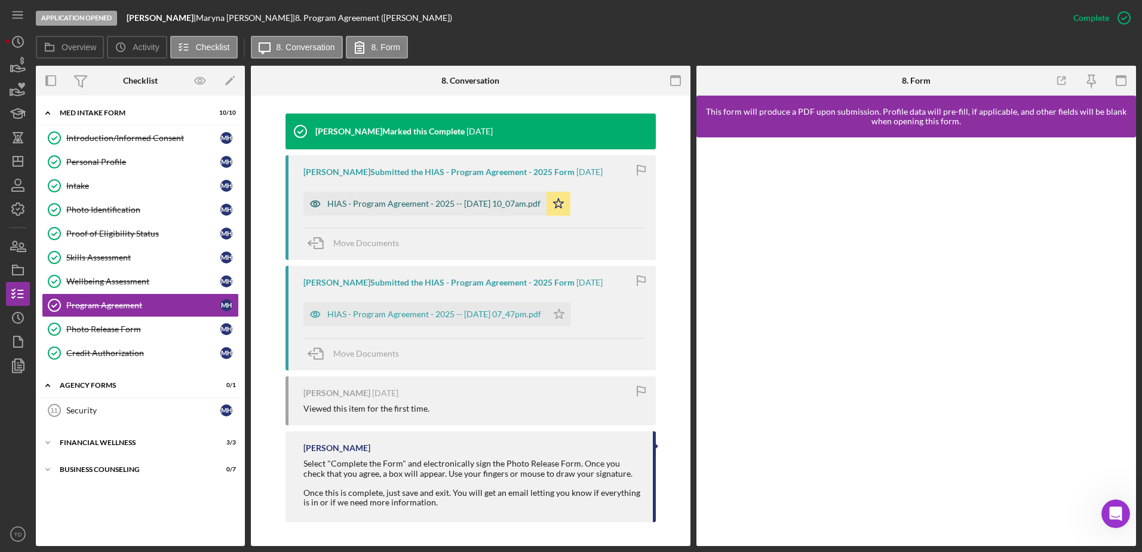
click at [409, 210] on div "HIAS - Program Agreement - 2025 -- 2025-08-18 10_07am.pdf" at bounding box center [424, 204] width 243 height 24
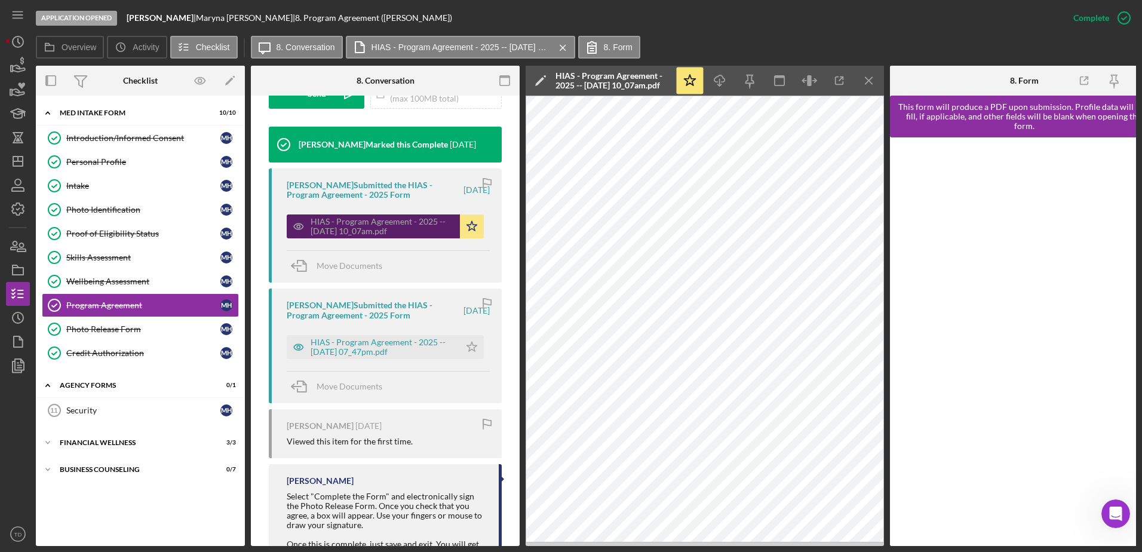
scroll to position [394, 0]
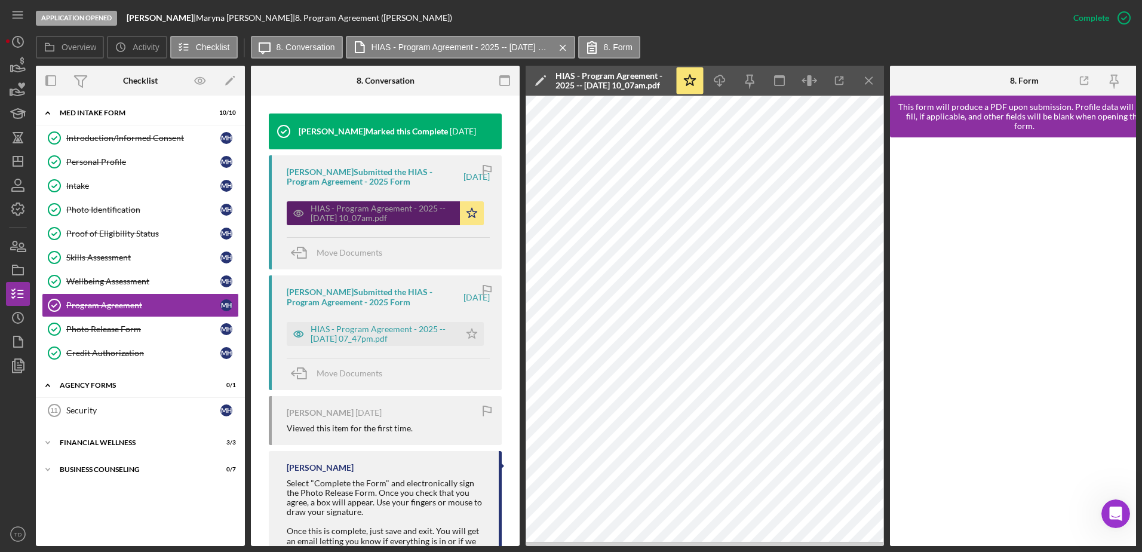
click at [409, 210] on div "HIAS - Program Agreement - 2025 -- 2025-08-18 10_07am.pdf" at bounding box center [382, 213] width 143 height 19
click at [10, 48] on icon "Icon/History" at bounding box center [18, 42] width 30 height 30
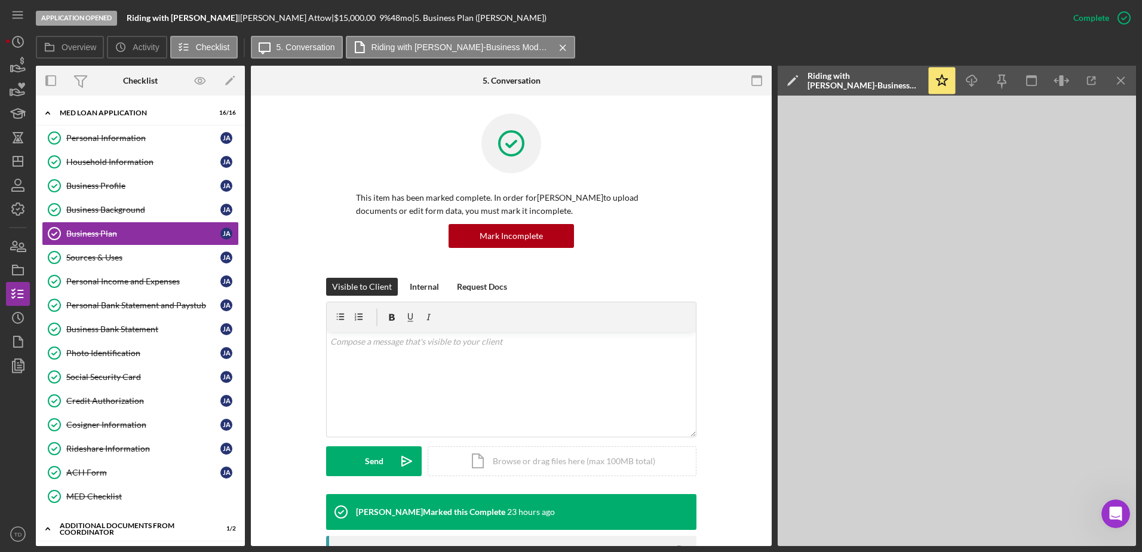
scroll to position [392, 0]
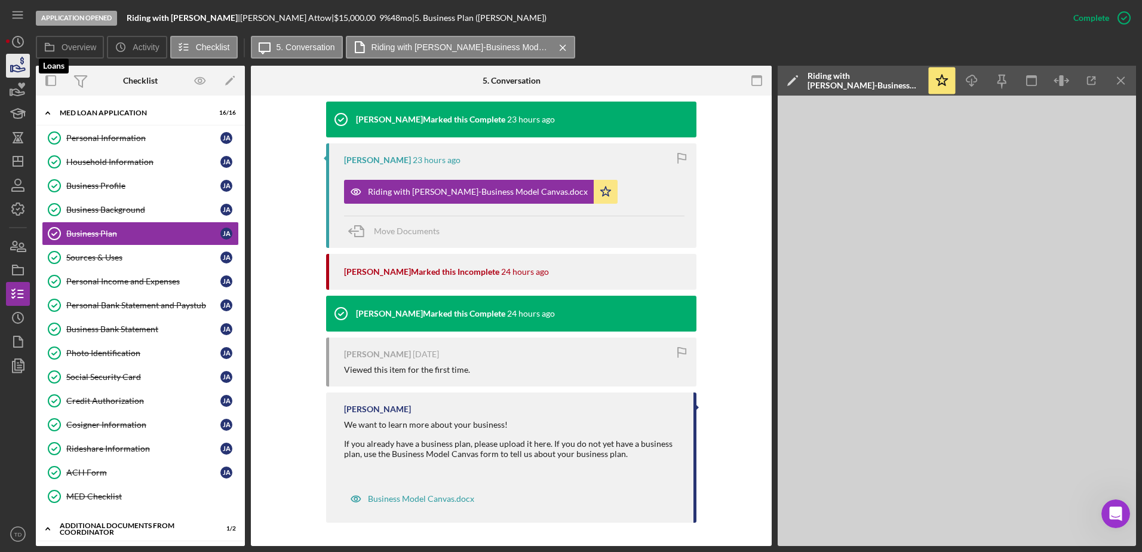
click at [18, 69] on icon "button" at bounding box center [19, 68] width 13 height 7
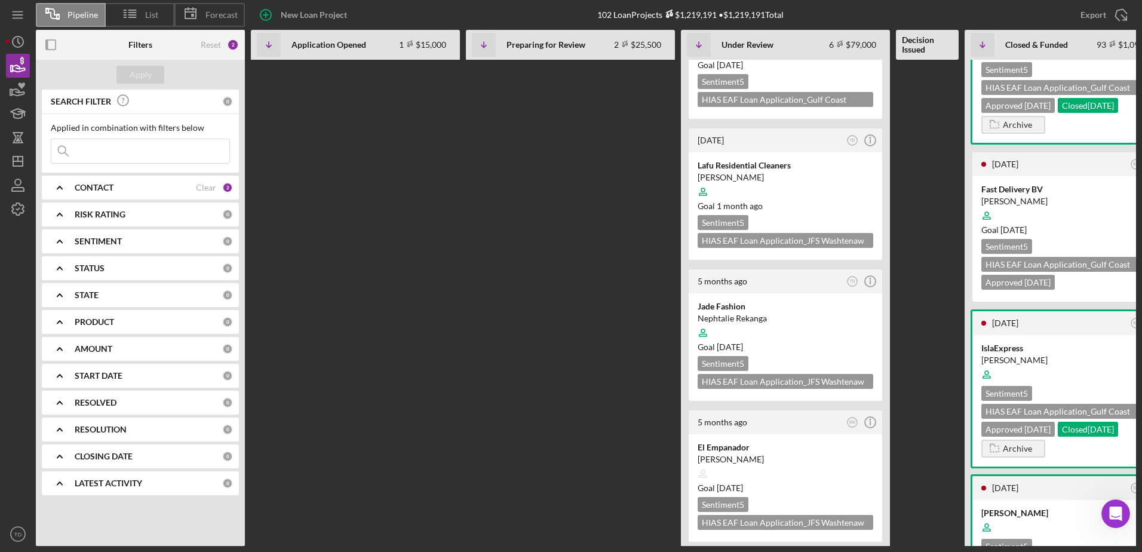
scroll to position [373, 0]
drag, startPoint x: 1051, startPoint y: 237, endPoint x: 1023, endPoint y: 207, distance: 41.0
click at [1023, 195] on div "Fast Delivery BV" at bounding box center [1069, 189] width 176 height 12
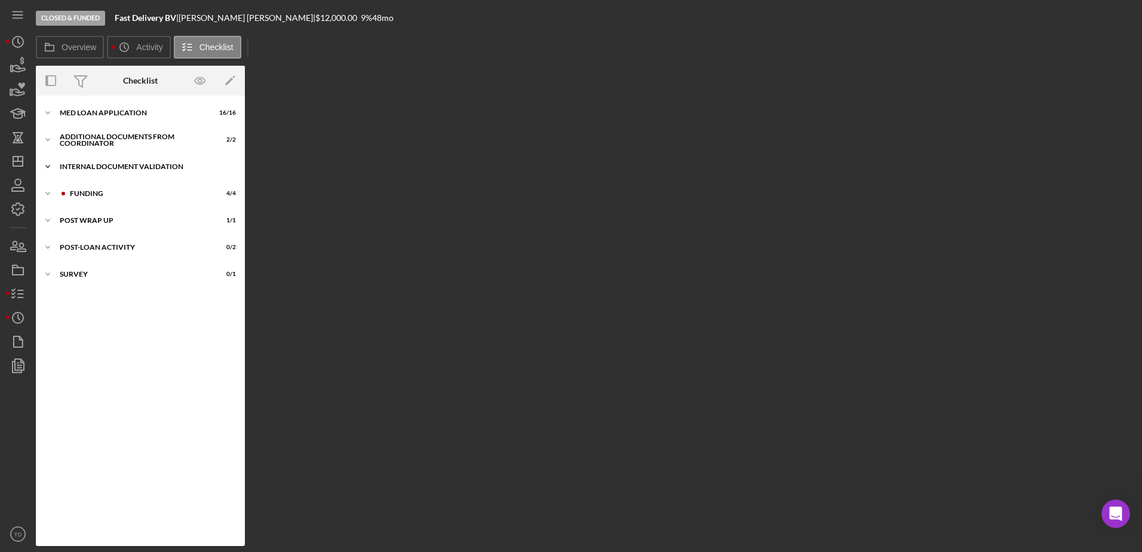
click at [97, 167] on div "Internal Document Validation" at bounding box center [145, 166] width 170 height 7
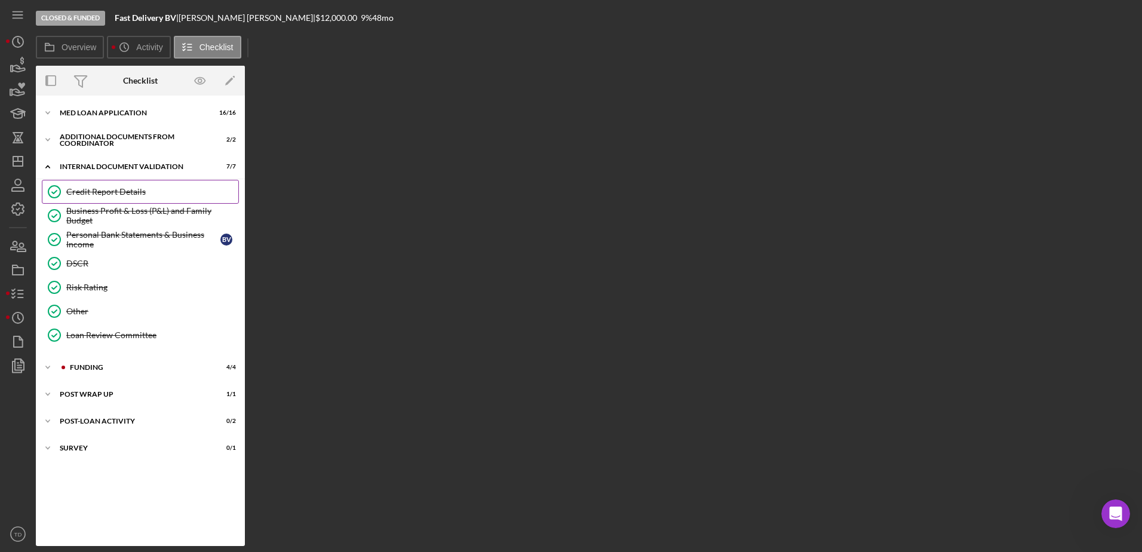
click at [92, 197] on link "Credit Report Details Credit Report Details" at bounding box center [140, 192] width 197 height 24
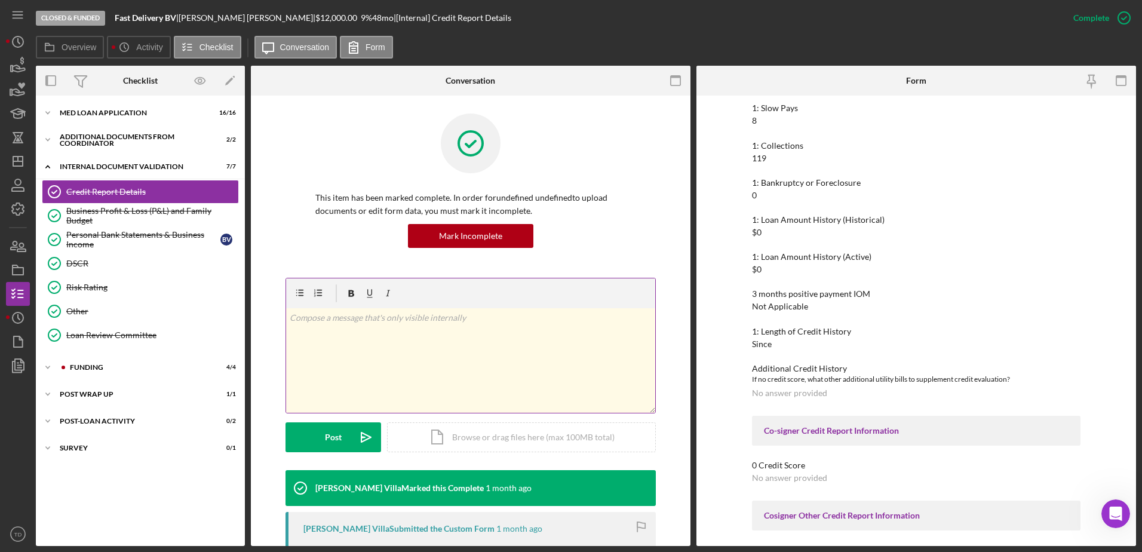
scroll to position [207, 0]
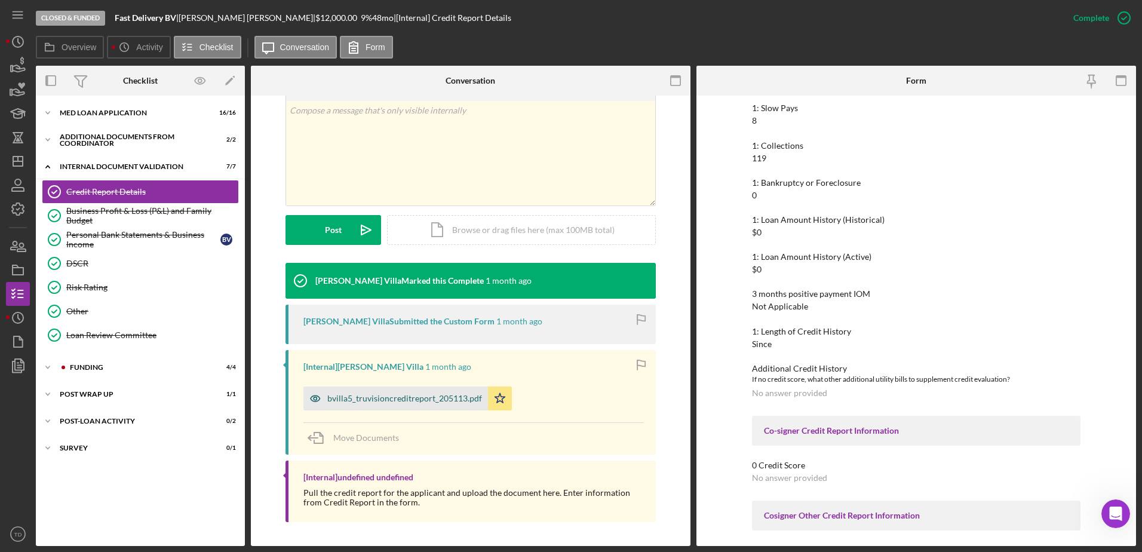
click at [413, 401] on div "bvilla5_truvisioncreditreport_205113.pdf" at bounding box center [404, 399] width 155 height 10
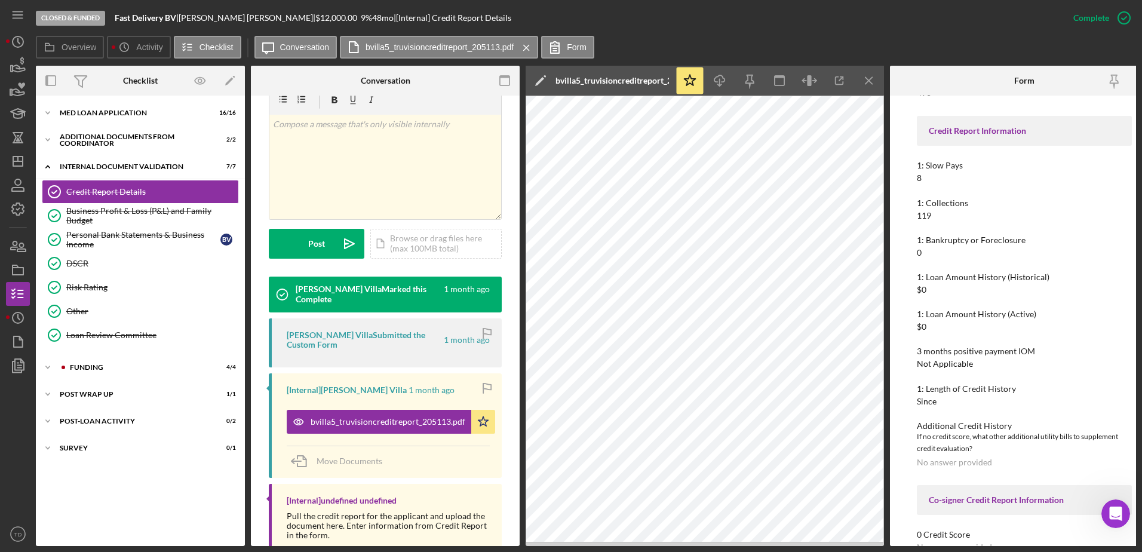
scroll to position [153, 0]
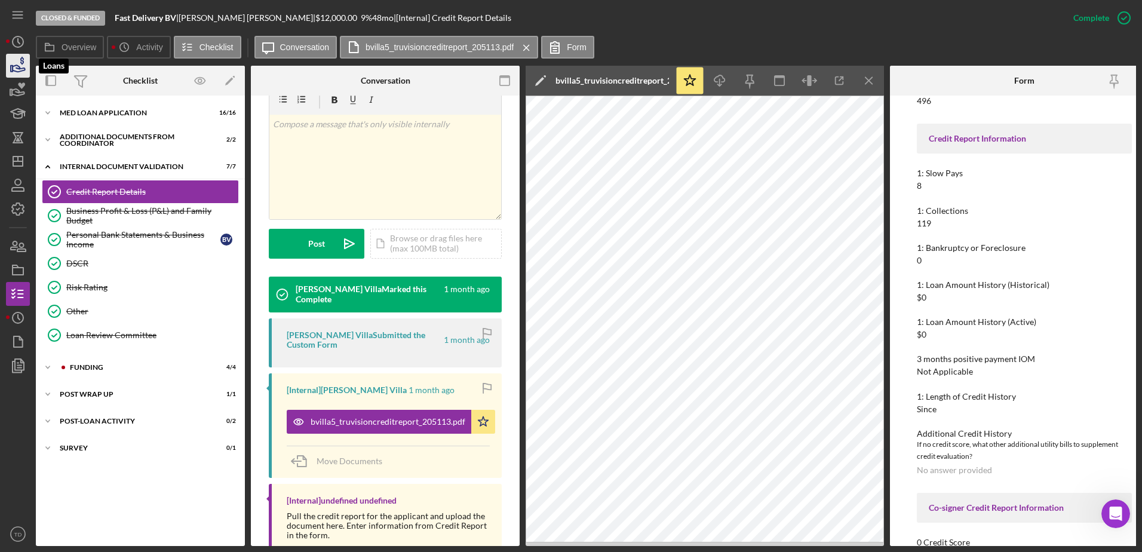
click at [16, 65] on icon "button" at bounding box center [18, 66] width 30 height 30
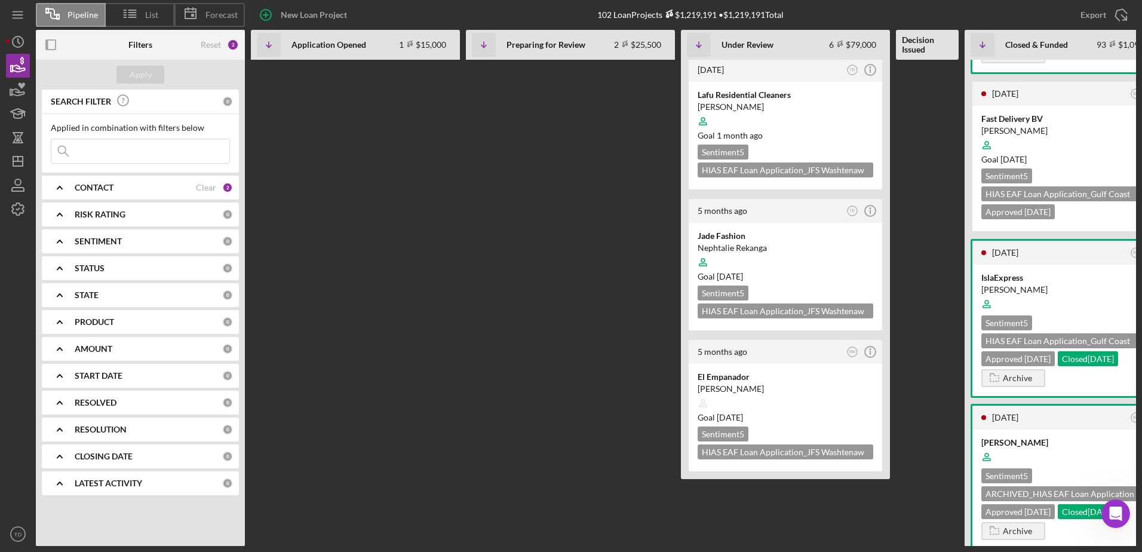
scroll to position [444, 0]
drag, startPoint x: 1012, startPoint y: 307, endPoint x: 1008, endPoint y: 296, distance: 12.3
drag, startPoint x: 1008, startPoint y: 296, endPoint x: 996, endPoint y: 285, distance: 15.7
click at [996, 285] on div "IslaExpress [PERSON_NAME] Sentiment 5 HIAS EAF Loan Application_Gulf Coast JFCS…" at bounding box center [1069, 329] width 194 height 131
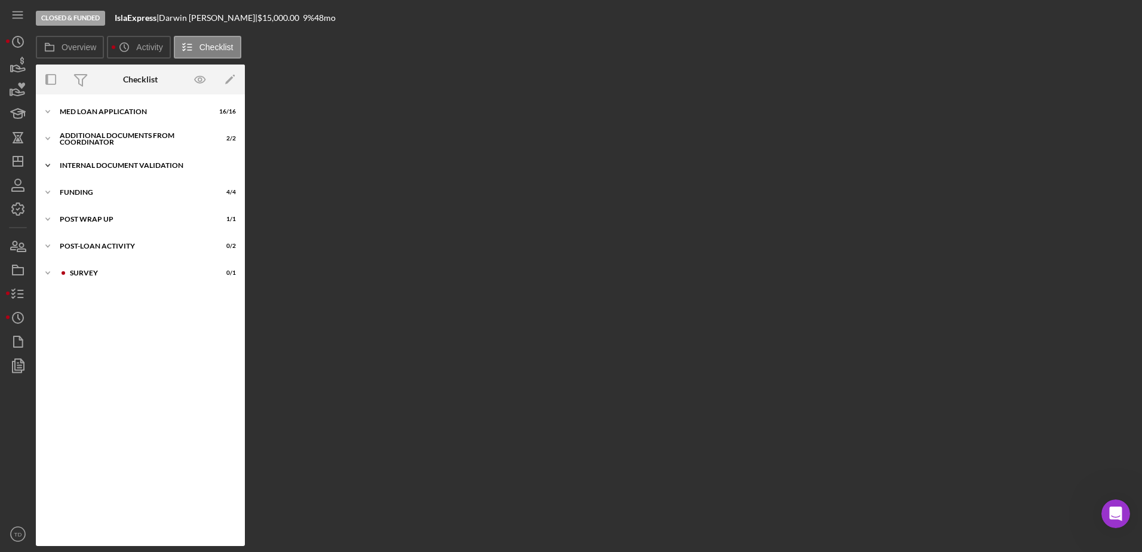
click at [68, 170] on div "Icon/Expander Internal Document Validation 7 / 7" at bounding box center [140, 165] width 209 height 24
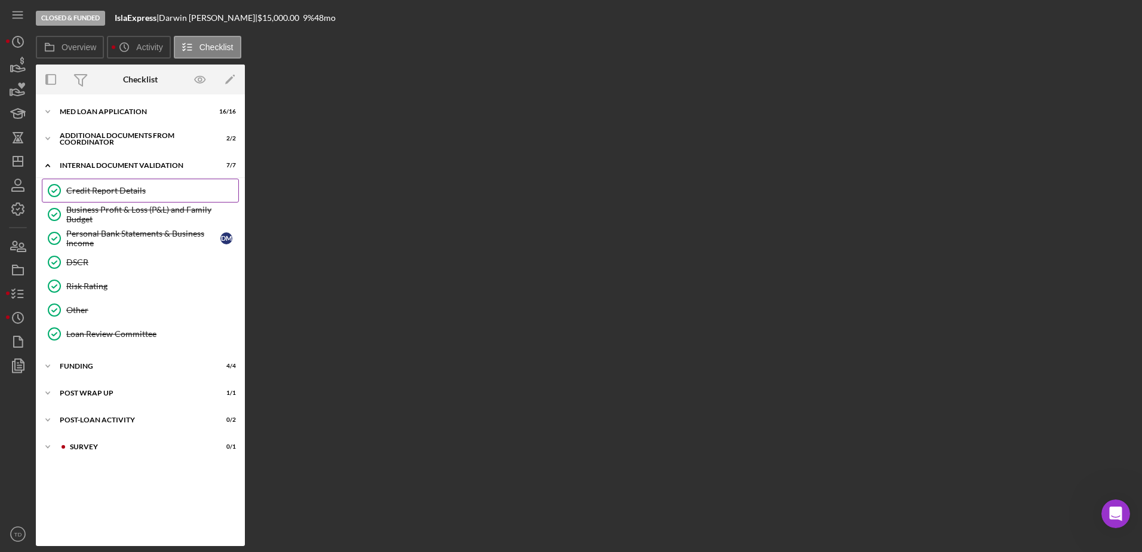
drag, startPoint x: 73, startPoint y: 182, endPoint x: 60, endPoint y: 192, distance: 16.6
click at [60, 192] on circle at bounding box center [54, 191] width 12 height 12
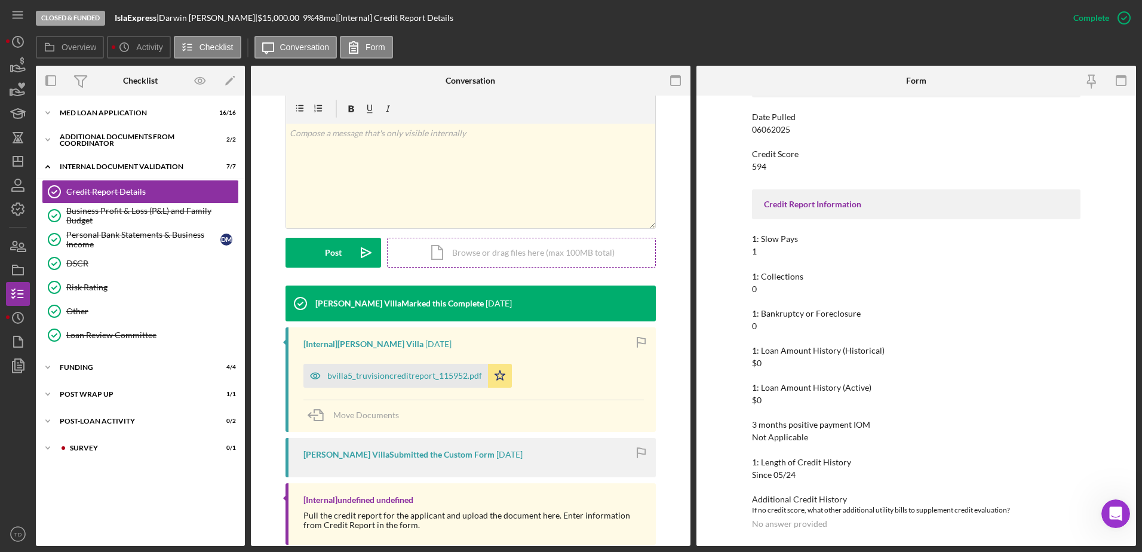
scroll to position [185, 0]
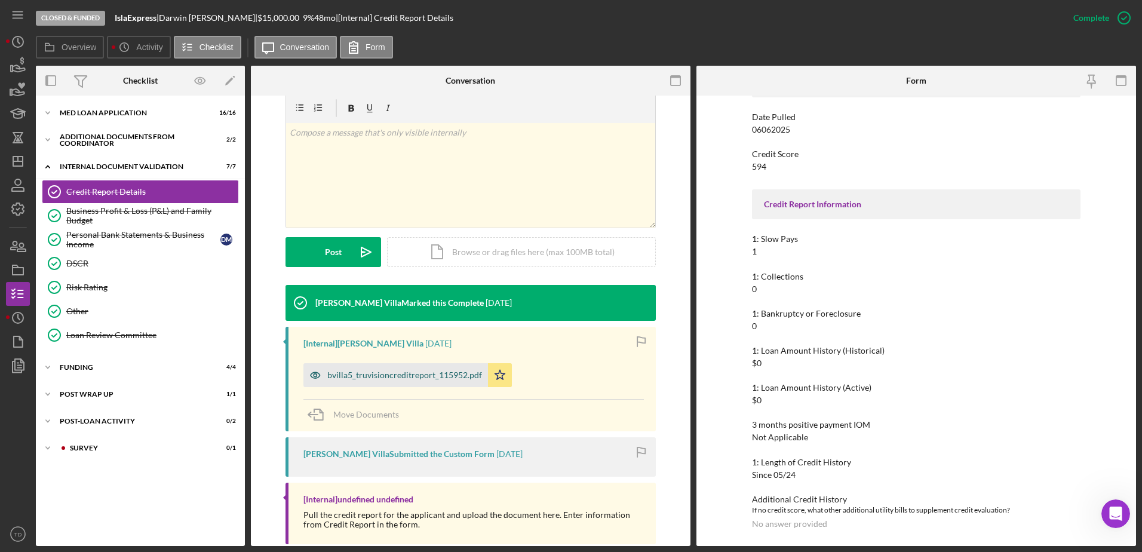
click at [381, 372] on div "bvilla5_truvisioncreditreport_115952.pdf" at bounding box center [404, 375] width 155 height 10
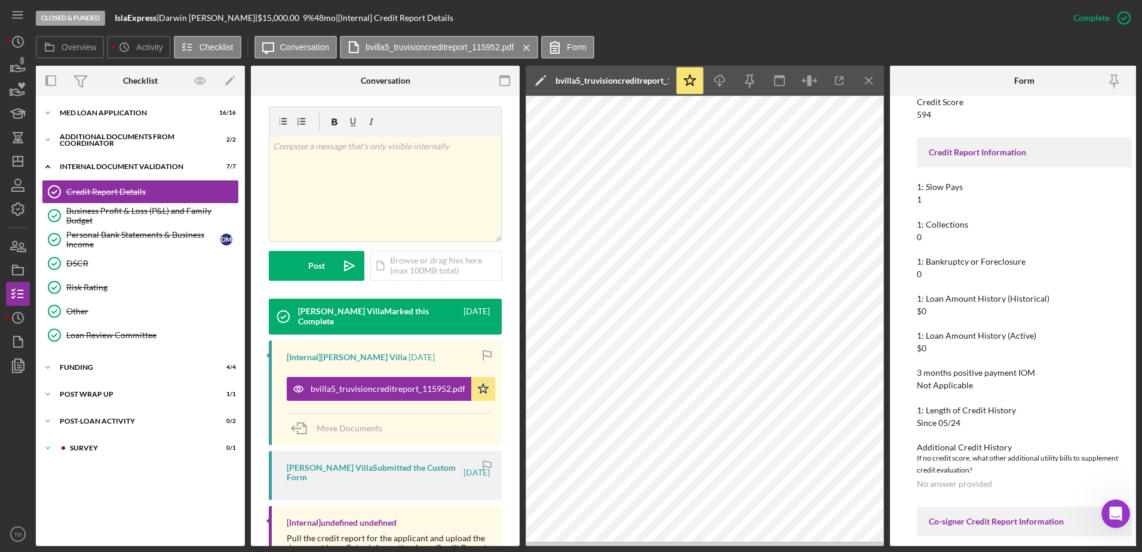
scroll to position [139, 0]
click at [17, 70] on icon "button" at bounding box center [18, 66] width 30 height 30
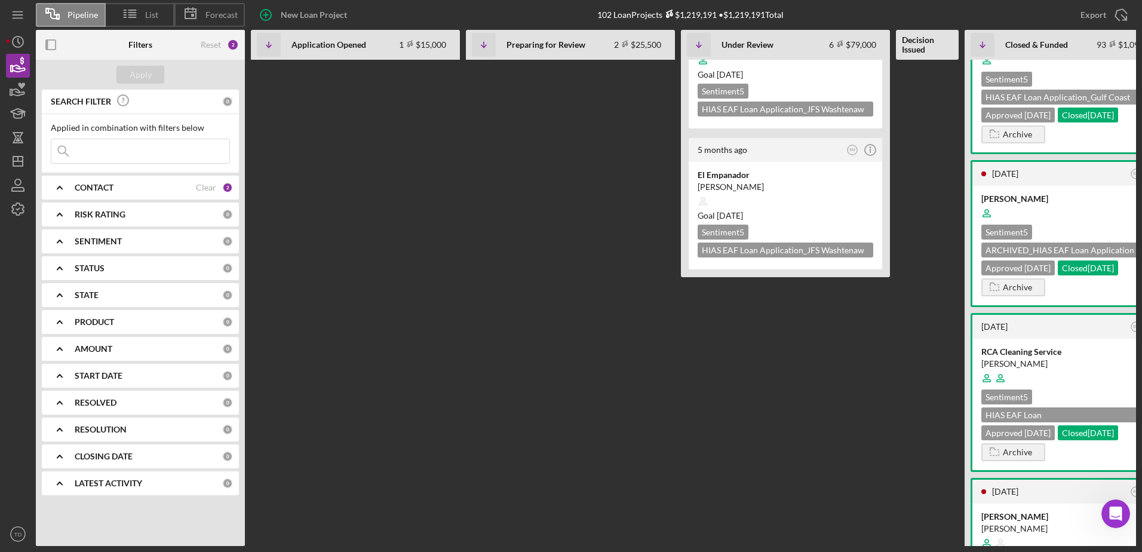
scroll to position [0, 44]
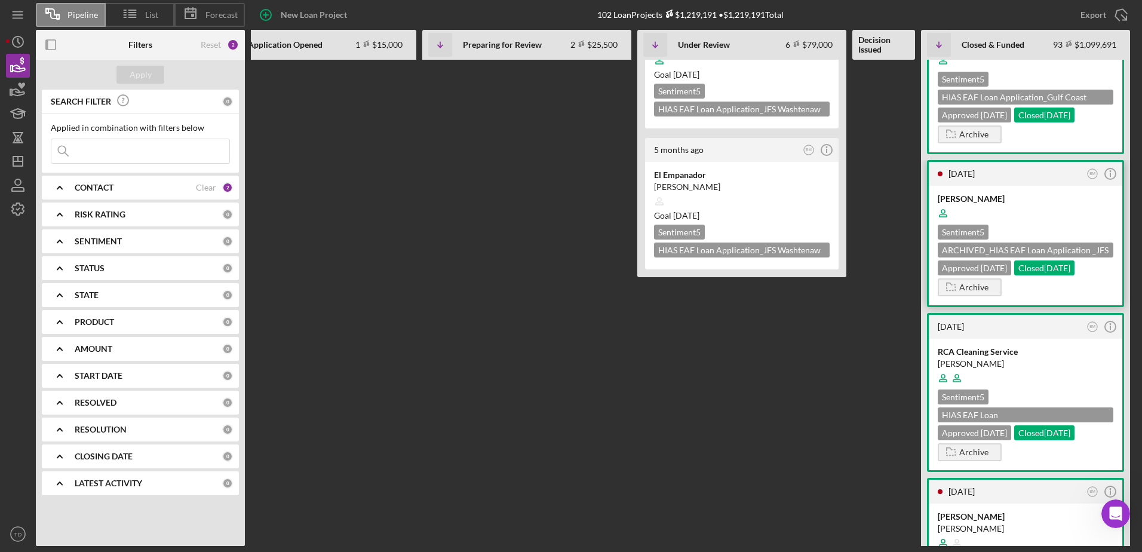
drag, startPoint x: 959, startPoint y: 241, endPoint x: 946, endPoint y: 238, distance: 13.4
click at [946, 205] on div "Natalia Mendoza" at bounding box center [1026, 199] width 176 height 12
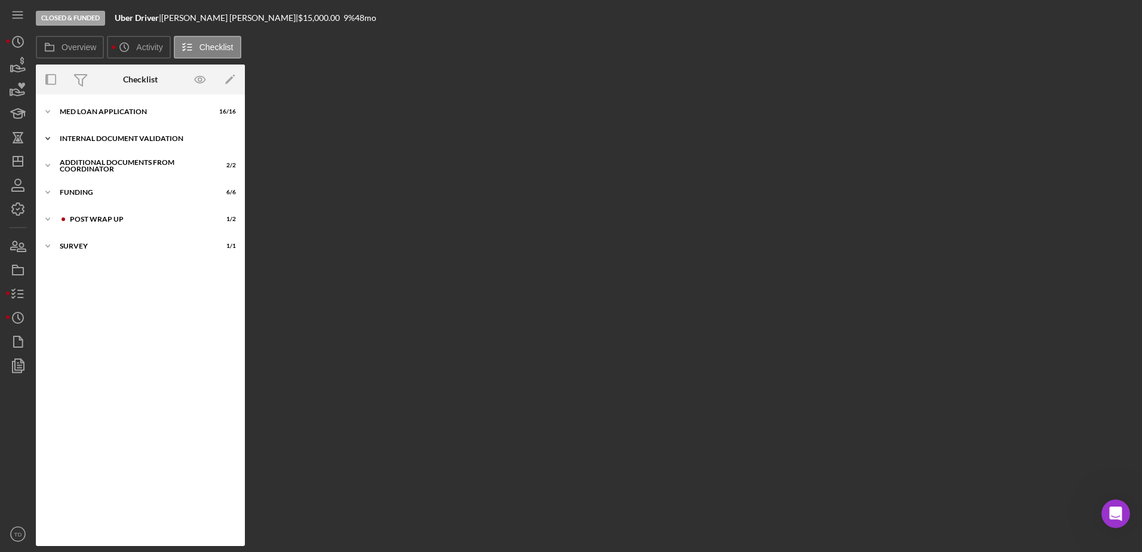
click at [93, 131] on div "Icon/Expander Internal Document Validation 7 / 7" at bounding box center [140, 139] width 209 height 24
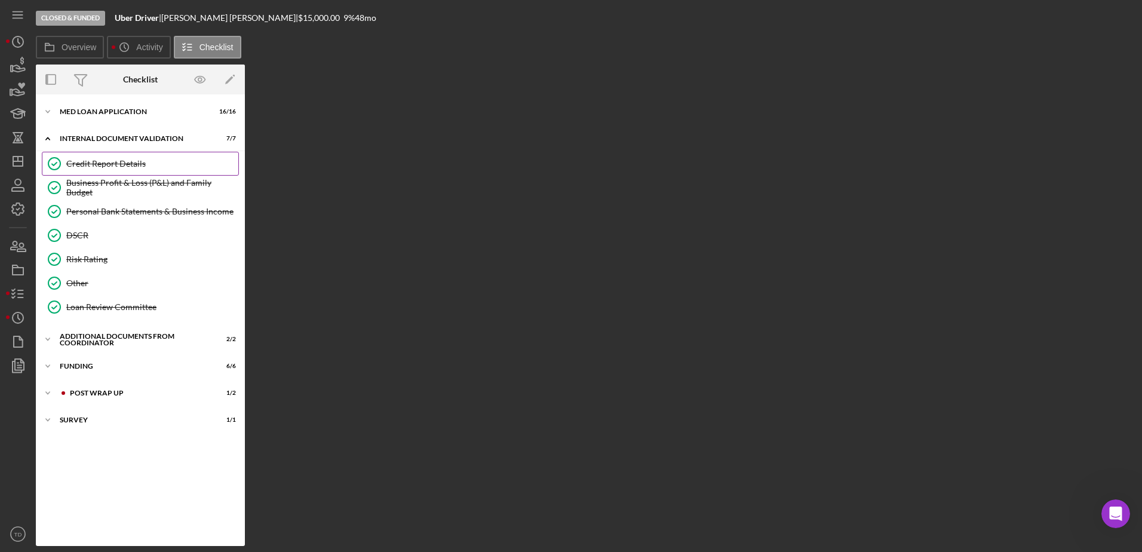
click at [88, 165] on div "Credit Report Details" at bounding box center [152, 164] width 172 height 10
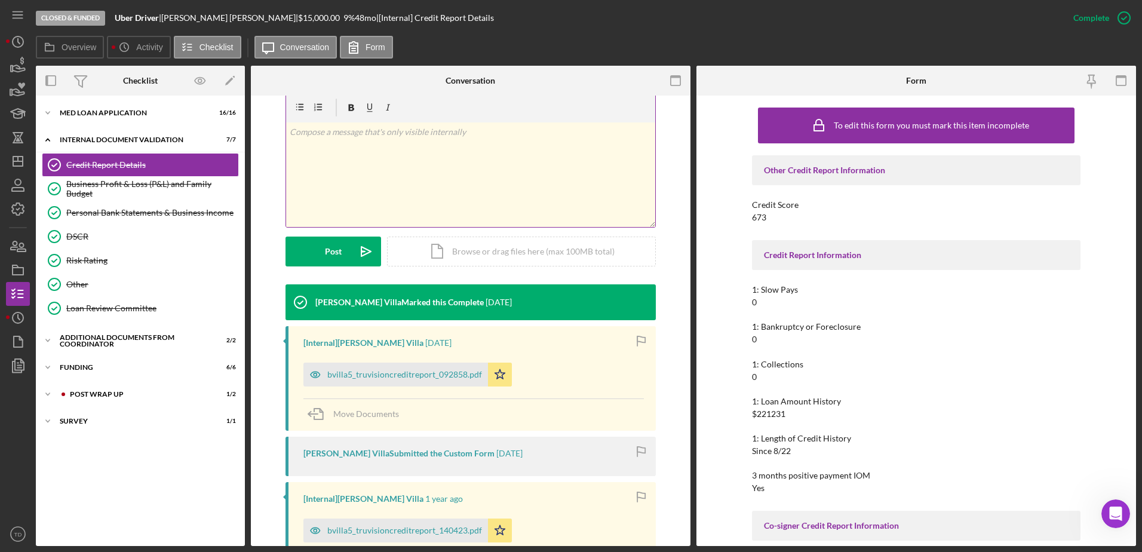
scroll to position [259, 0]
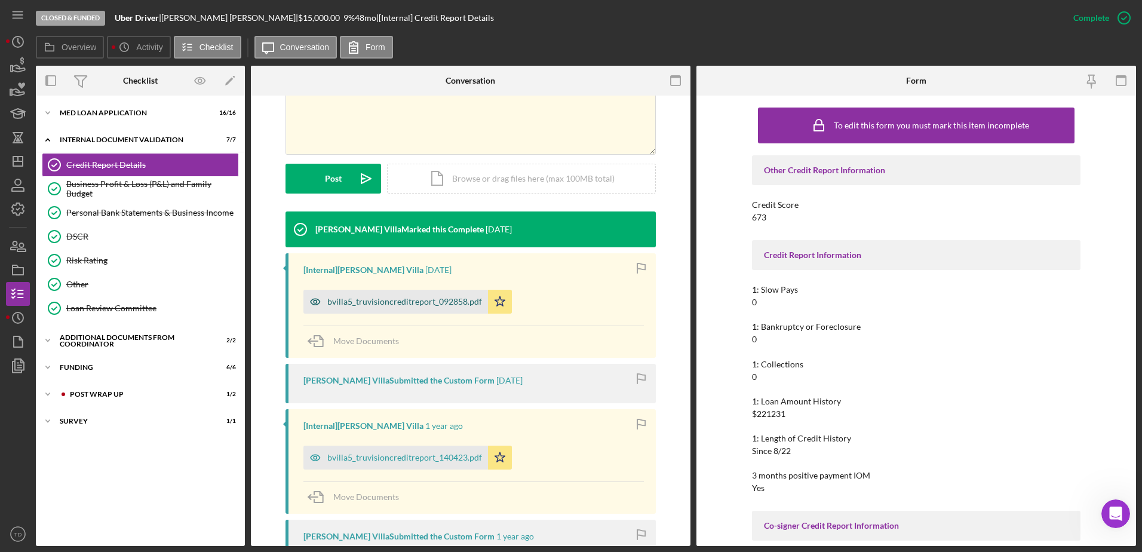
drag, startPoint x: 418, startPoint y: 296, endPoint x: 396, endPoint y: 309, distance: 25.7
click at [396, 309] on div "bvilla5_truvisioncreditreport_092858.pdf" at bounding box center [395, 302] width 185 height 24
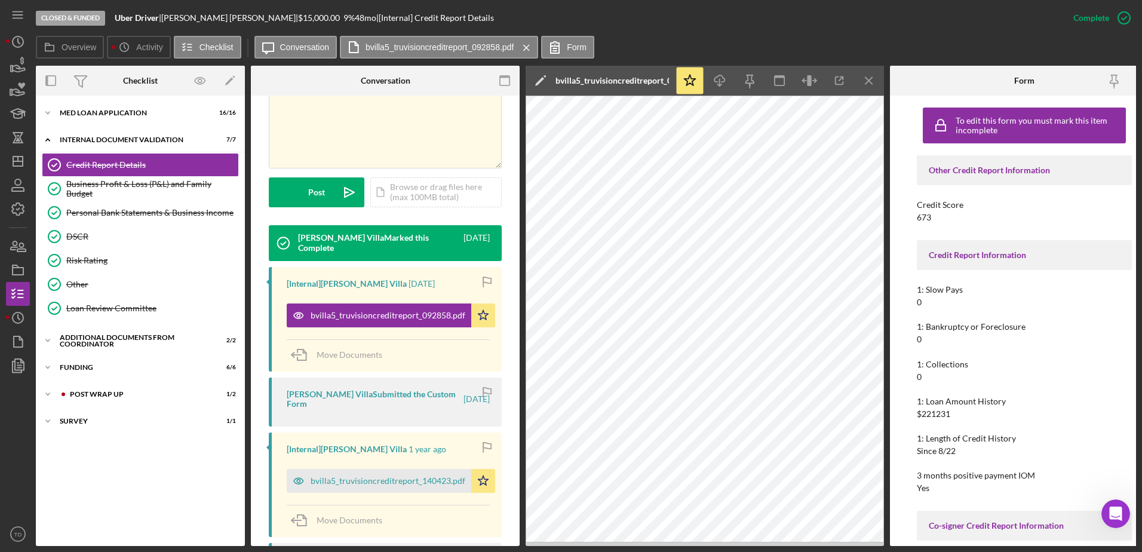
scroll to position [132, 0]
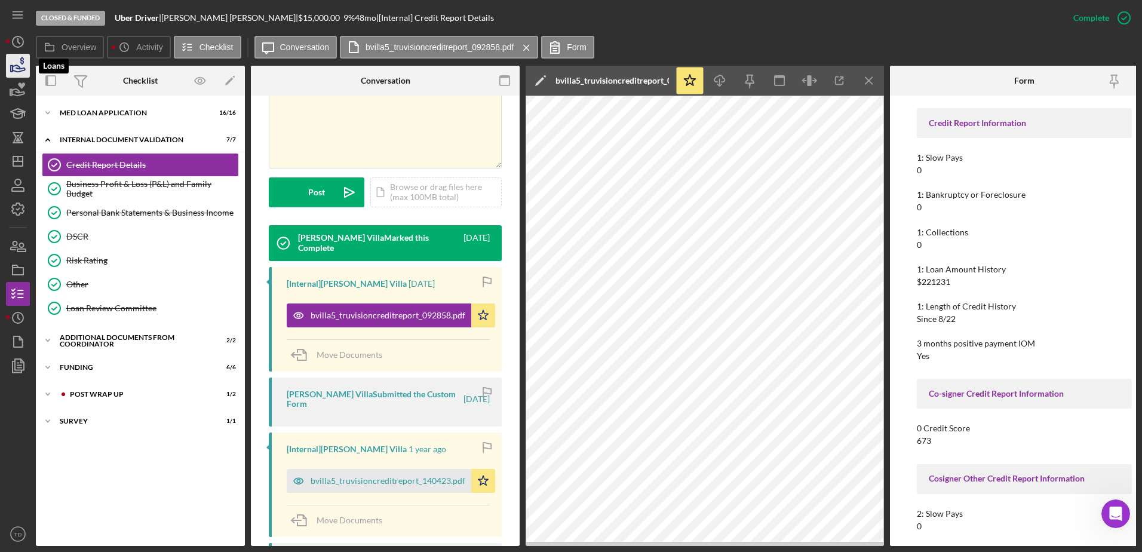
click at [24, 74] on icon "button" at bounding box center [18, 66] width 30 height 30
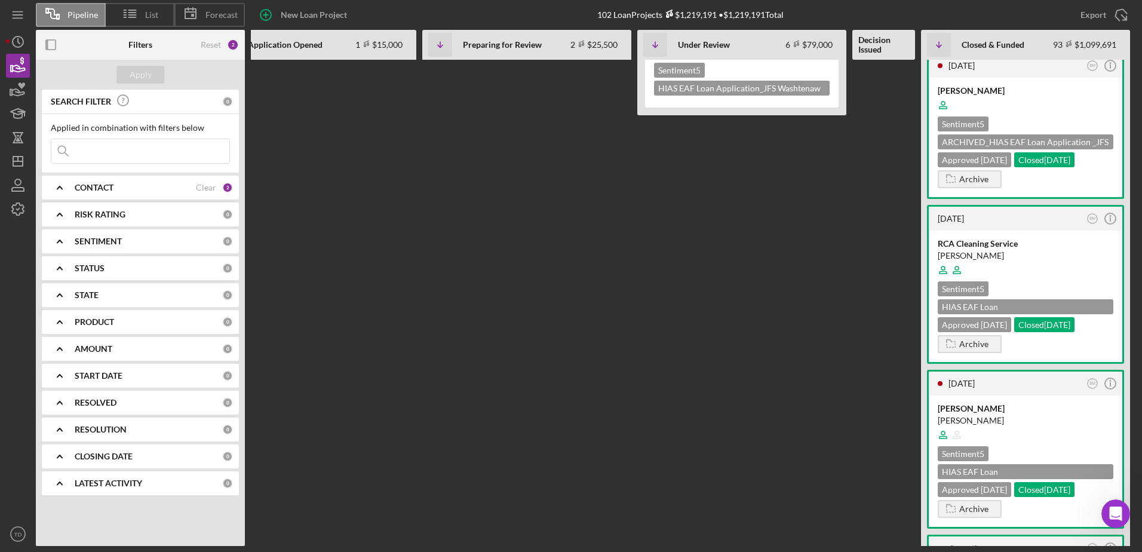
scroll to position [797, 0]
drag, startPoint x: 997, startPoint y: 260, endPoint x: 966, endPoint y: 262, distance: 31.7
click at [966, 251] on div "RCA Cleaning Service" at bounding box center [1026, 245] width 176 height 12
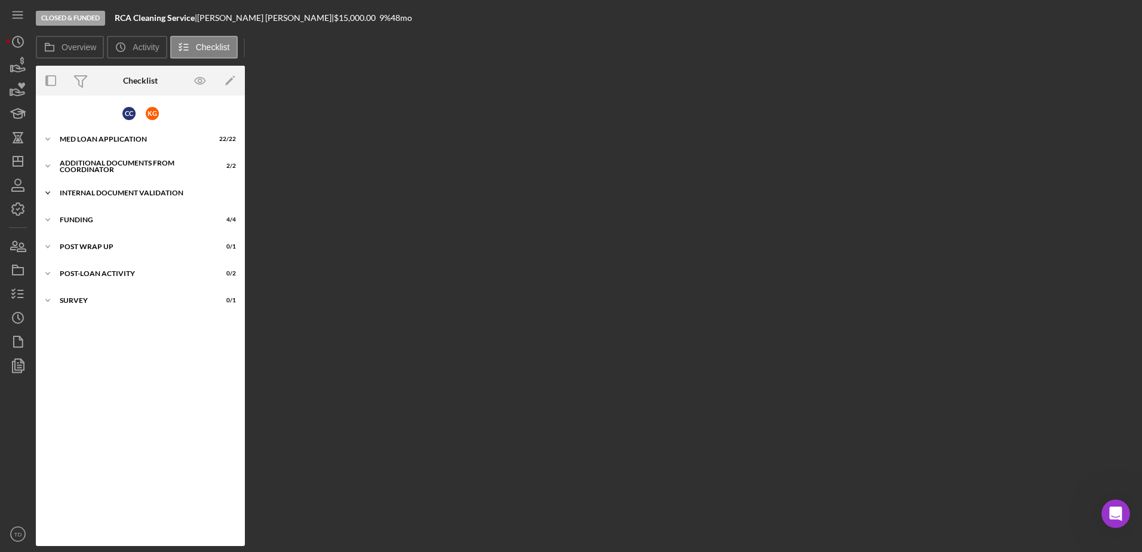
drag, startPoint x: 89, startPoint y: 189, endPoint x: 72, endPoint y: 194, distance: 18.0
click at [72, 194] on div "Internal Document Validation" at bounding box center [145, 192] width 170 height 7
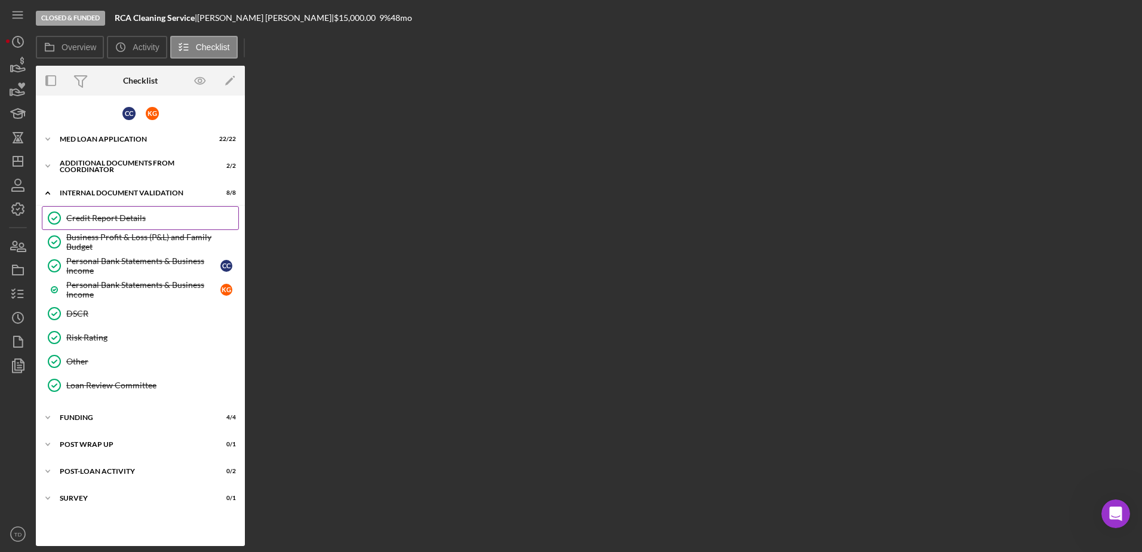
click at [76, 214] on div "Credit Report Details" at bounding box center [152, 218] width 172 height 10
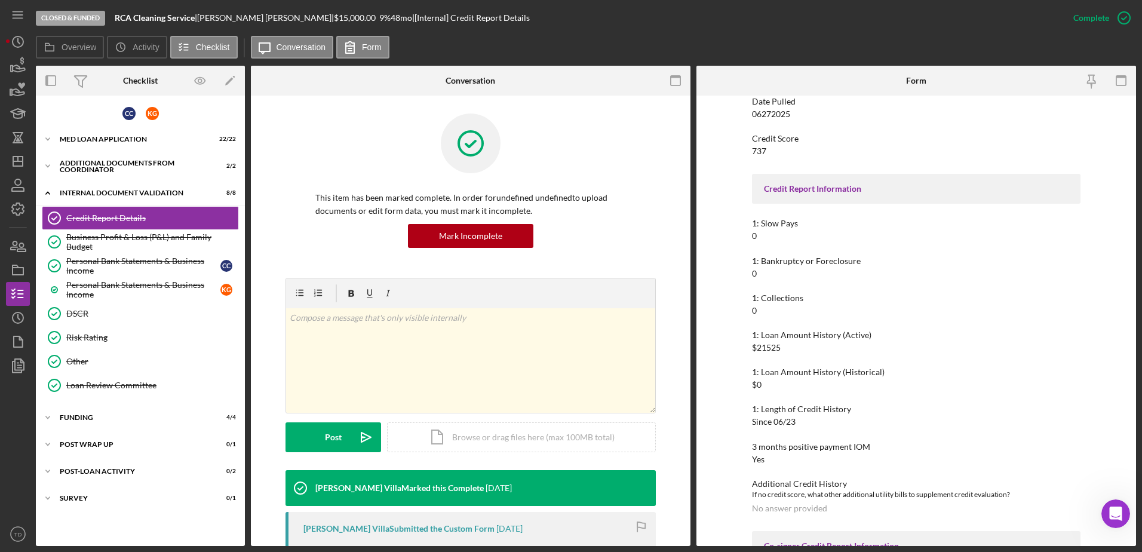
scroll to position [140, 0]
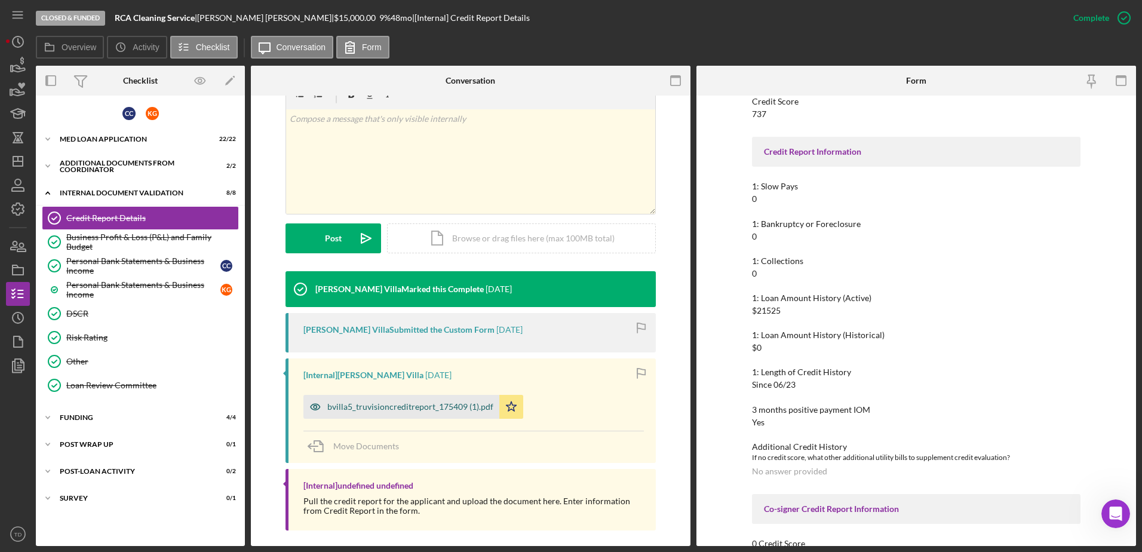
click at [420, 407] on div "bvilla5_truvisioncreditreport_175409 (1).pdf" at bounding box center [410, 407] width 166 height 10
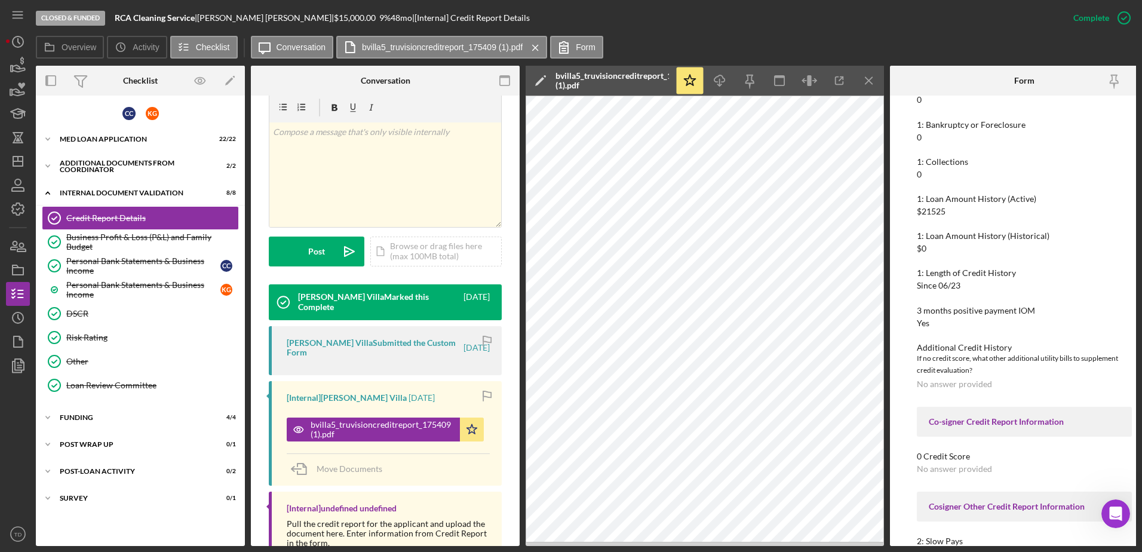
scroll to position [240, 0]
drag, startPoint x: 12, startPoint y: 67, endPoint x: 7, endPoint y: 64, distance: 6.5
click at [7, 64] on icon "button" at bounding box center [18, 66] width 30 height 30
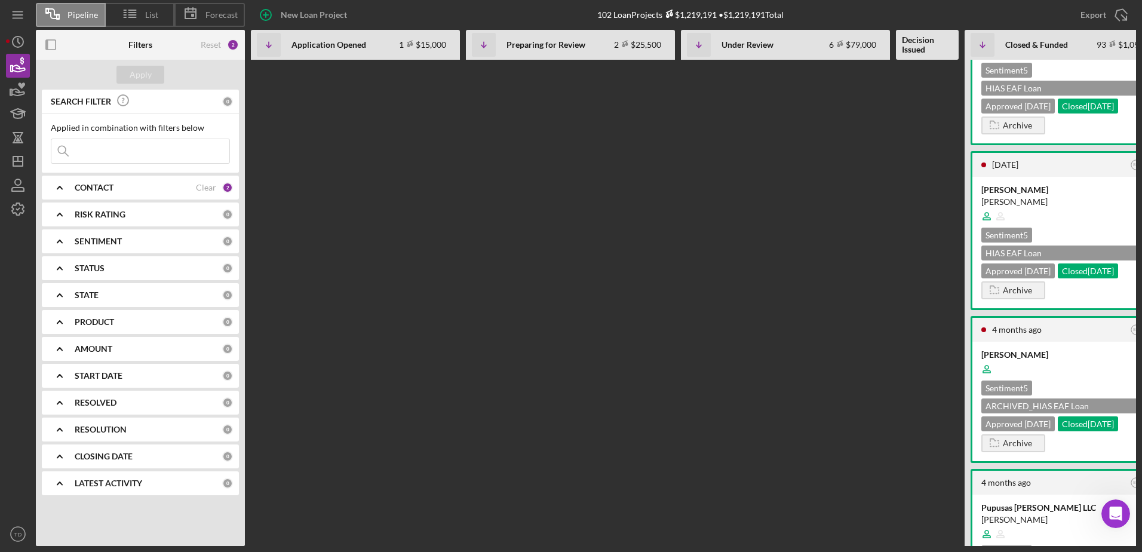
scroll to position [970, 0]
drag, startPoint x: 1017, startPoint y: 247, endPoint x: 997, endPoint y: 242, distance: 20.4
click at [997, 242] on div "Mohammad Javid Fazly Mohammad Javid Fazly Sentiment 5 HIAS EAF Loan Application…" at bounding box center [1069, 241] width 194 height 131
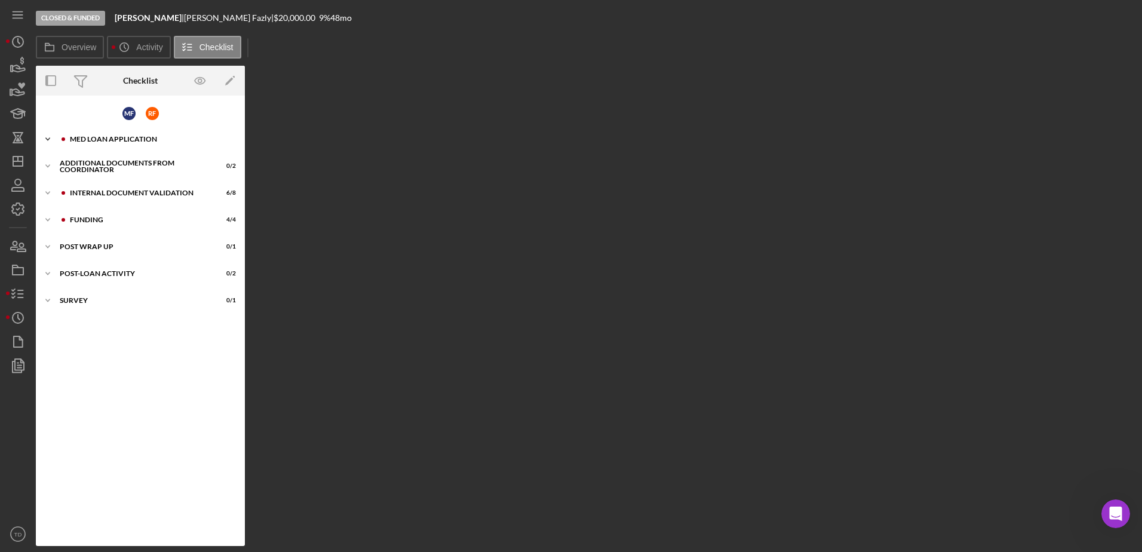
drag, startPoint x: 84, startPoint y: 143, endPoint x: 69, endPoint y: 137, distance: 16.9
drag, startPoint x: 69, startPoint y: 137, endPoint x: 52, endPoint y: 241, distance: 105.9
click at [52, 241] on icon "Icon/Expander" at bounding box center [48, 247] width 24 height 24
click at [96, 195] on div "Internal Document Validation" at bounding box center [150, 192] width 160 height 7
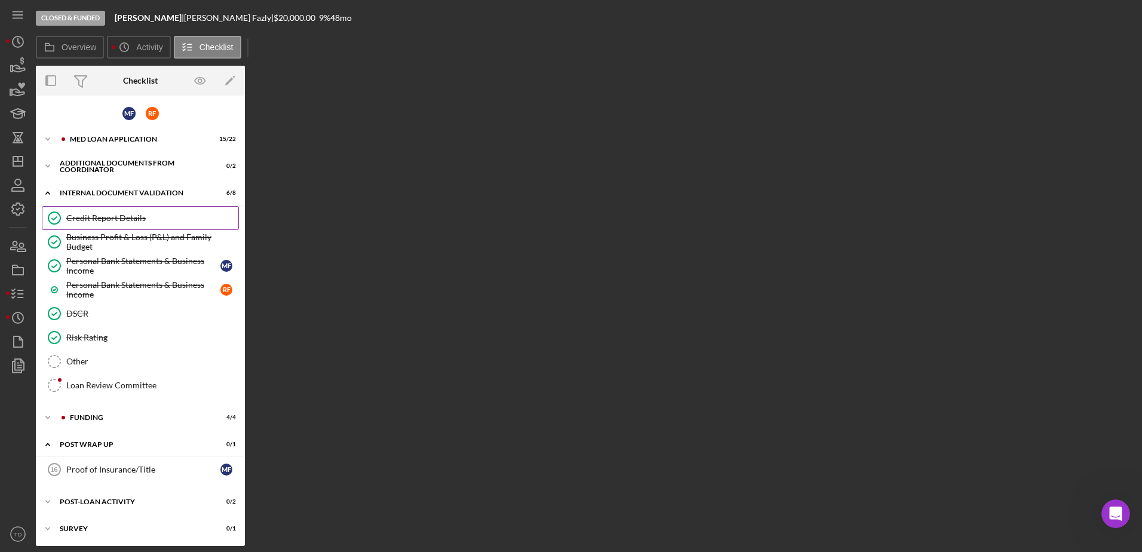
click at [91, 216] on div "Credit Report Details" at bounding box center [152, 218] width 172 height 10
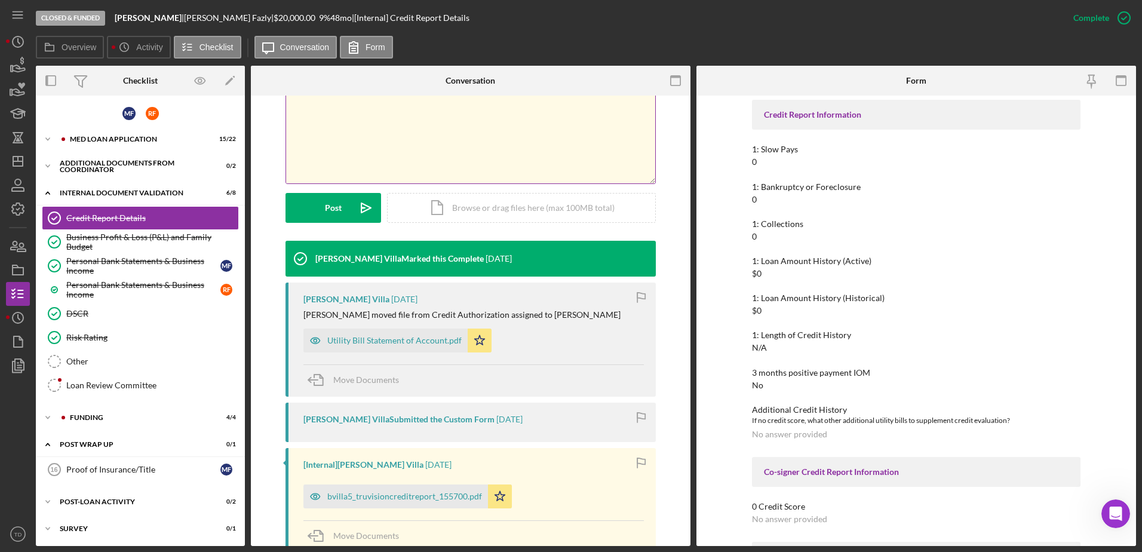
scroll to position [241, 0]
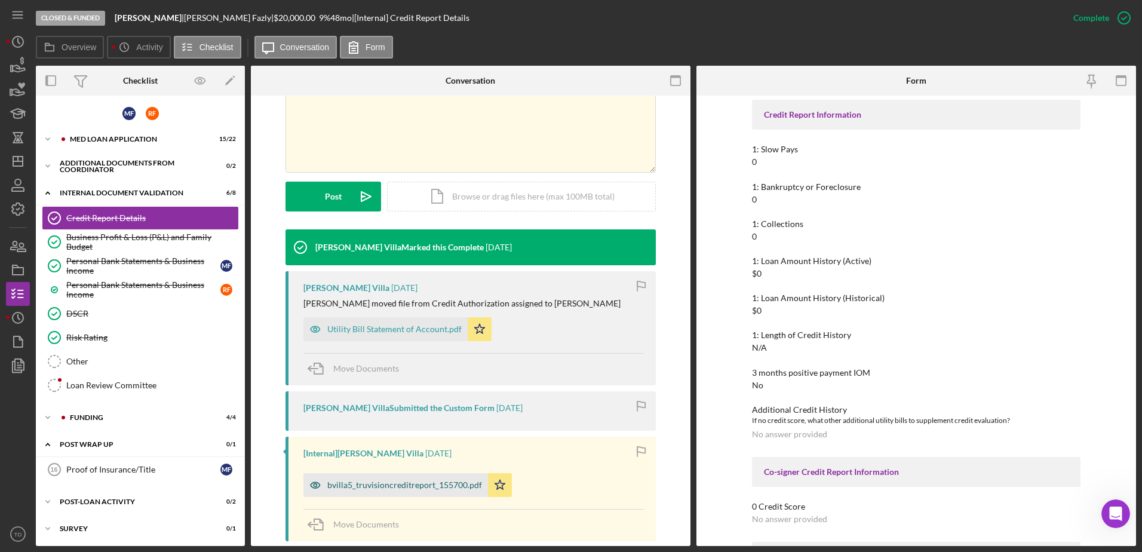
drag, startPoint x: 399, startPoint y: 487, endPoint x: 392, endPoint y: 487, distance: 6.6
click at [392, 487] on div "bvilla5_truvisioncreditreport_155700.pdf" at bounding box center [404, 485] width 155 height 10
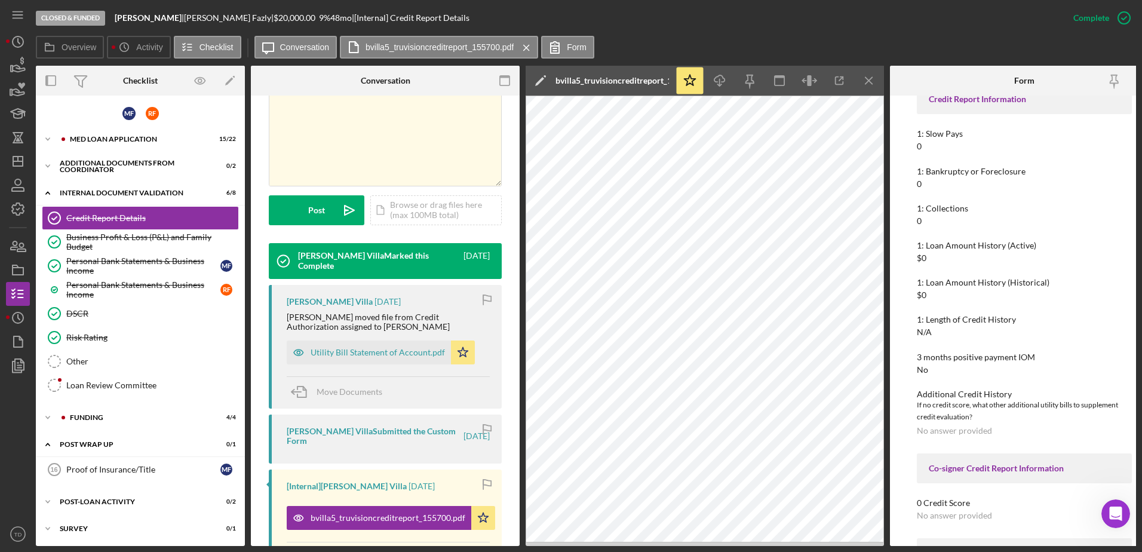
scroll to position [192, 0]
click at [22, 61] on icon "button" at bounding box center [22, 61] width 4 height 8
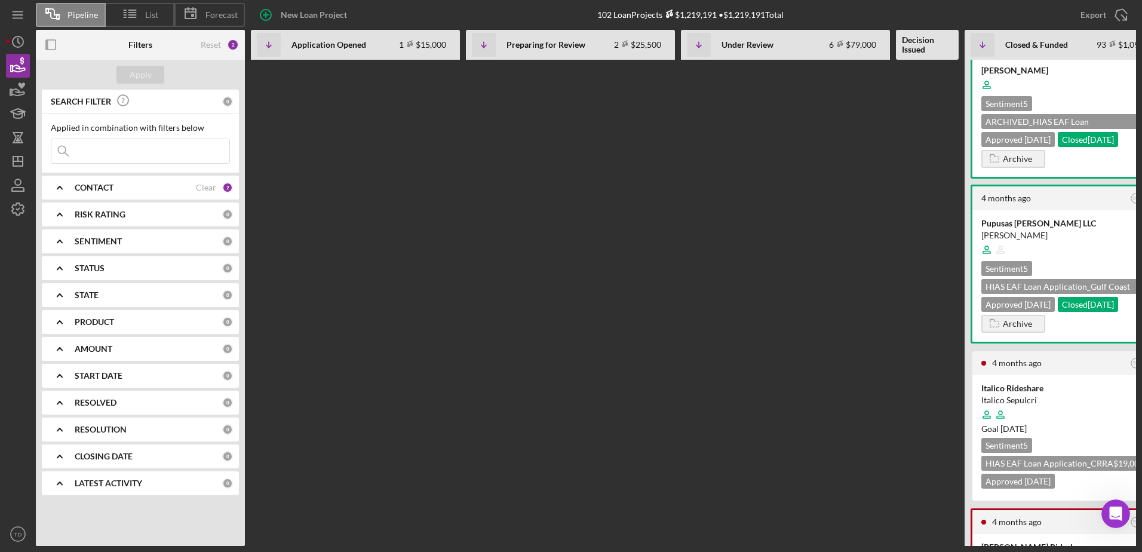
scroll to position [0, 44]
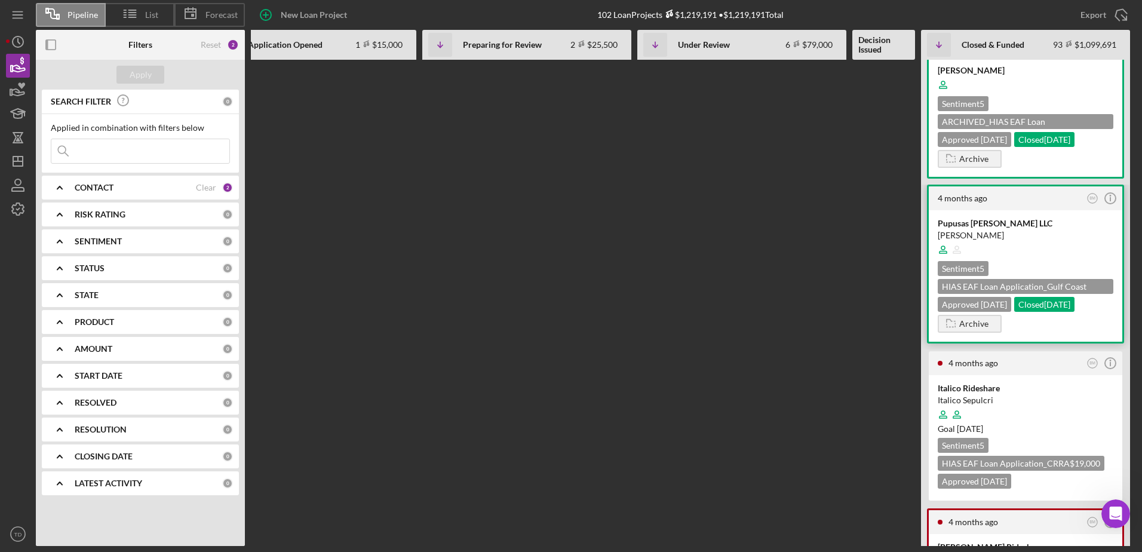
drag, startPoint x: 966, startPoint y: 316, endPoint x: 948, endPoint y: 320, distance: 18.3
drag, startPoint x: 948, startPoint y: 320, endPoint x: 951, endPoint y: 314, distance: 6.1
click at [951, 229] on div "Pupusas Solis LLC" at bounding box center [1026, 223] width 176 height 12
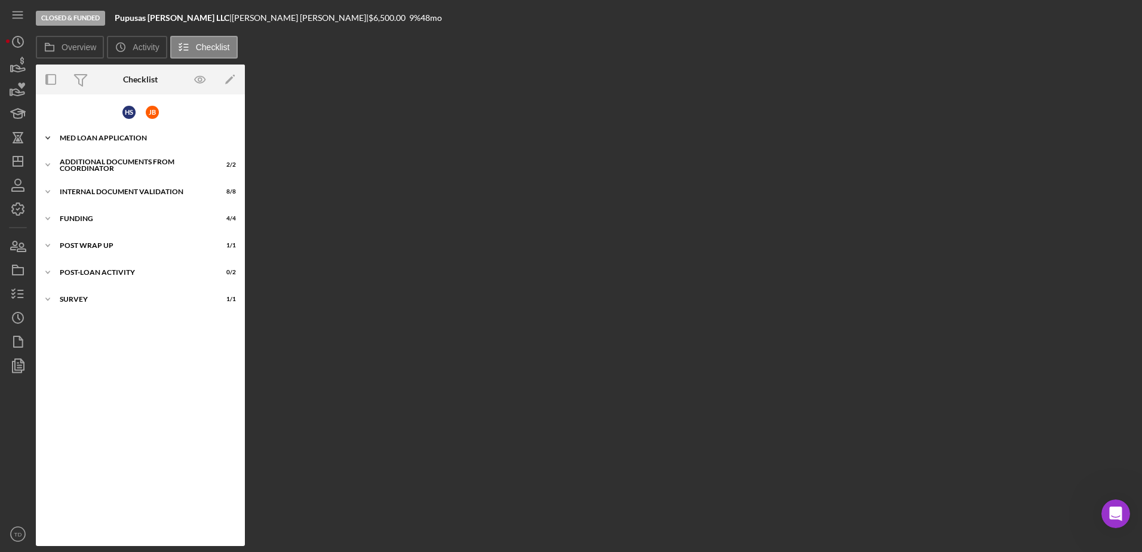
click at [79, 140] on div "MED Loan Application" at bounding box center [145, 137] width 170 height 7
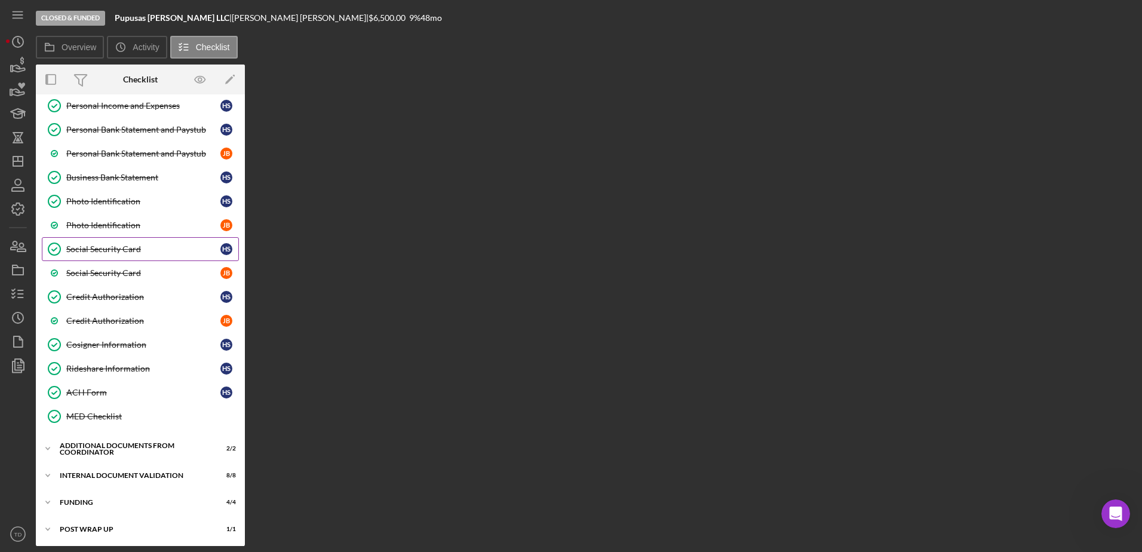
scroll to position [249, 0]
drag, startPoint x: 122, startPoint y: 441, endPoint x: 105, endPoint y: 474, distance: 37.7
click at [105, 474] on div "Internal Document Validation" at bounding box center [145, 474] width 170 height 7
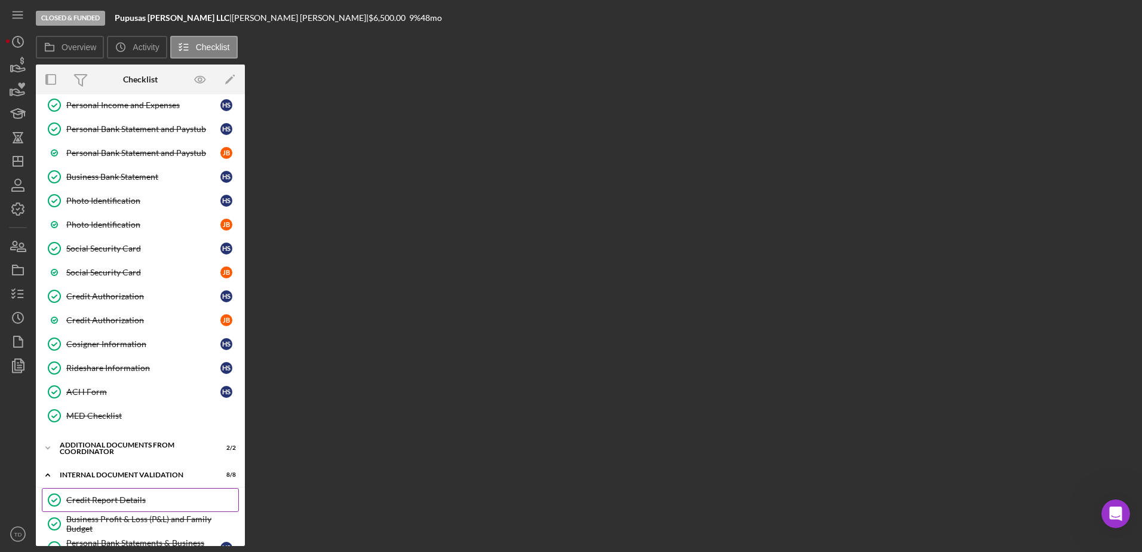
click at [98, 500] on div "Credit Report Details" at bounding box center [152, 500] width 172 height 10
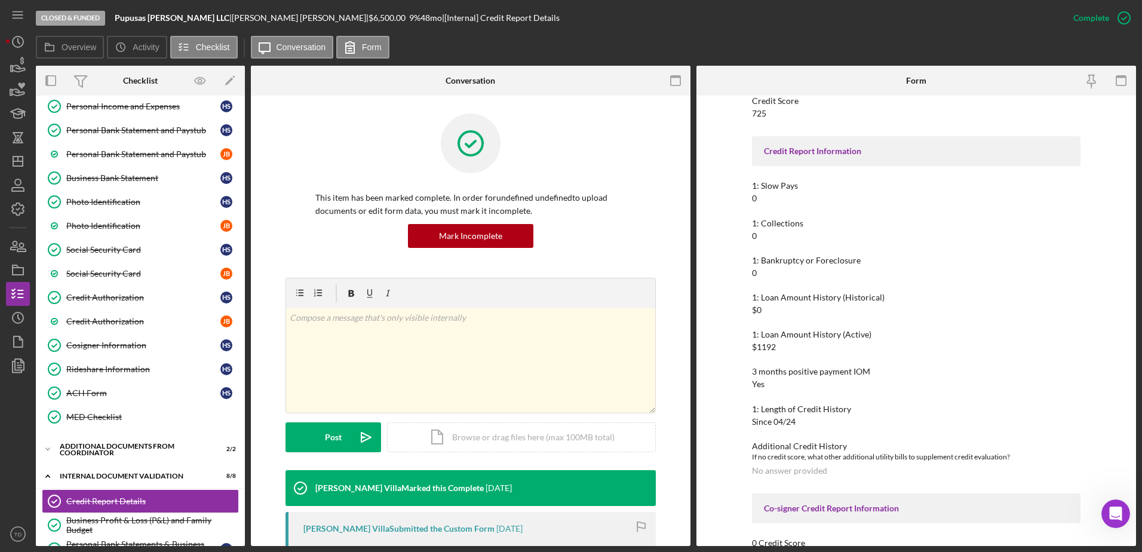
scroll to position [141, 0]
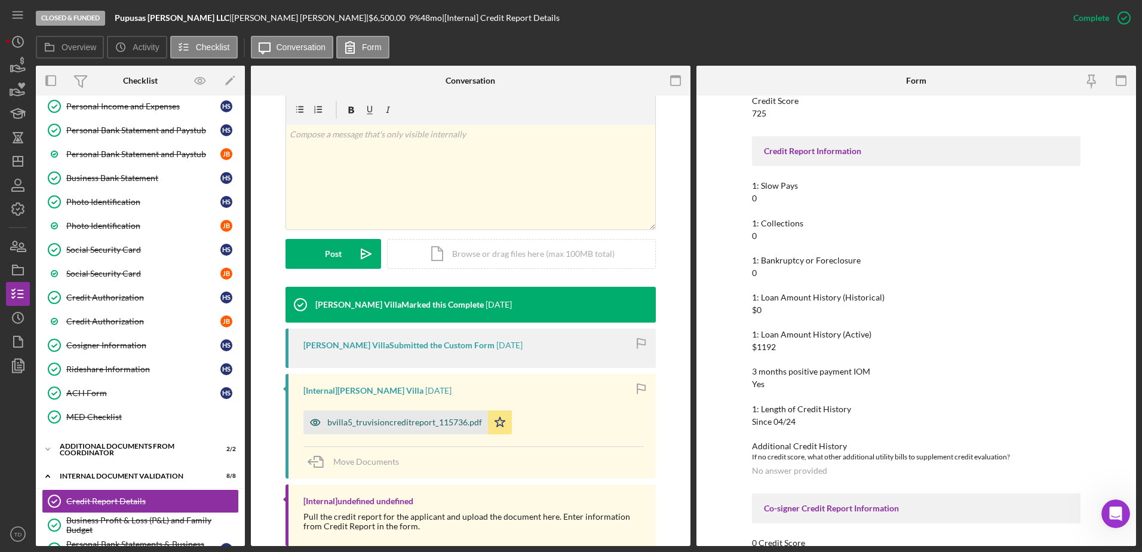
click at [413, 425] on div "bvilla5_truvisioncreditreport_115736.pdf" at bounding box center [404, 422] width 155 height 10
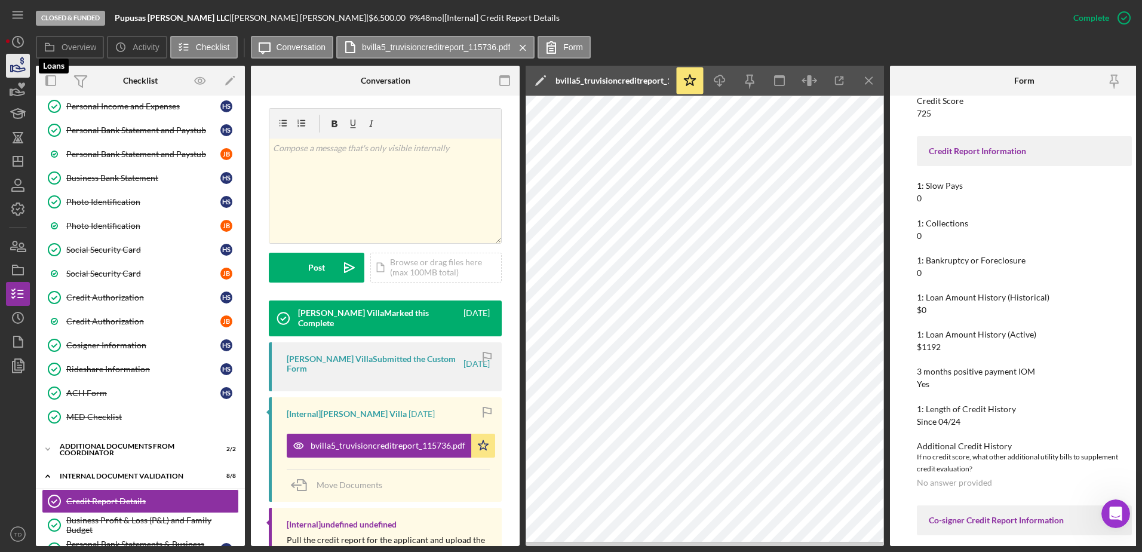
click at [15, 69] on icon "button" at bounding box center [18, 66] width 30 height 30
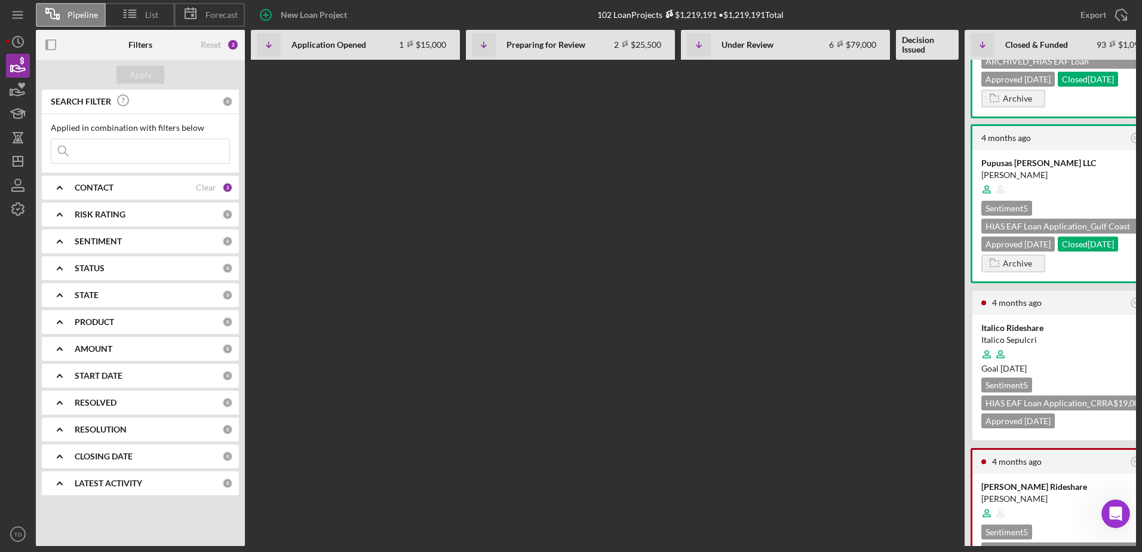
scroll to position [1284, 0]
drag, startPoint x: 1023, startPoint y: 422, endPoint x: 1010, endPoint y: 430, distance: 15.1
click at [1010, 345] on div "Italico Sepulcri" at bounding box center [1069, 339] width 176 height 12
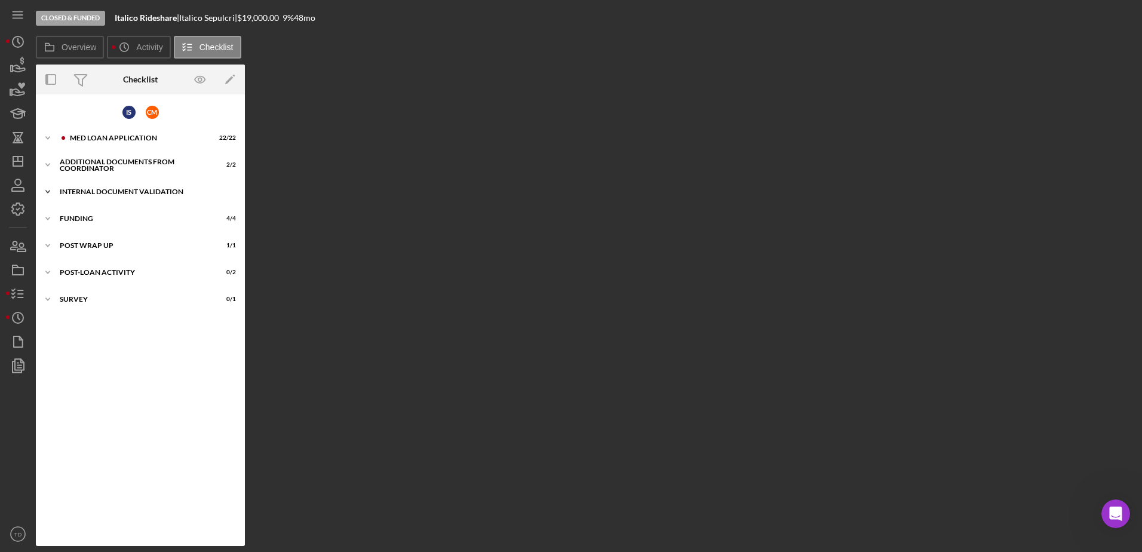
click at [124, 198] on div "Icon/Expander Internal Document Validation 8 / 8" at bounding box center [140, 192] width 209 height 24
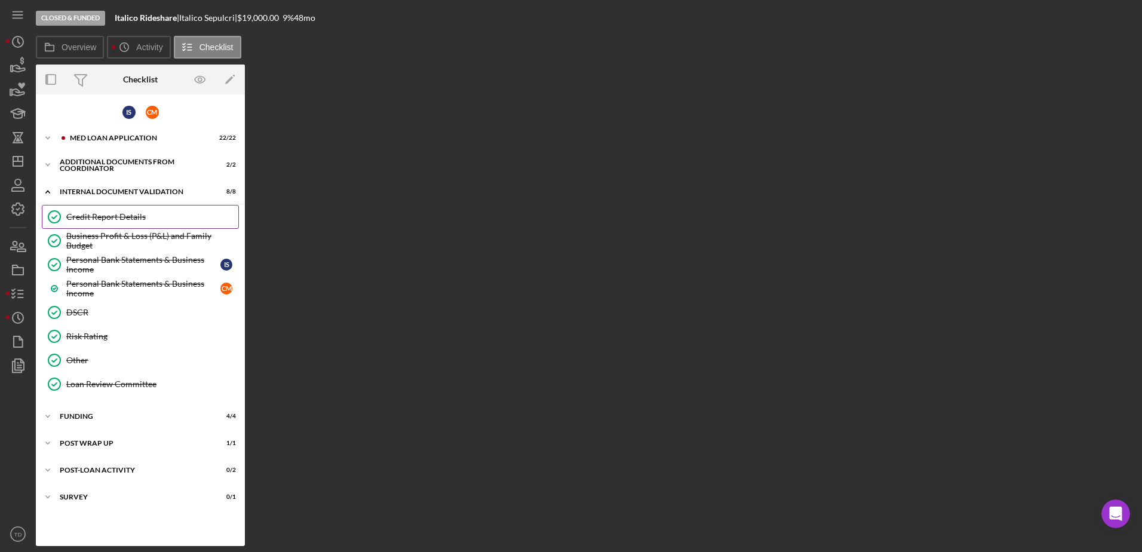
drag, startPoint x: 111, startPoint y: 224, endPoint x: 91, endPoint y: 218, distance: 21.2
click at [91, 218] on div "Credit Report Details" at bounding box center [152, 217] width 172 height 10
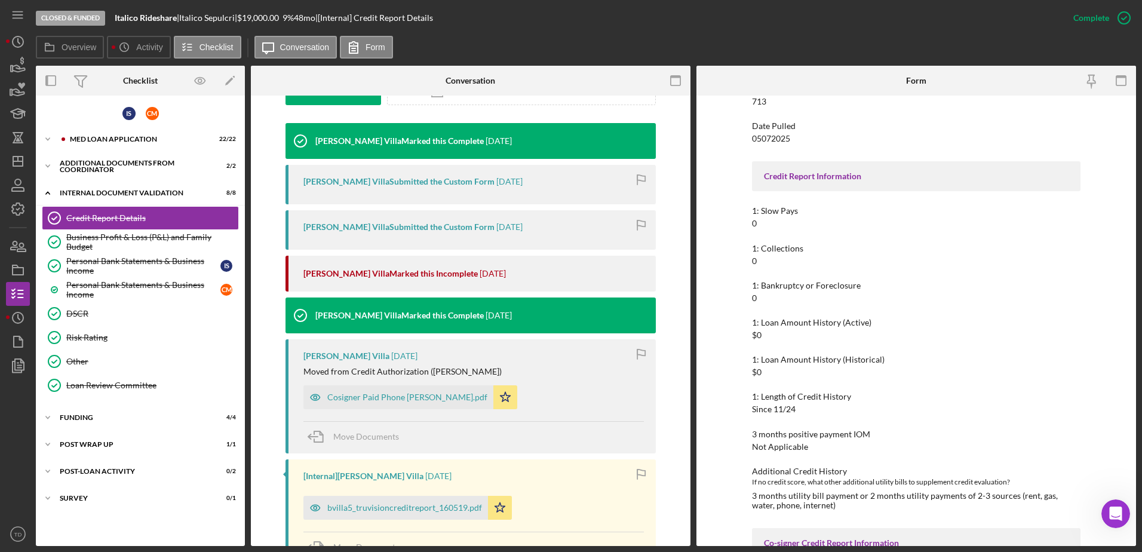
scroll to position [351, 0]
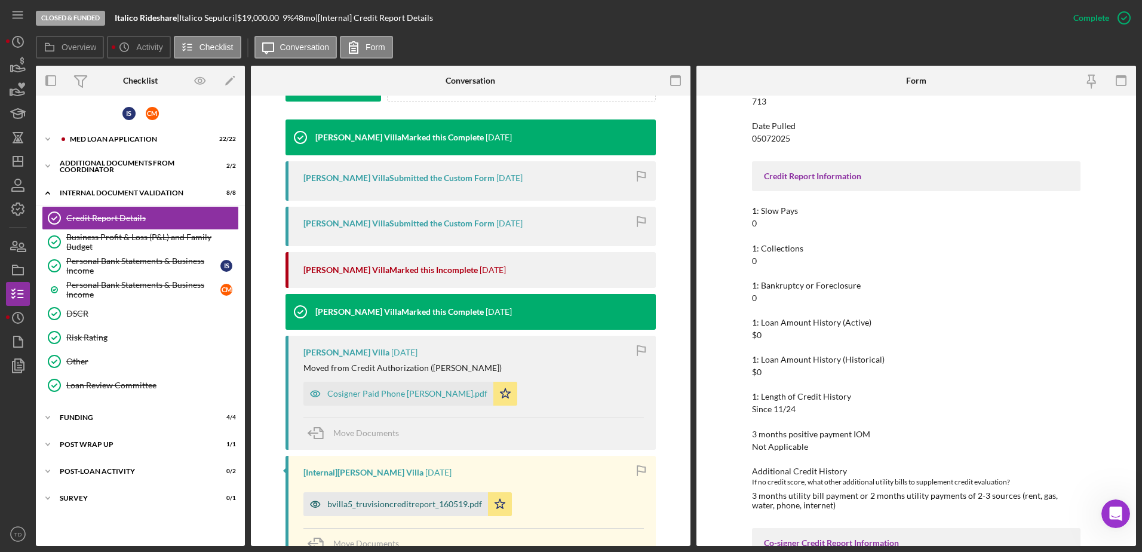
drag, startPoint x: 435, startPoint y: 508, endPoint x: 424, endPoint y: 507, distance: 10.8
click at [424, 507] on div "bvilla5_truvisioncreditreport_160519.pdf" at bounding box center [404, 504] width 155 height 10
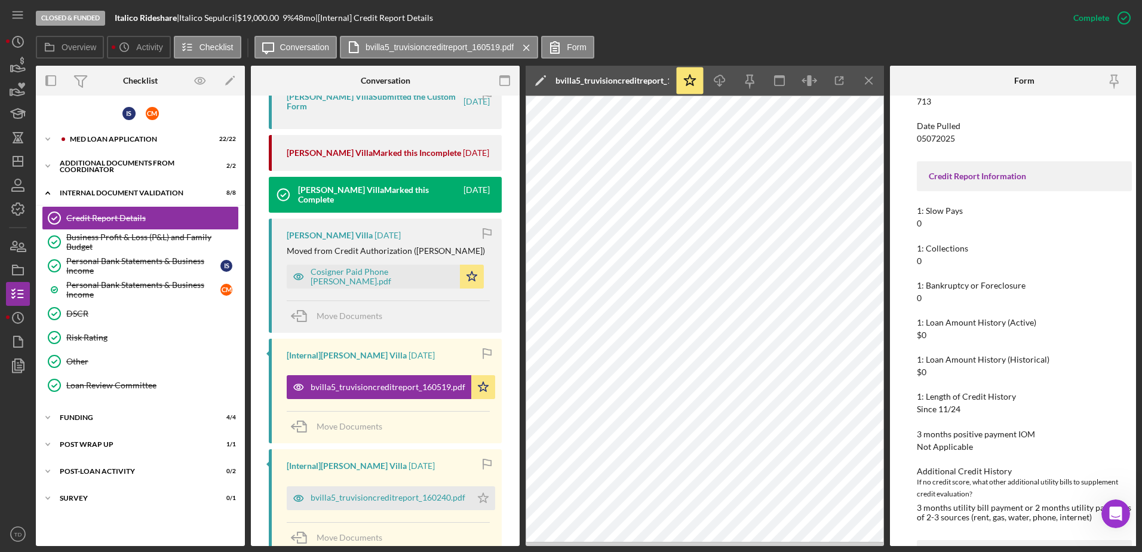
scroll to position [542, 0]
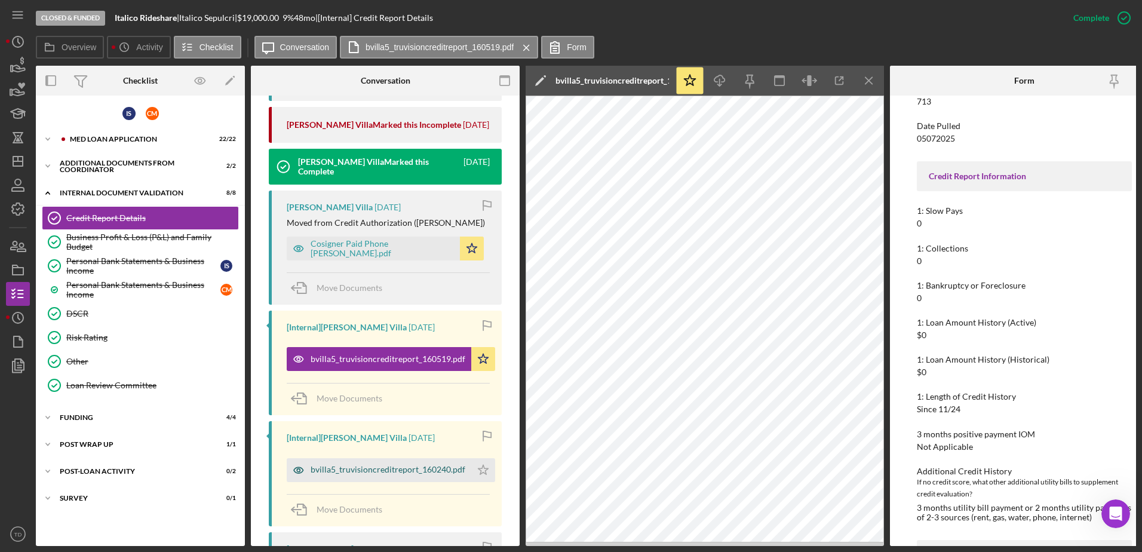
drag, startPoint x: 384, startPoint y: 465, endPoint x: 367, endPoint y: 463, distance: 17.4
click at [367, 465] on div "bvilla5_truvisioncreditreport_160240.pdf" at bounding box center [388, 470] width 155 height 10
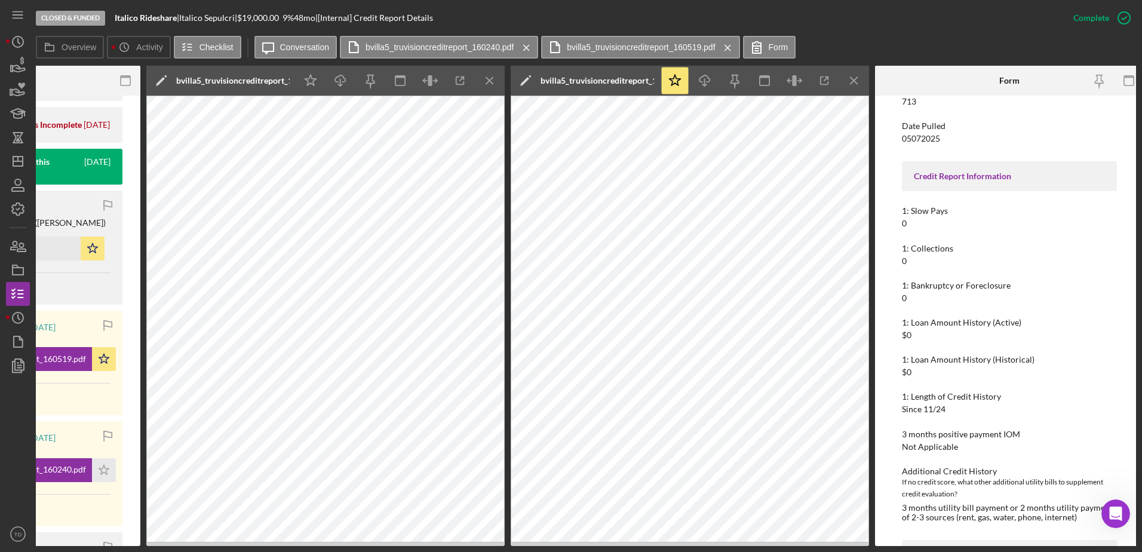
scroll to position [0, 387]
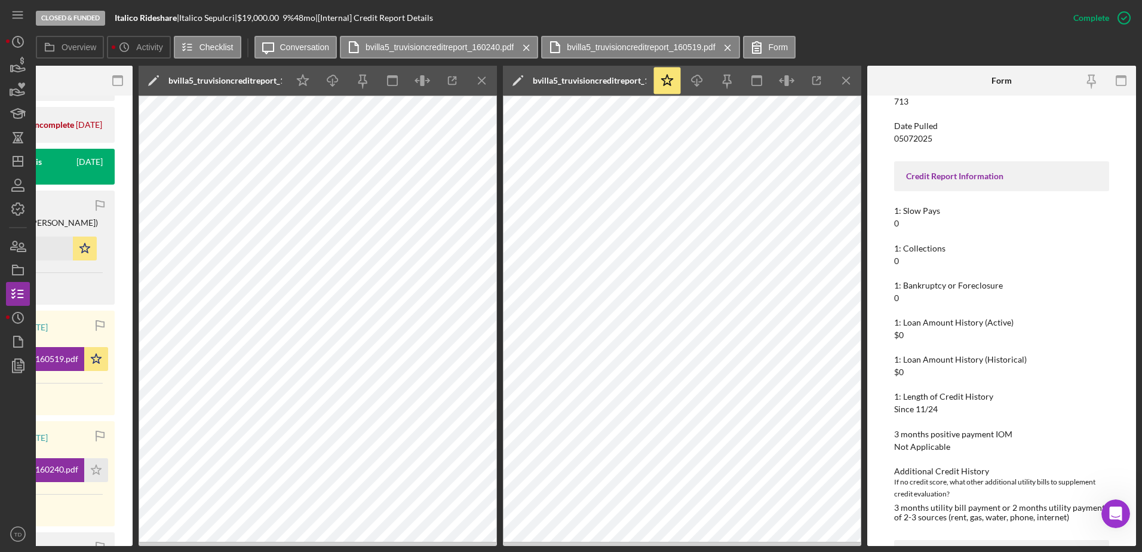
drag, startPoint x: 847, startPoint y: 83, endPoint x: 831, endPoint y: 85, distance: 15.6
click at [831, 85] on div "Icon/Star Icon/Download Icon/Menu Close" at bounding box center [756, 81] width 209 height 30
click at [843, 85] on icon "Icon/Menu Close" at bounding box center [846, 80] width 27 height 27
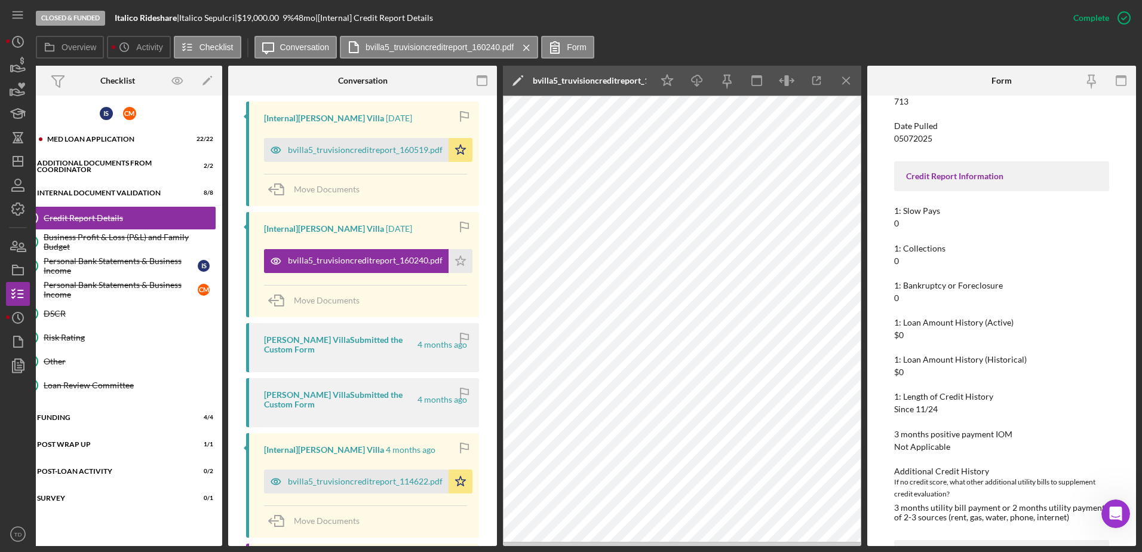
scroll to position [750, 0]
drag, startPoint x: 400, startPoint y: 479, endPoint x: 383, endPoint y: 480, distance: 16.8
click at [383, 480] on div "bvilla5_truvisioncreditreport_114622.pdf" at bounding box center [365, 482] width 155 height 10
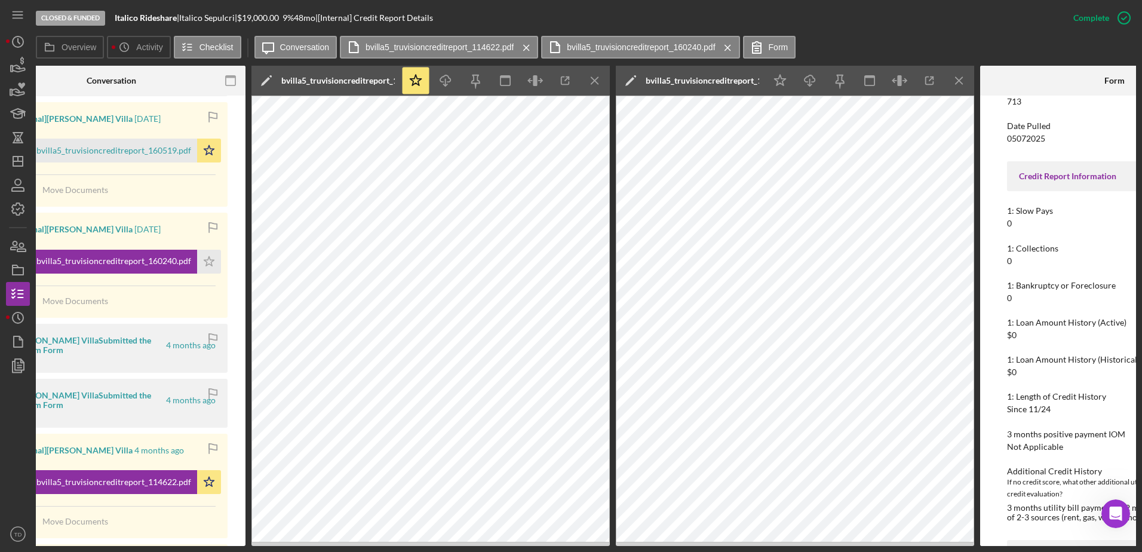
scroll to position [0, 287]
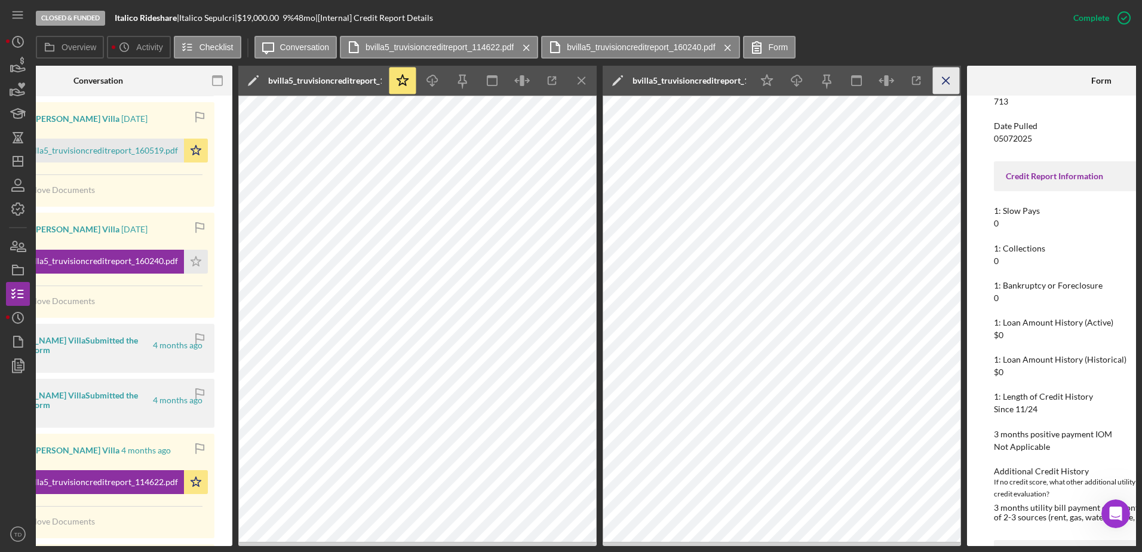
drag, startPoint x: 944, startPoint y: 84, endPoint x: 942, endPoint y: 75, distance: 9.1
drag, startPoint x: 942, startPoint y: 75, endPoint x: 937, endPoint y: 41, distance: 33.8
click at [937, 41] on div "Overview Icon/History Activity Checklist Icon/Message Conversation bvilla5_truv…" at bounding box center [586, 48] width 1100 height 24
click at [947, 78] on icon "Icon/Menu Close" at bounding box center [946, 80] width 27 height 27
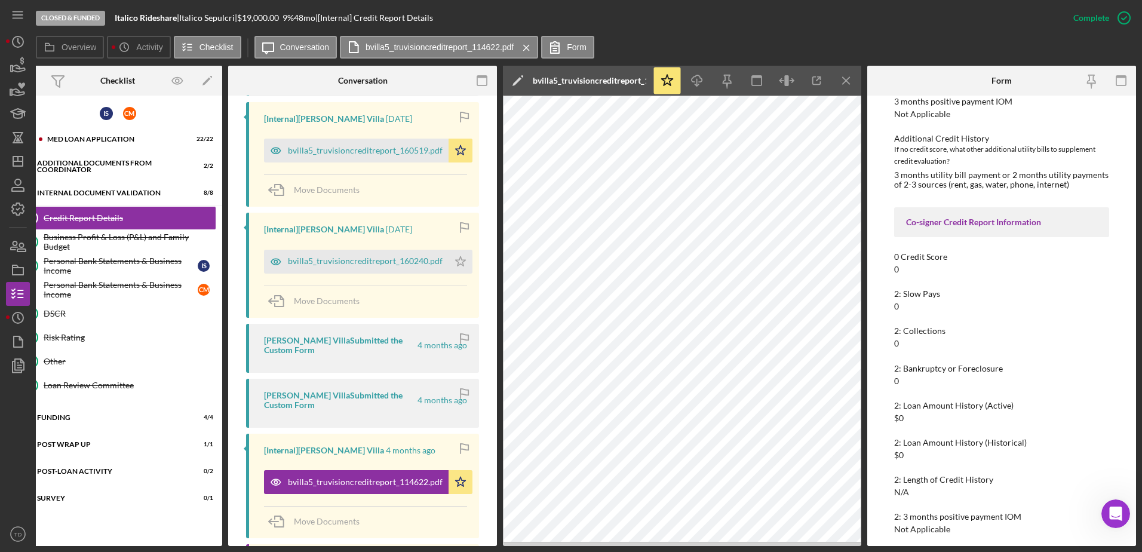
scroll to position [520, 0]
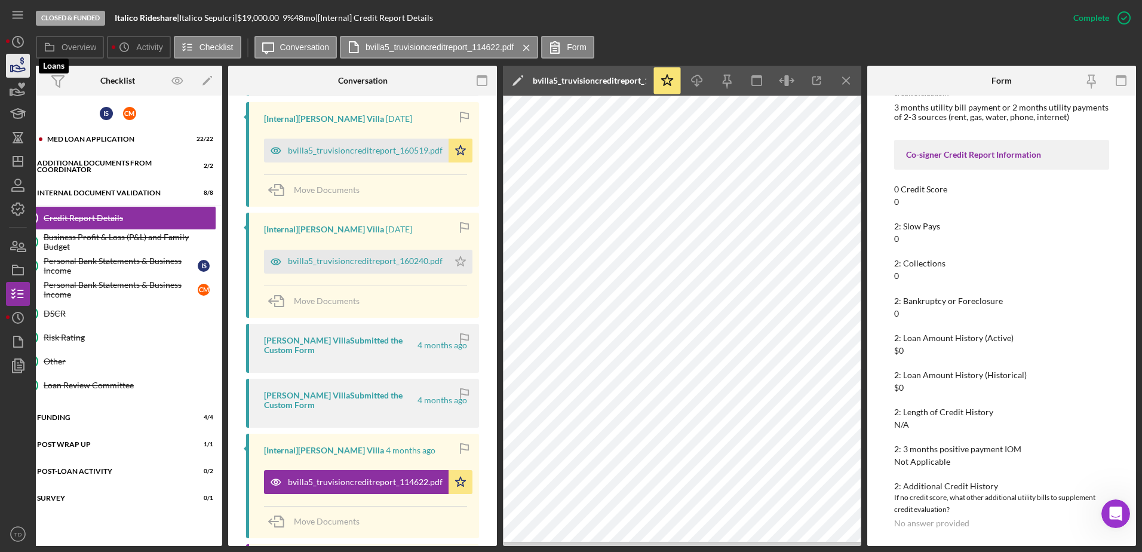
click at [16, 62] on icon "button" at bounding box center [18, 66] width 30 height 30
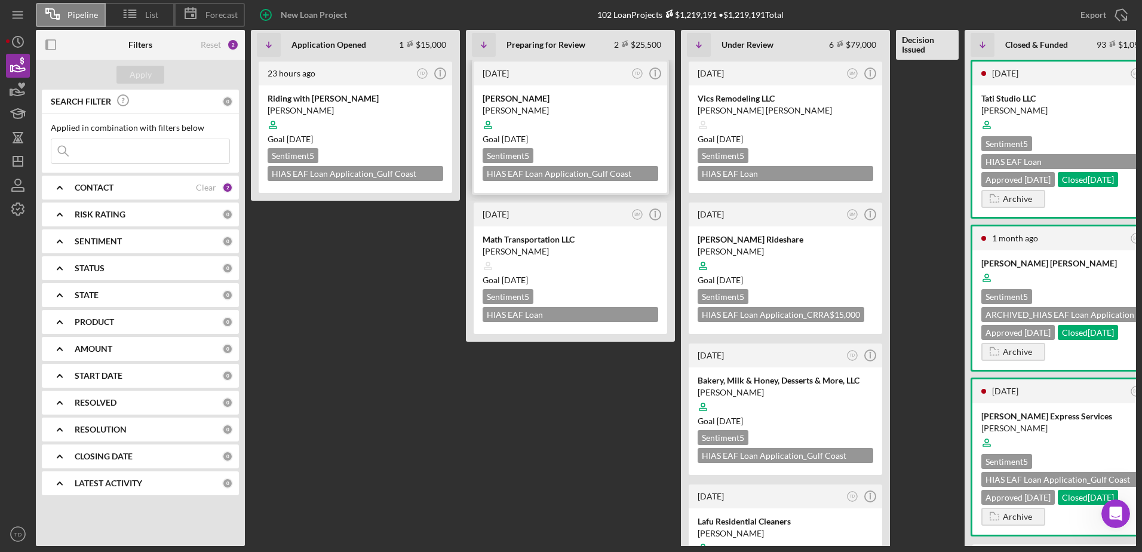
drag, startPoint x: 537, startPoint y: 93, endPoint x: 508, endPoint y: 118, distance: 38.2
drag, startPoint x: 507, startPoint y: 116, endPoint x: 504, endPoint y: 107, distance: 9.4
click at [504, 107] on div "[PERSON_NAME]" at bounding box center [571, 111] width 176 height 12
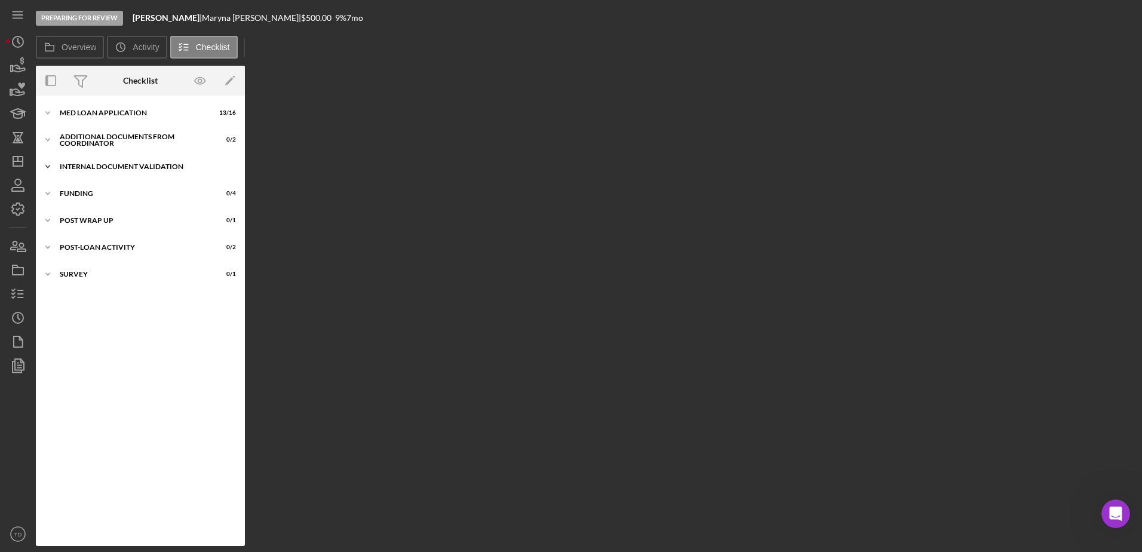
click at [96, 165] on div "Internal Document Validation" at bounding box center [145, 166] width 170 height 7
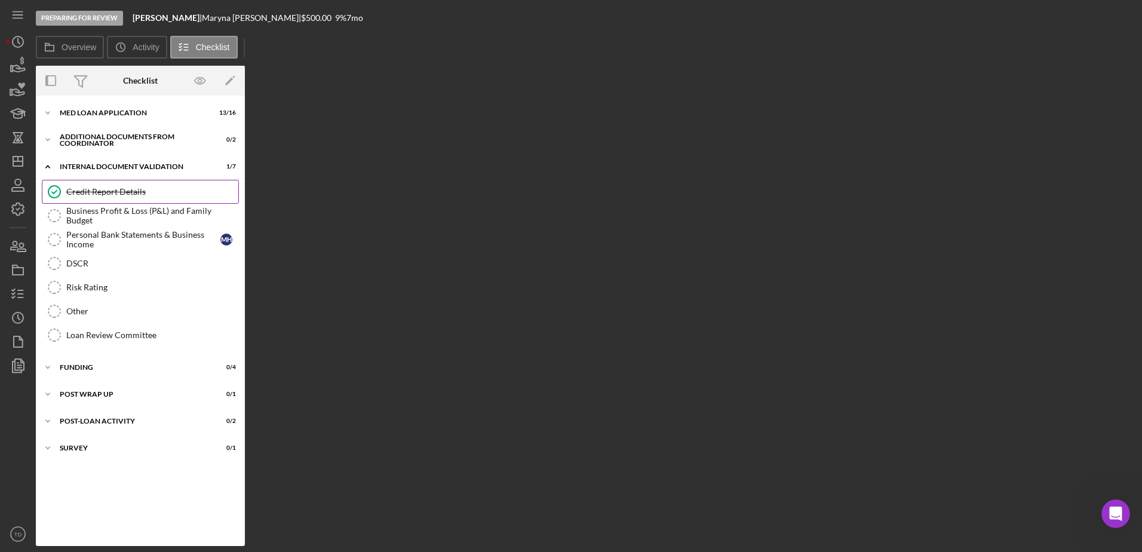
click at [99, 200] on link "Credit Report Details Credit Report Details" at bounding box center [140, 192] width 197 height 24
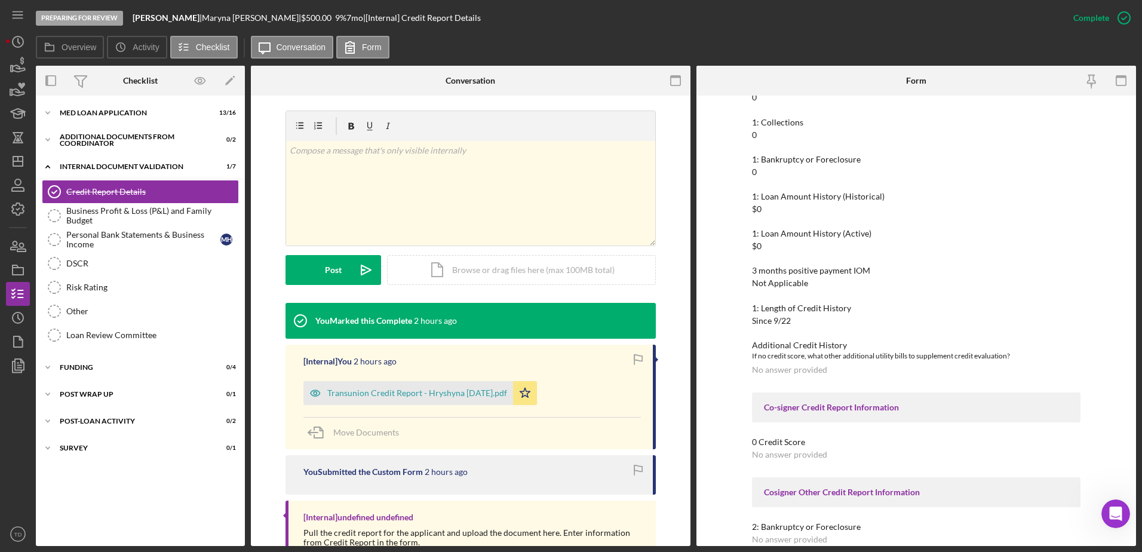
scroll to position [168, 0]
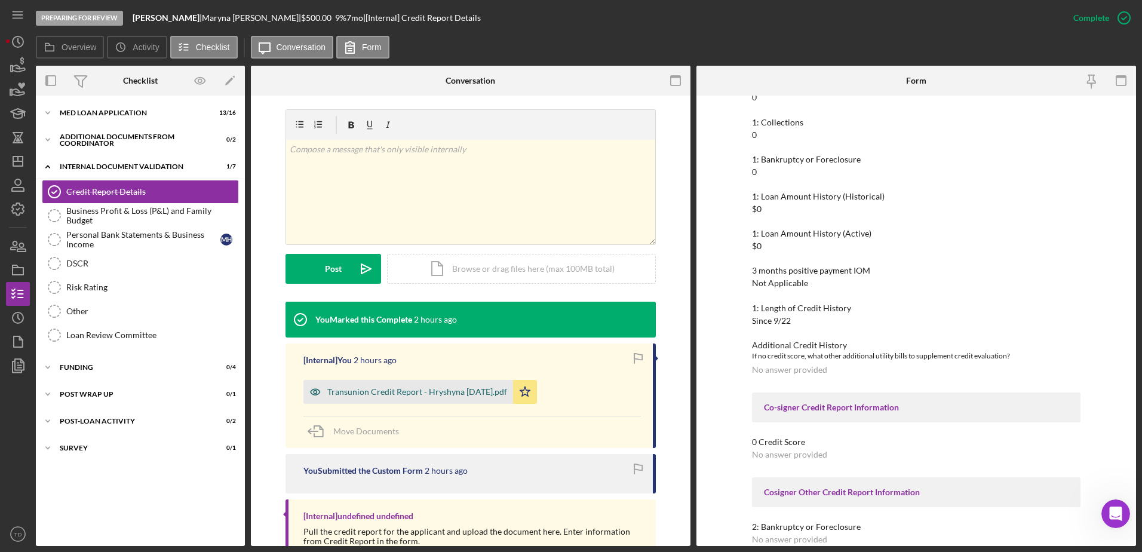
drag, startPoint x: 431, startPoint y: 405, endPoint x: 413, endPoint y: 393, distance: 22.0
click at [413, 393] on div "Transunion Credit Report - Hryshyna 8.26.2025.pdf" at bounding box center [417, 392] width 180 height 10
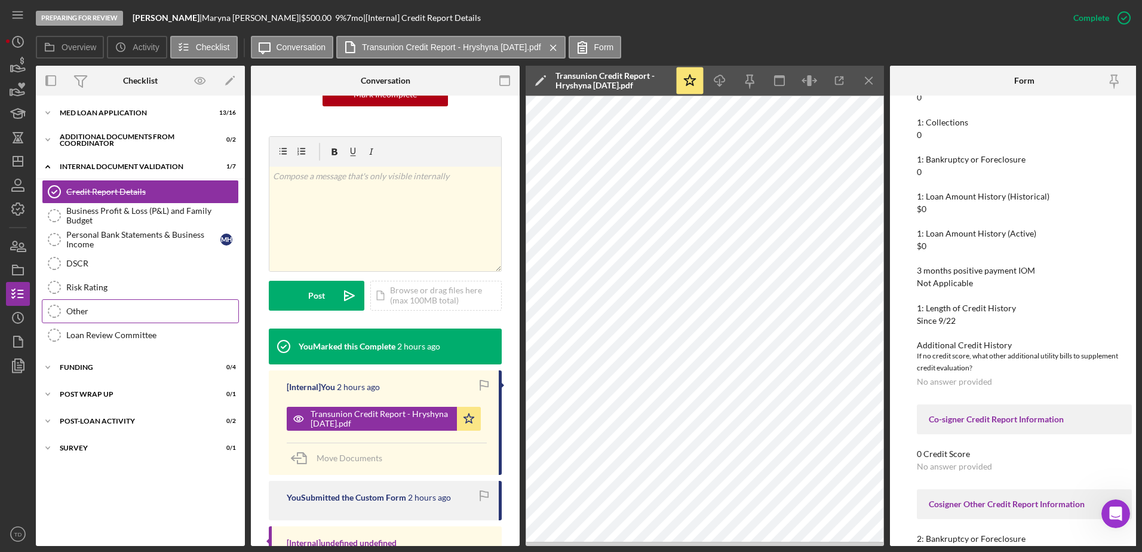
click at [115, 299] on link "Other Other" at bounding box center [140, 311] width 197 height 24
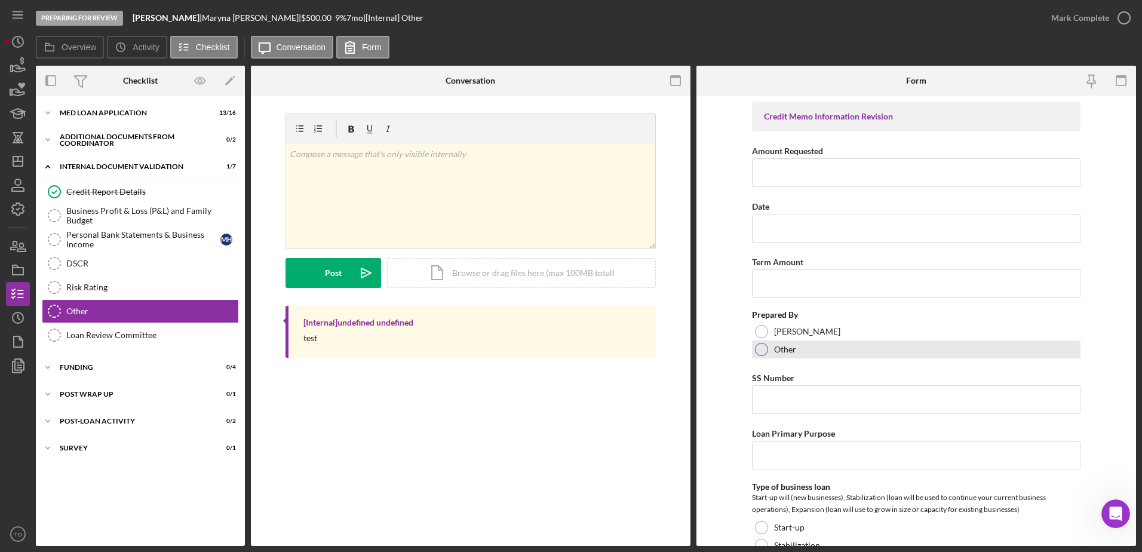
click at [767, 354] on div "Other" at bounding box center [916, 349] width 328 height 18
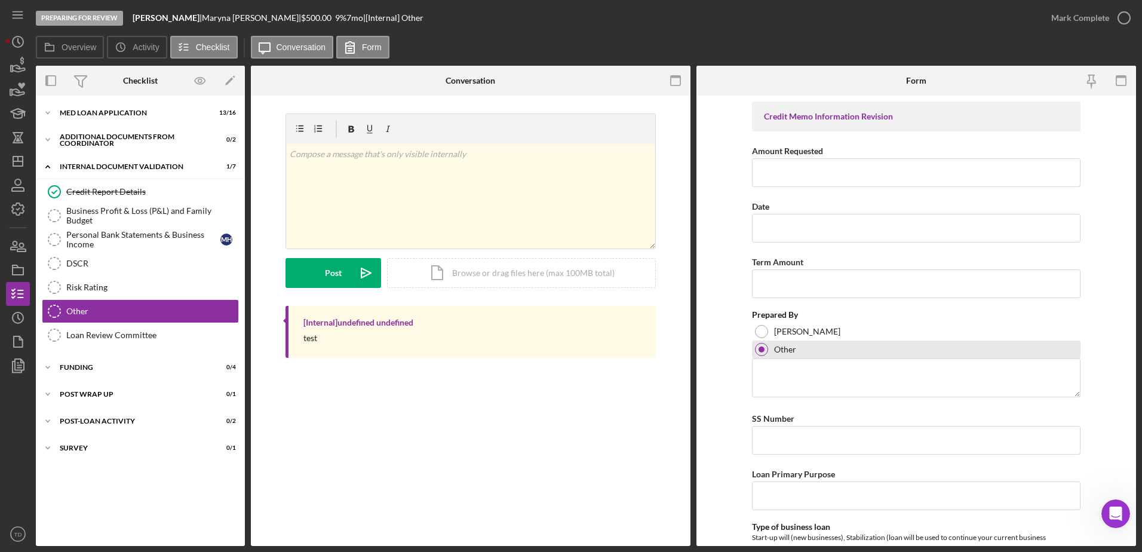
click at [763, 350] on div at bounding box center [761, 349] width 13 height 13
click at [762, 350] on div at bounding box center [762, 349] width 6 height 6
click at [759, 352] on div at bounding box center [762, 349] width 6 height 6
click at [770, 372] on textarea at bounding box center [916, 377] width 328 height 38
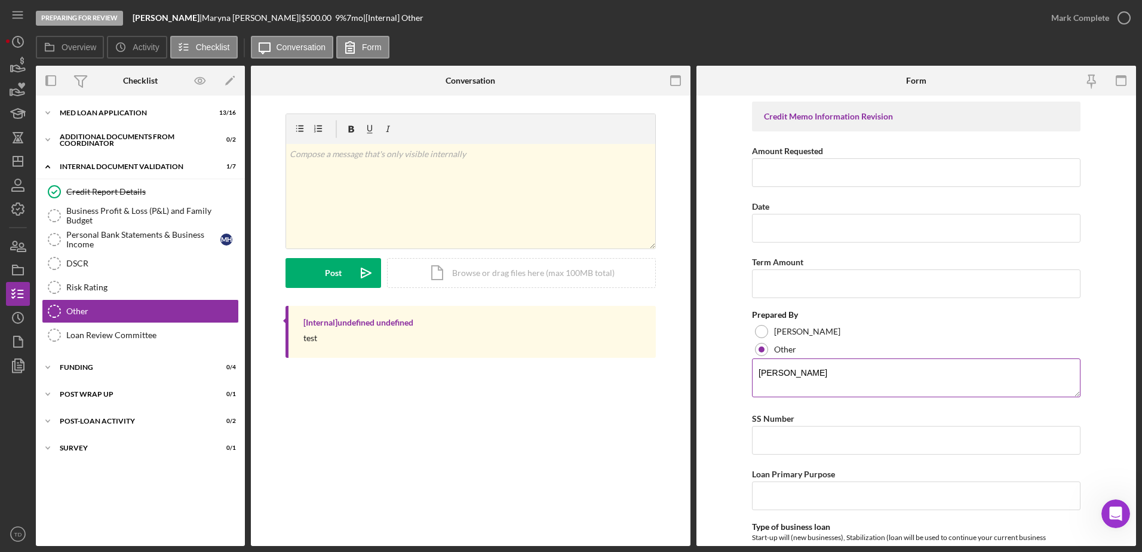
type textarea "[PERSON_NAME]"
drag, startPoint x: 869, startPoint y: 372, endPoint x: 695, endPoint y: 374, distance: 173.8
click at [695, 374] on div "Overview Internal Workflow Stage Preparing for Review Icon/Dropdown Arrow Archi…" at bounding box center [586, 306] width 1100 height 480
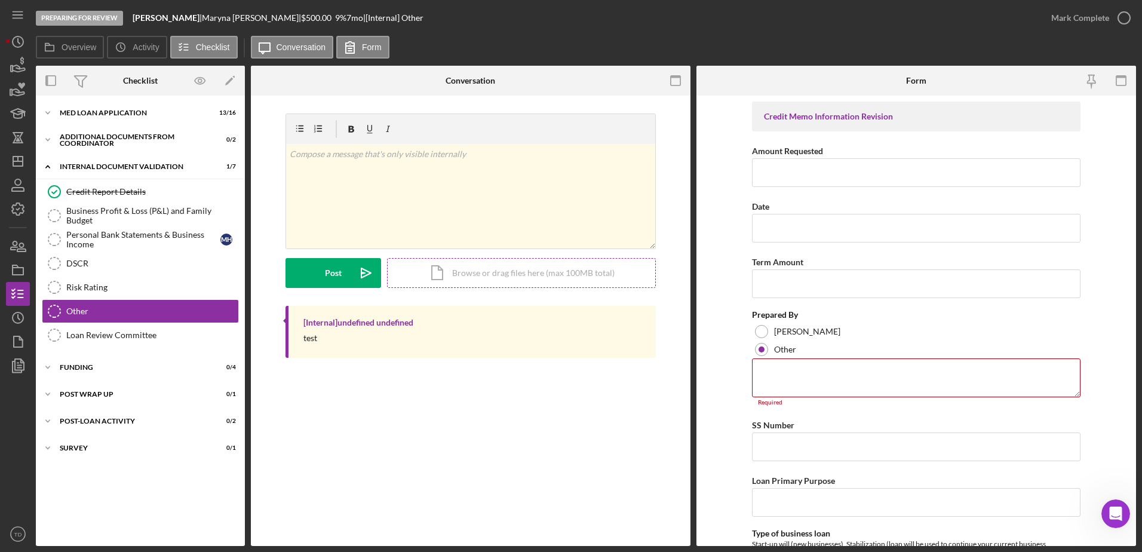
click at [463, 278] on div "Icon/Document Browse or drag files here (max 100MB total) Tap to choose files o…" at bounding box center [521, 273] width 269 height 30
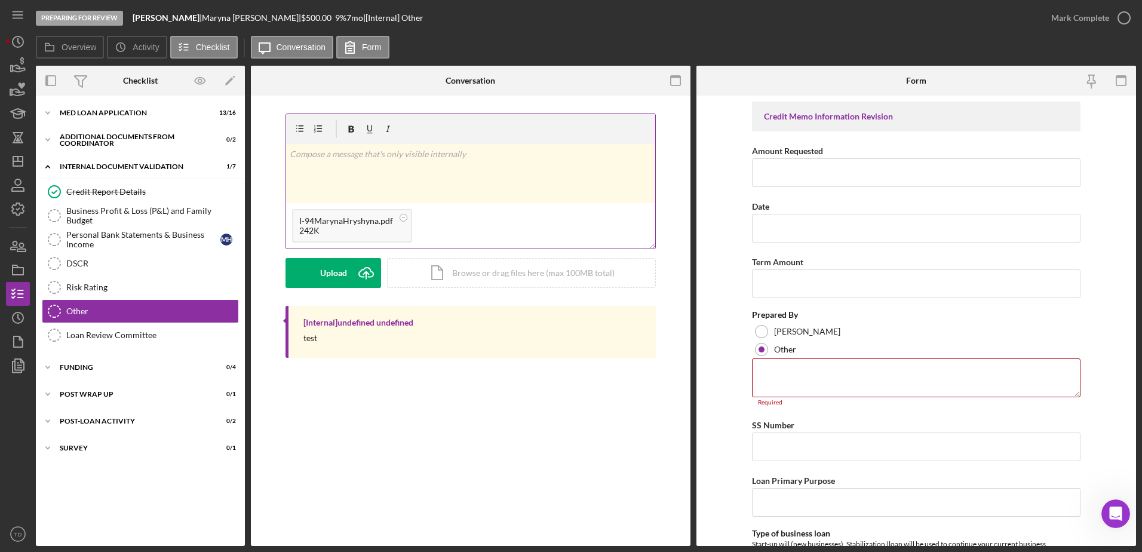
click at [334, 165] on div "v Color teal Color pink Remove color Add row above Add row below Add column bef…" at bounding box center [470, 173] width 369 height 59
click at [331, 278] on div "Post" at bounding box center [333, 273] width 17 height 30
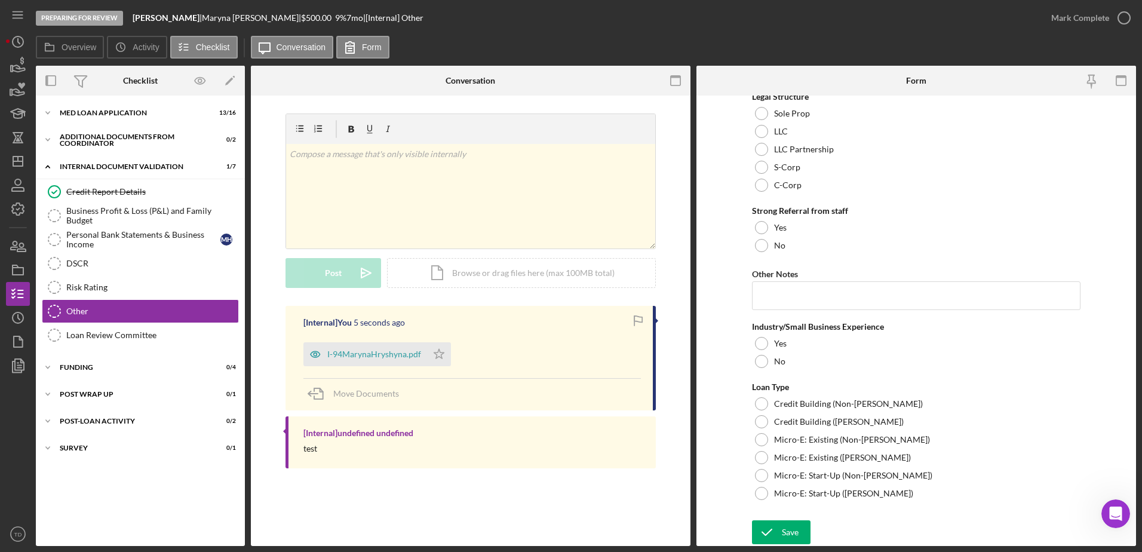
scroll to position [673, 0]
drag, startPoint x: 116, startPoint y: 116, endPoint x: 100, endPoint y: 113, distance: 17.0
click at [100, 113] on div "MED Loan Application" at bounding box center [145, 112] width 170 height 7
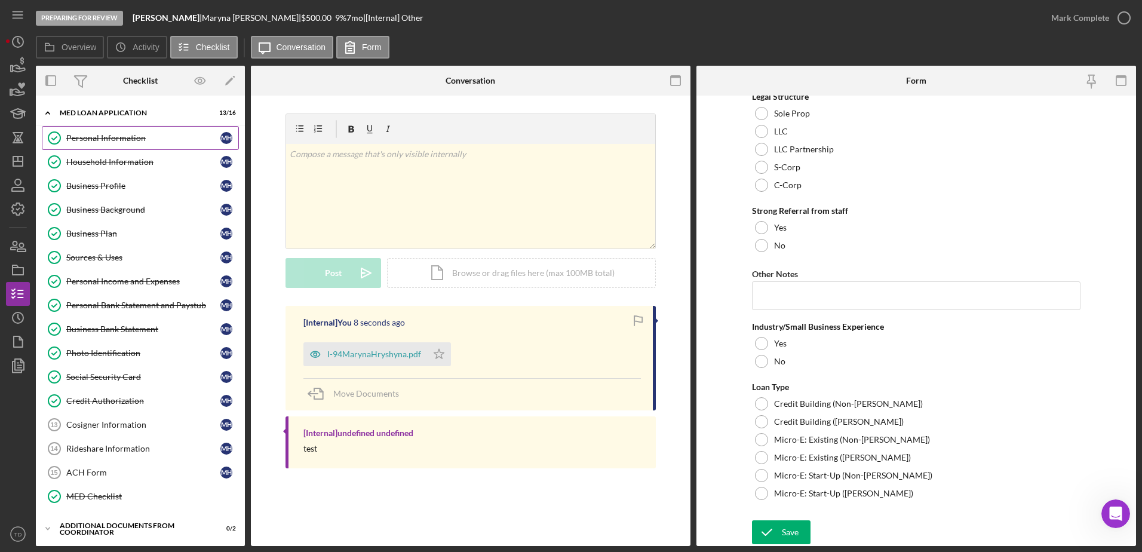
click at [101, 148] on link "Personal Information Personal Information M H" at bounding box center [140, 138] width 197 height 24
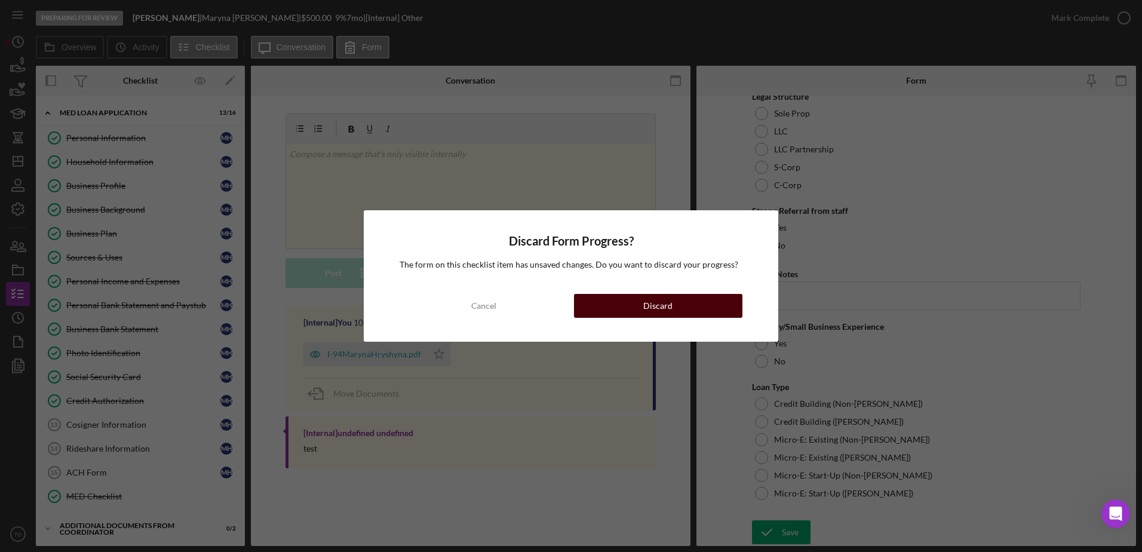
click at [626, 308] on button "Discard" at bounding box center [658, 306] width 168 height 24
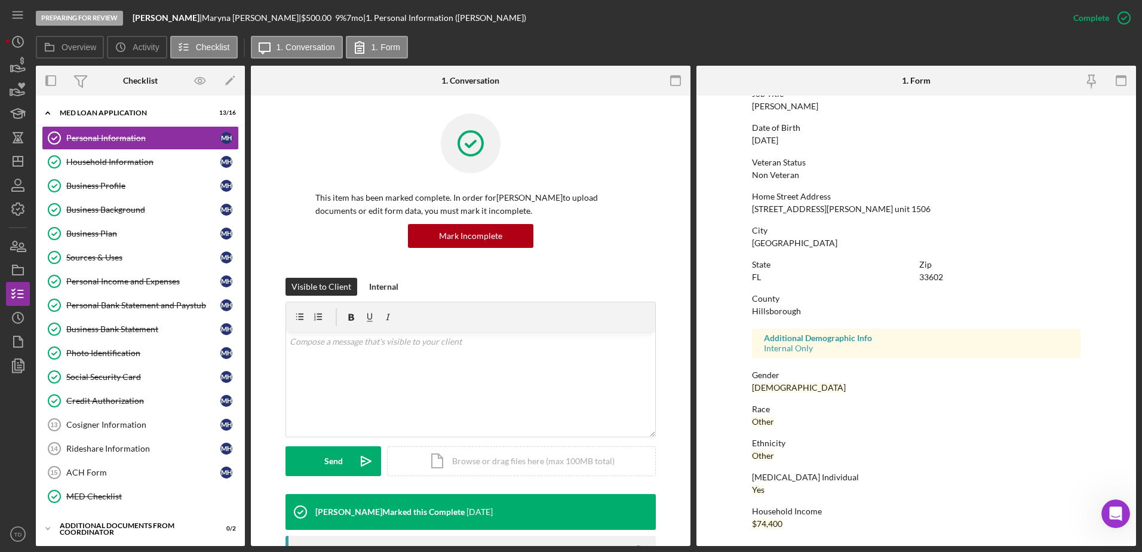
scroll to position [107, 0]
drag, startPoint x: 127, startPoint y: 153, endPoint x: 105, endPoint y: 158, distance: 23.2
click at [105, 158] on div "Household Information" at bounding box center [143, 162] width 154 height 10
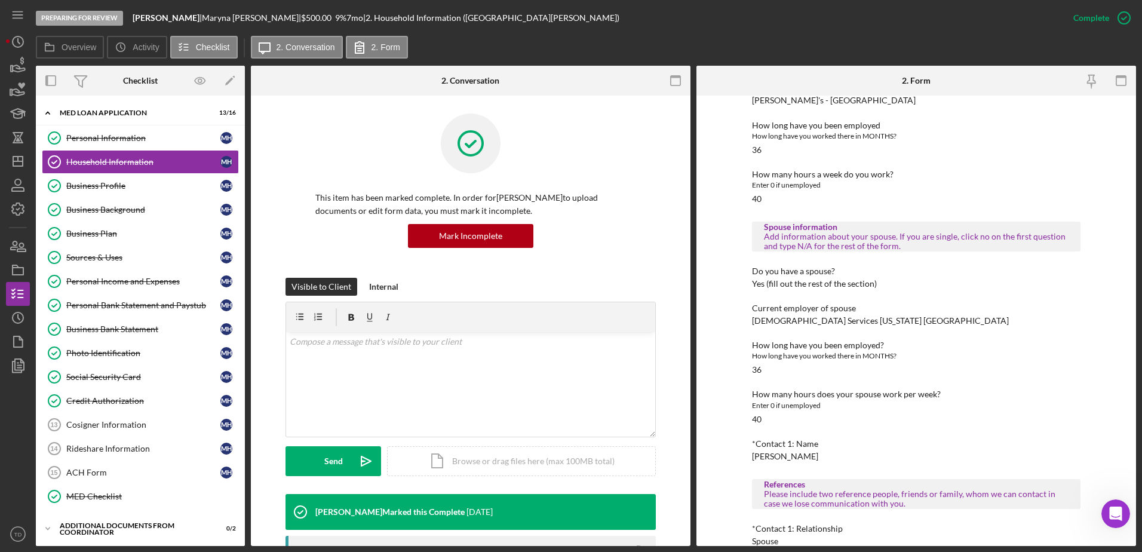
scroll to position [711, 0]
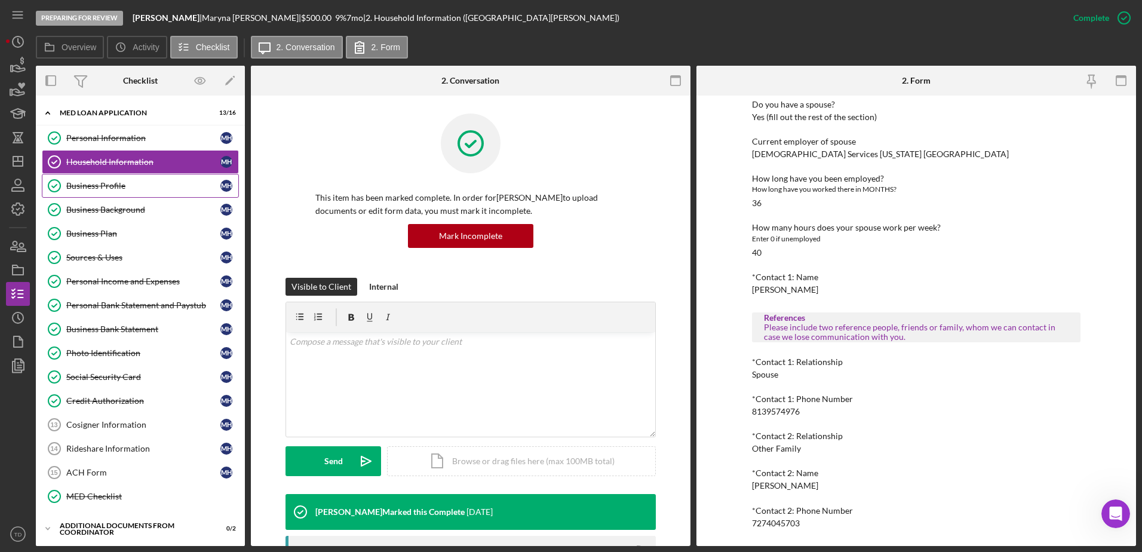
click at [161, 187] on div "Business Profile" at bounding box center [143, 186] width 154 height 10
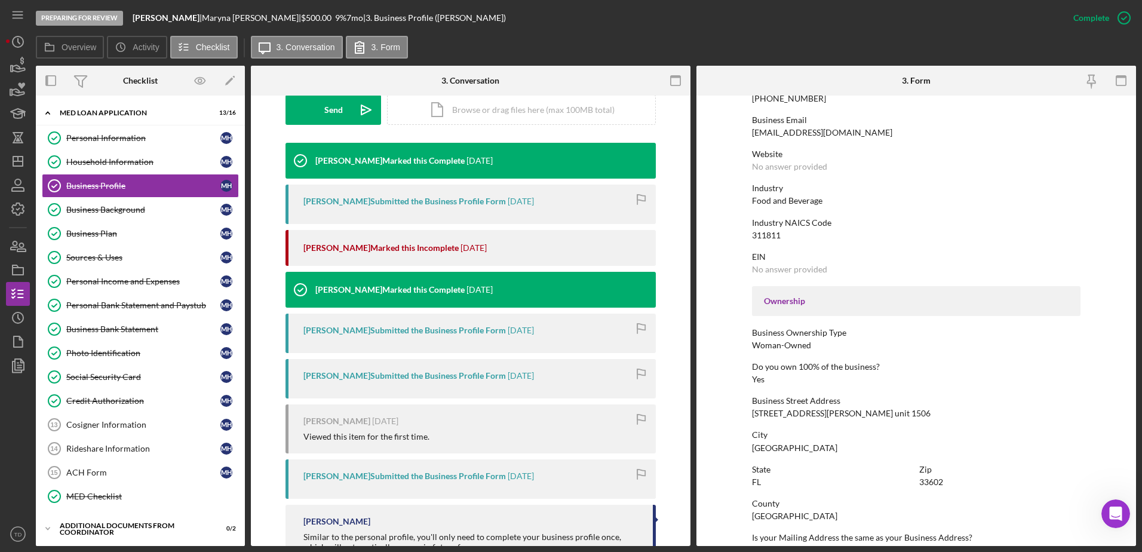
scroll to position [351, 0]
click at [137, 205] on div "Business Background" at bounding box center [143, 210] width 154 height 10
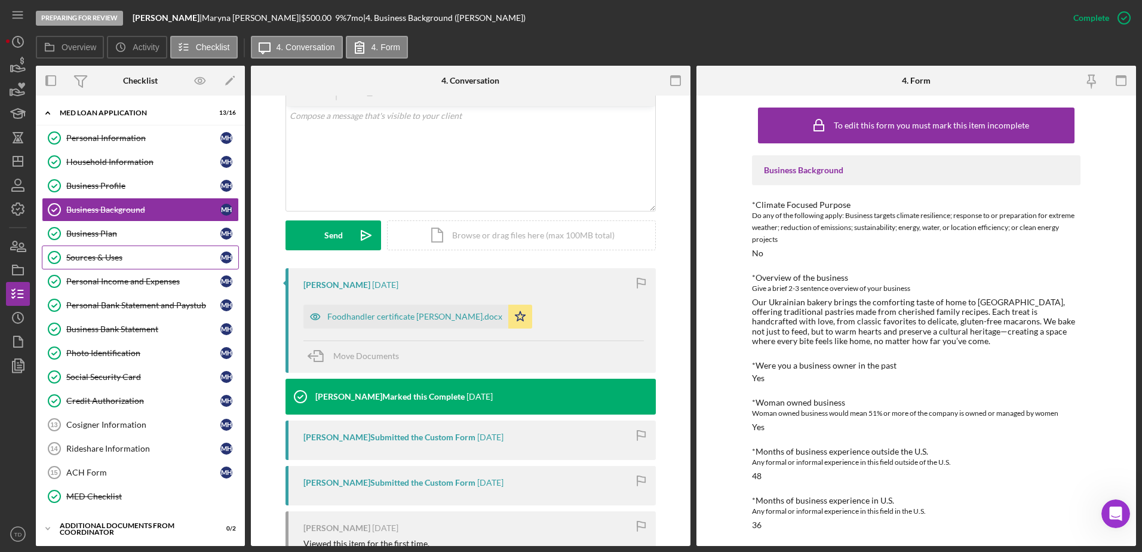
scroll to position [225, 0]
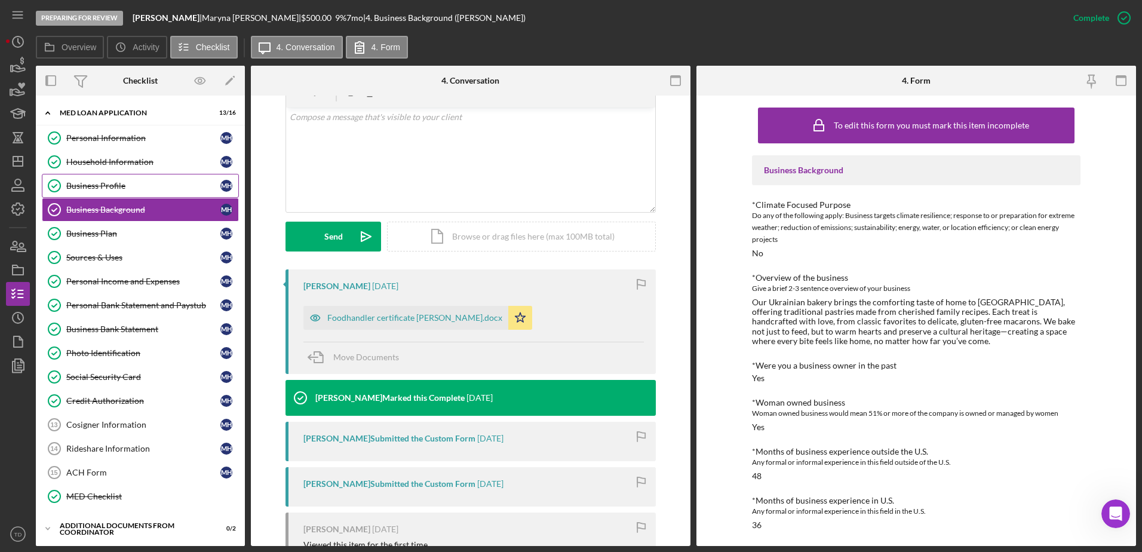
click at [143, 186] on div "Business Profile" at bounding box center [143, 186] width 154 height 10
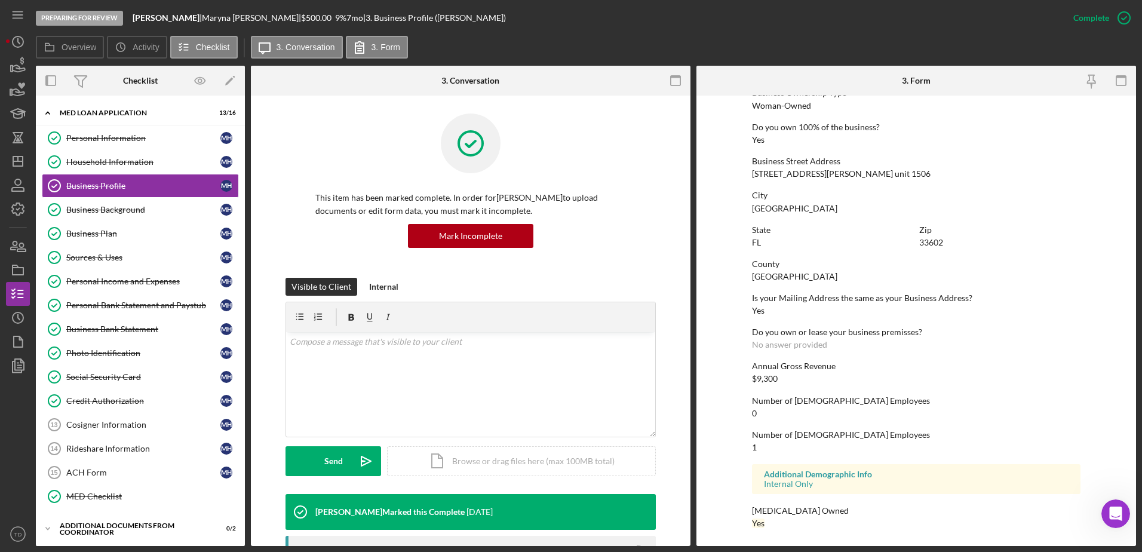
scroll to position [450, 0]
click at [105, 210] on div "Business Background" at bounding box center [143, 210] width 154 height 10
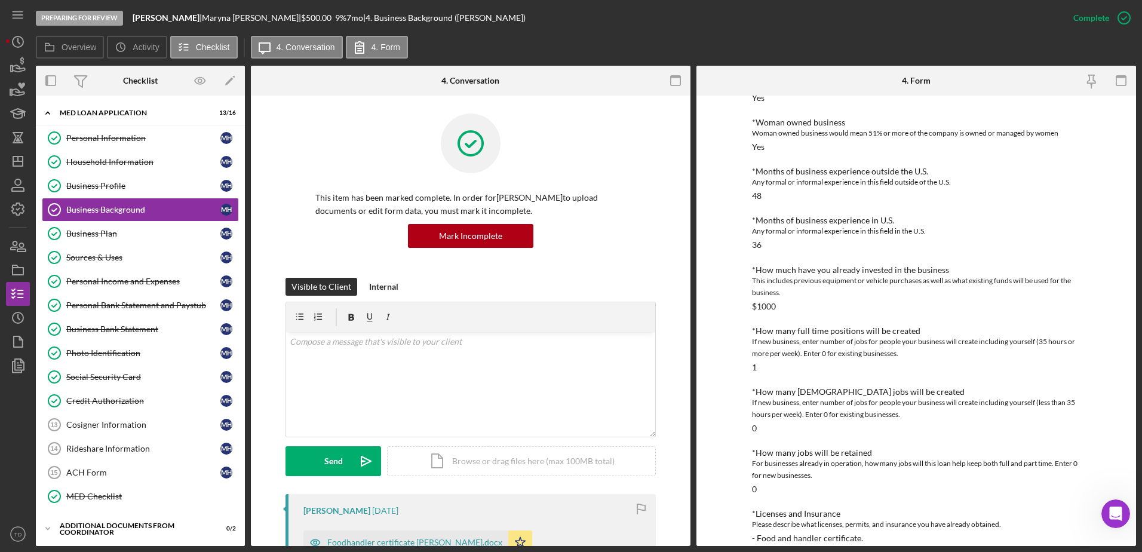
scroll to position [280, 0]
click at [145, 176] on link "Business Profile Business Profile M H" at bounding box center [140, 186] width 197 height 24
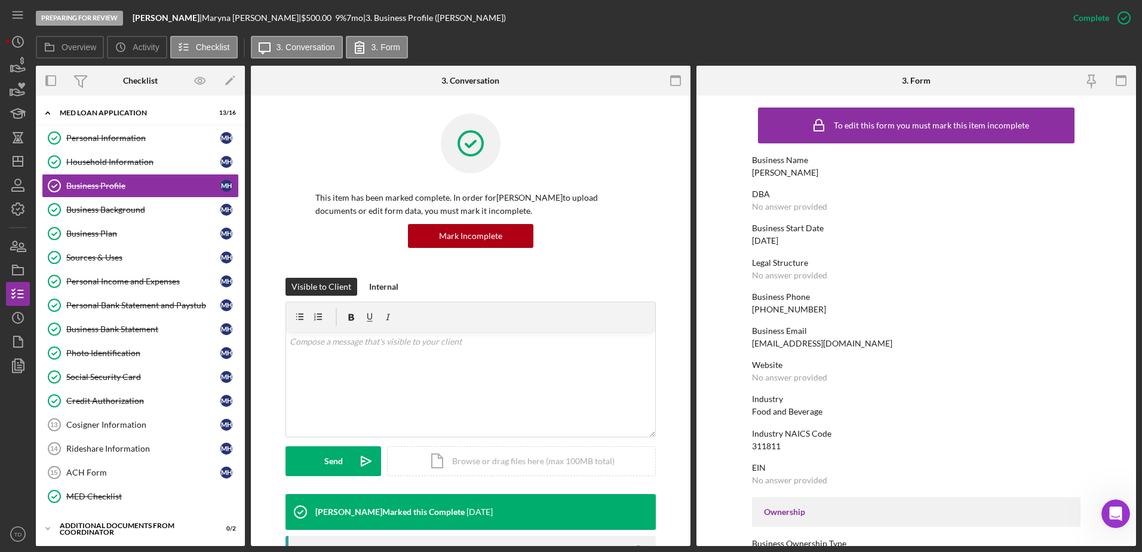
scroll to position [450, 0]
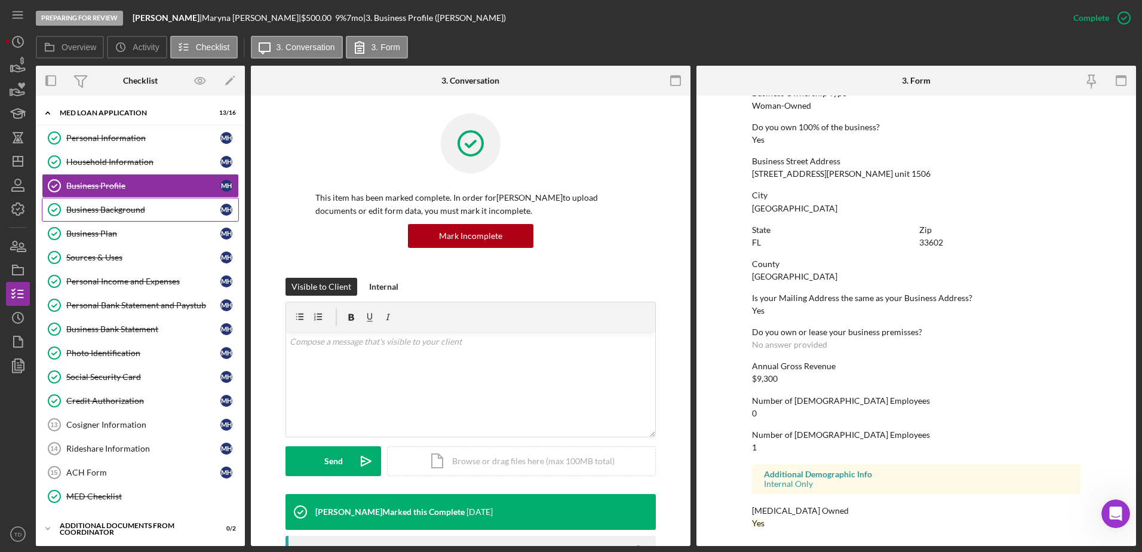
click at [142, 215] on link "Business Background Business Background M H" at bounding box center [140, 210] width 197 height 24
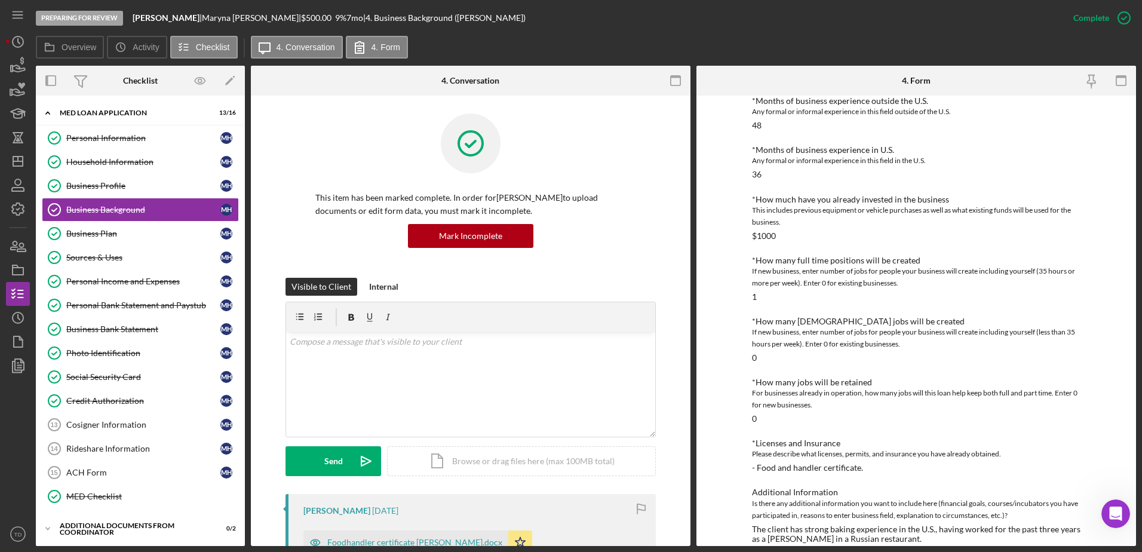
scroll to position [366, 0]
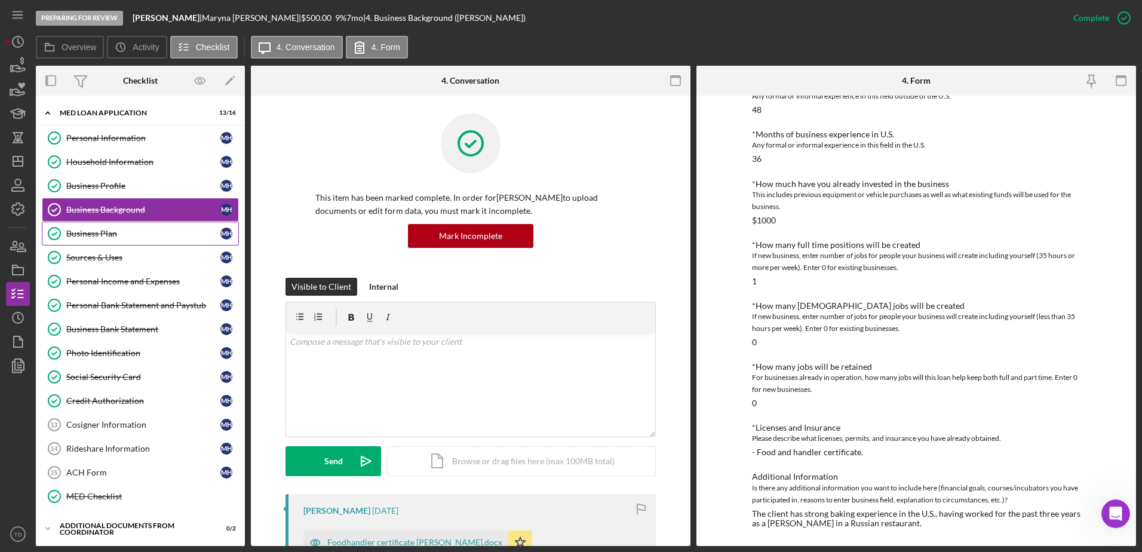
click at [146, 229] on div "Business Plan" at bounding box center [143, 234] width 154 height 10
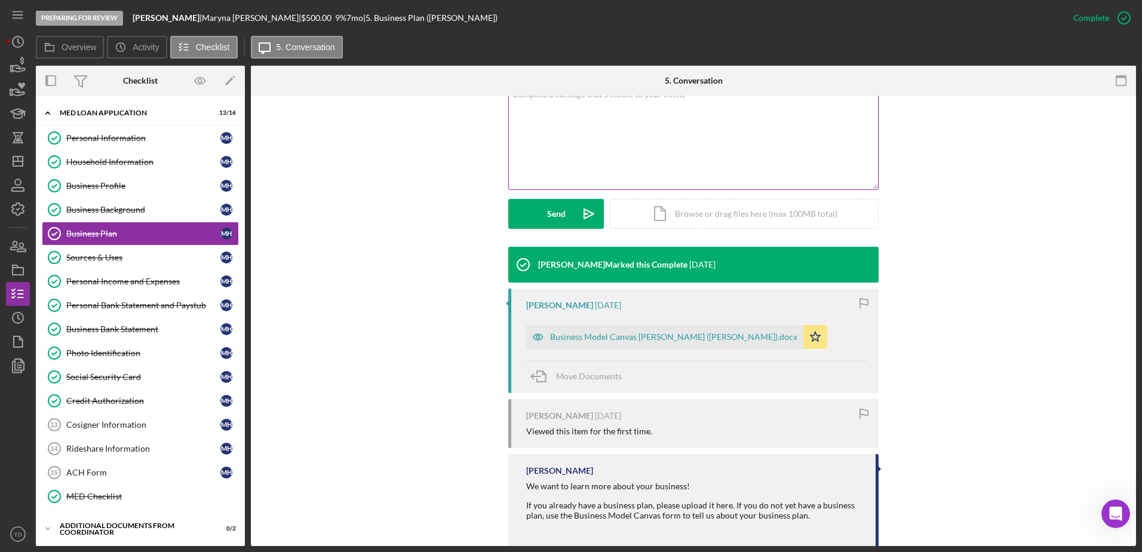
scroll to position [309, 0]
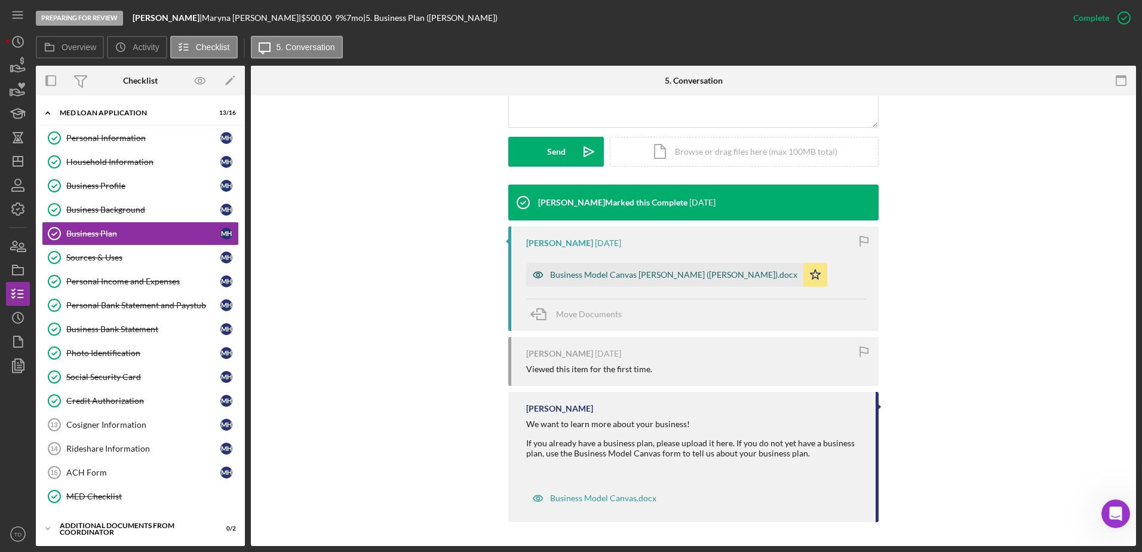
drag, startPoint x: 702, startPoint y: 281, endPoint x: 696, endPoint y: 277, distance: 7.5
click at [696, 277] on div "Business Model Canvas Sweet Mary Bakery (Maryna Hryshyna).docx" at bounding box center [673, 275] width 247 height 10
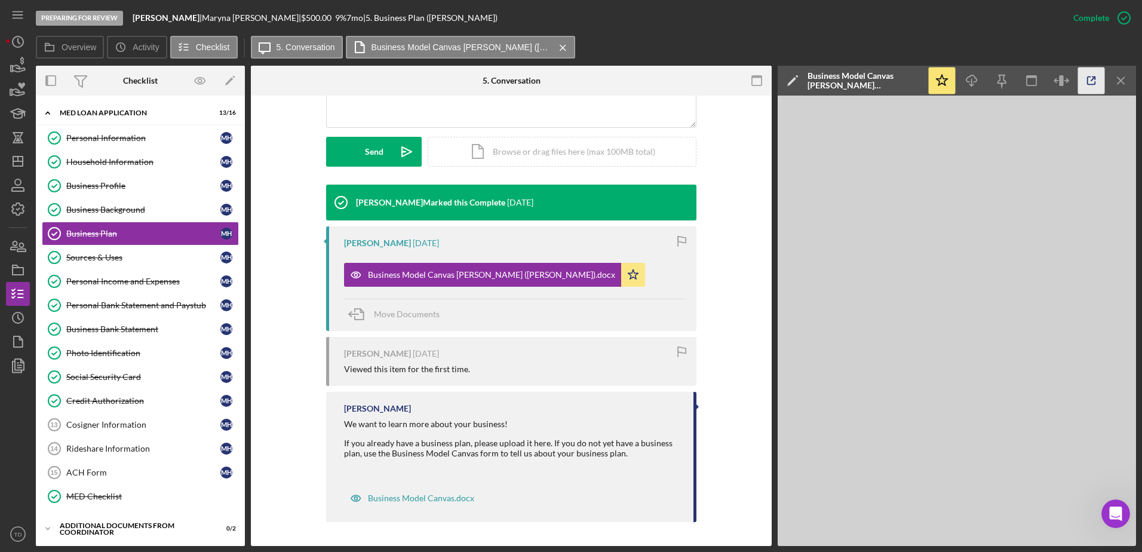
click at [1094, 77] on polyline "button" at bounding box center [1093, 78] width 3 height 3
click at [131, 259] on div "Sources & Uses" at bounding box center [143, 258] width 154 height 10
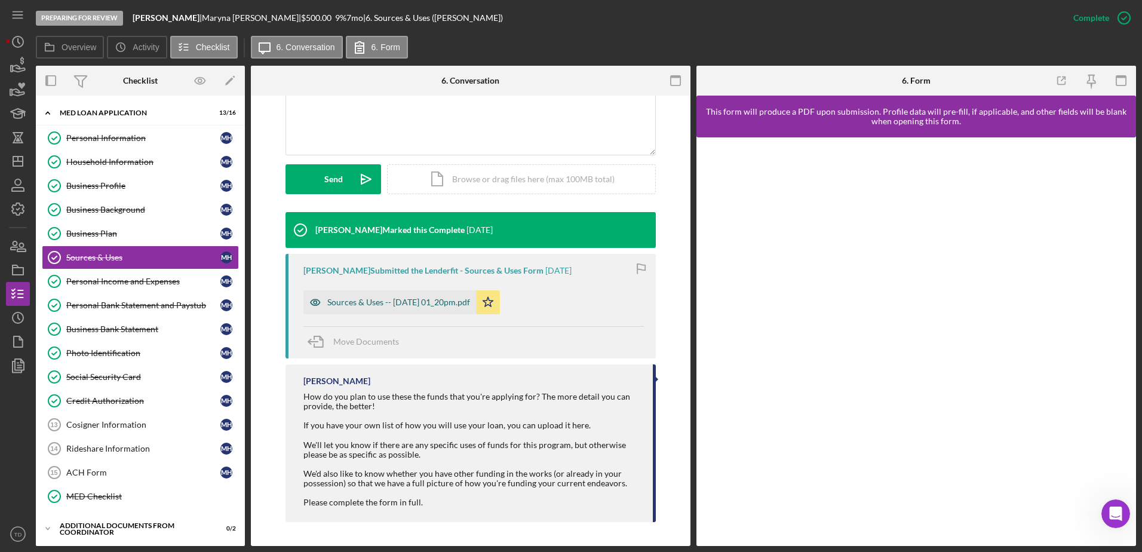
click at [461, 293] on div "Sources & Uses -- 2025-08-25 01_20pm.pdf" at bounding box center [389, 302] width 173 height 24
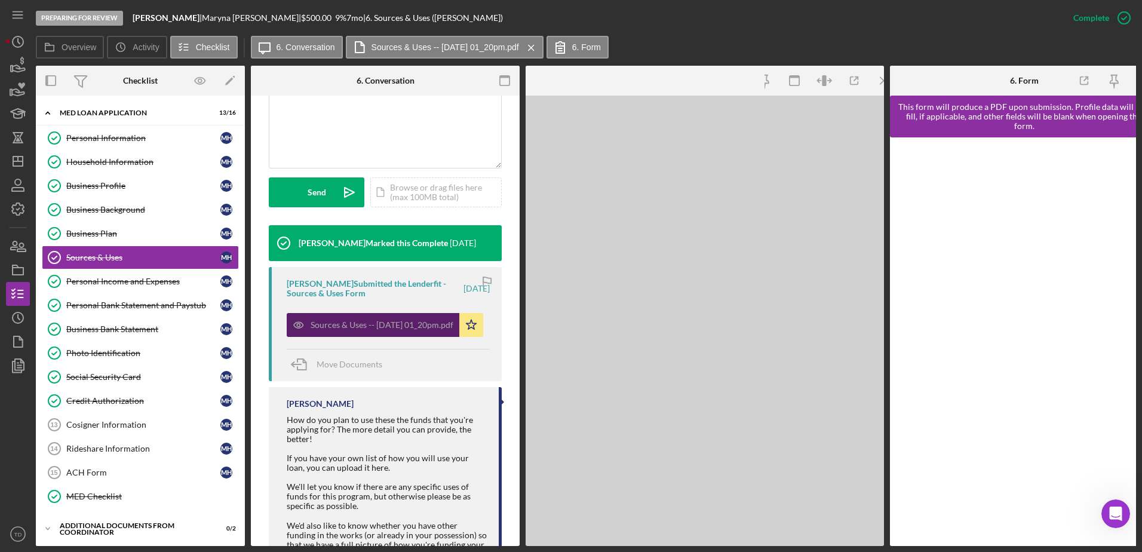
scroll to position [295, 0]
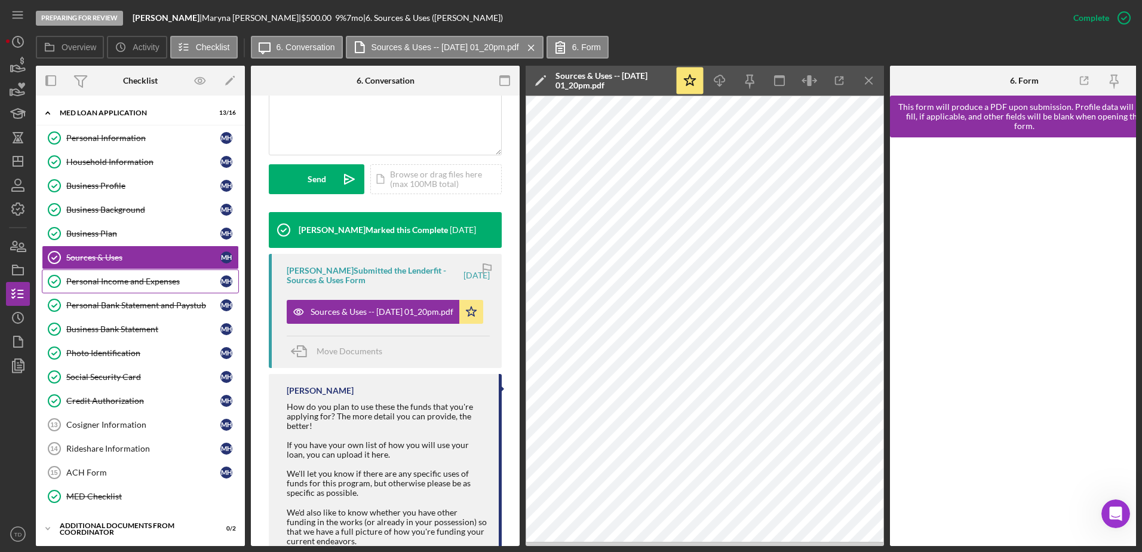
click at [164, 280] on div "Personal Income and Expenses" at bounding box center [143, 282] width 154 height 10
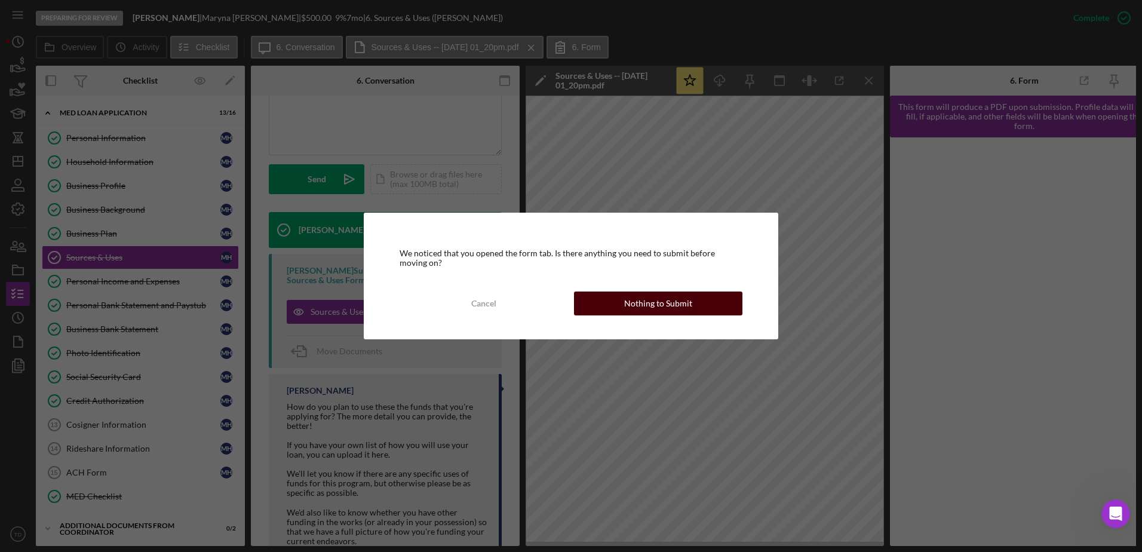
click at [643, 300] on div "Nothing to Submit" at bounding box center [658, 303] width 68 height 24
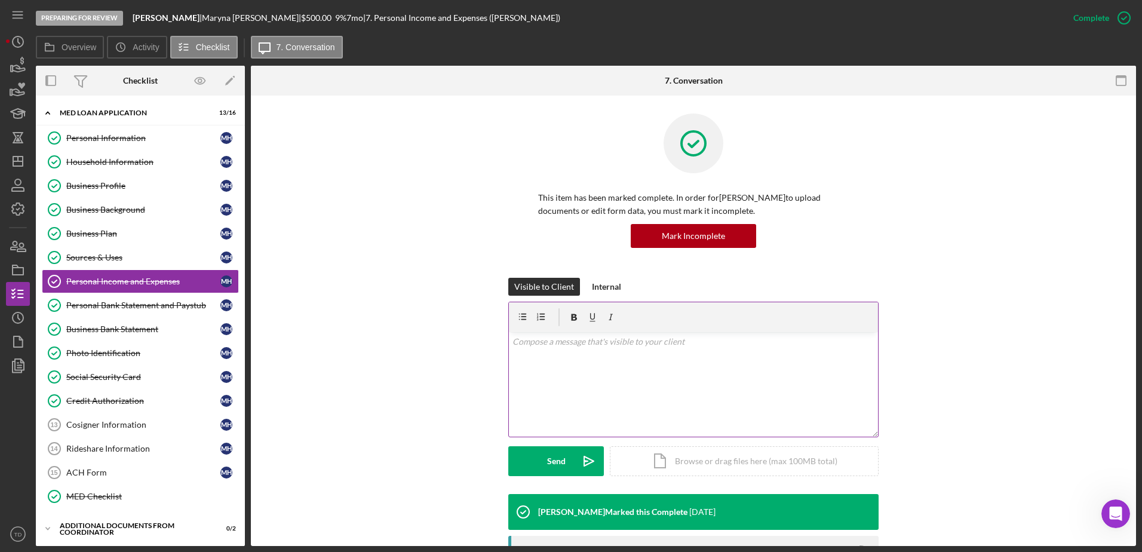
click at [620, 370] on div "v Color teal Color pink Remove color Add row above Add row below Add column bef…" at bounding box center [693, 384] width 369 height 105
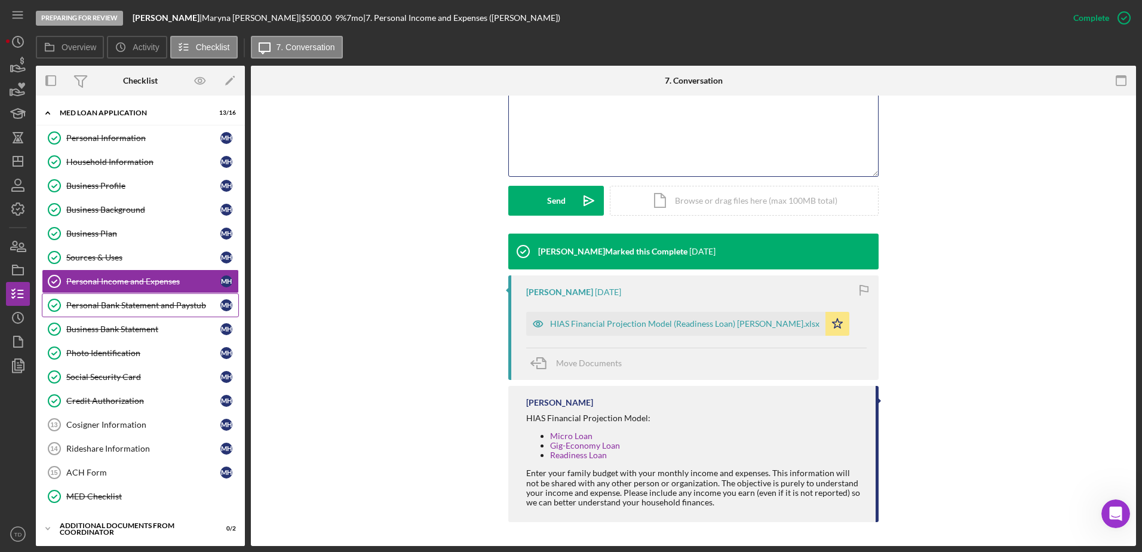
click at [181, 303] on div "Personal Bank Statement and Paystub" at bounding box center [143, 305] width 154 height 10
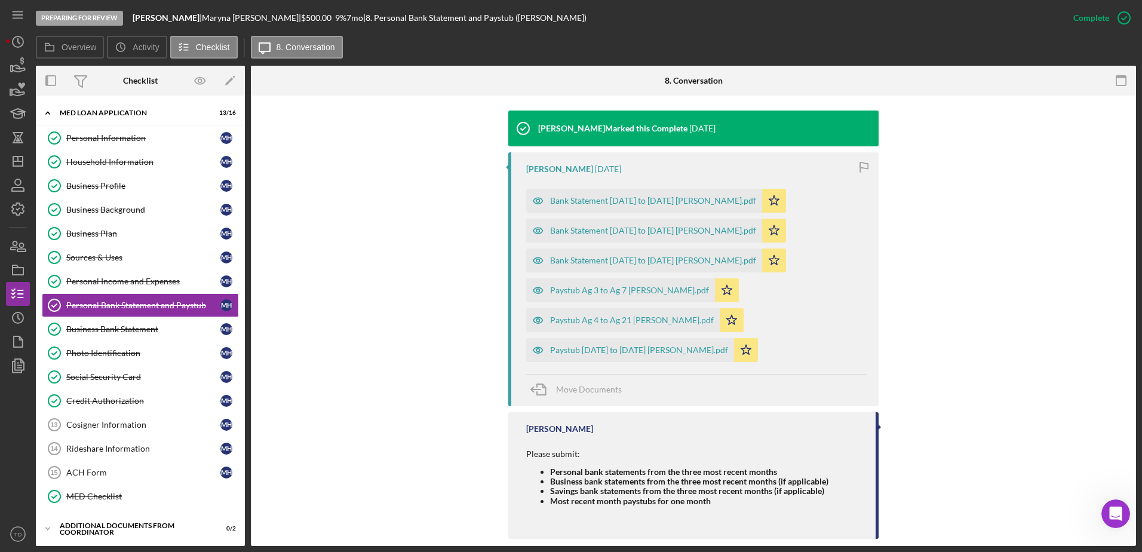
scroll to position [384, 0]
click at [641, 195] on div "Bank Statement April 24 to May 22 Maryna Hryshyna.pdf" at bounding box center [653, 200] width 206 height 10
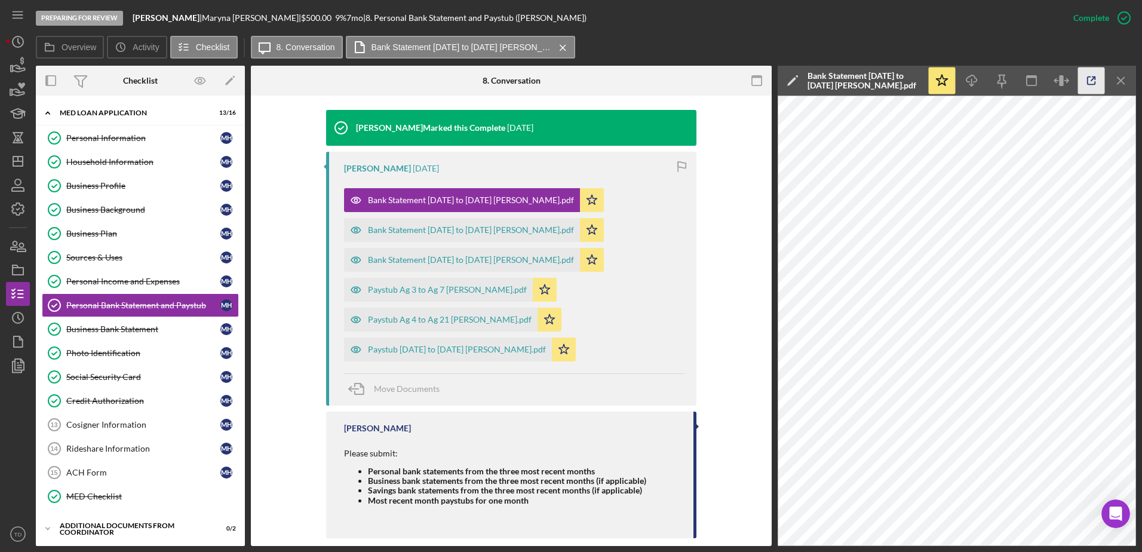
click at [1094, 84] on icon "button" at bounding box center [1091, 80] width 27 height 27
click at [543, 232] on div "Bank Statement June 24 to July 24 Maryna Hryshyna.pdf" at bounding box center [471, 230] width 206 height 10
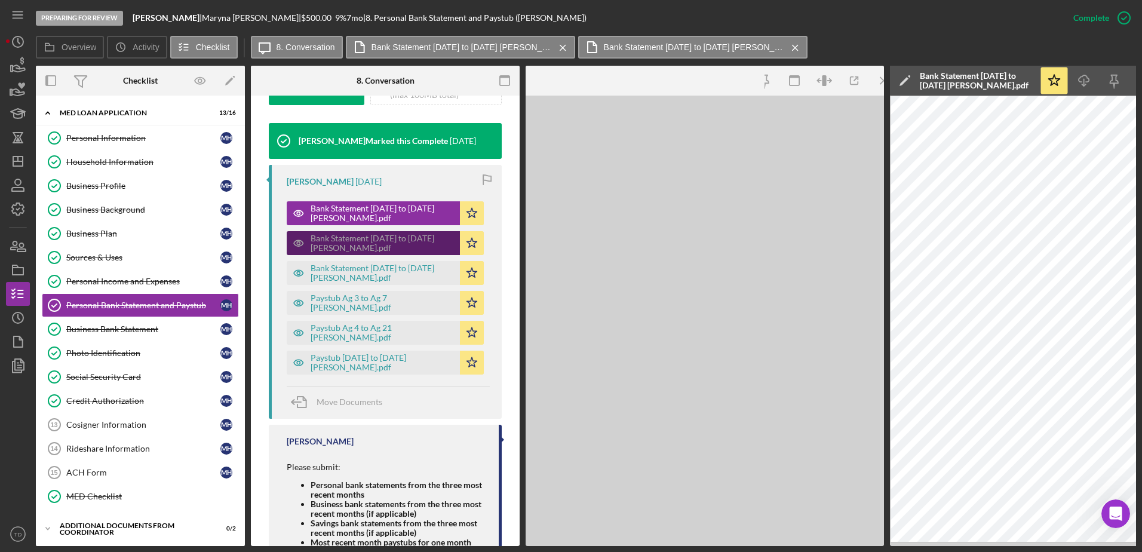
scroll to position [397, 0]
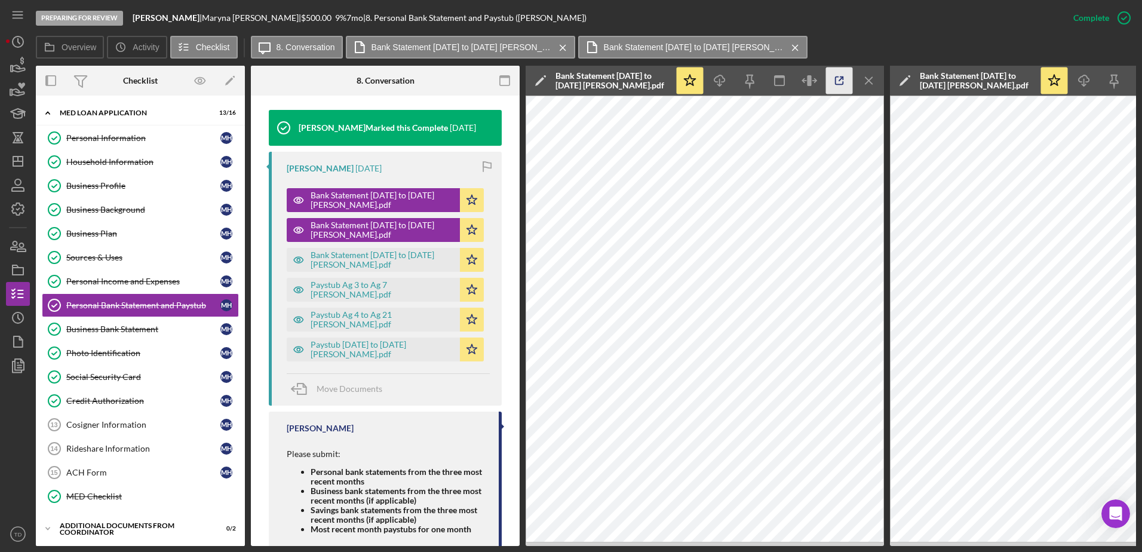
click at [829, 77] on icon "button" at bounding box center [839, 80] width 27 height 27
click at [872, 84] on line "button" at bounding box center [868, 80] width 7 height 7
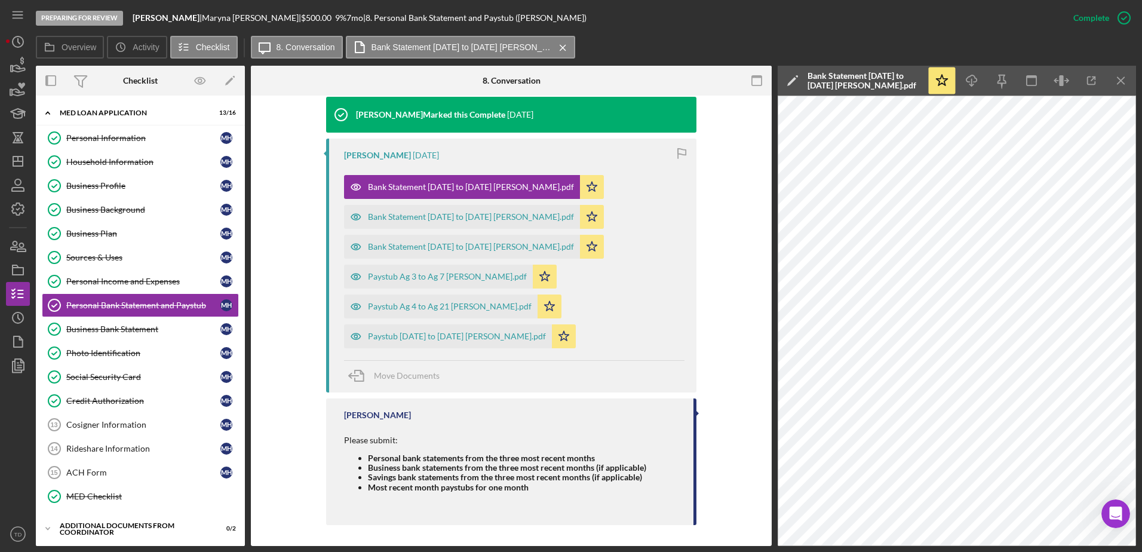
scroll to position [384, 0]
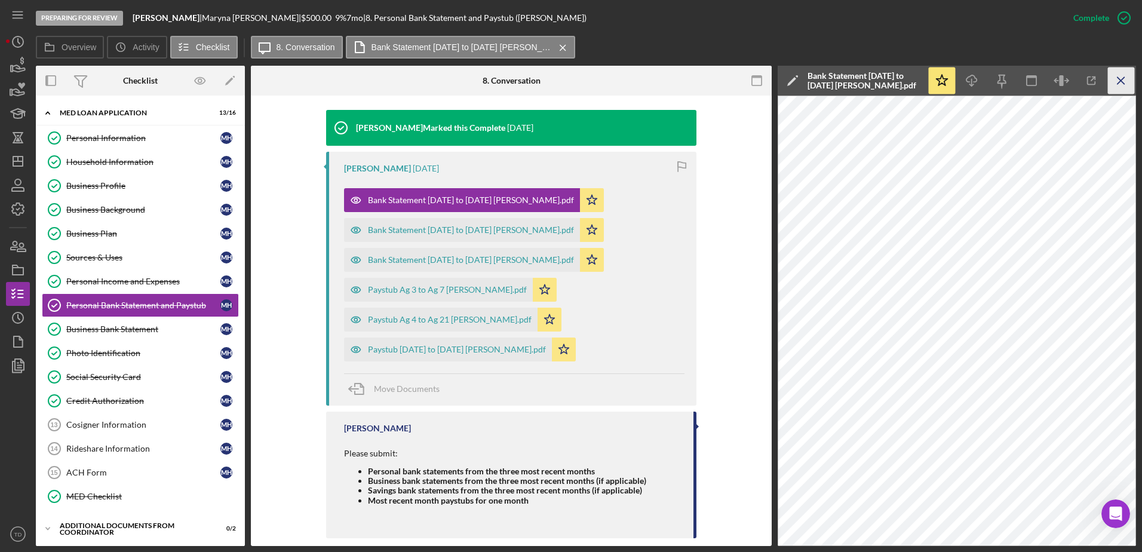
click at [1125, 72] on icon "Icon/Menu Close" at bounding box center [1121, 80] width 27 height 27
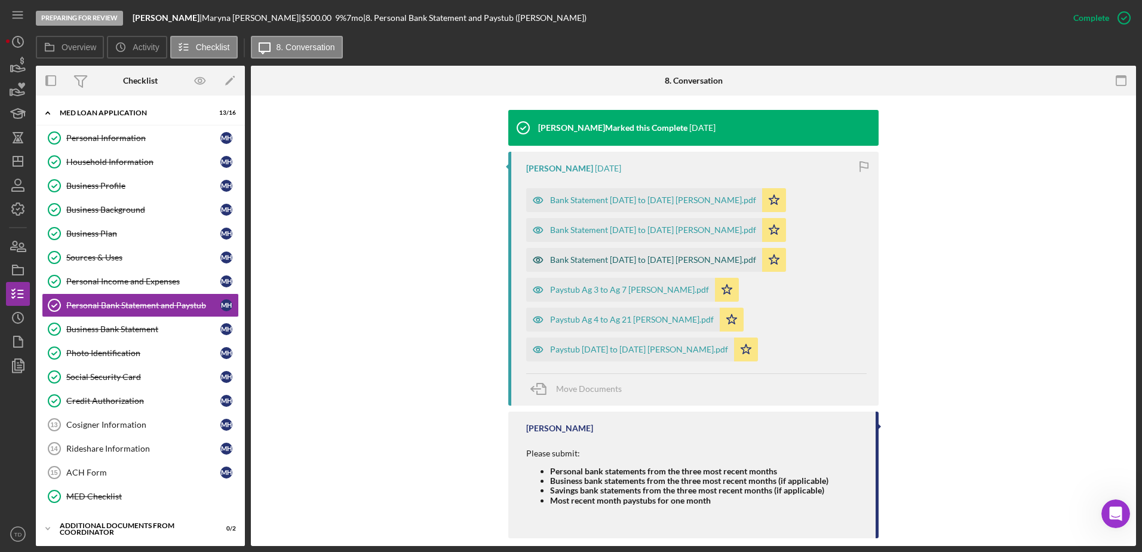
click at [630, 264] on div "Bank Statement May 23 to June 23 Maryna Hryshyna.pdf" at bounding box center [653, 260] width 206 height 10
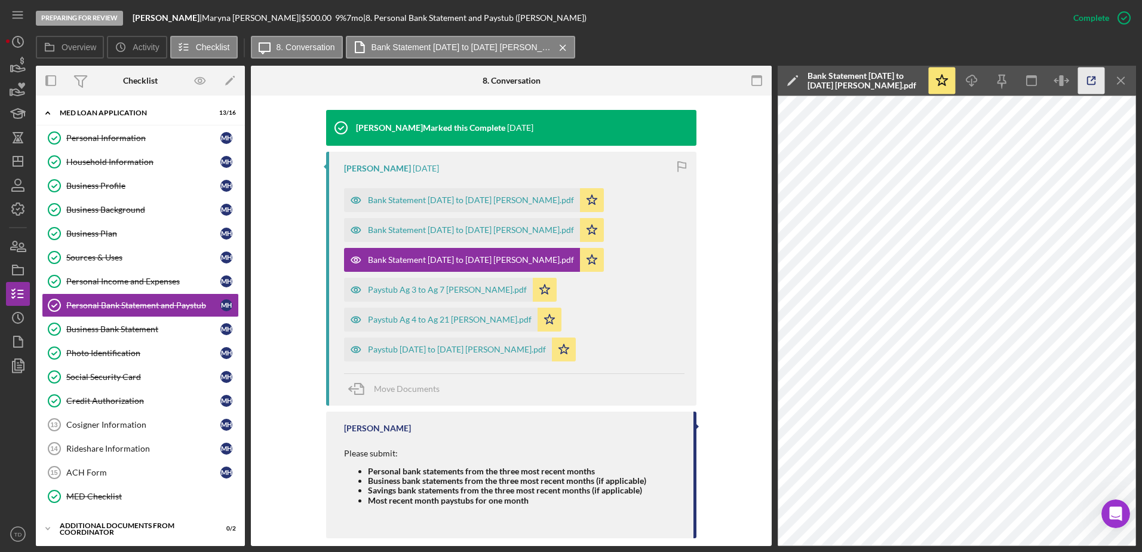
click at [1080, 84] on icon "button" at bounding box center [1091, 80] width 27 height 27
click at [493, 291] on div "Paystub Ag 3 to Ag 7 Maryna Hryshyna.pdf" at bounding box center [447, 290] width 159 height 10
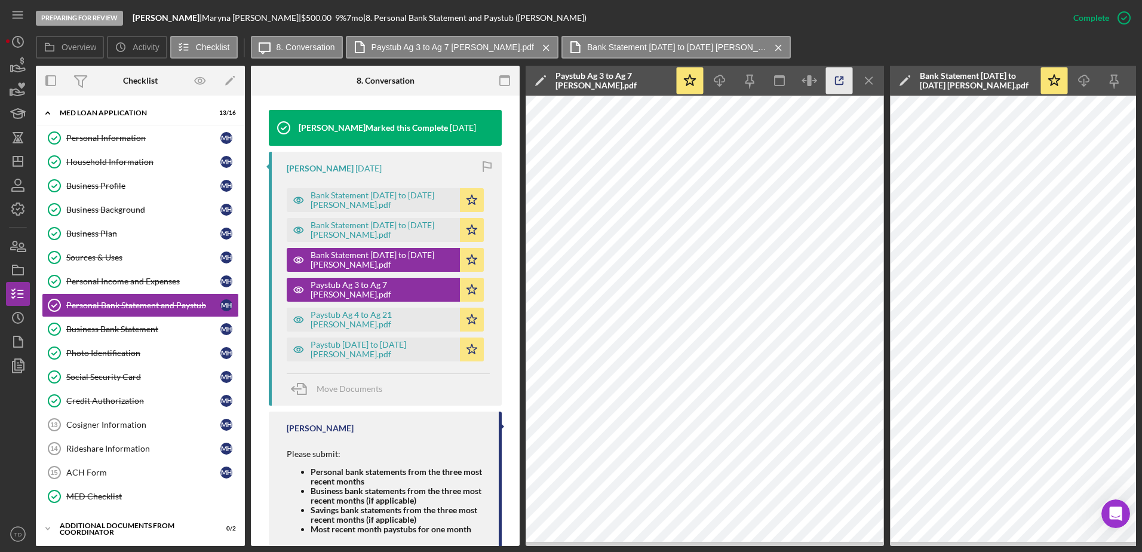
click at [836, 84] on icon "button" at bounding box center [840, 81] width 8 height 8
click at [422, 311] on div "Paystub Ag 4 to Ag 21 Maryna Hryshyna.pdf" at bounding box center [382, 319] width 143 height 19
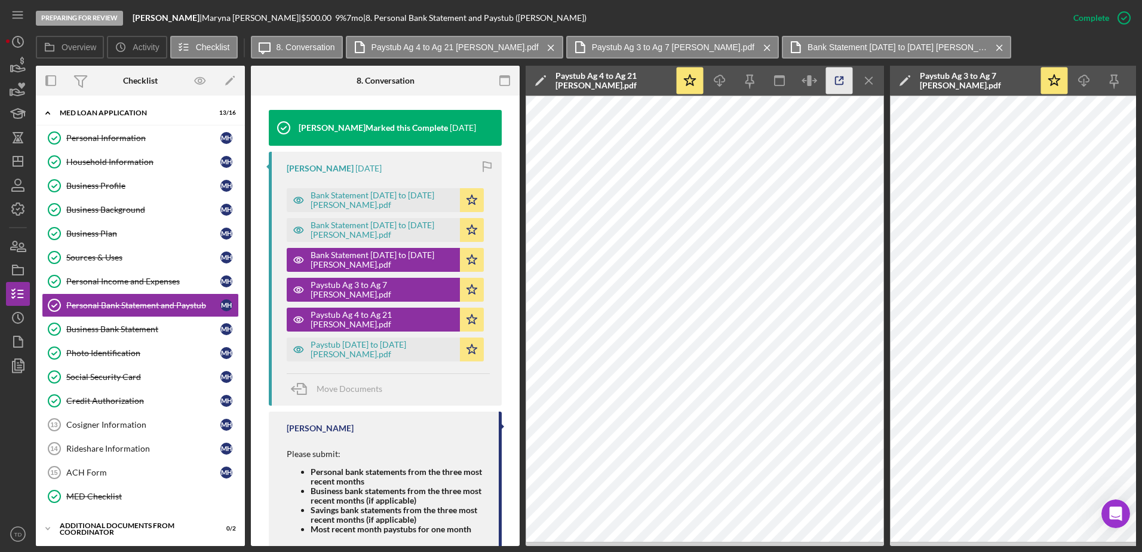
click at [836, 81] on icon "button" at bounding box center [840, 81] width 8 height 8
click at [394, 348] on div "Paystub July 7 to July 24 Maryna Hryshyna.pdf" at bounding box center [382, 349] width 143 height 19
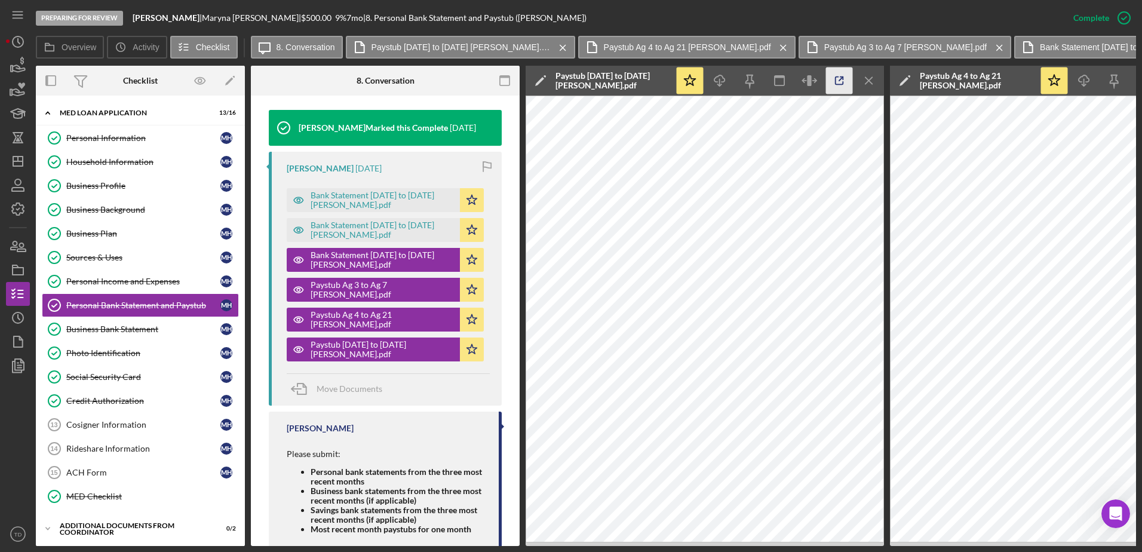
click at [839, 83] on icon "button" at bounding box center [839, 80] width 27 height 27
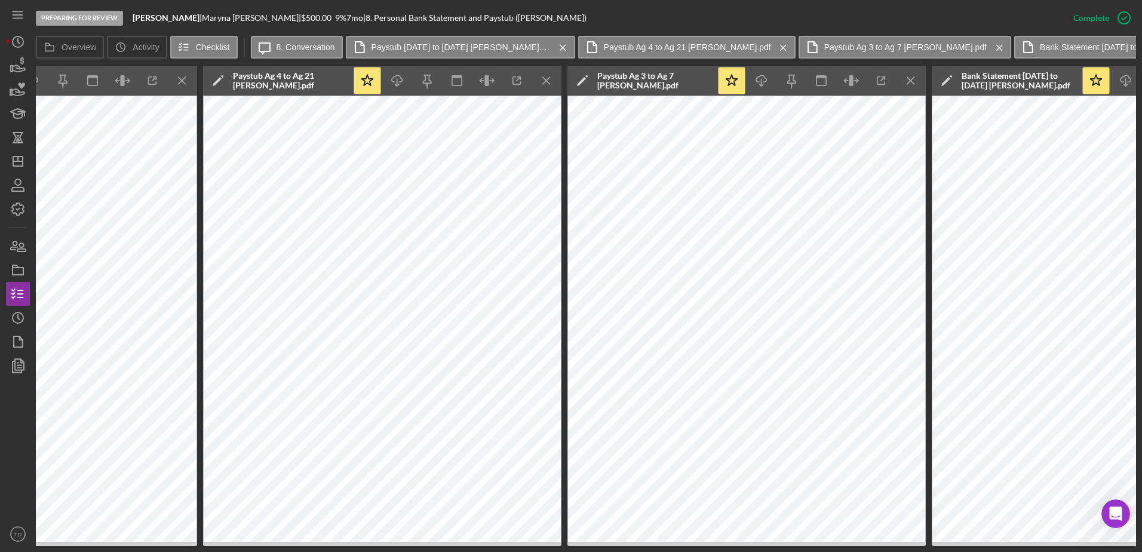
scroll to position [0, 686]
click at [908, 81] on icon "Icon/Menu Close" at bounding box center [911, 80] width 27 height 27
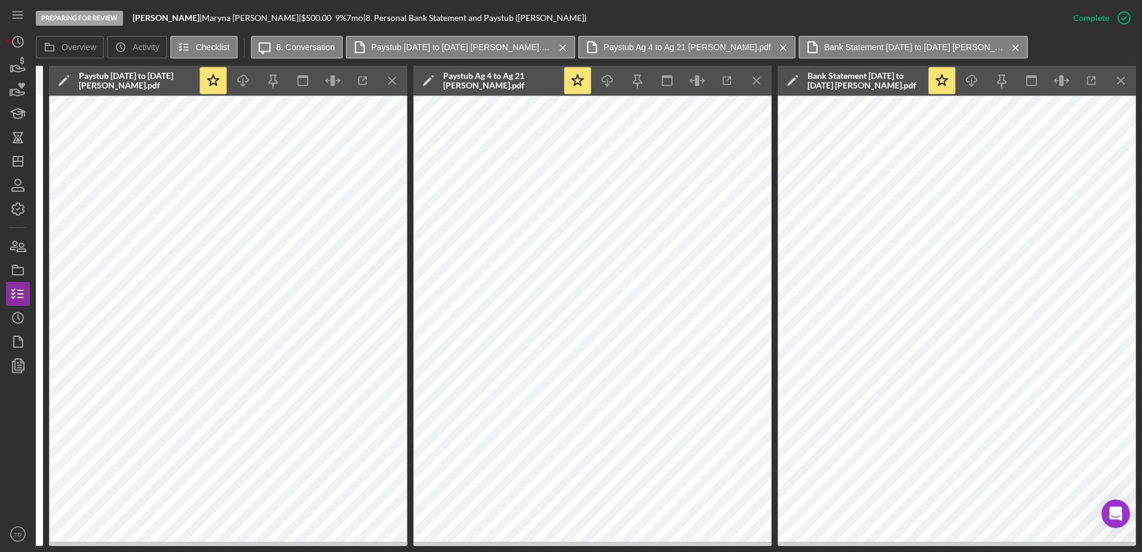
scroll to position [0, 477]
click at [1128, 75] on icon "Icon/Menu Close" at bounding box center [1121, 80] width 27 height 27
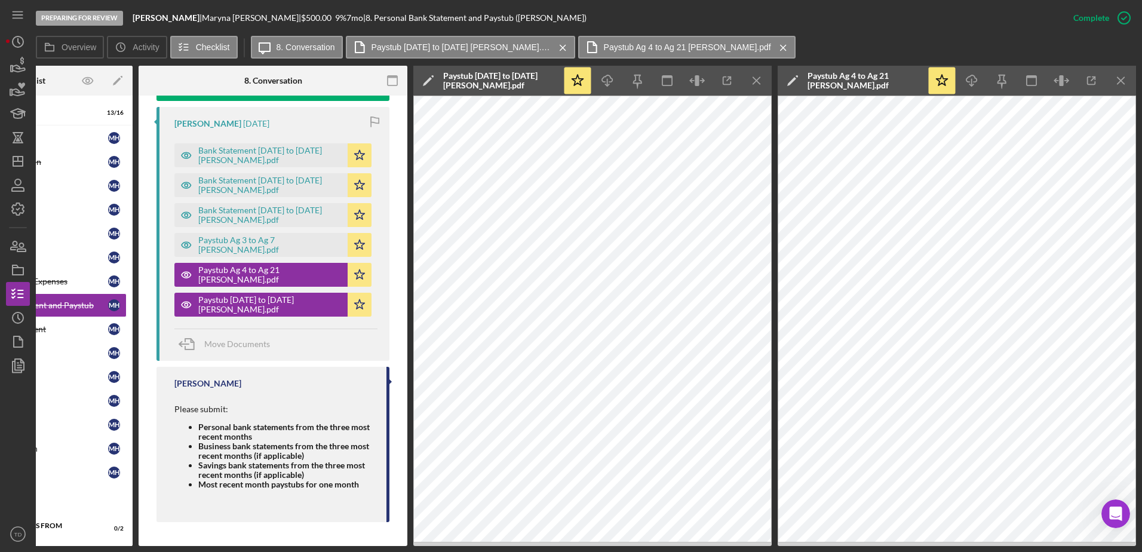
scroll to position [0, 112]
click at [1125, 74] on icon "Icon/Menu Close" at bounding box center [1121, 80] width 27 height 27
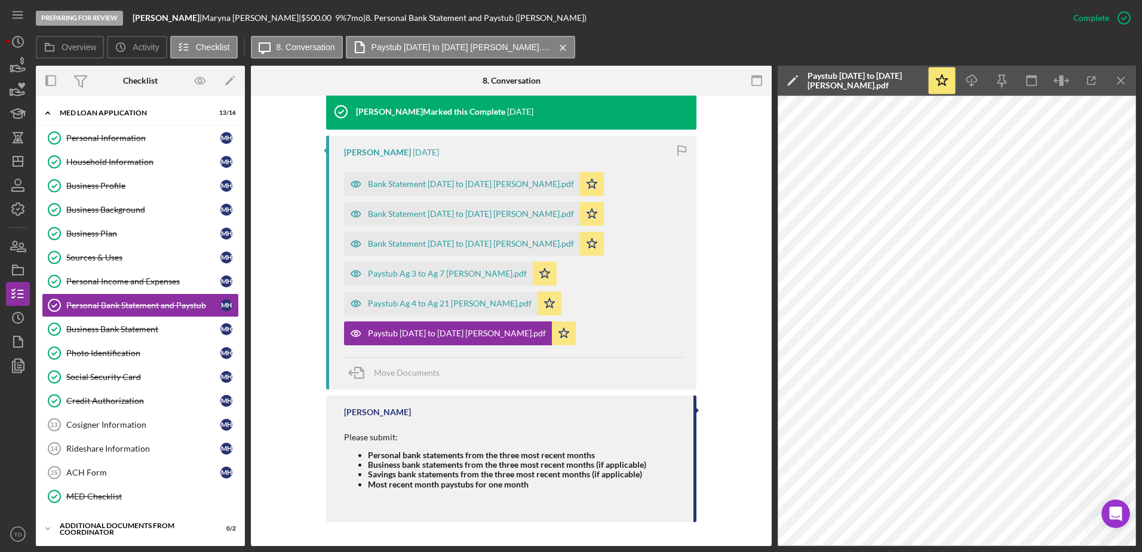
scroll to position [0, 0]
click at [1125, 75] on icon "Icon/Menu Close" at bounding box center [1121, 80] width 27 height 27
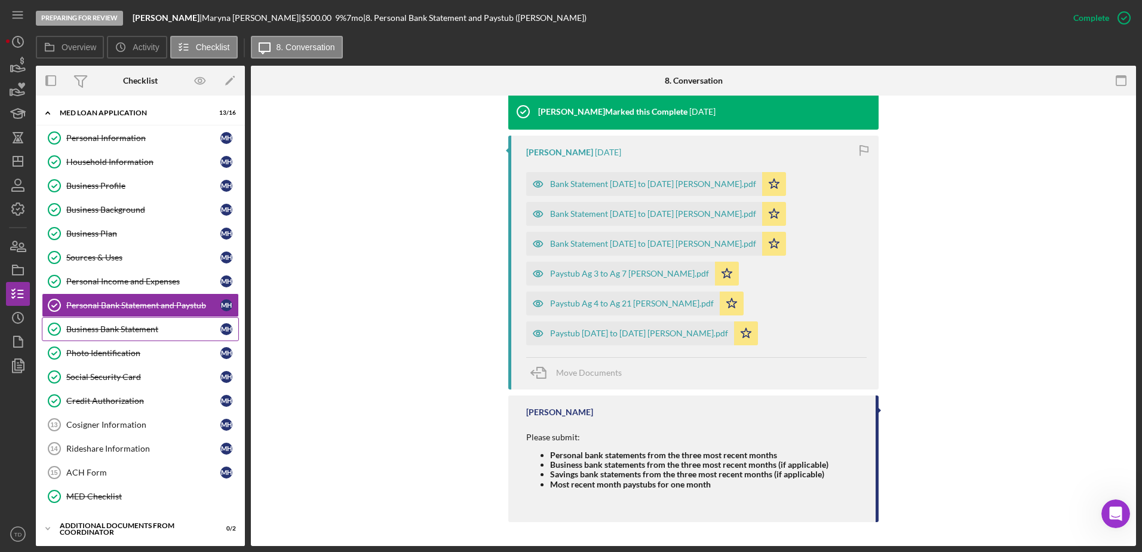
click at [121, 326] on div "Business Bank Statement" at bounding box center [143, 329] width 154 height 10
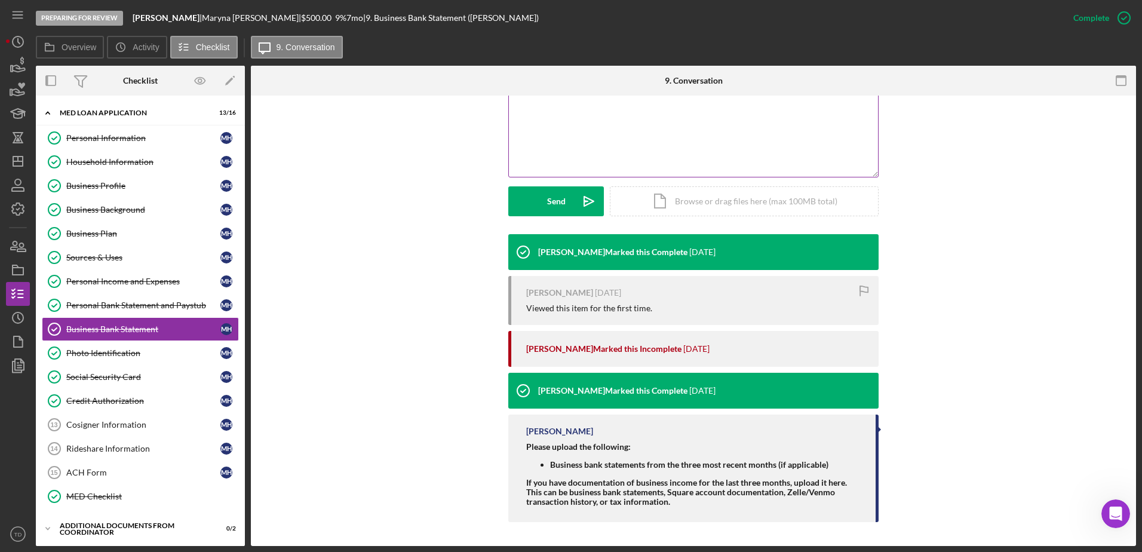
scroll to position [260, 0]
click at [134, 354] on div "Photo Identification" at bounding box center [143, 353] width 154 height 10
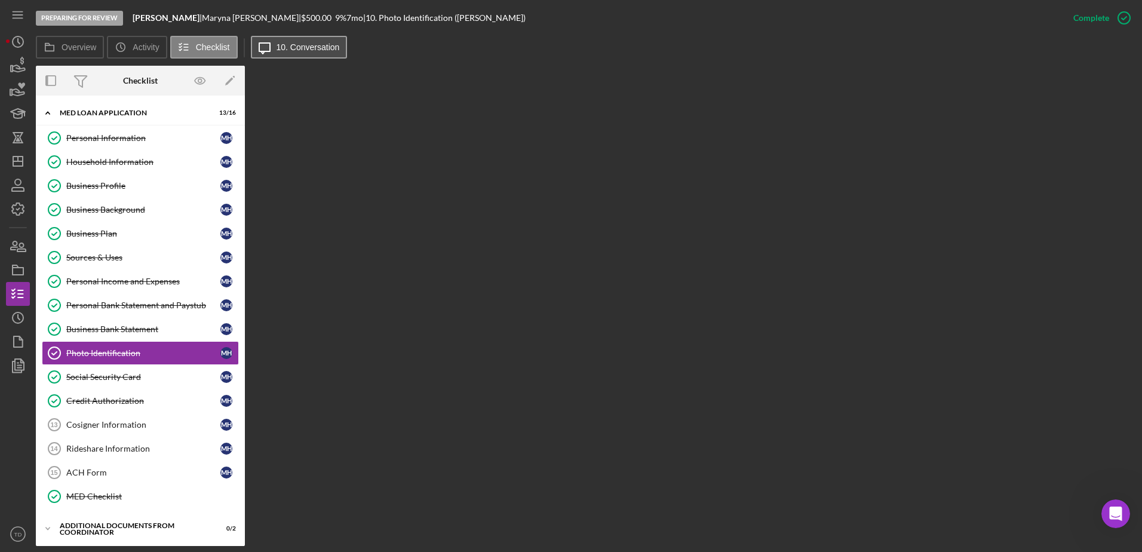
click at [326, 56] on button "Icon/Message 10. Conversation" at bounding box center [299, 47] width 97 height 23
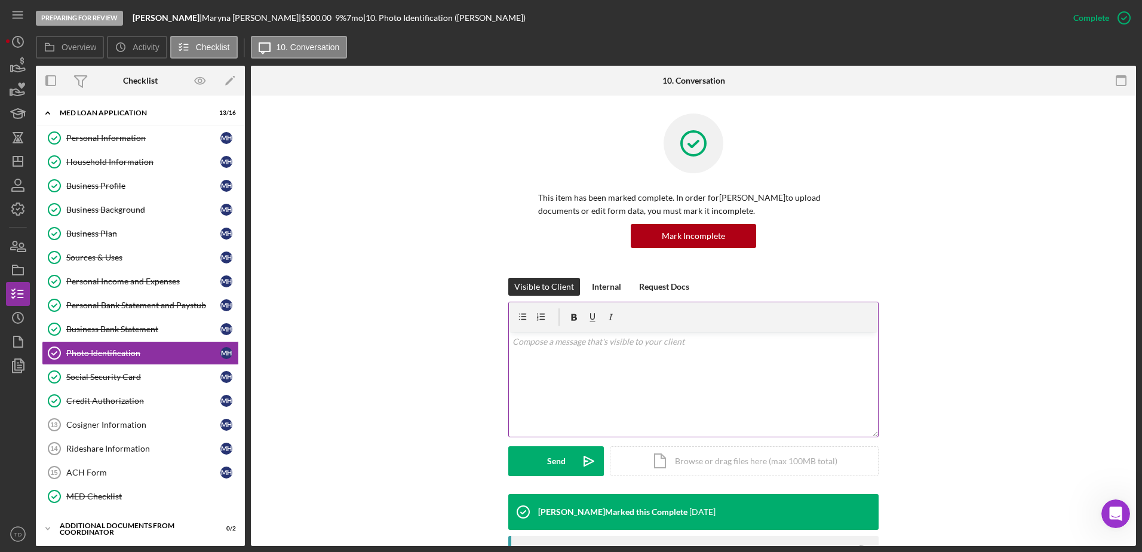
scroll to position [244, 0]
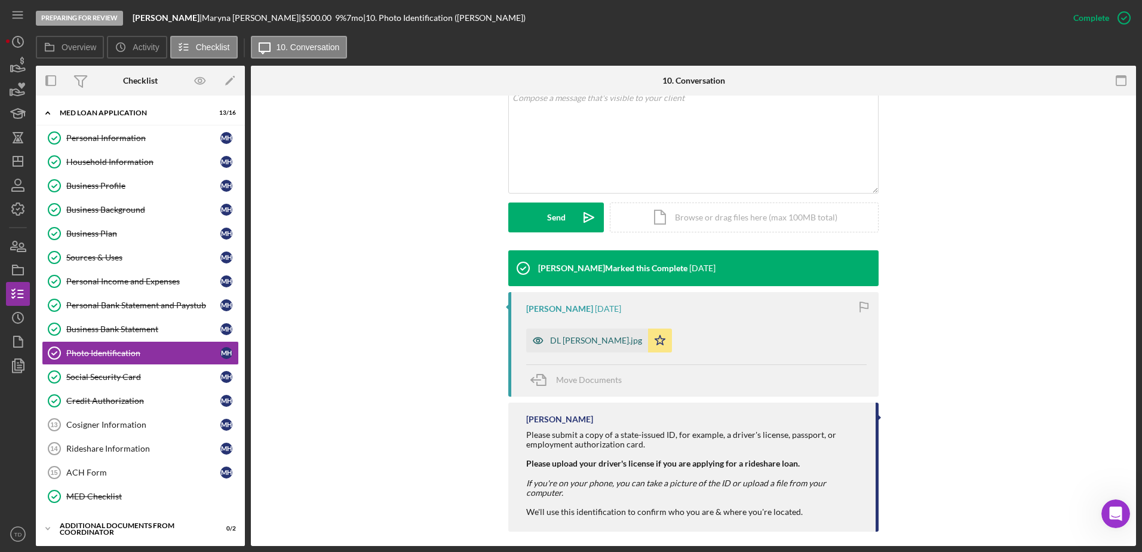
click at [567, 346] on div "DL Maryna Hryshyna.jpg" at bounding box center [587, 340] width 122 height 24
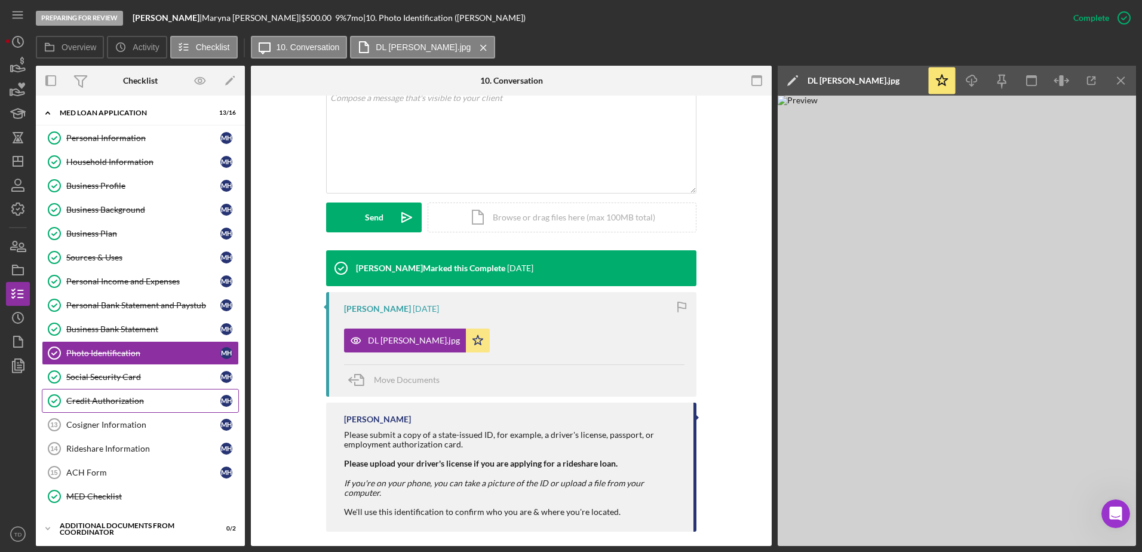
click at [164, 391] on link "Credit Authorization Credit Authorization M H" at bounding box center [140, 401] width 197 height 24
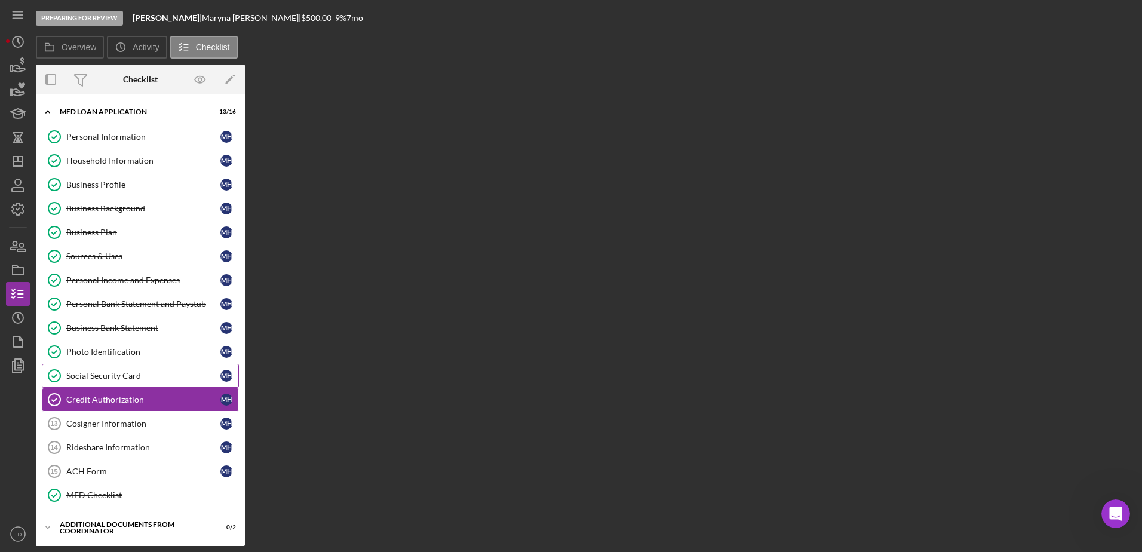
click at [155, 379] on div "Social Security Card" at bounding box center [143, 376] width 154 height 10
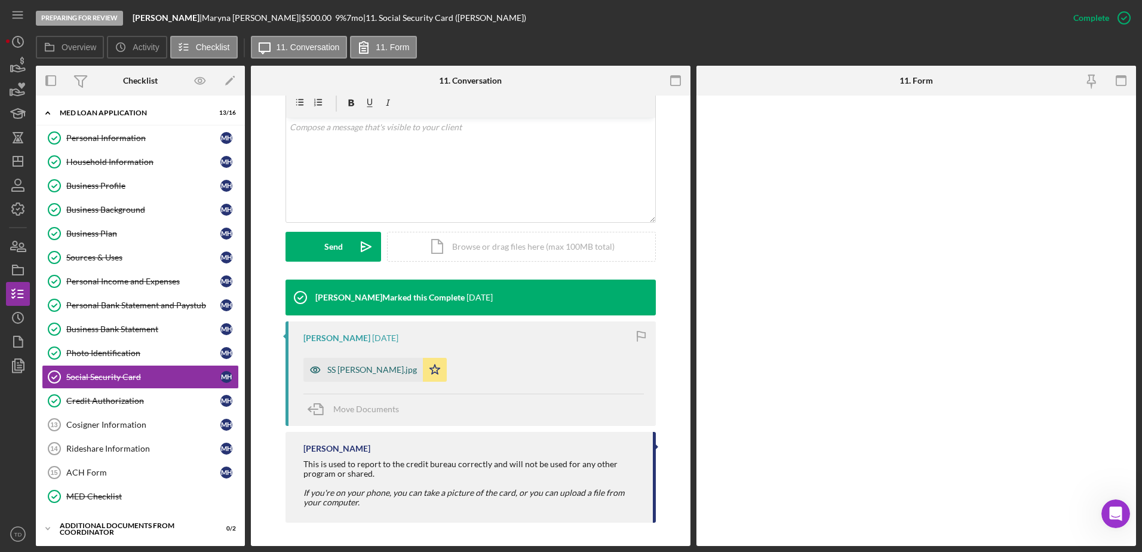
click at [384, 377] on div "SS Maryna Hryshyna.jpg" at bounding box center [362, 370] width 119 height 24
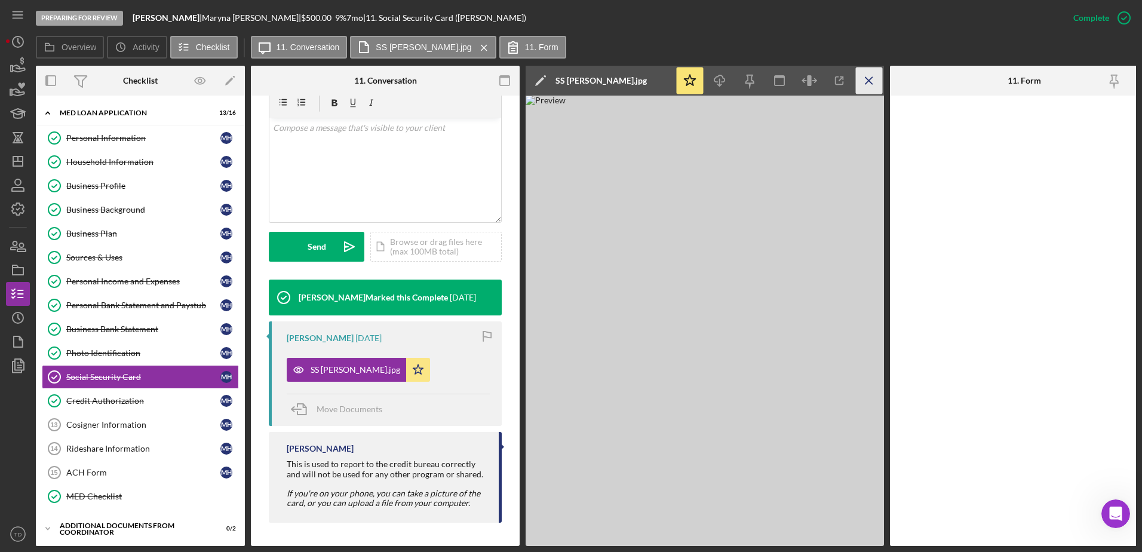
click at [870, 77] on icon "Icon/Menu Close" at bounding box center [869, 80] width 27 height 27
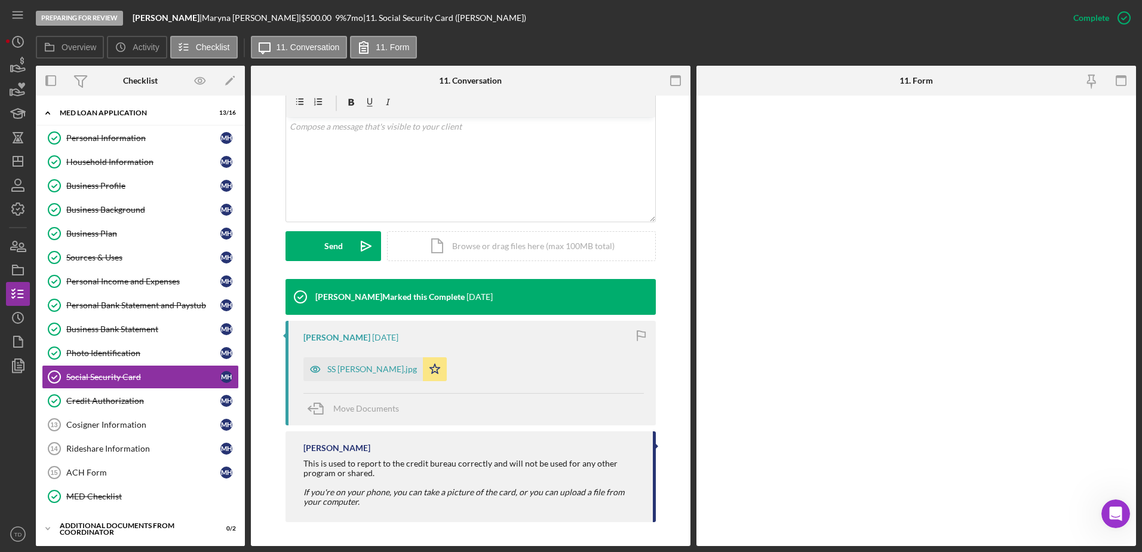
scroll to position [214, 0]
click at [146, 348] on div "Photo Identification" at bounding box center [143, 353] width 154 height 10
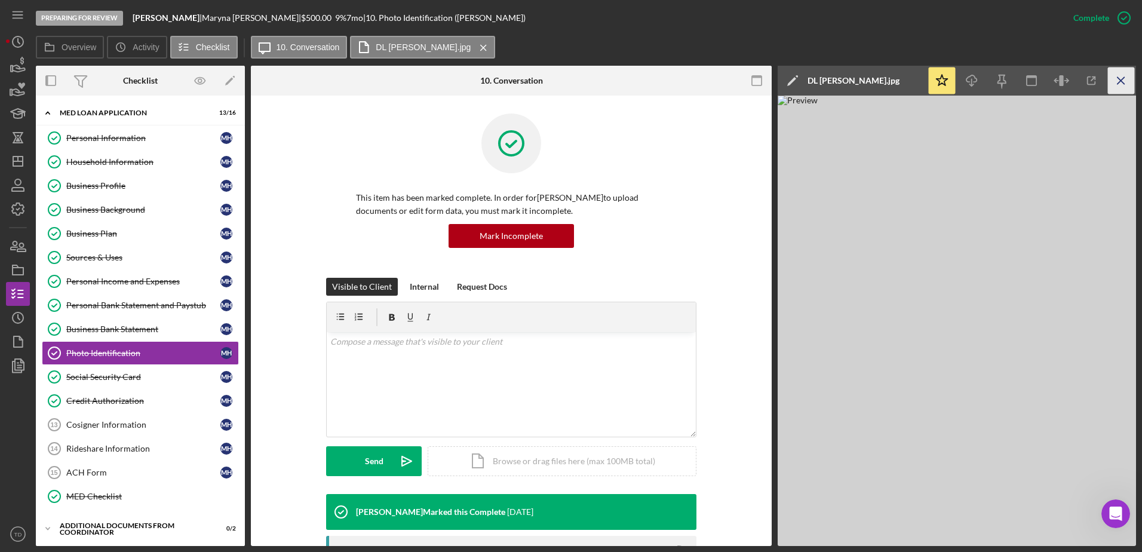
click at [1121, 90] on icon "Icon/Menu Close" at bounding box center [1121, 80] width 27 height 27
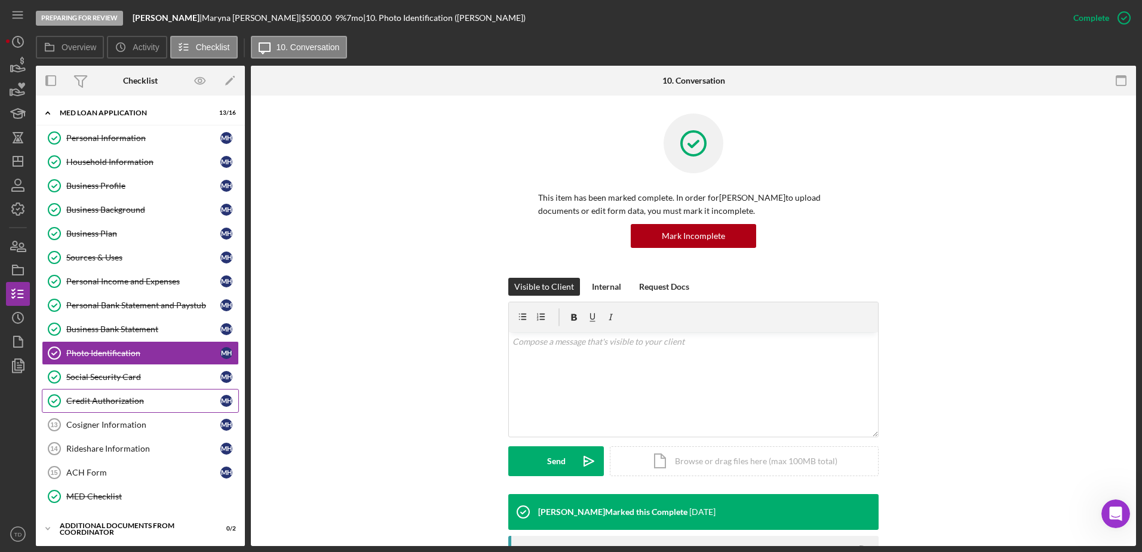
click at [118, 398] on div "Credit Authorization" at bounding box center [143, 401] width 154 height 10
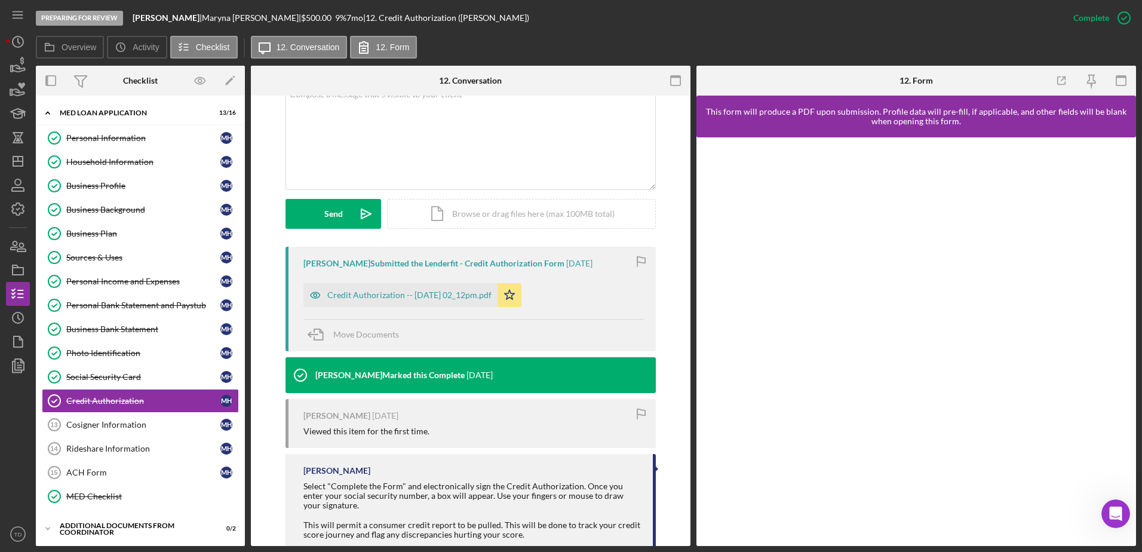
scroll to position [248, 0]
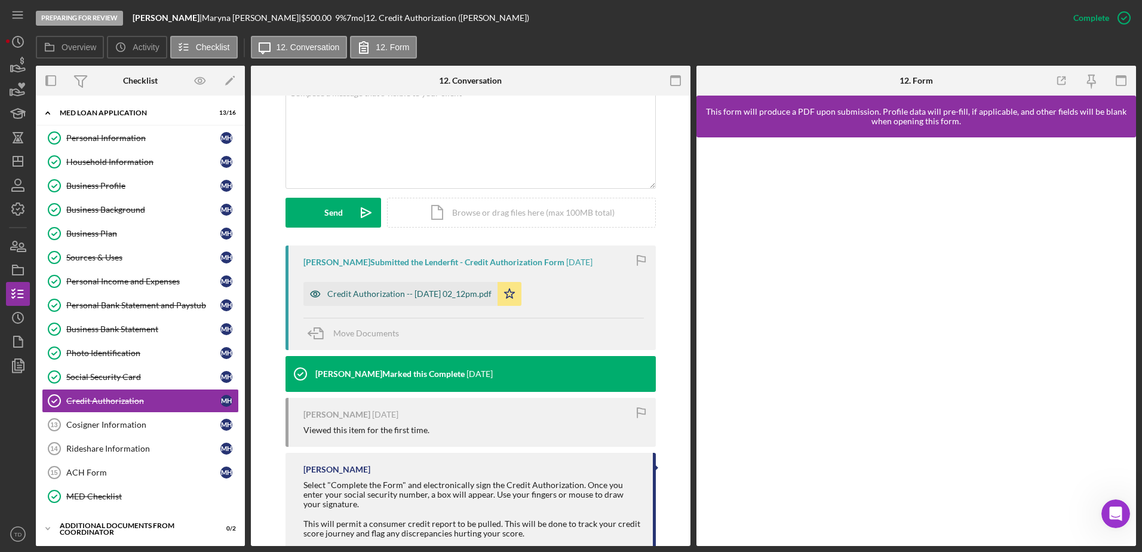
click at [414, 301] on div "Credit Authorization -- 2025-08-25 02_12pm.pdf" at bounding box center [400, 294] width 194 height 24
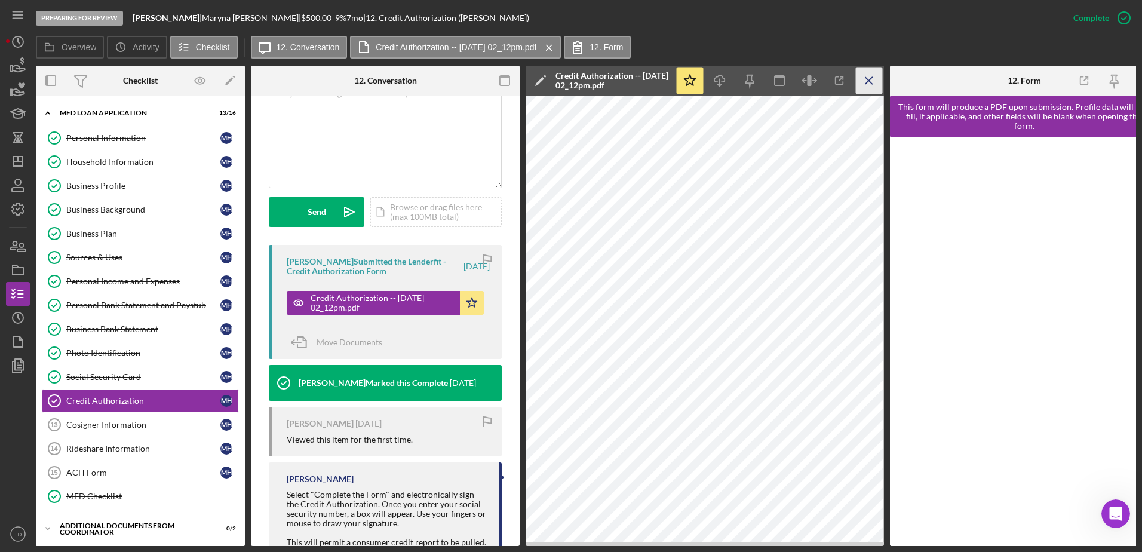
click at [874, 77] on icon "Icon/Menu Close" at bounding box center [869, 80] width 27 height 27
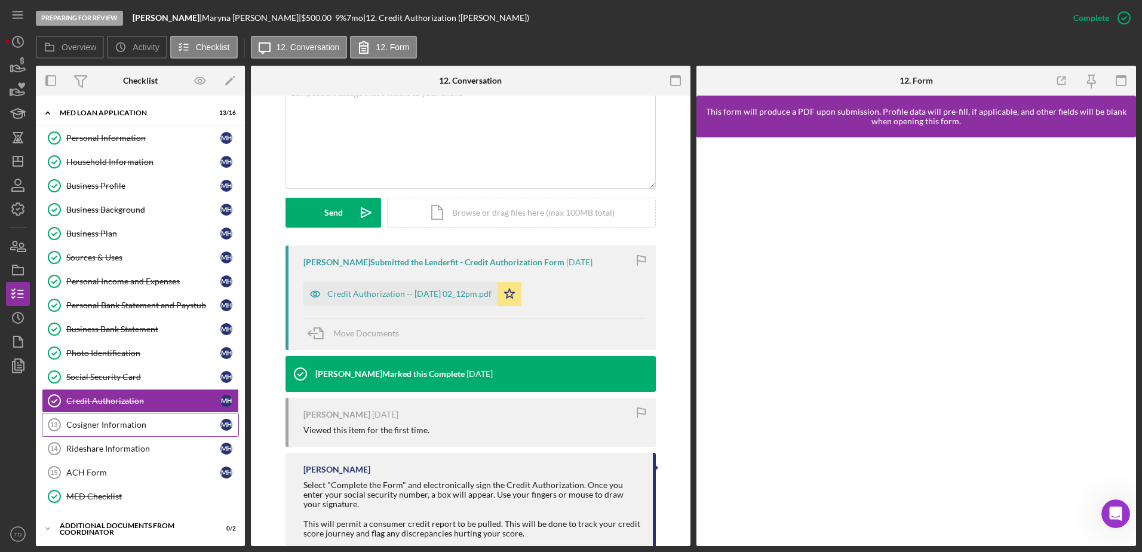
click at [117, 429] on div "Cosigner Information" at bounding box center [143, 425] width 154 height 10
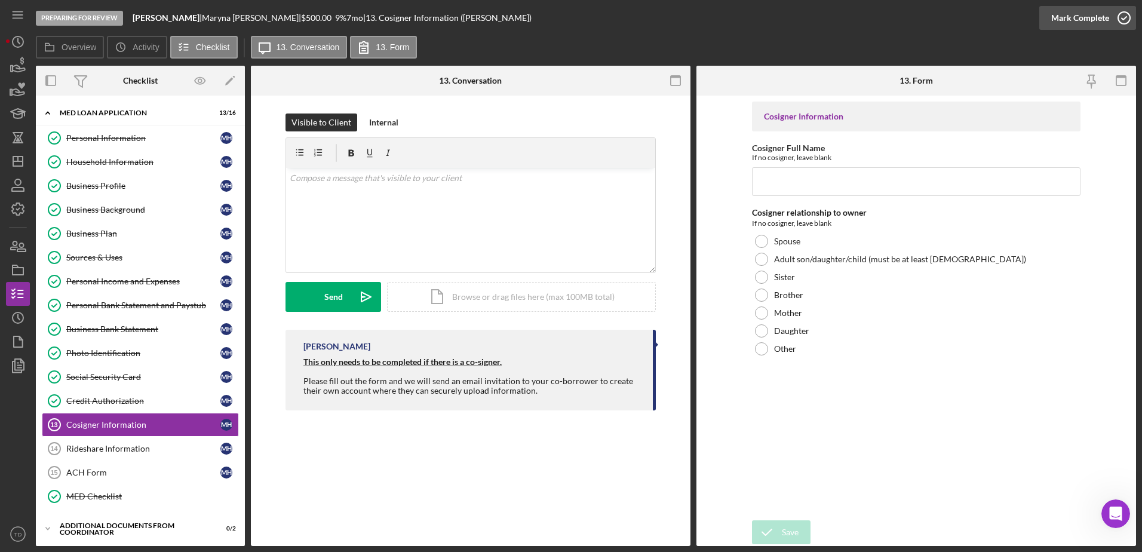
click at [1120, 20] on icon "button" at bounding box center [1124, 18] width 30 height 30
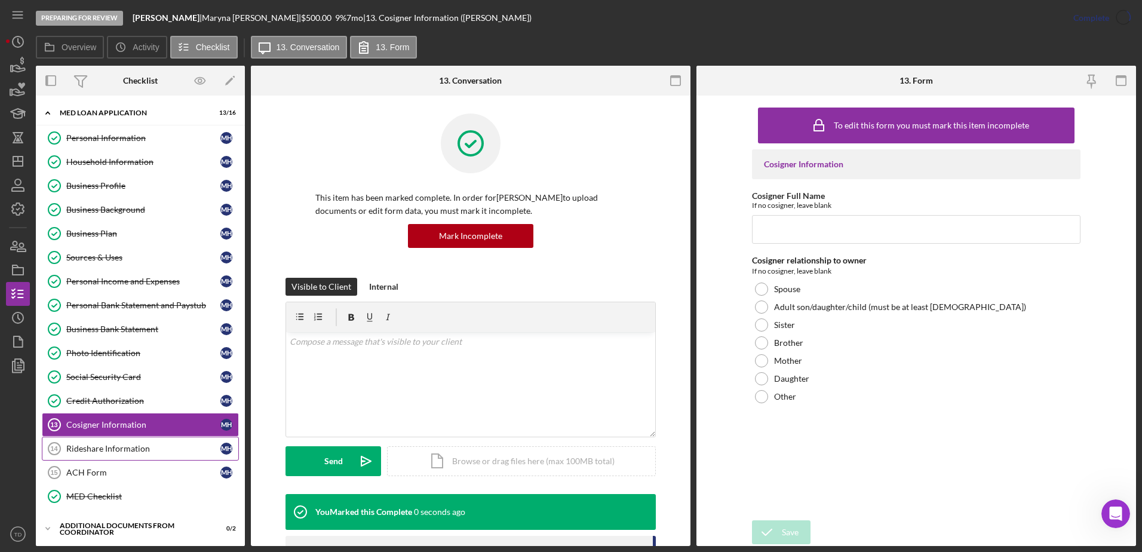
click at [161, 456] on link "Rideshare Information 14 Rideshare Information M H" at bounding box center [140, 449] width 197 height 24
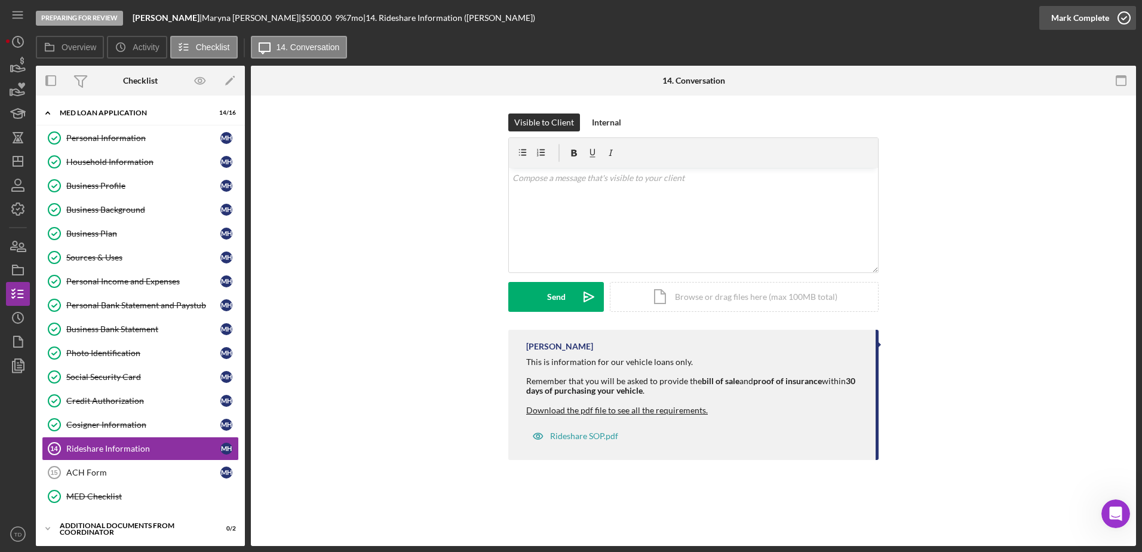
click at [1119, 14] on icon "button" at bounding box center [1124, 18] width 30 height 30
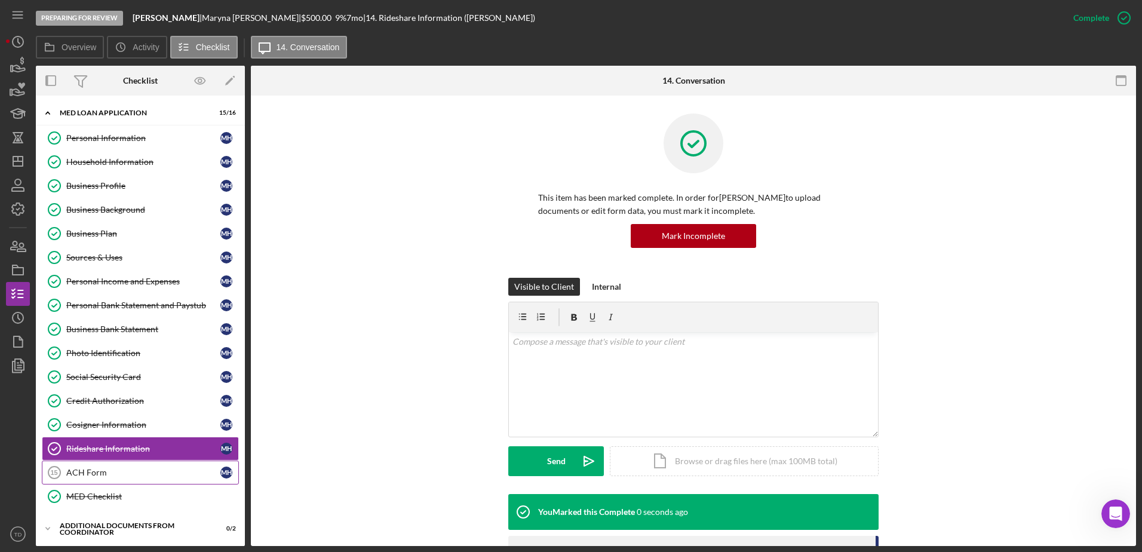
click at [122, 474] on div "ACH Form" at bounding box center [143, 473] width 154 height 10
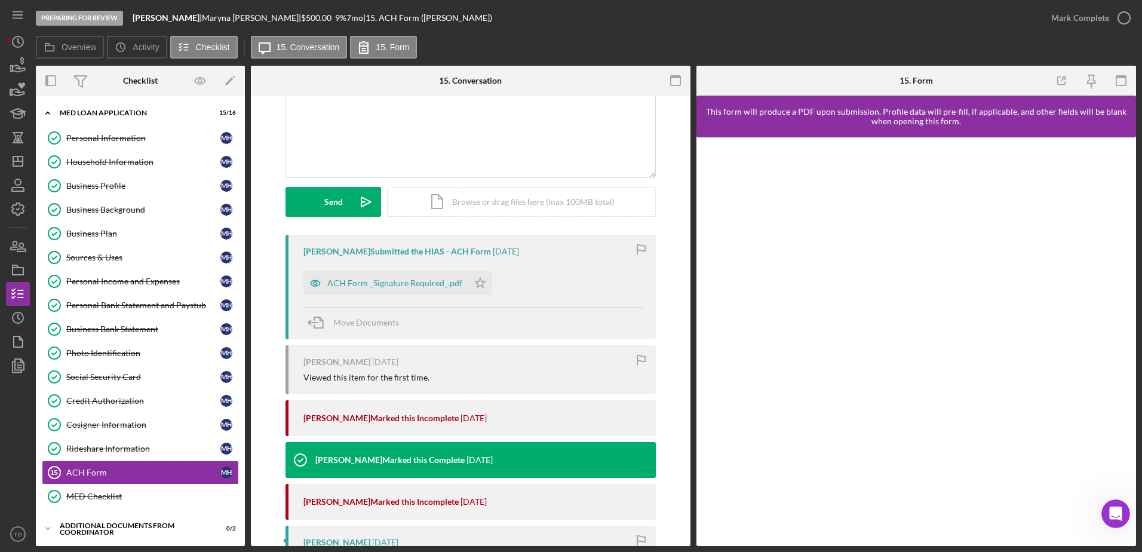
scroll to position [49, 0]
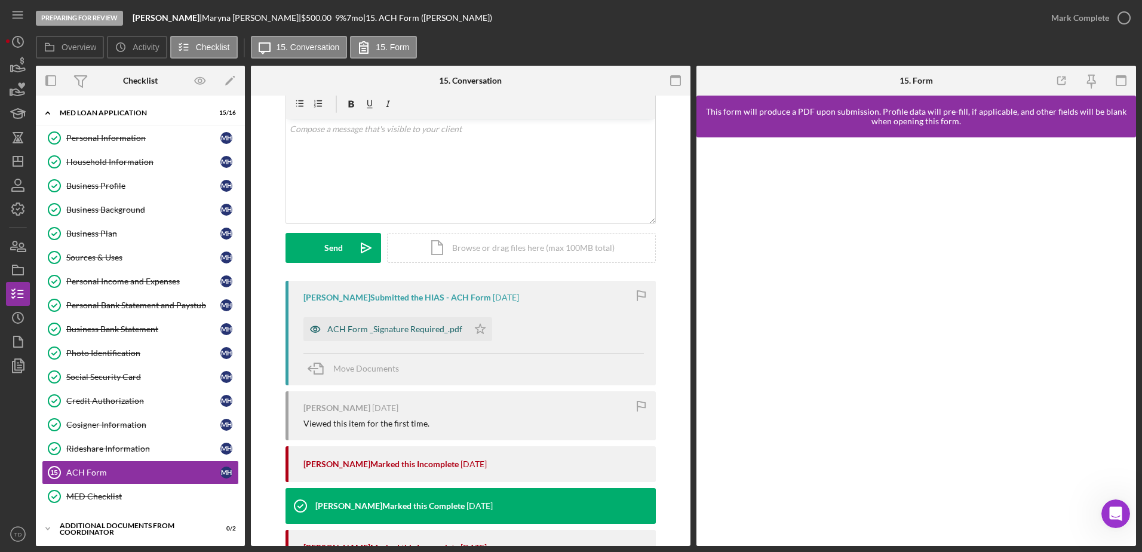
click at [380, 334] on div "ACH Form _Signature Required_.pdf" at bounding box center [385, 329] width 165 height 24
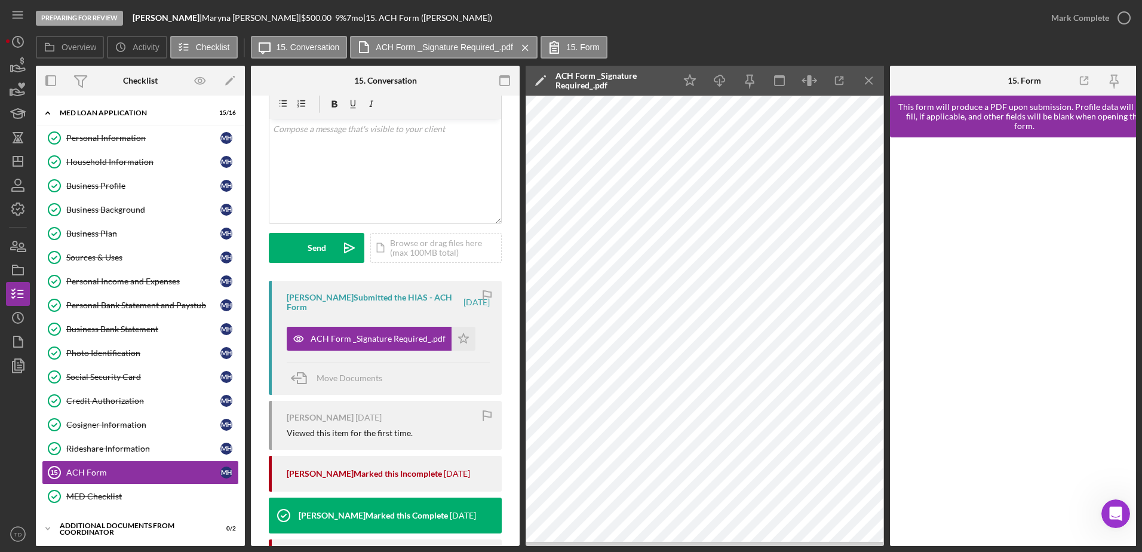
scroll to position [191, 0]
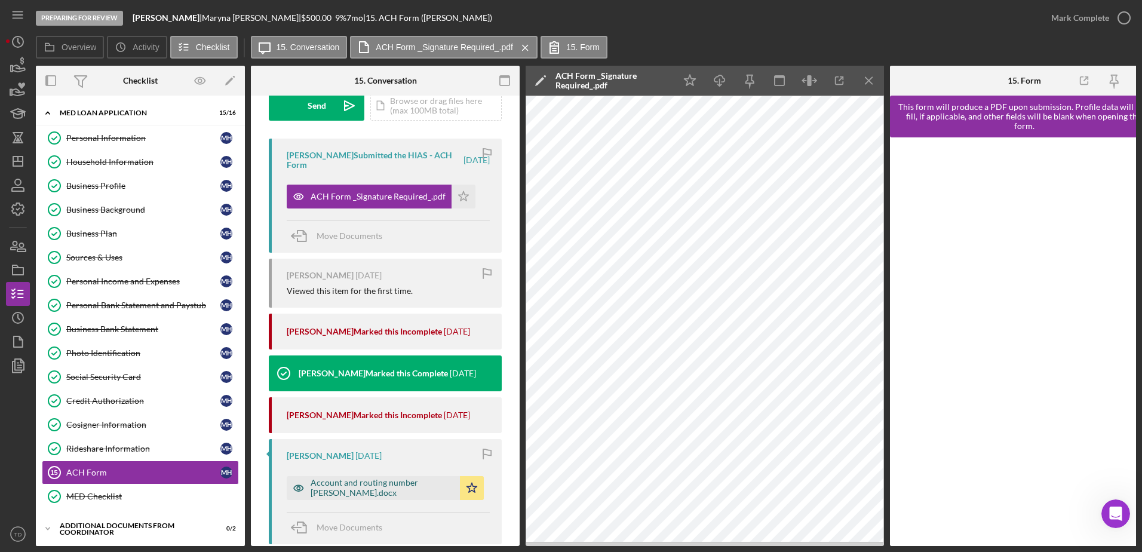
click at [374, 493] on div "Account and routing number Maryna Hryshyna.docx" at bounding box center [382, 487] width 143 height 19
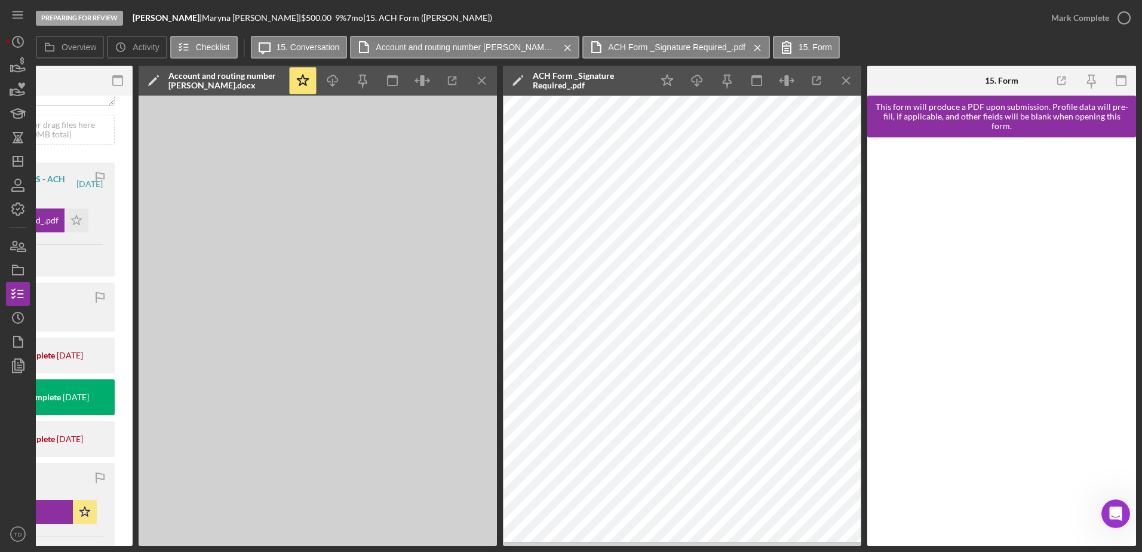
scroll to position [139, 0]
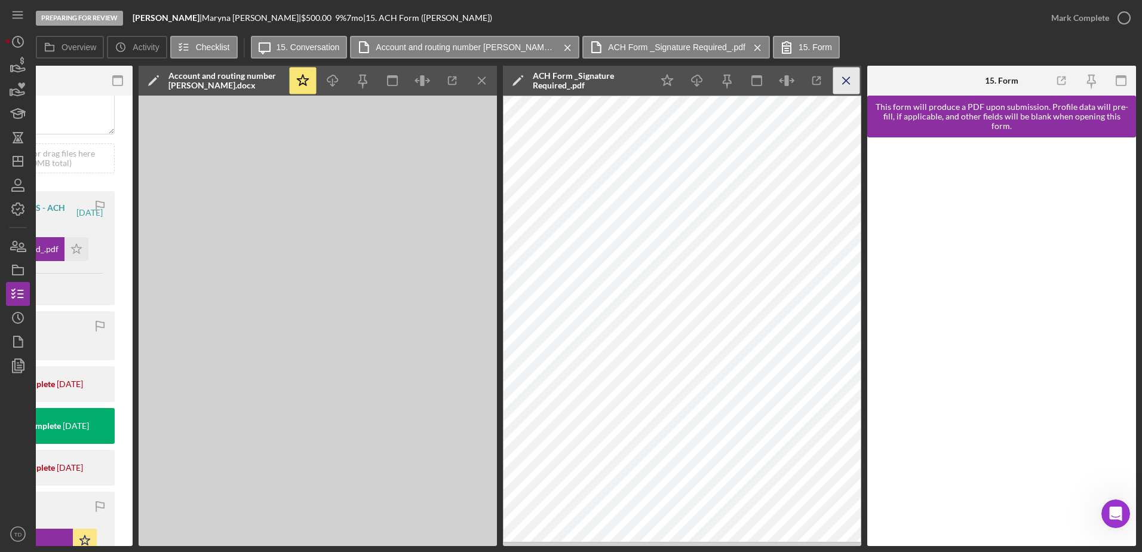
click at [846, 79] on icon "Icon/Menu Close" at bounding box center [846, 80] width 27 height 27
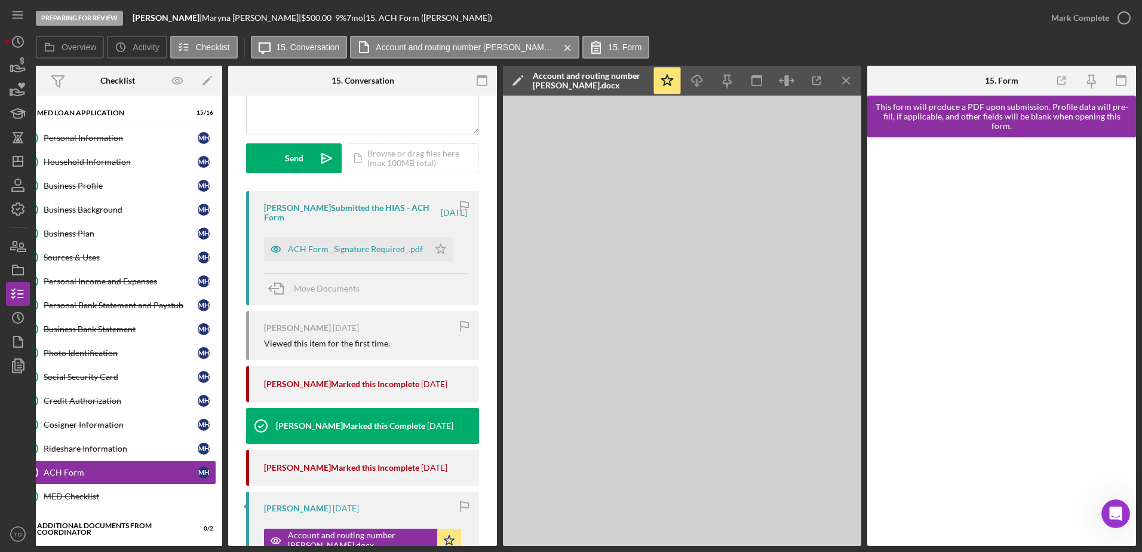
scroll to position [0, 23]
click at [846, 79] on icon "Icon/Menu Close" at bounding box center [846, 80] width 27 height 27
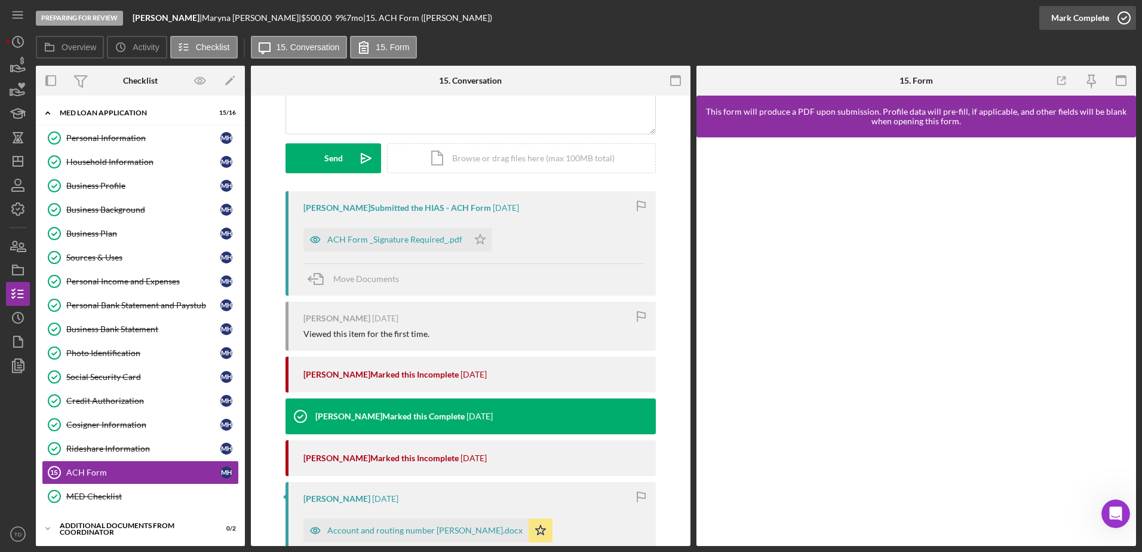
click at [1125, 24] on icon "button" at bounding box center [1124, 18] width 30 height 30
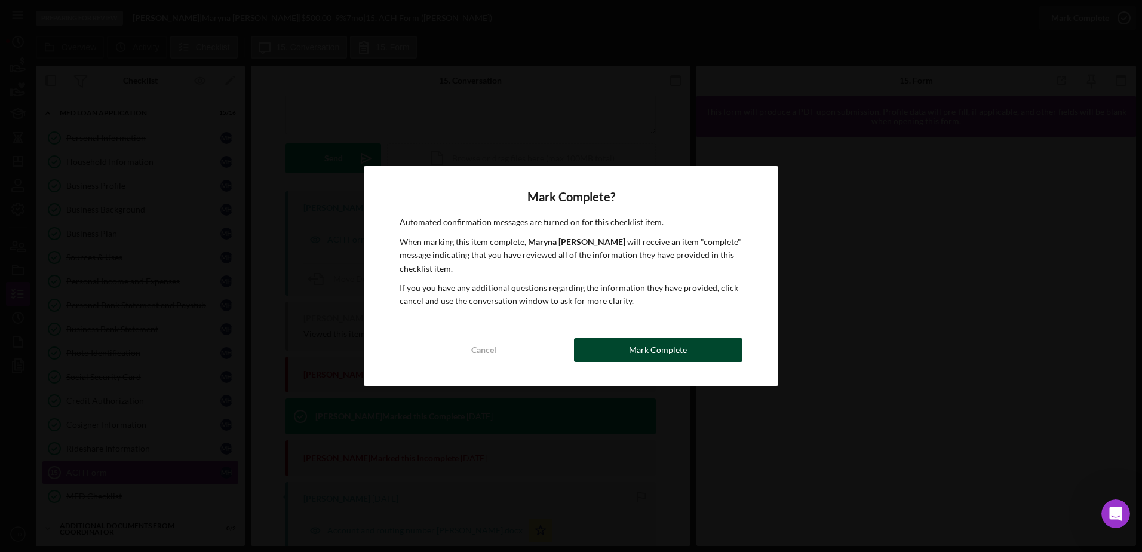
click at [634, 351] on div "Mark Complete" at bounding box center [658, 350] width 58 height 24
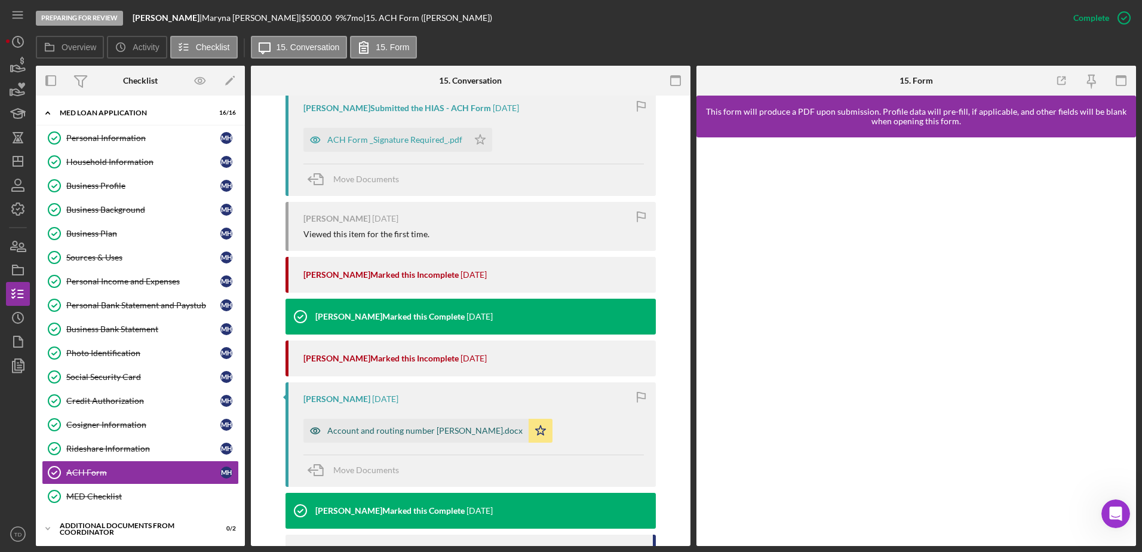
click at [412, 432] on div "Account and routing number Maryna Hryshyna.docx" at bounding box center [424, 431] width 195 height 10
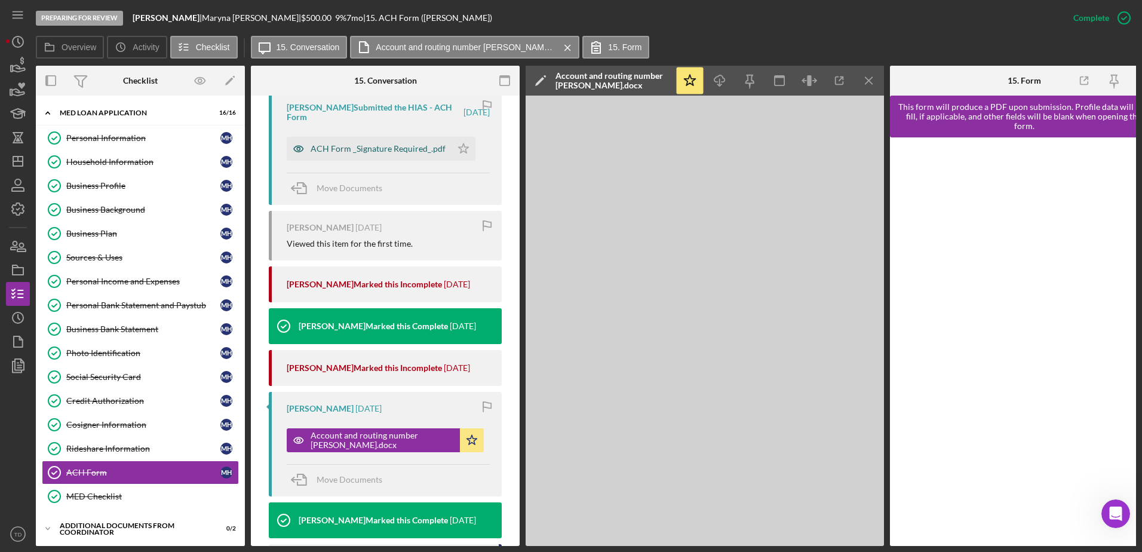
click at [389, 146] on div "ACH Form _Signature Required_.pdf" at bounding box center [378, 149] width 135 height 10
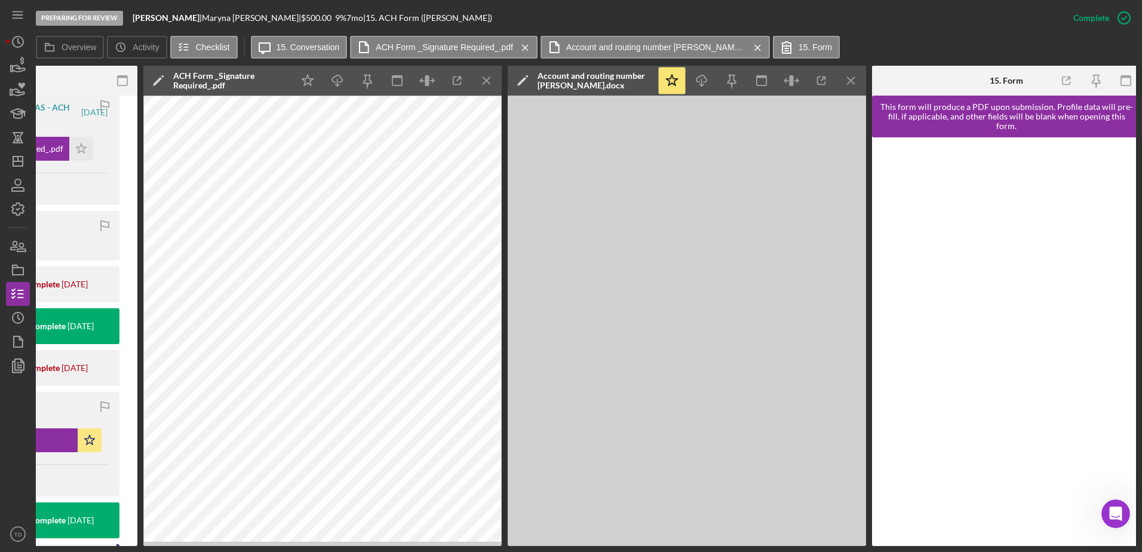
scroll to position [0, 383]
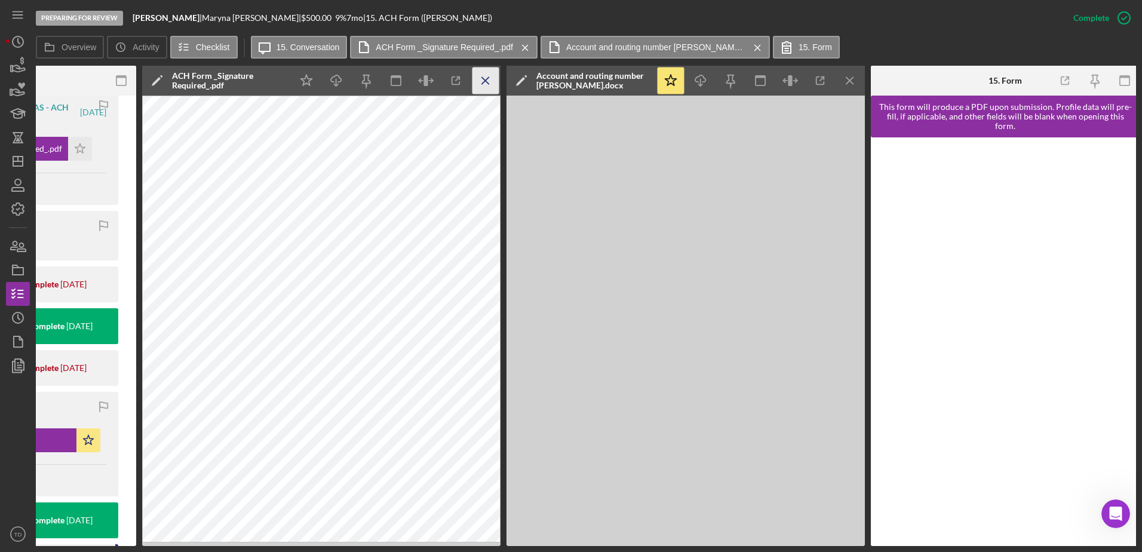
click at [483, 85] on icon "Icon/Menu Close" at bounding box center [485, 80] width 27 height 27
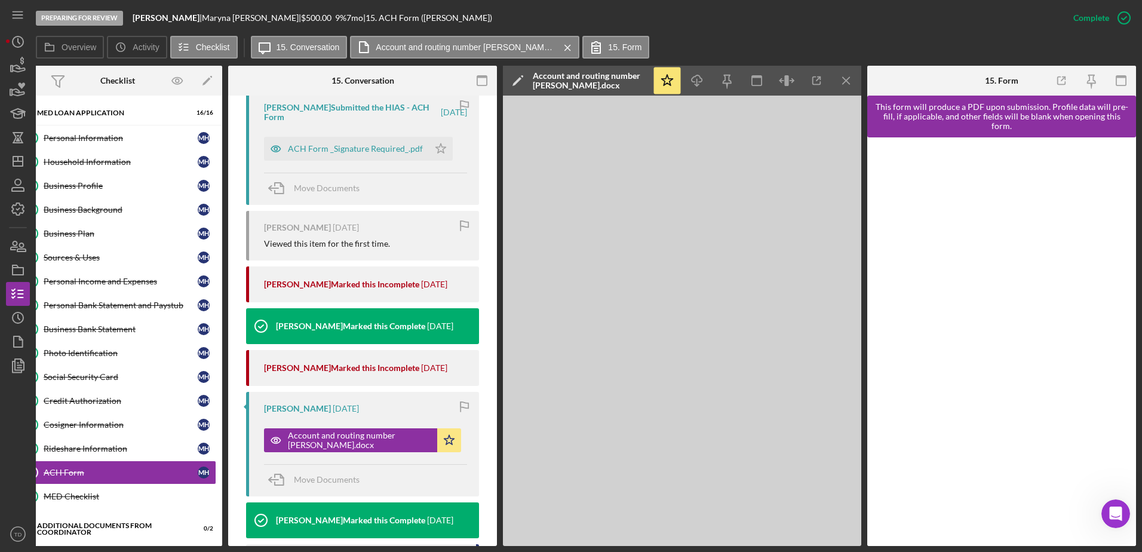
scroll to position [0, 23]
click at [845, 84] on icon "Icon/Menu Close" at bounding box center [846, 80] width 27 height 27
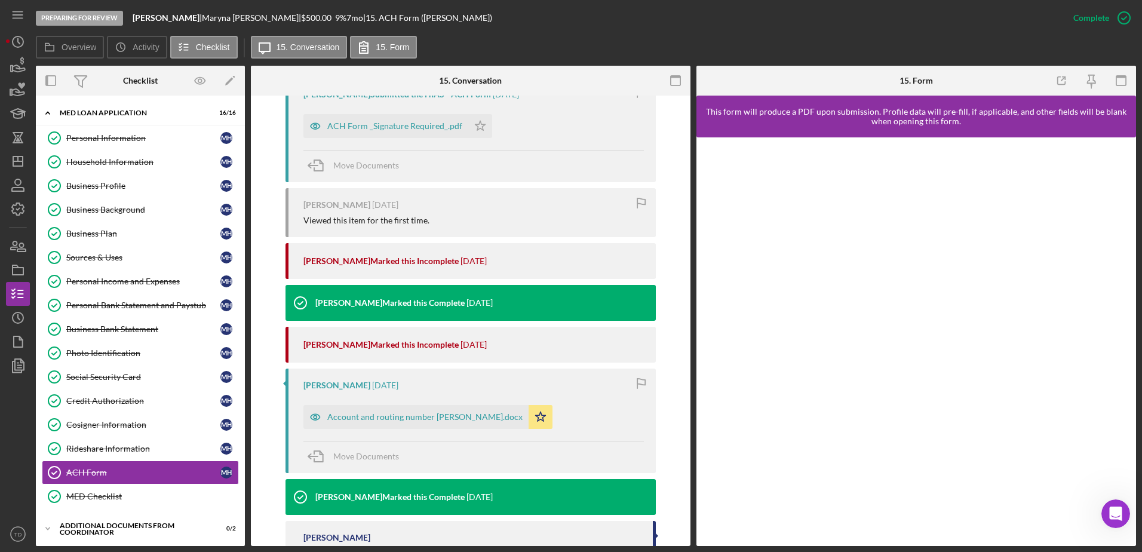
scroll to position [444, 0]
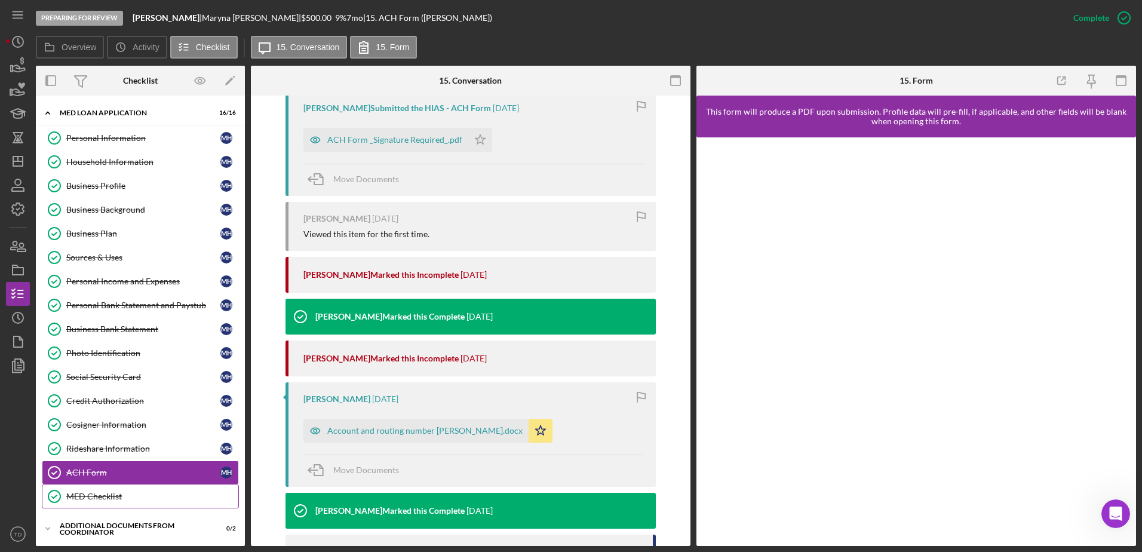
click at [125, 490] on link "MED Checklist MED Checklist" at bounding box center [140, 496] width 197 height 24
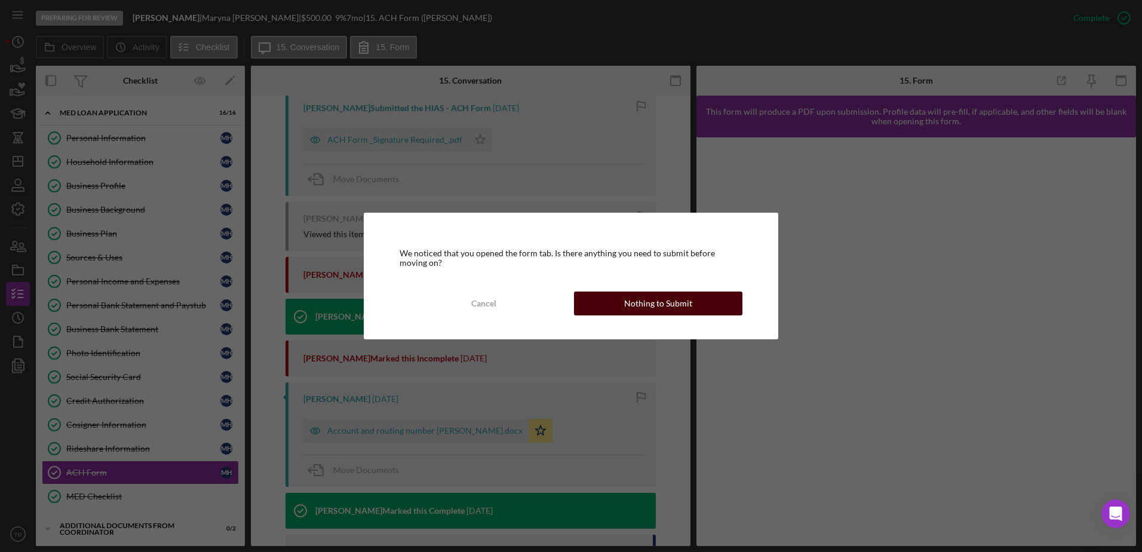
click at [674, 303] on div "Nothing to Submit" at bounding box center [658, 303] width 68 height 24
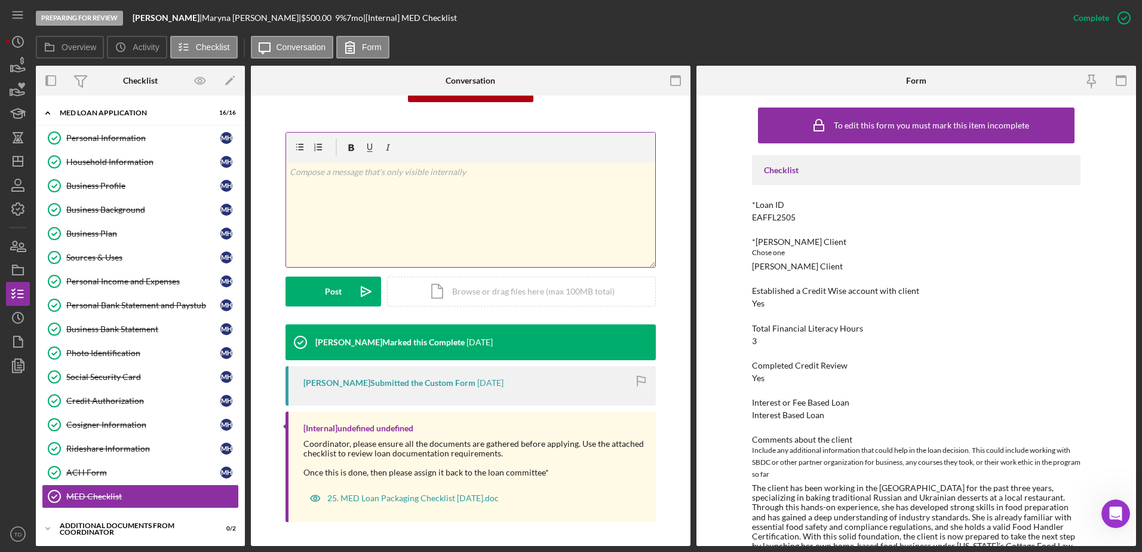
scroll to position [145, 0]
click at [488, 503] on div "25. MED Loan Packaging Checklist [DATE].doc" at bounding box center [412, 499] width 171 height 10
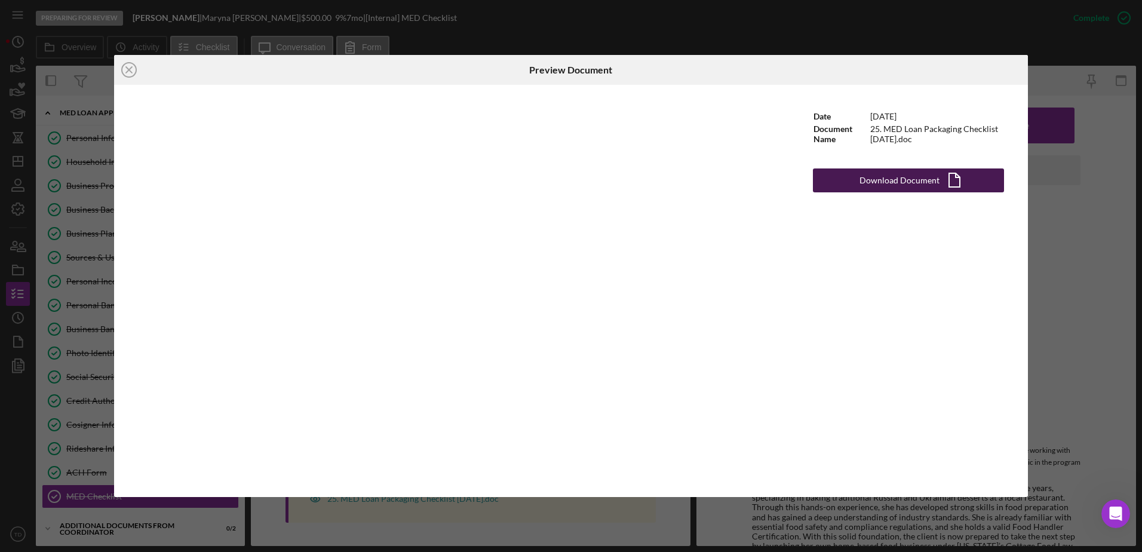
click at [875, 182] on div "Download Document" at bounding box center [899, 180] width 80 height 24
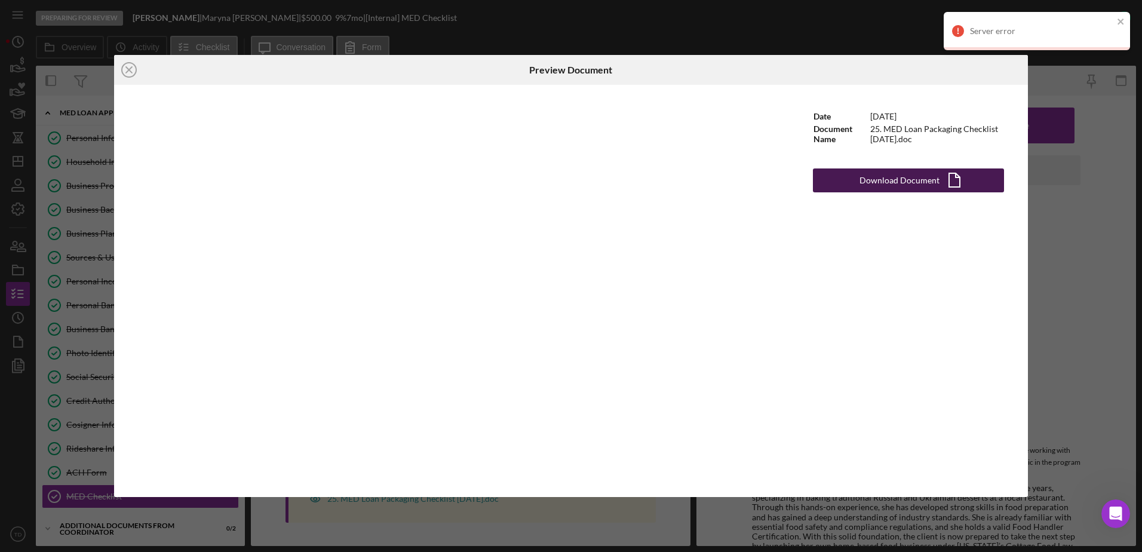
click at [897, 186] on div "Download Document" at bounding box center [899, 180] width 80 height 24
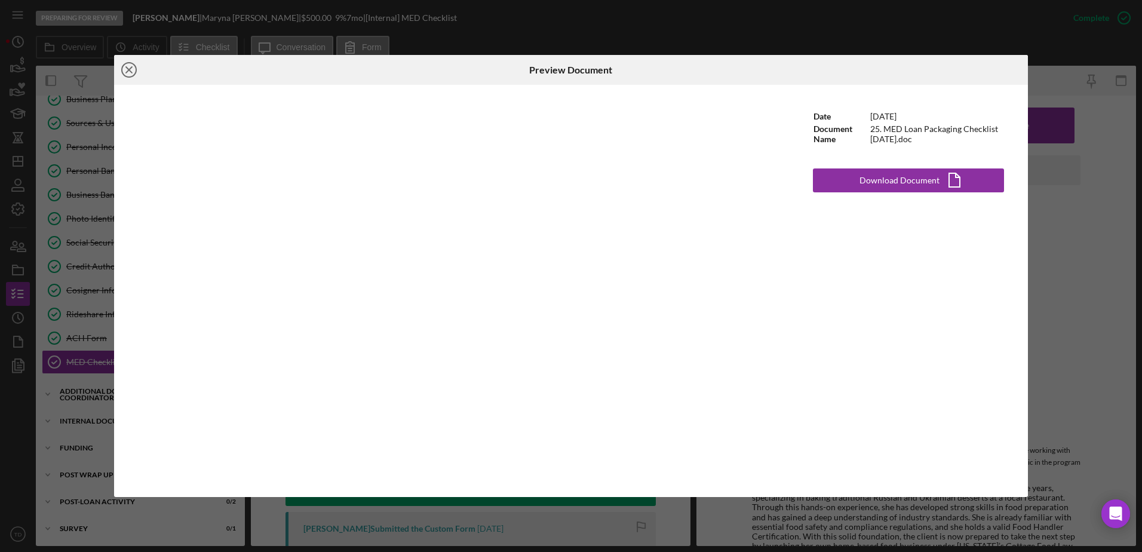
click at [130, 65] on icon "Icon/Close" at bounding box center [129, 70] width 30 height 30
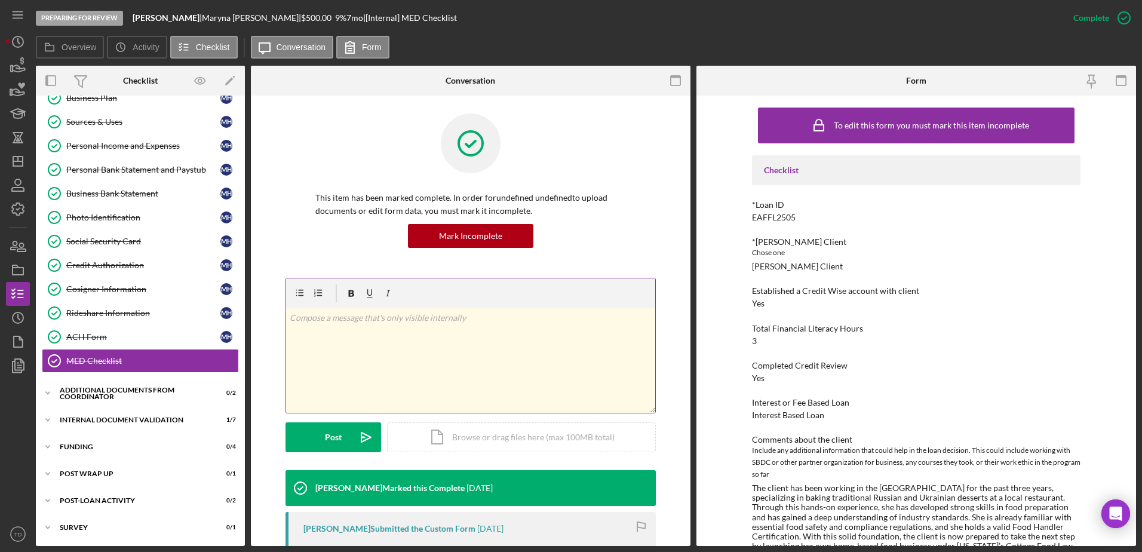
scroll to position [103, 0]
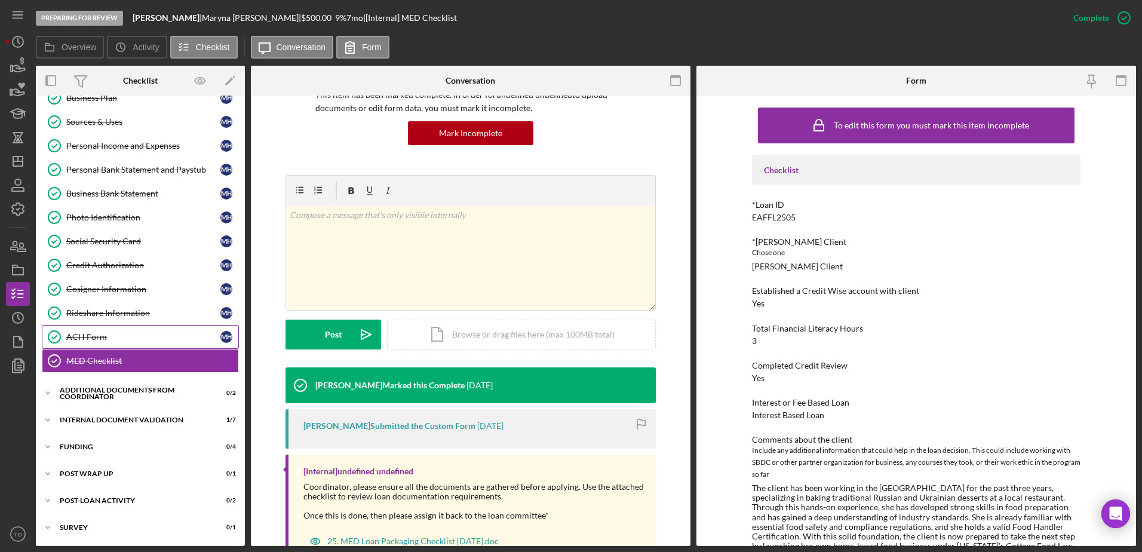
click at [149, 334] on div "ACH Form" at bounding box center [143, 337] width 154 height 10
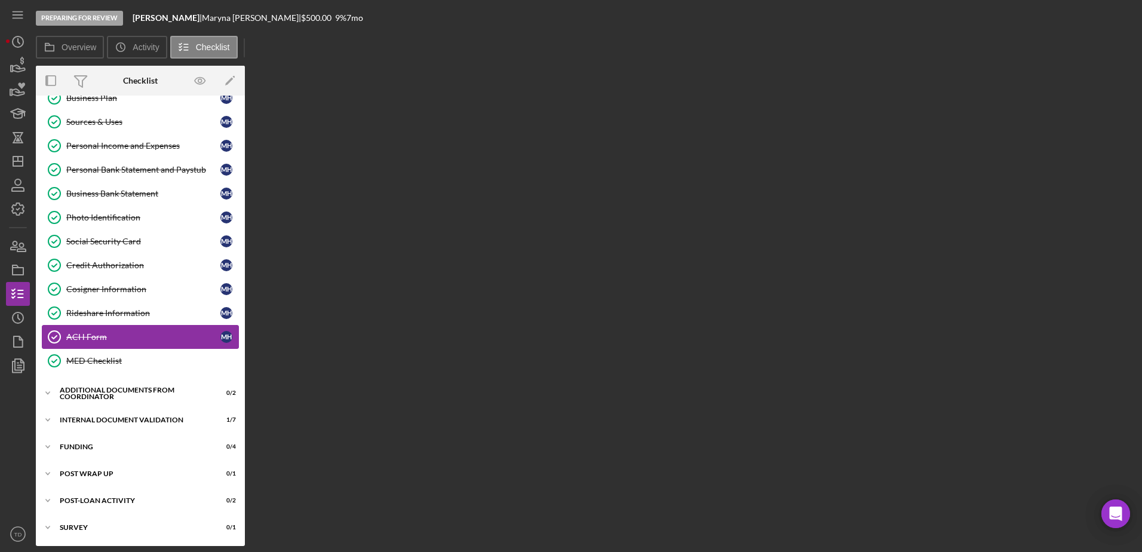
scroll to position [134, 0]
click at [144, 356] on div "MED Checklist" at bounding box center [152, 361] width 172 height 10
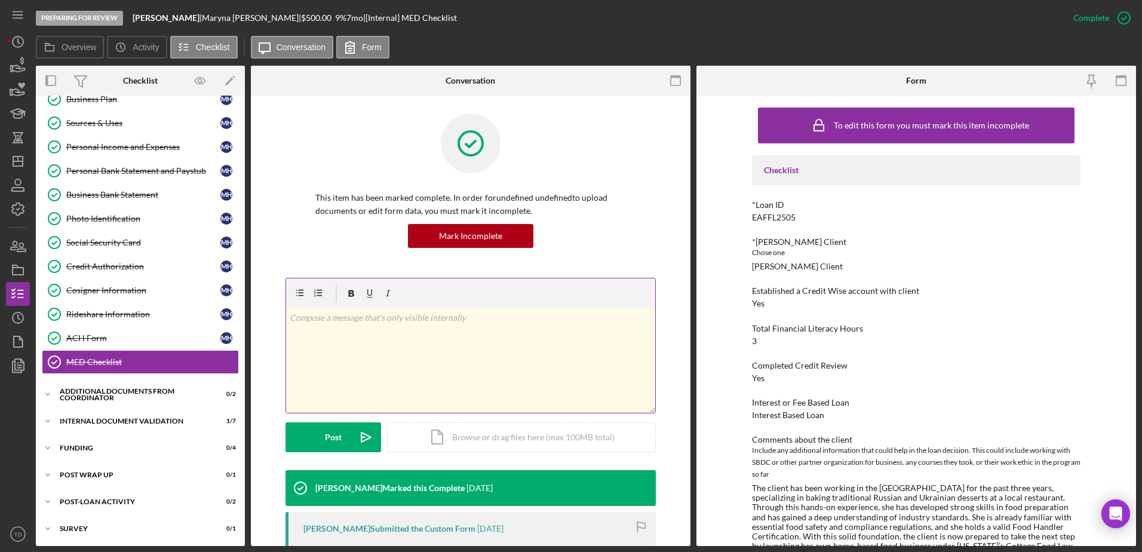
scroll to position [146, 0]
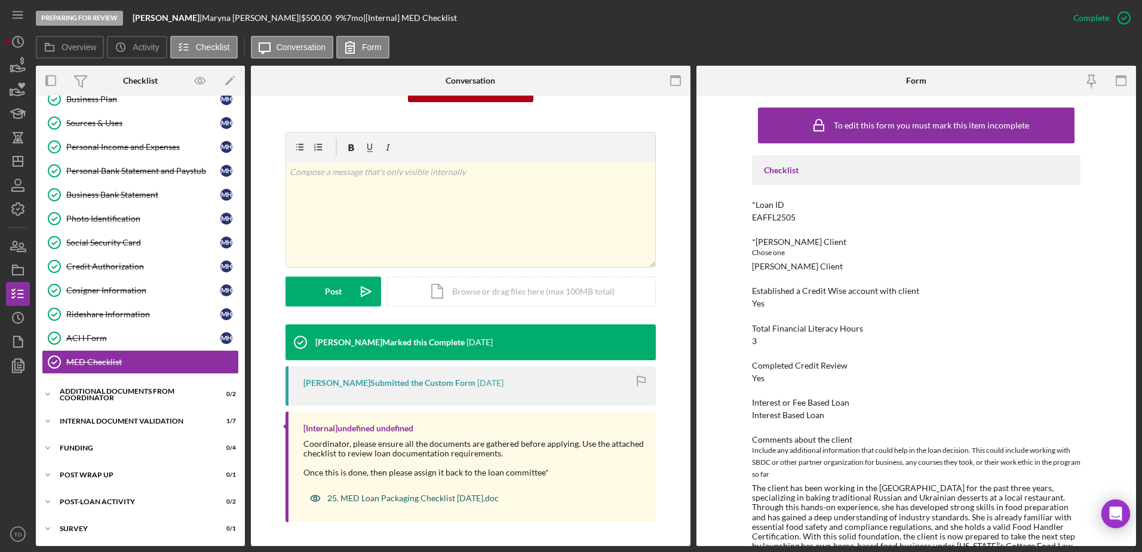
click at [449, 501] on div "25. MED Loan Packaging Checklist [DATE].doc" at bounding box center [412, 498] width 171 height 10
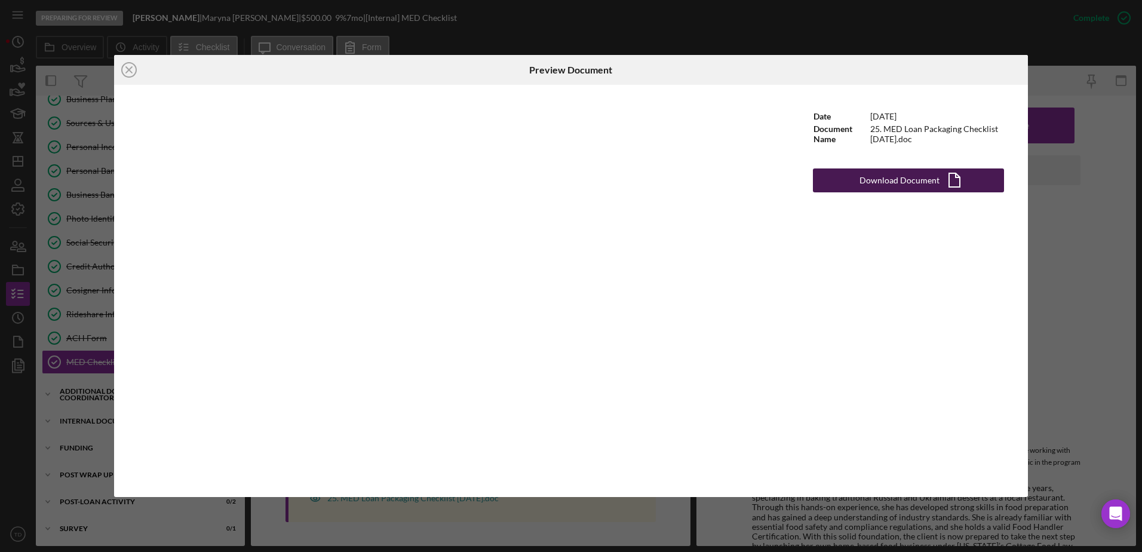
click at [915, 178] on div "Download Document" at bounding box center [899, 180] width 80 height 24
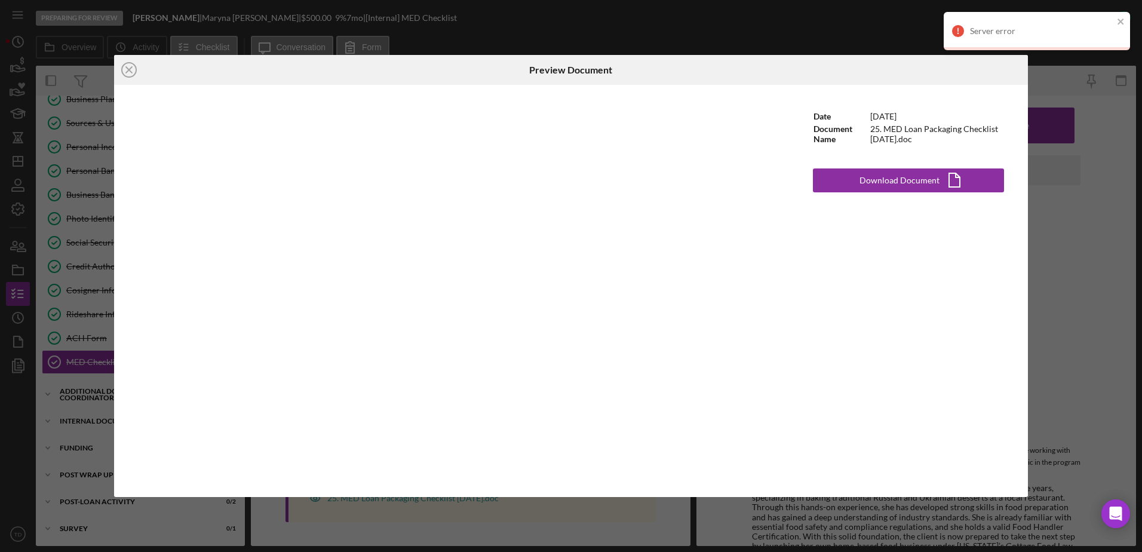
drag, startPoint x: 1131, startPoint y: 241, endPoint x: 1064, endPoint y: 209, distance: 74.3
click at [127, 66] on icon "Icon/Close" at bounding box center [129, 70] width 30 height 30
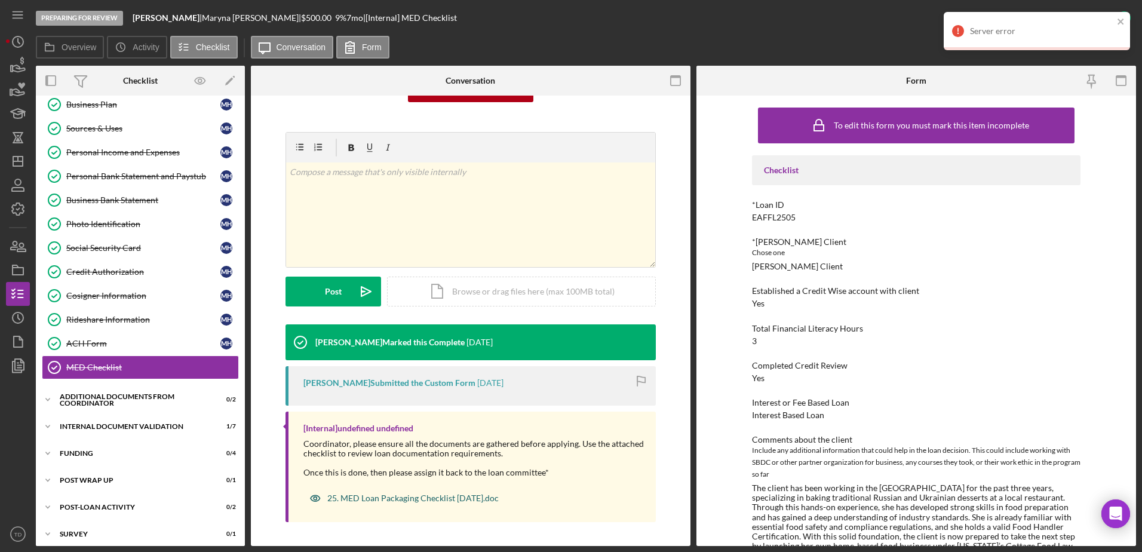
click at [483, 499] on div "25. MED Loan Packaging Checklist [DATE].doc" at bounding box center [412, 498] width 171 height 10
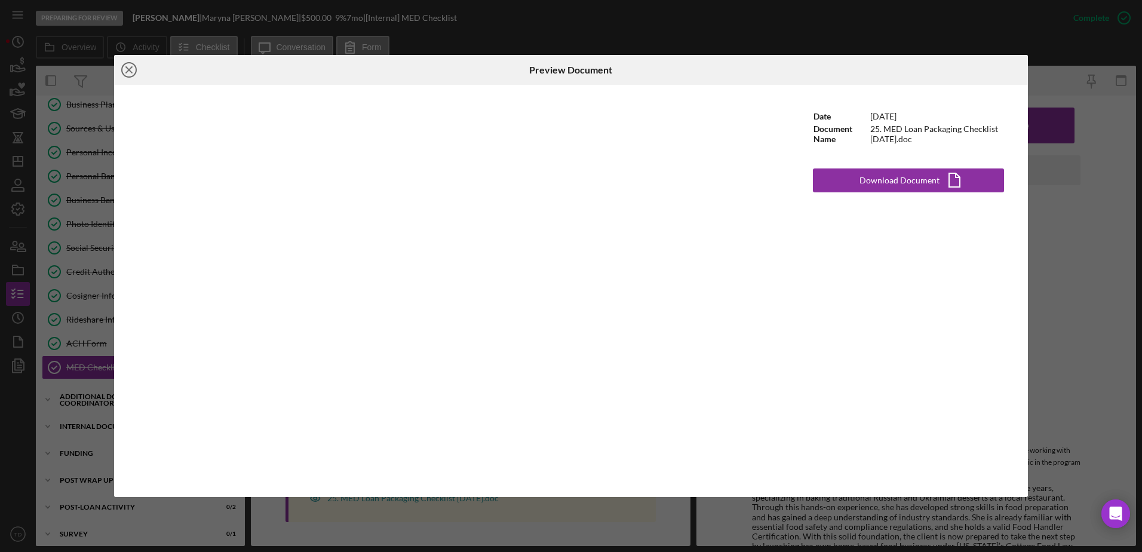
click at [129, 69] on line at bounding box center [129, 70] width 6 height 6
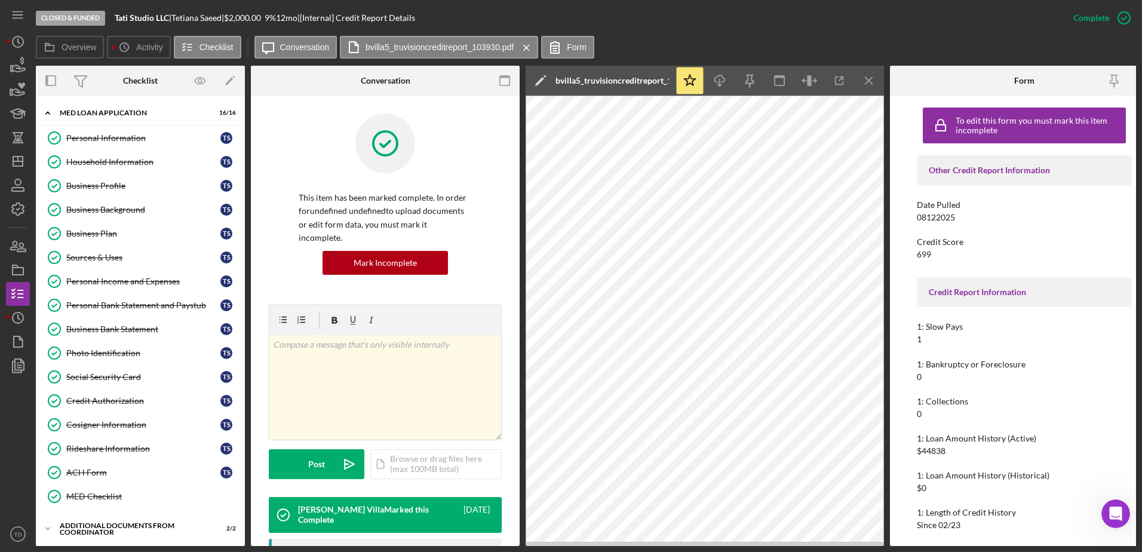
scroll to position [83, 0]
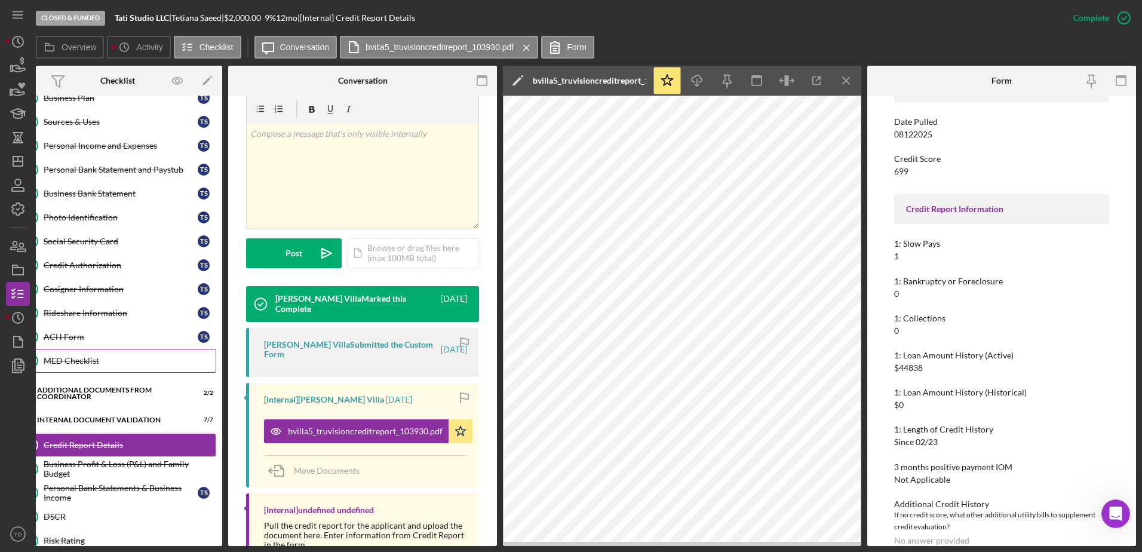
click at [115, 357] on div "MED Checklist" at bounding box center [130, 361] width 172 height 10
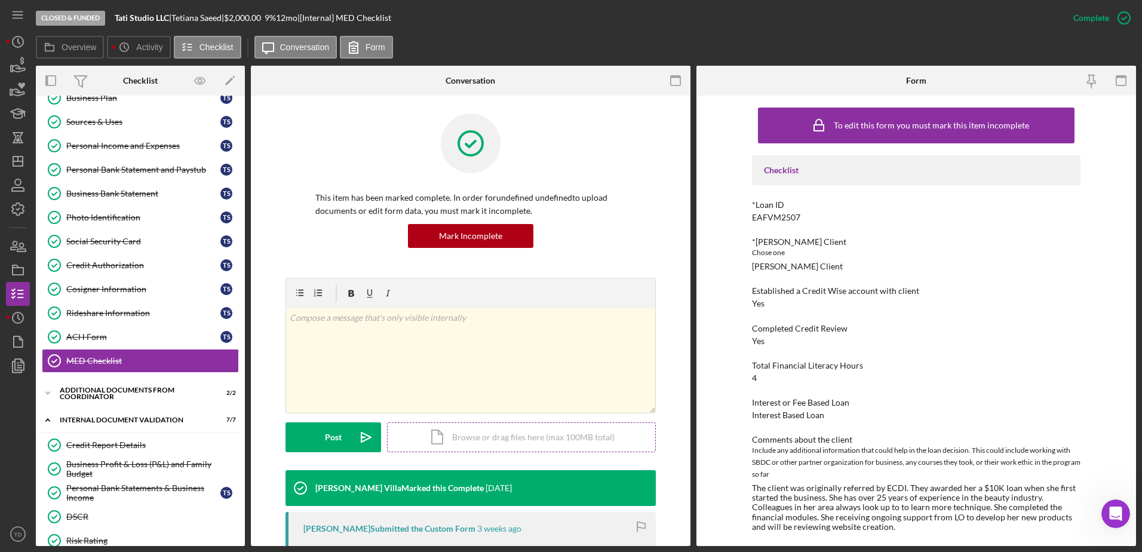
scroll to position [146, 0]
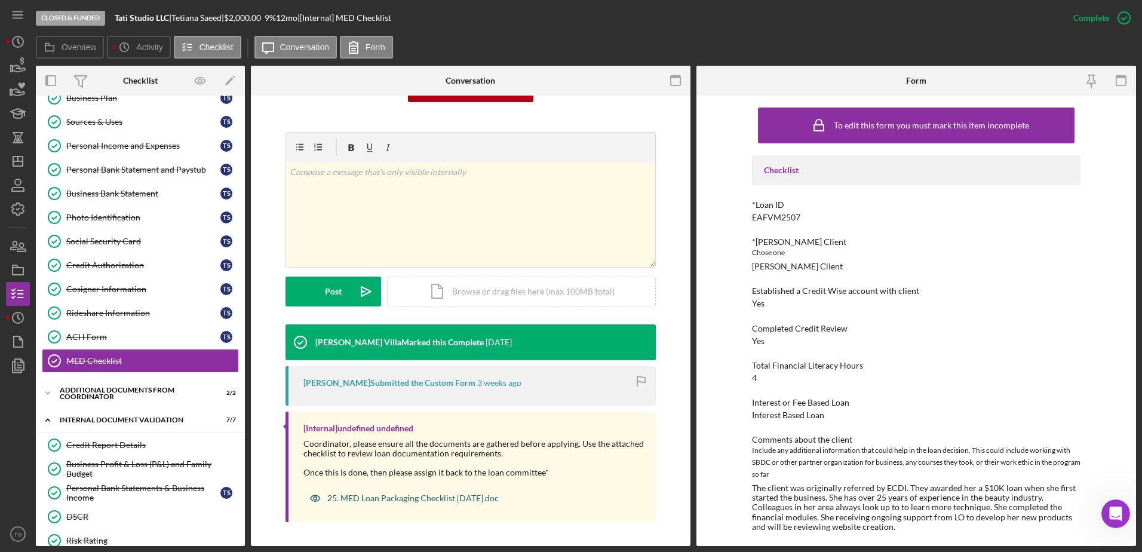
click at [480, 499] on div "25. MED Loan Packaging Checklist [DATE].doc" at bounding box center [412, 498] width 171 height 10
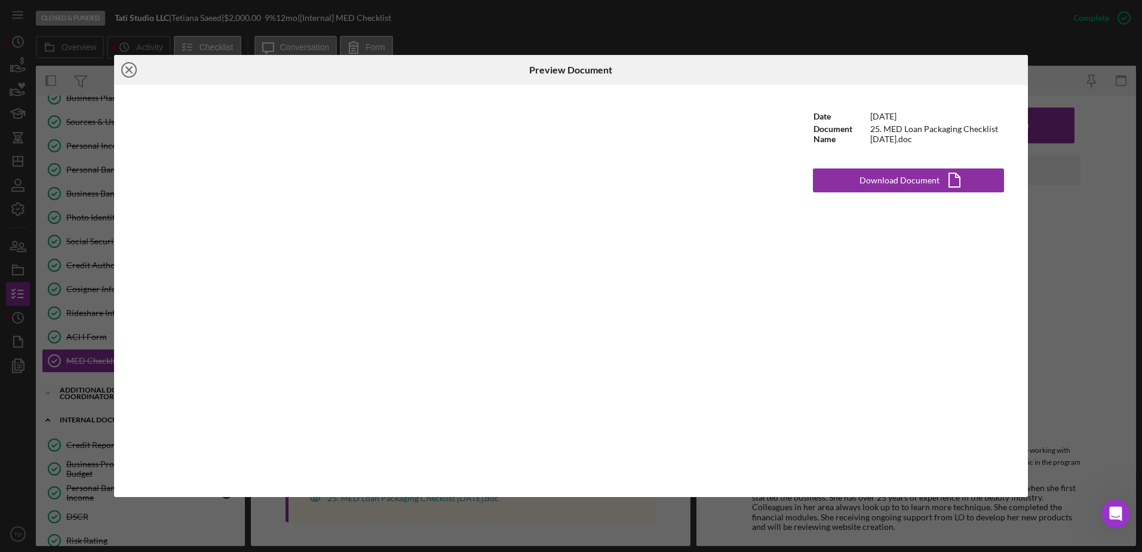
click at [133, 82] on icon "Icon/Close" at bounding box center [129, 70] width 30 height 30
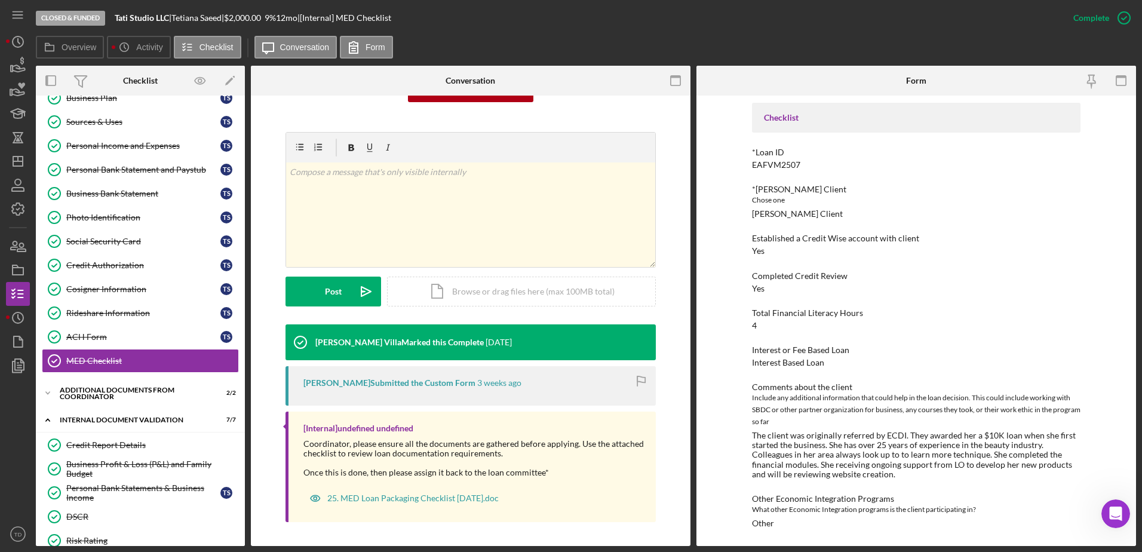
scroll to position [53, 0]
click at [130, 321] on link "Rideshare Information Rideshare Information T S" at bounding box center [140, 313] width 197 height 24
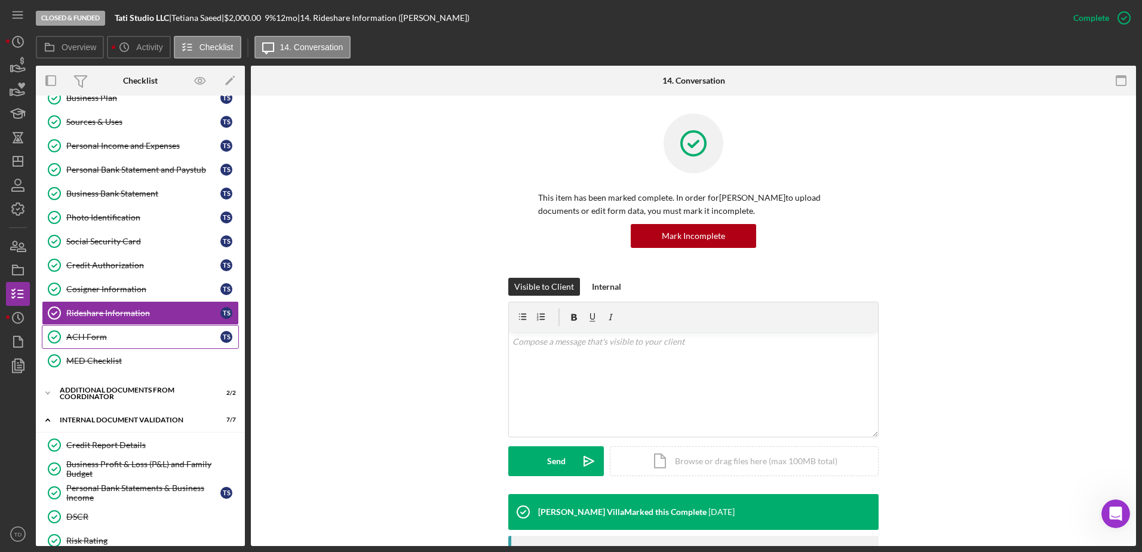
click at [130, 331] on link "ACH Form ACH Form T S" at bounding box center [140, 337] width 197 height 24
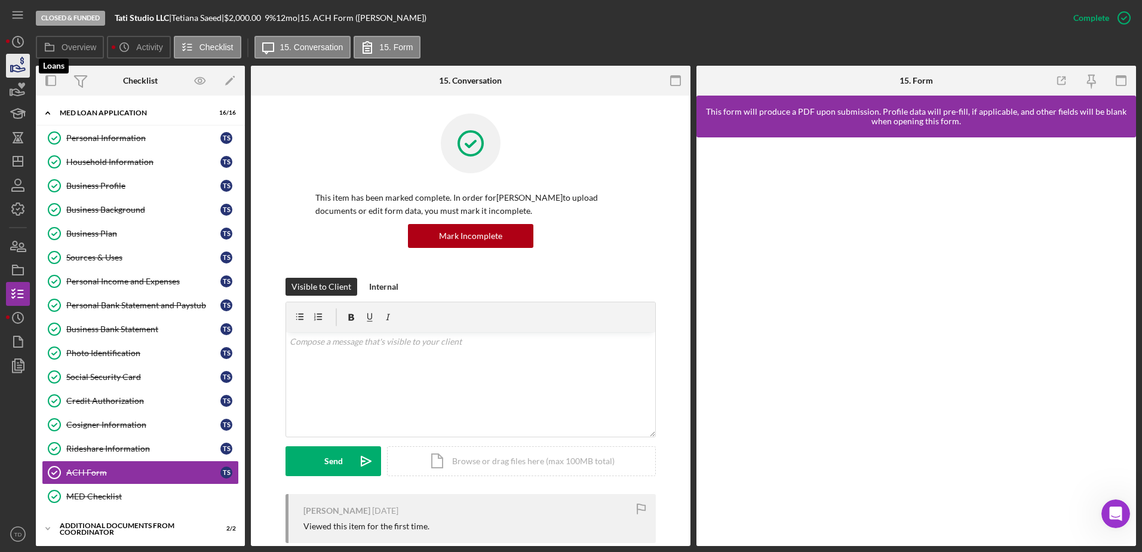
click at [16, 69] on icon "button" at bounding box center [18, 66] width 30 height 30
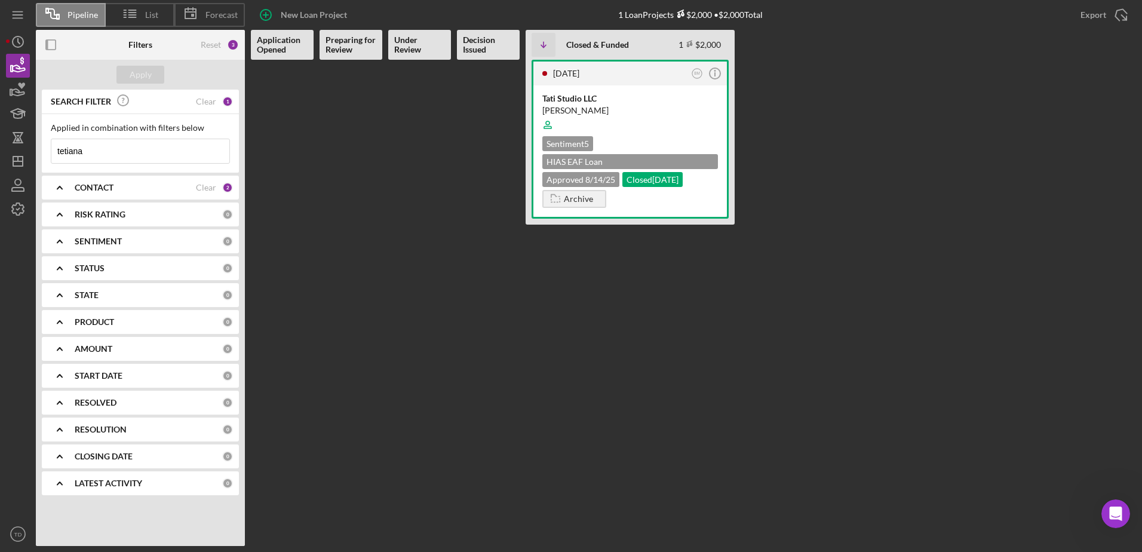
drag, startPoint x: 183, startPoint y: 158, endPoint x: 173, endPoint y: 148, distance: 14.8
drag, startPoint x: 173, startPoint y: 148, endPoint x: 168, endPoint y: 141, distance: 7.8
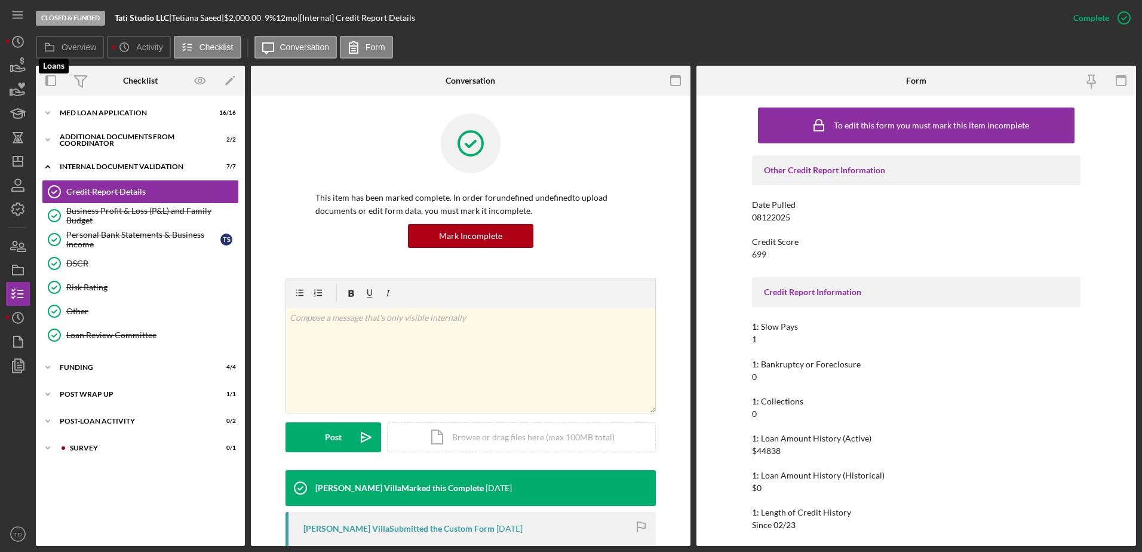
click at [0, 66] on html "Closed & Funded Tati Studio LLC | [PERSON_NAME] | $2,000.00 9 % 12 mo | [Intern…" at bounding box center [571, 276] width 1142 height 552
click at [16, 67] on icon "button" at bounding box center [18, 66] width 30 height 30
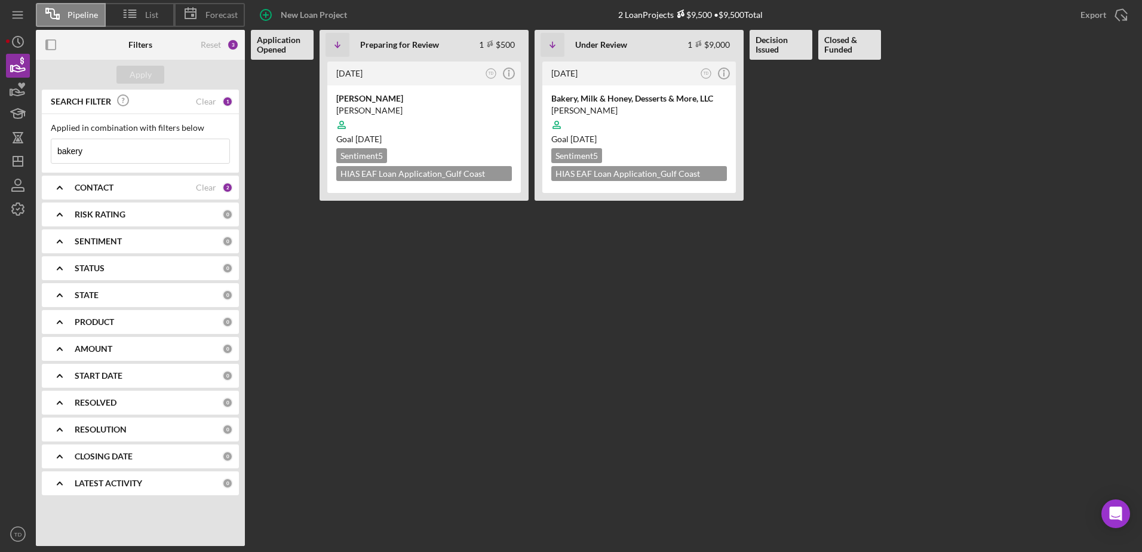
click at [91, 159] on input "bakery" at bounding box center [140, 151] width 178 height 24
type input "b"
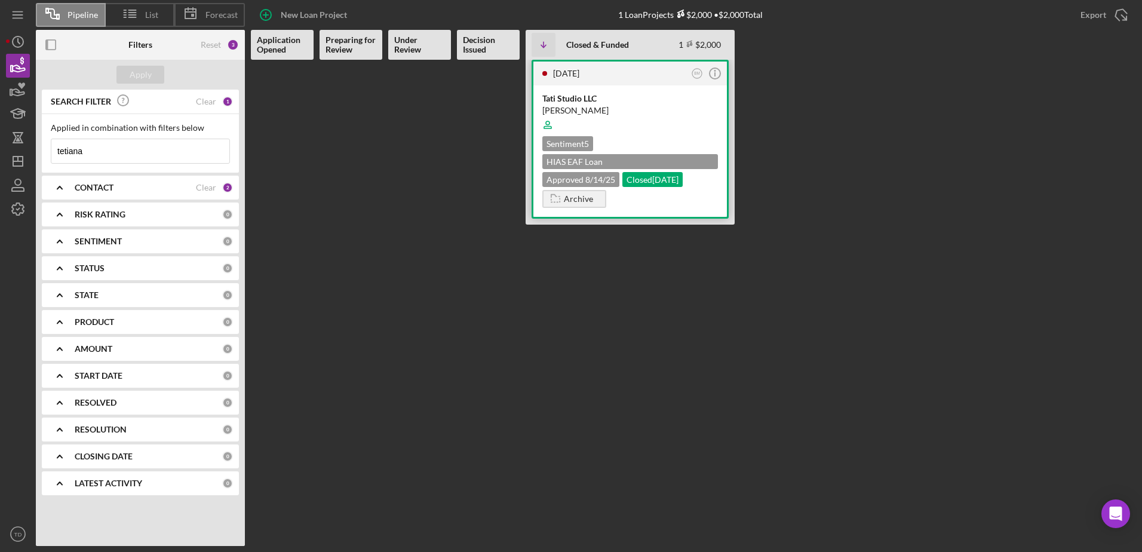
type input "tetiana"
click at [566, 106] on div "[PERSON_NAME]" at bounding box center [630, 111] width 176 height 12
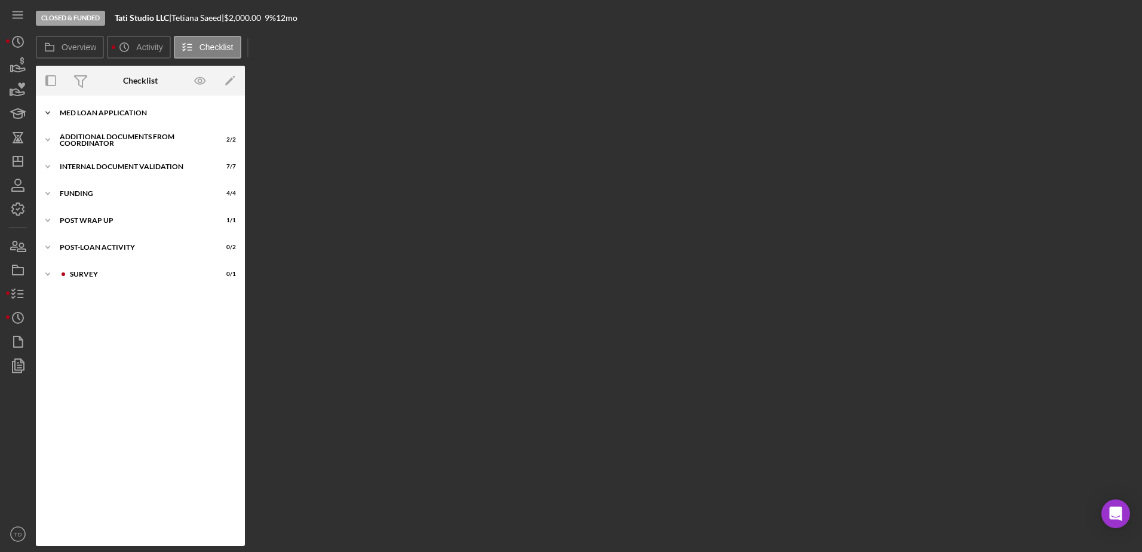
click at [109, 111] on div "MED Loan Application" at bounding box center [145, 112] width 170 height 7
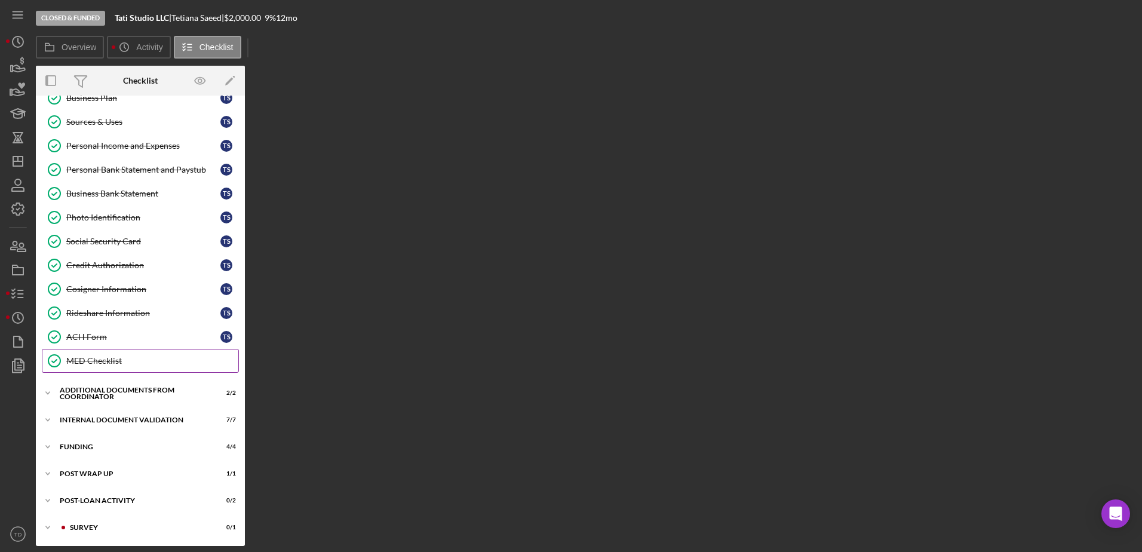
click at [100, 364] on div "MED Checklist" at bounding box center [152, 361] width 172 height 10
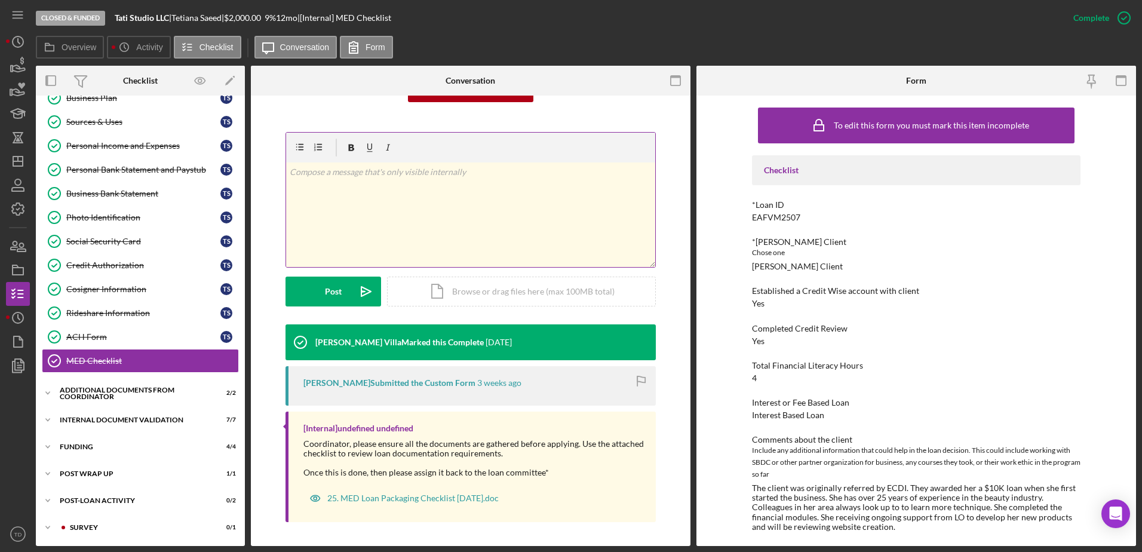
scroll to position [146, 0]
click at [448, 498] on div "25. MED Loan Packaging Checklist [DATE].doc" at bounding box center [412, 498] width 171 height 10
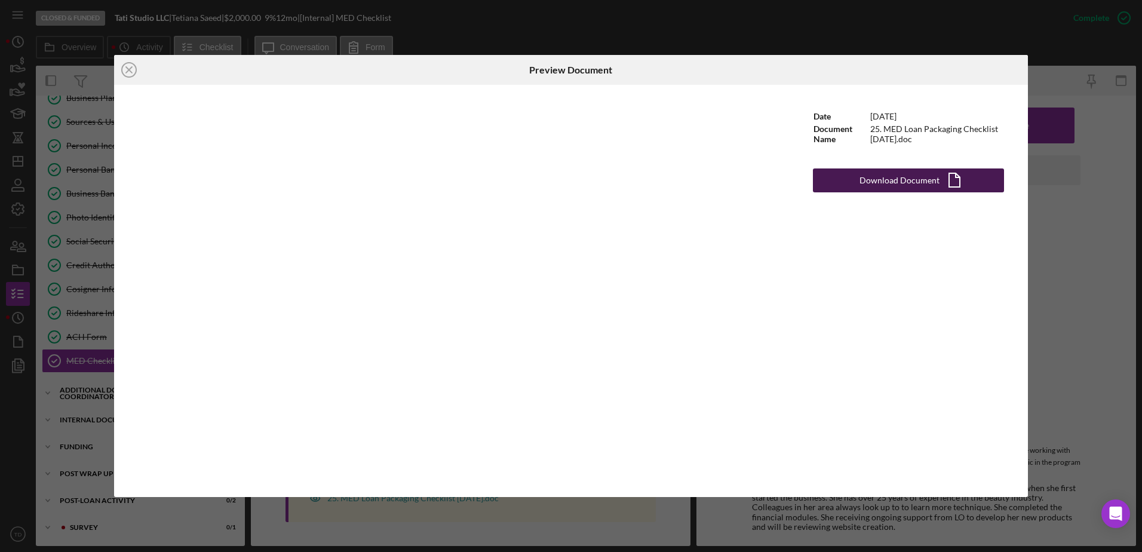
click at [863, 182] on div "Download Document" at bounding box center [899, 180] width 80 height 24
click at [124, 61] on icon "Icon/Close" at bounding box center [129, 70] width 30 height 30
